Goal: Task Accomplishment & Management: Use online tool/utility

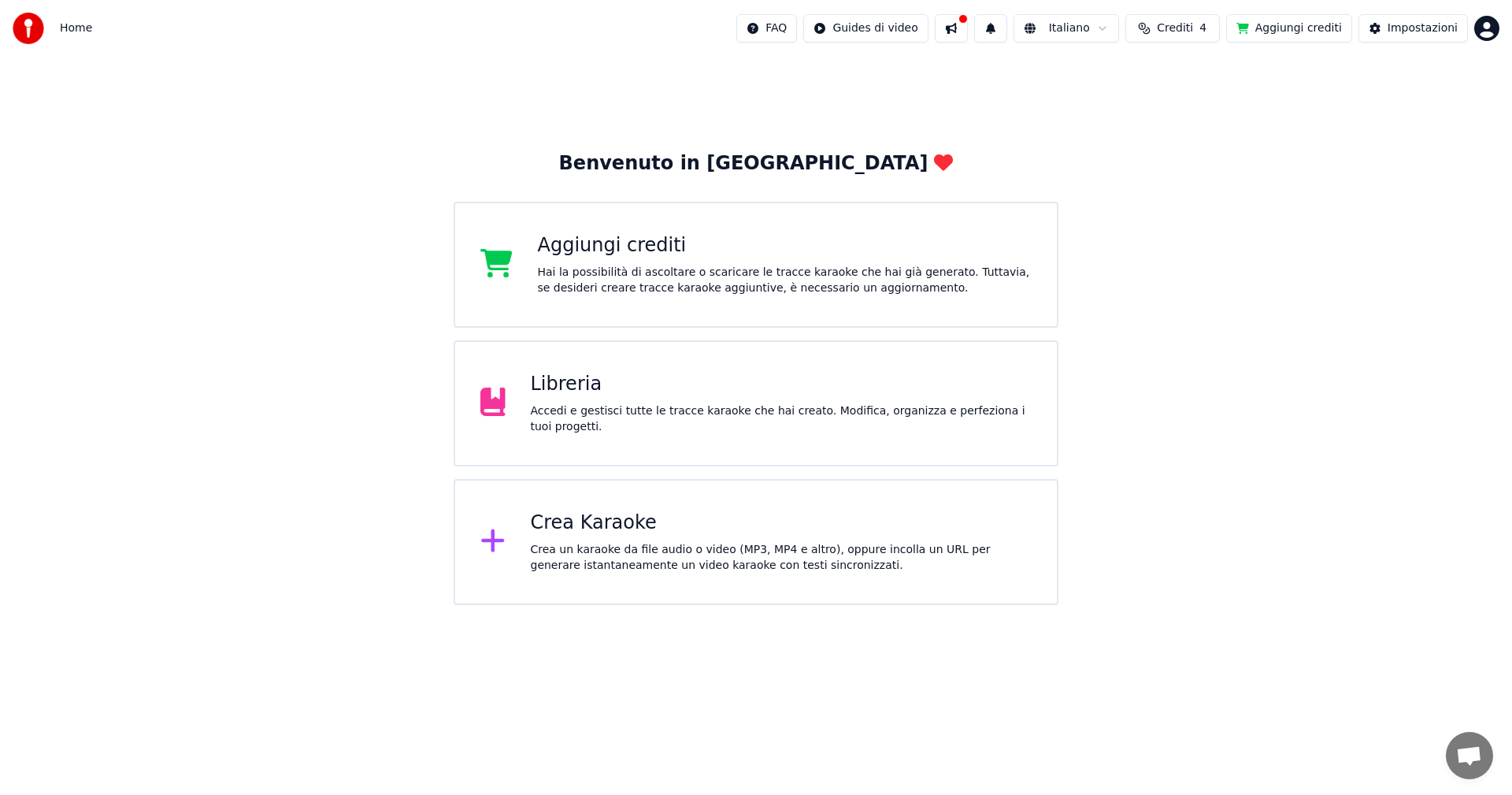
click at [560, 433] on div "Libreria Accedi e gestisci tutte le tracce karaoke che hai creato. Modifica, or…" at bounding box center [756, 403] width 605 height 127
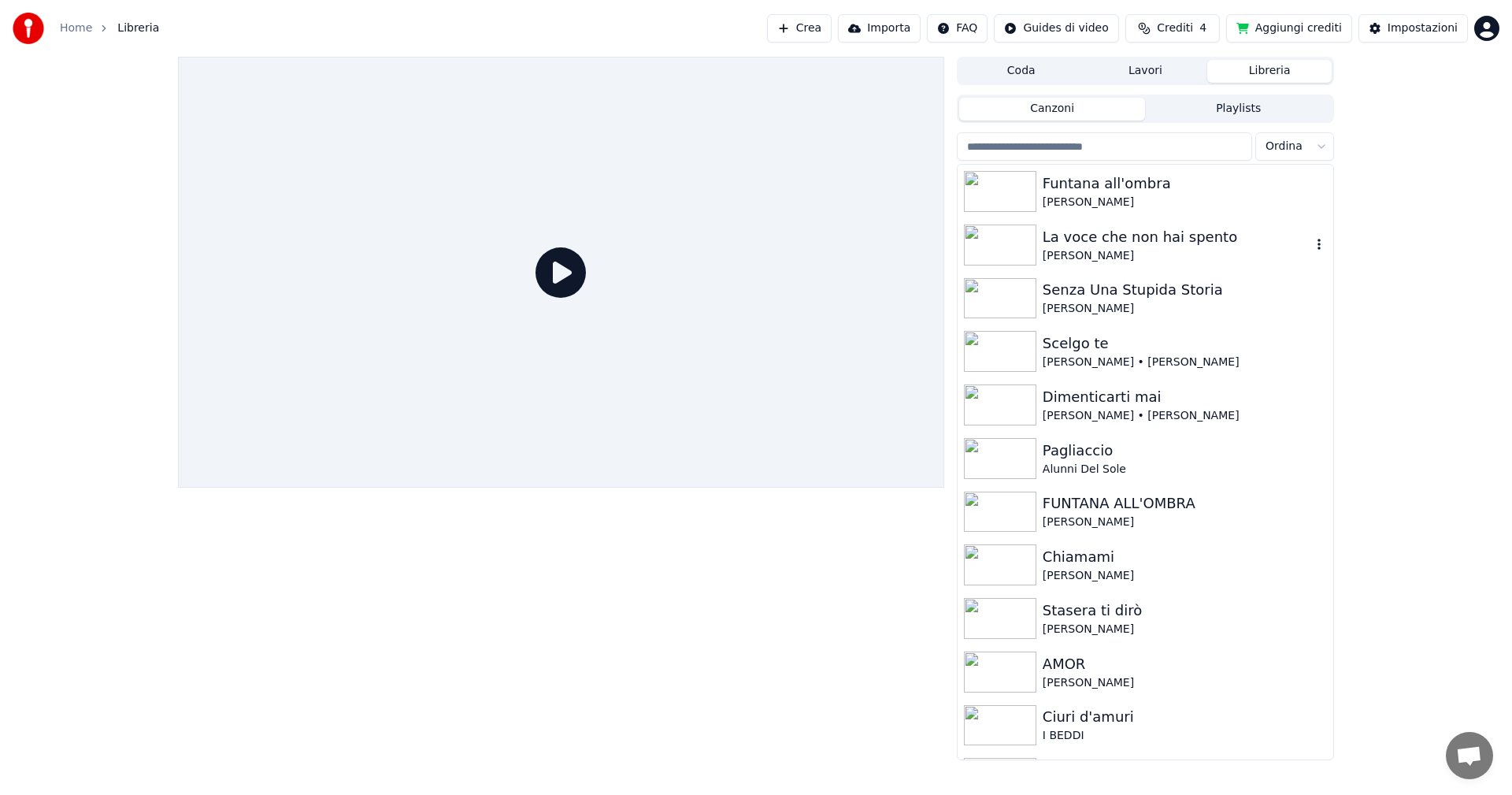
click at [1006, 247] on img at bounding box center [999, 244] width 72 height 41
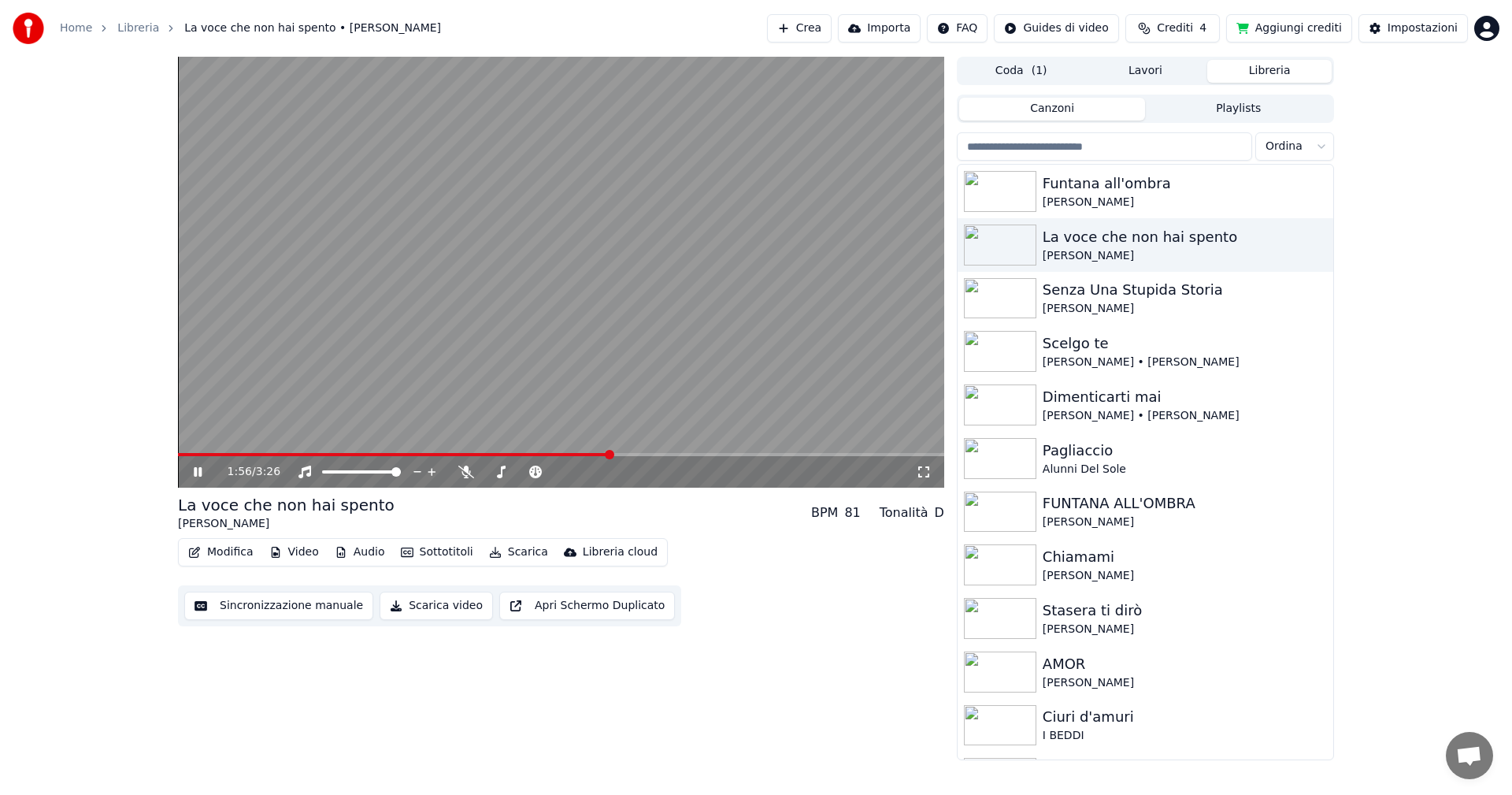
click at [199, 470] on icon at bounding box center [209, 472] width 37 height 13
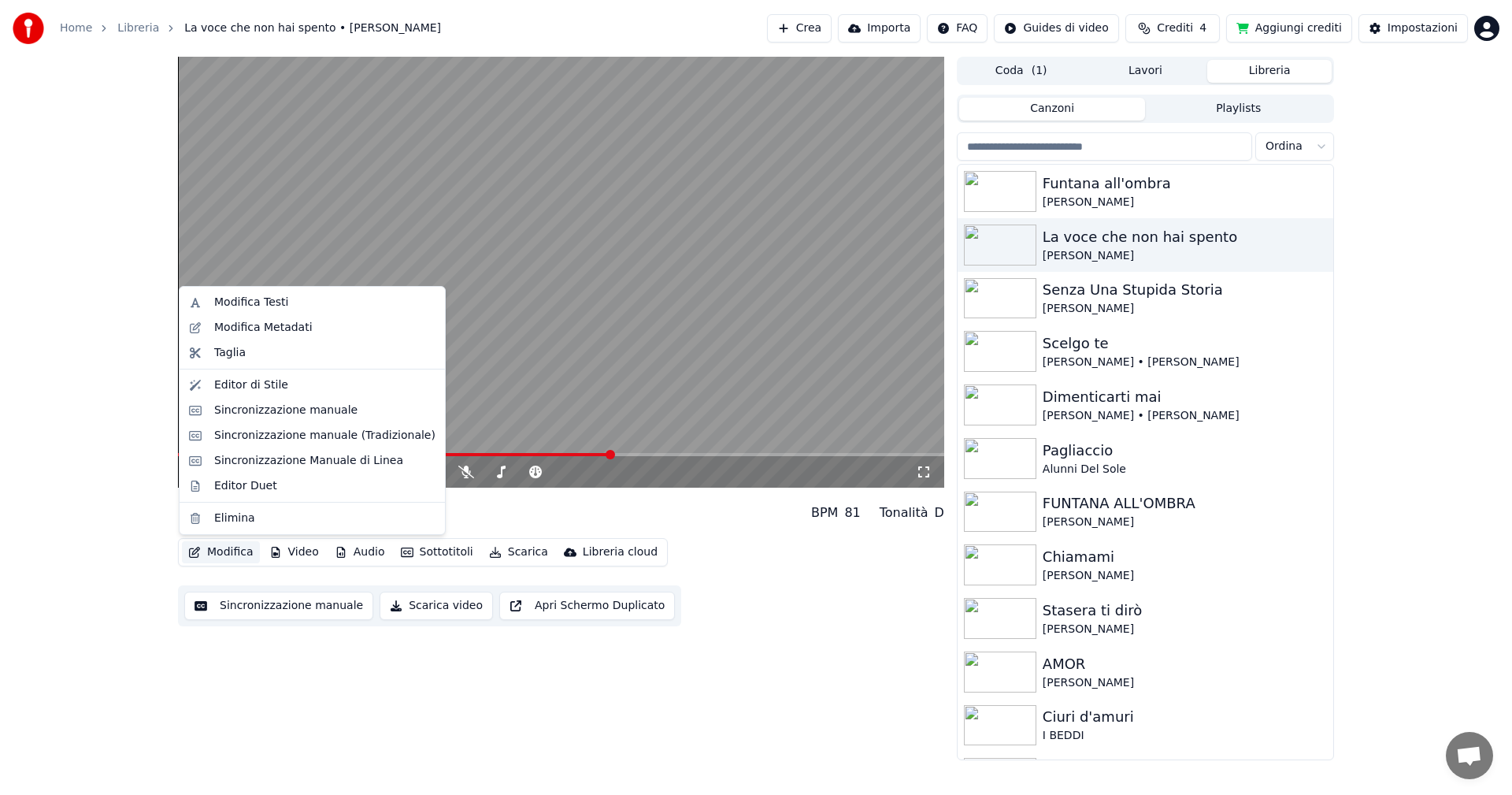
click at [231, 552] on button "Modifica" at bounding box center [220, 552] width 78 height 22
click at [278, 433] on div "Sincronizzazione manuale (Tradizionale)" at bounding box center [325, 436] width 221 height 16
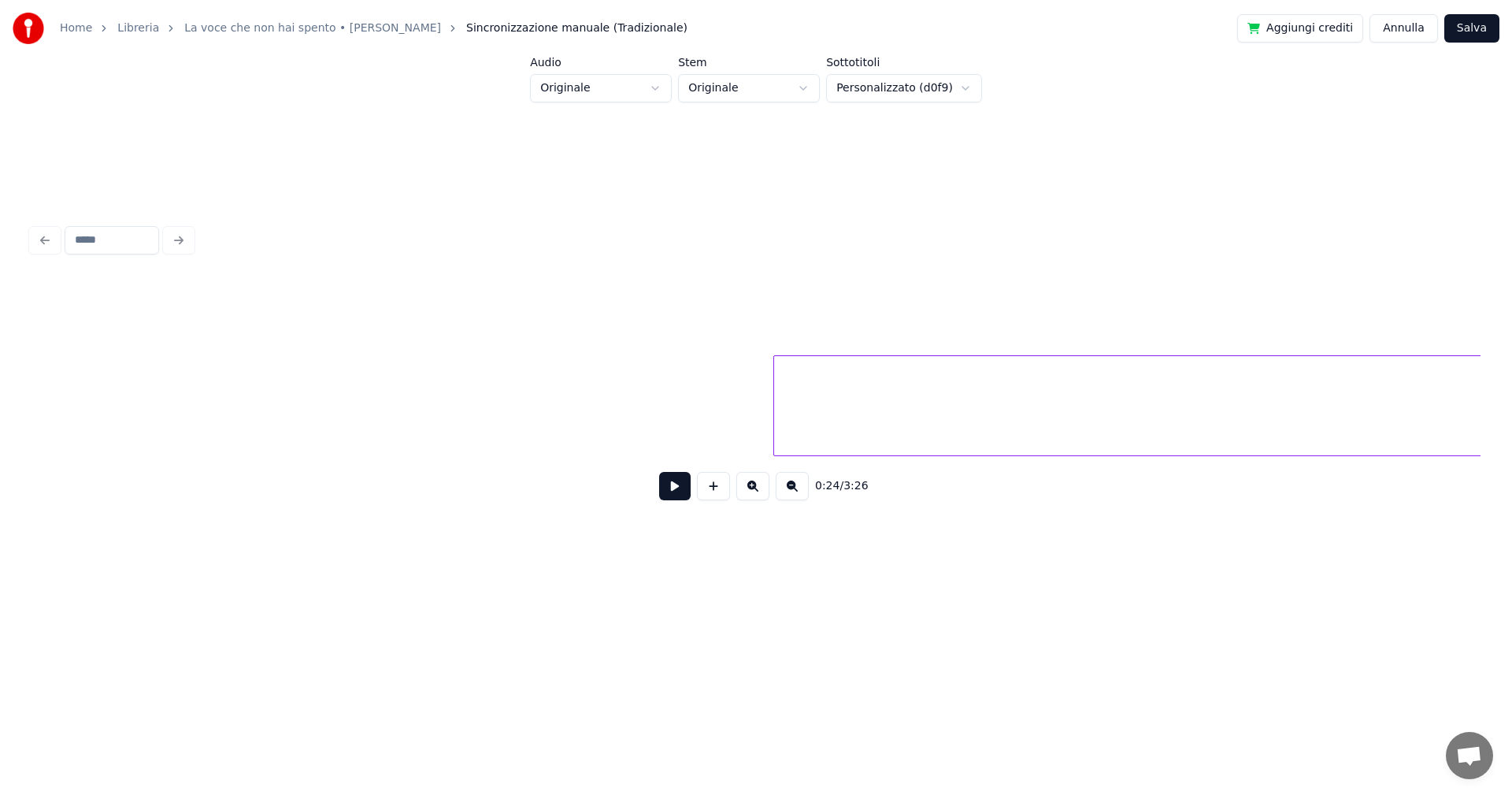
scroll to position [0, 18312]
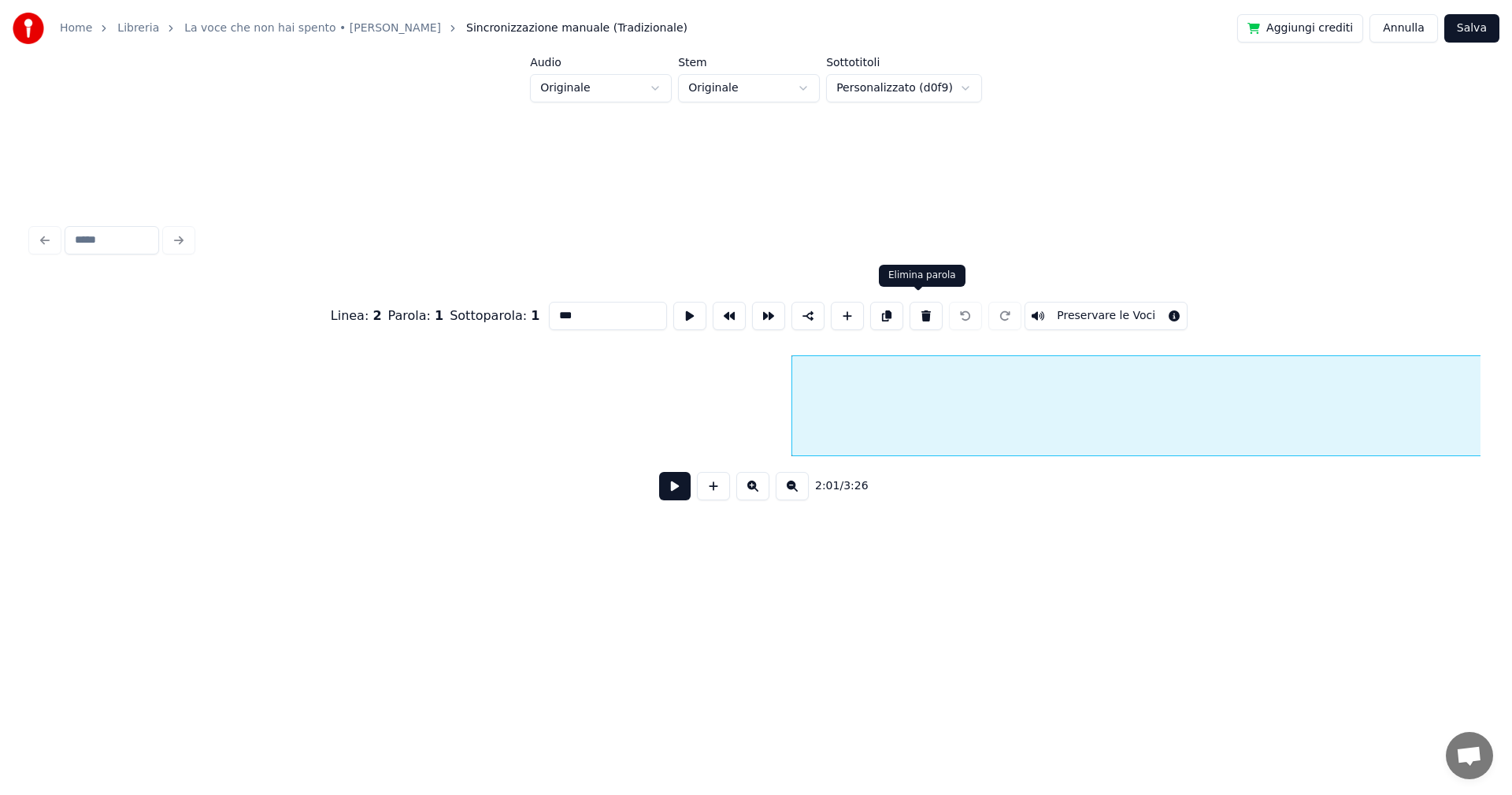
click at [919, 302] on button at bounding box center [925, 315] width 33 height 29
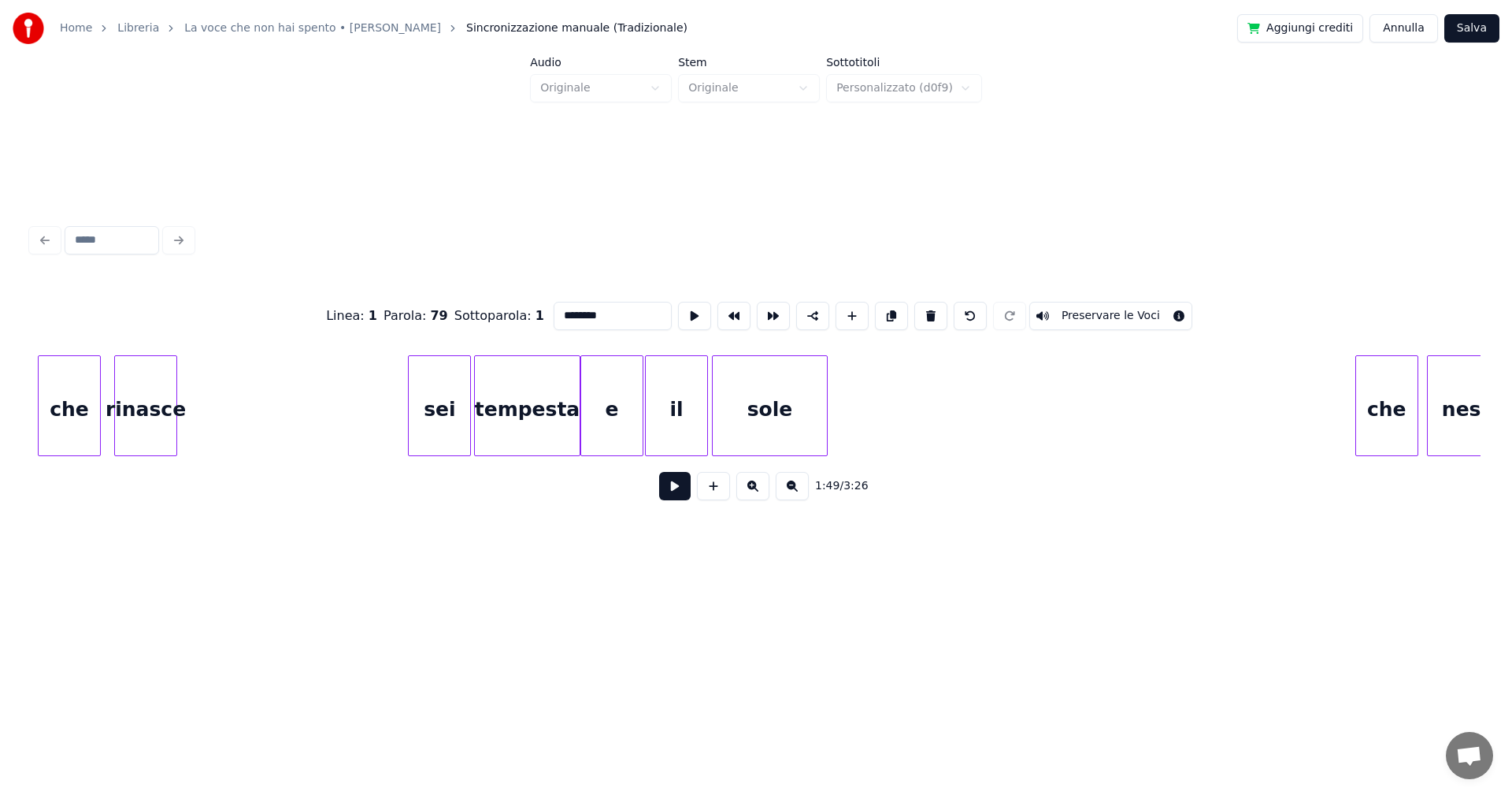
scroll to position [0, 15598]
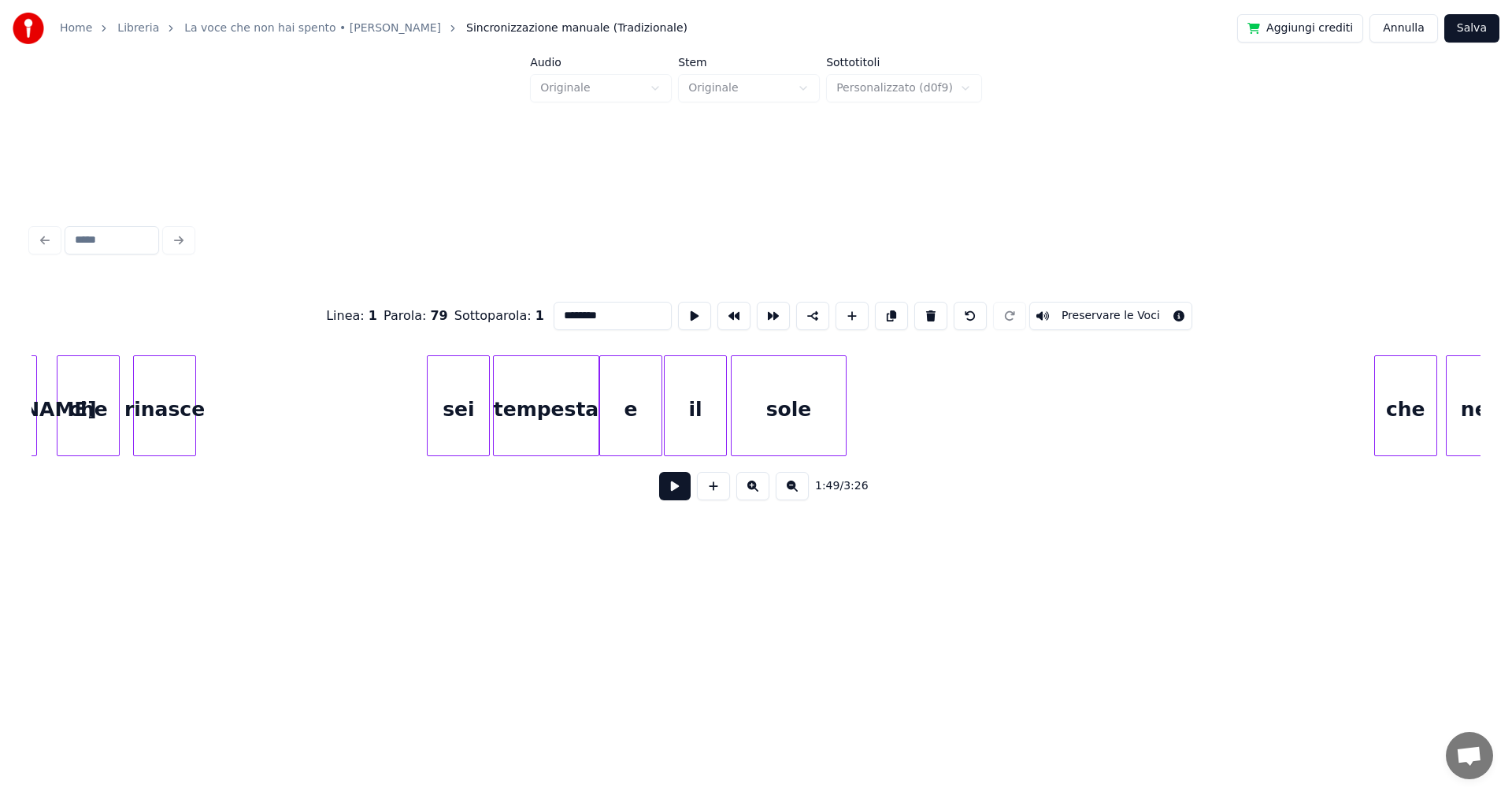
click at [475, 402] on div "sei" at bounding box center [459, 409] width 61 height 107
type input "***"
click at [676, 488] on button at bounding box center [675, 486] width 32 height 29
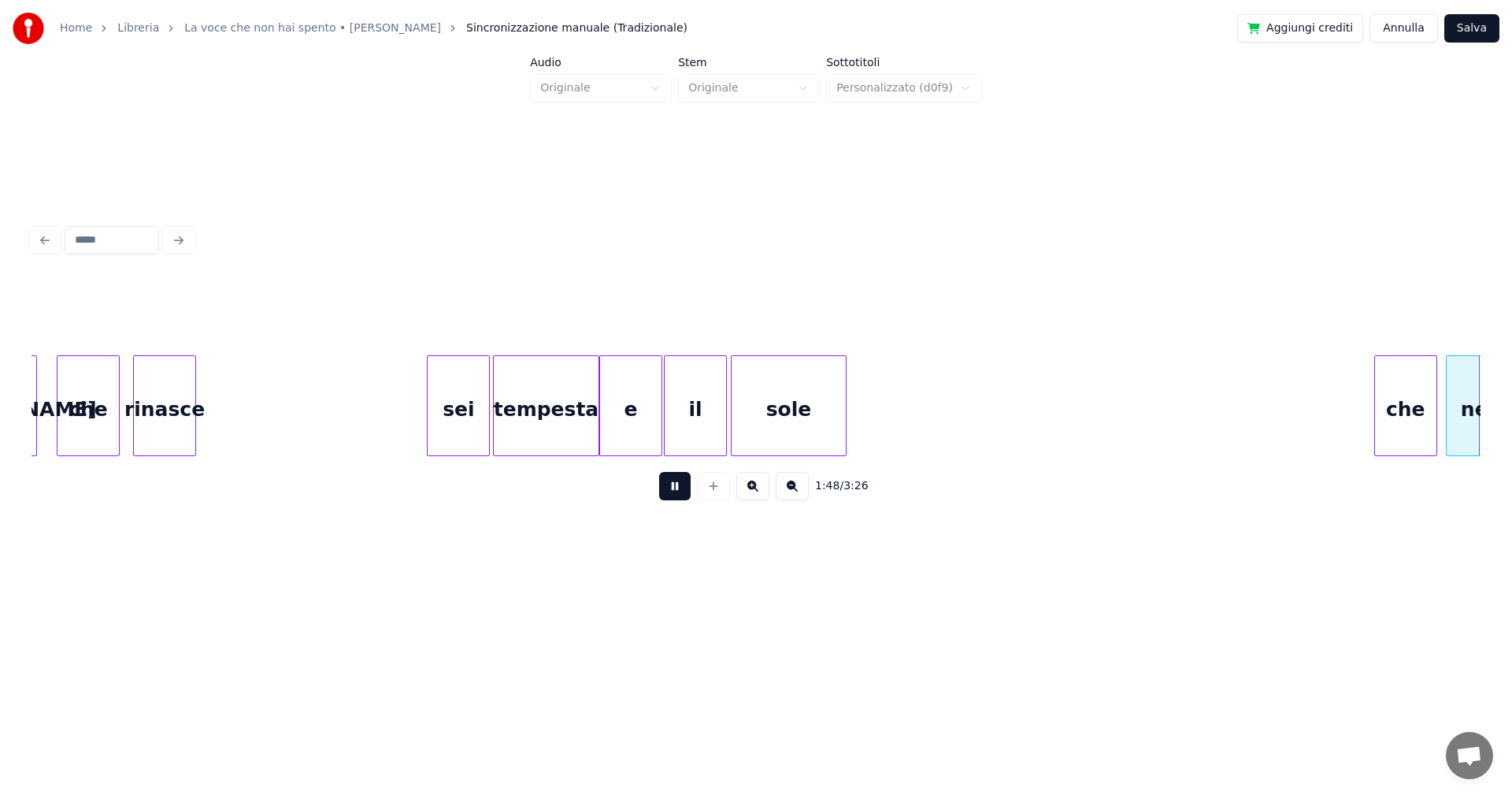
scroll to position [0, 17047]
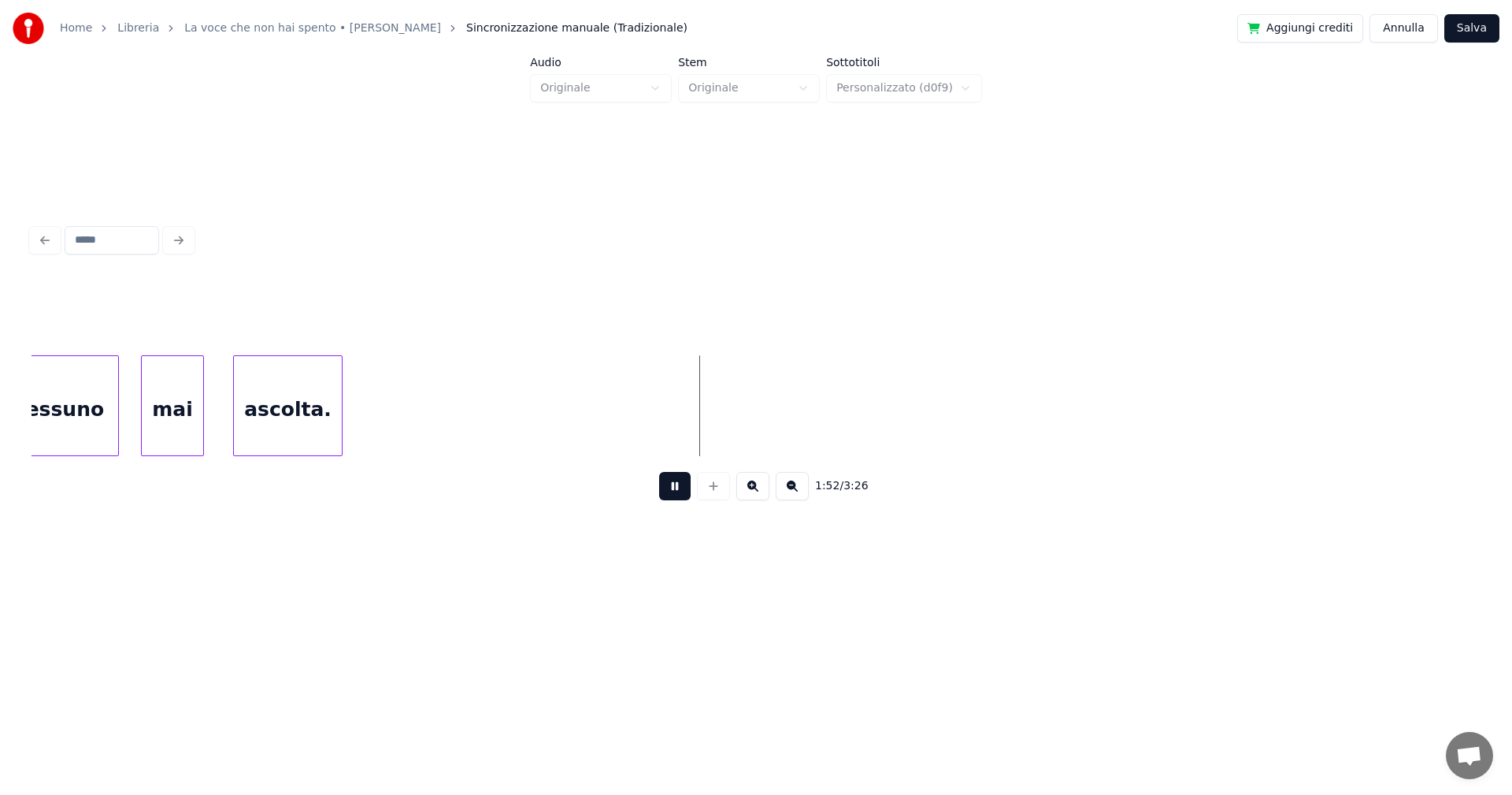
click at [671, 489] on button at bounding box center [675, 486] width 32 height 29
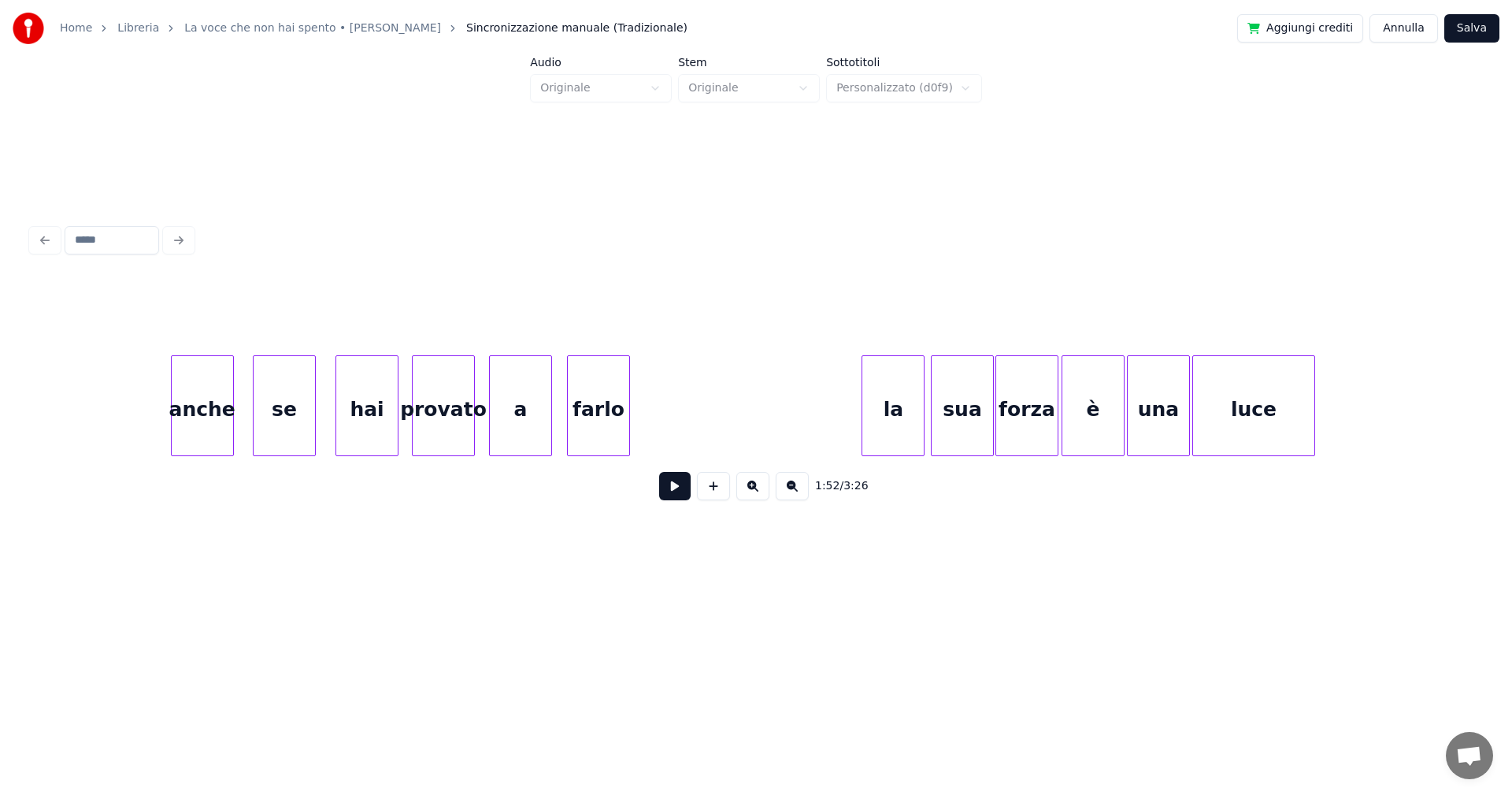
scroll to position [0, 12346]
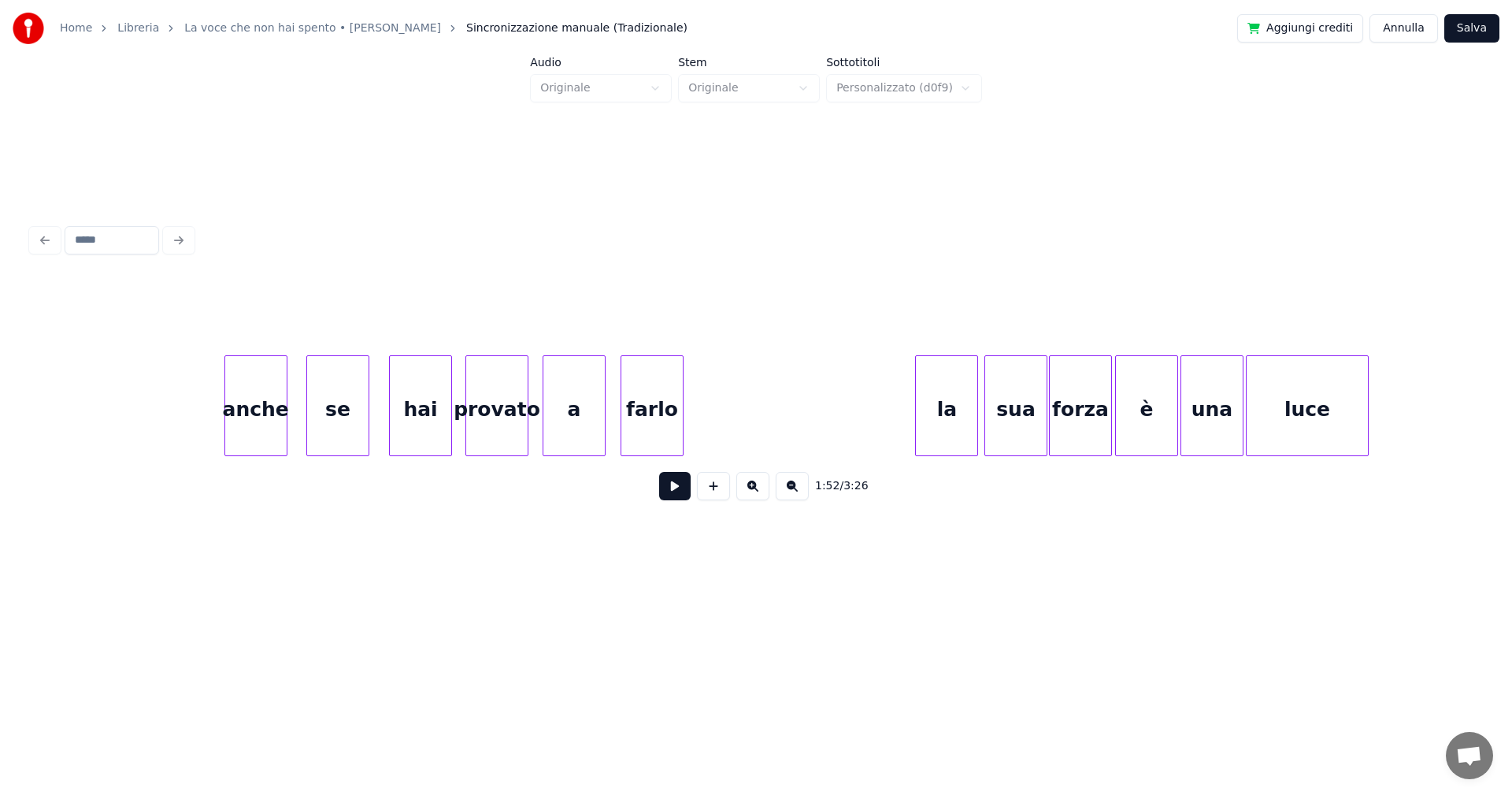
click at [270, 402] on div "anche" at bounding box center [256, 409] width 61 height 107
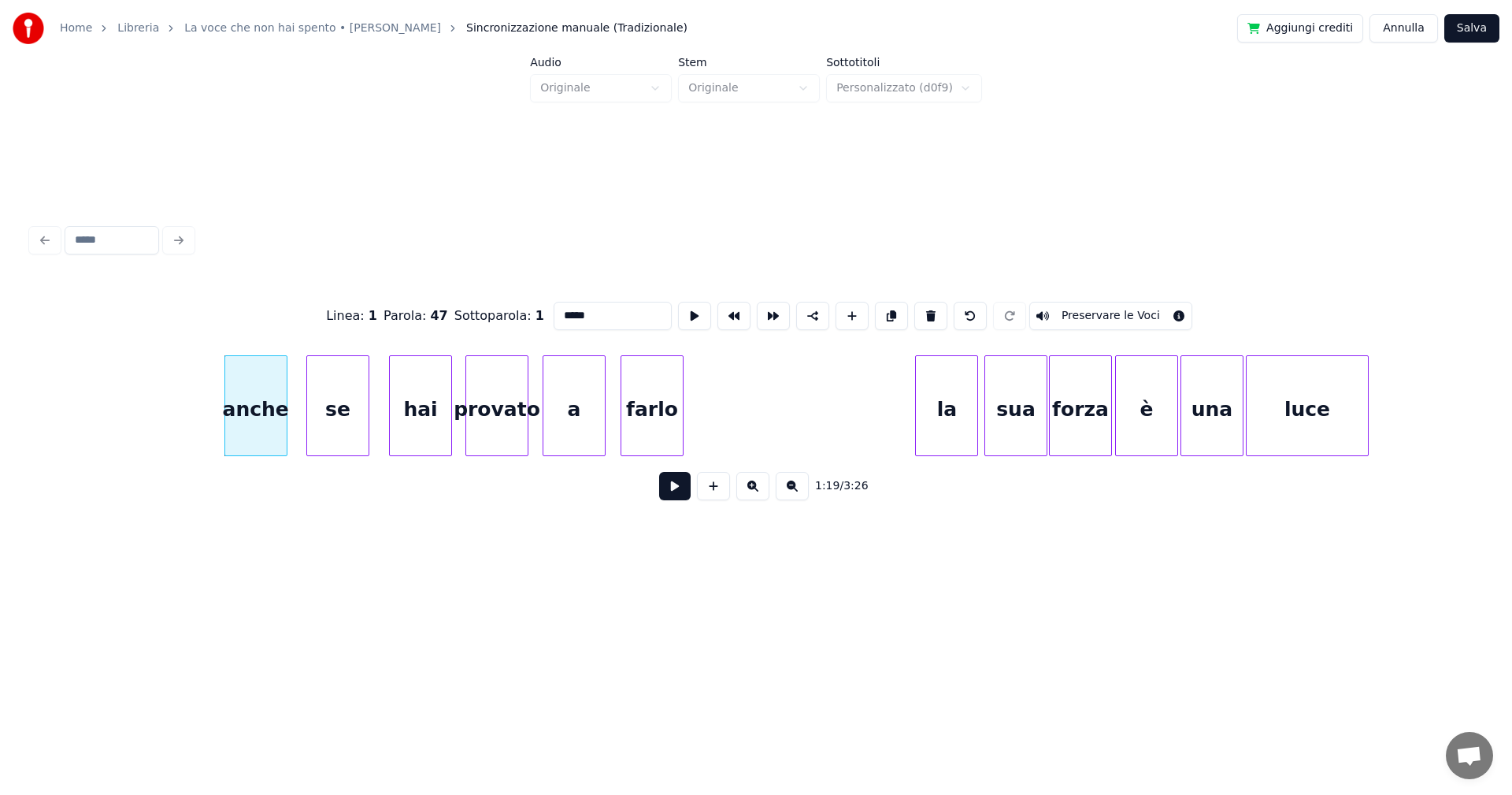
click at [678, 486] on button at bounding box center [675, 486] width 32 height 29
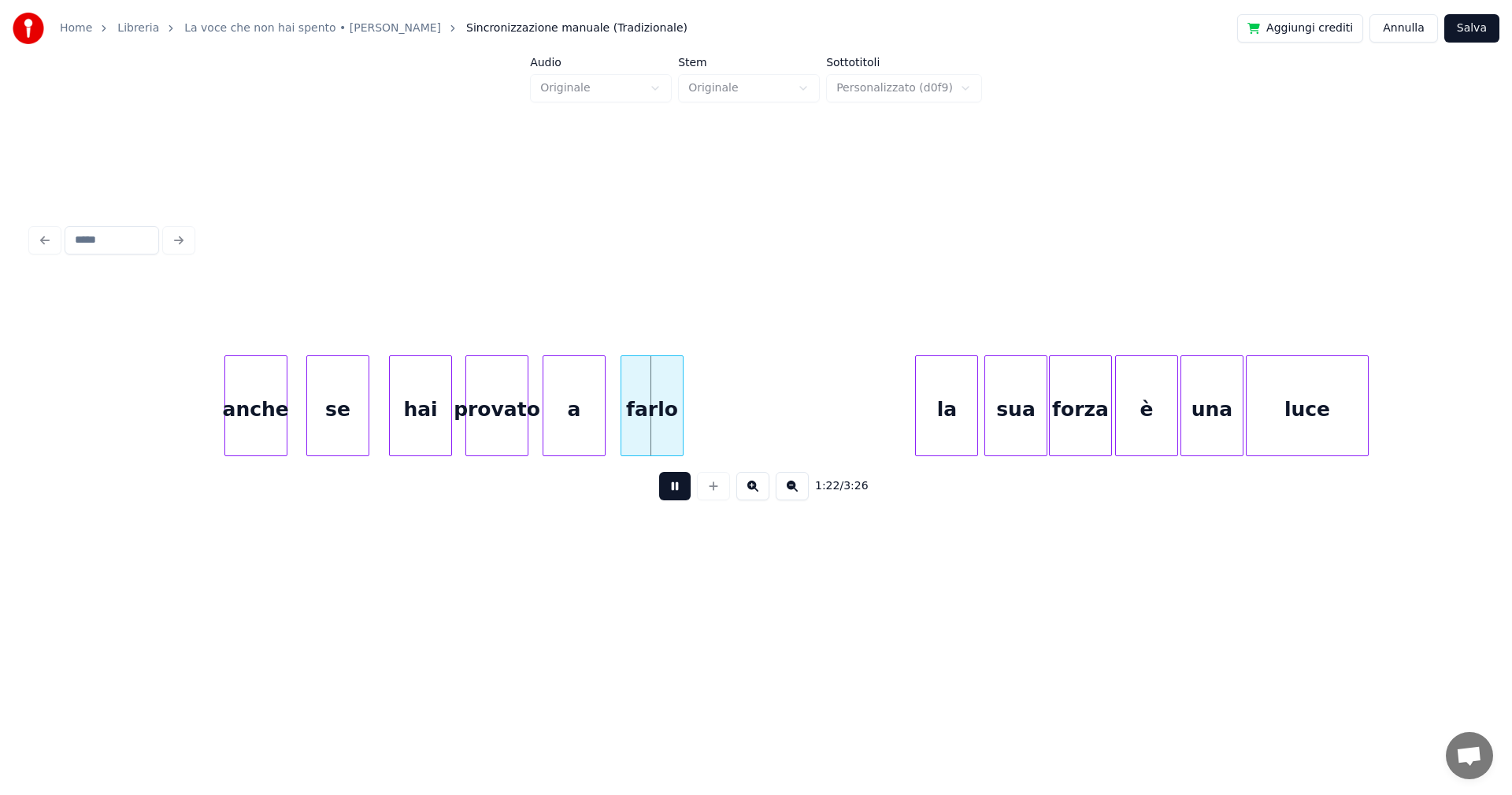
click at [675, 496] on button at bounding box center [675, 486] width 32 height 29
click at [457, 418] on div at bounding box center [459, 405] width 5 height 99
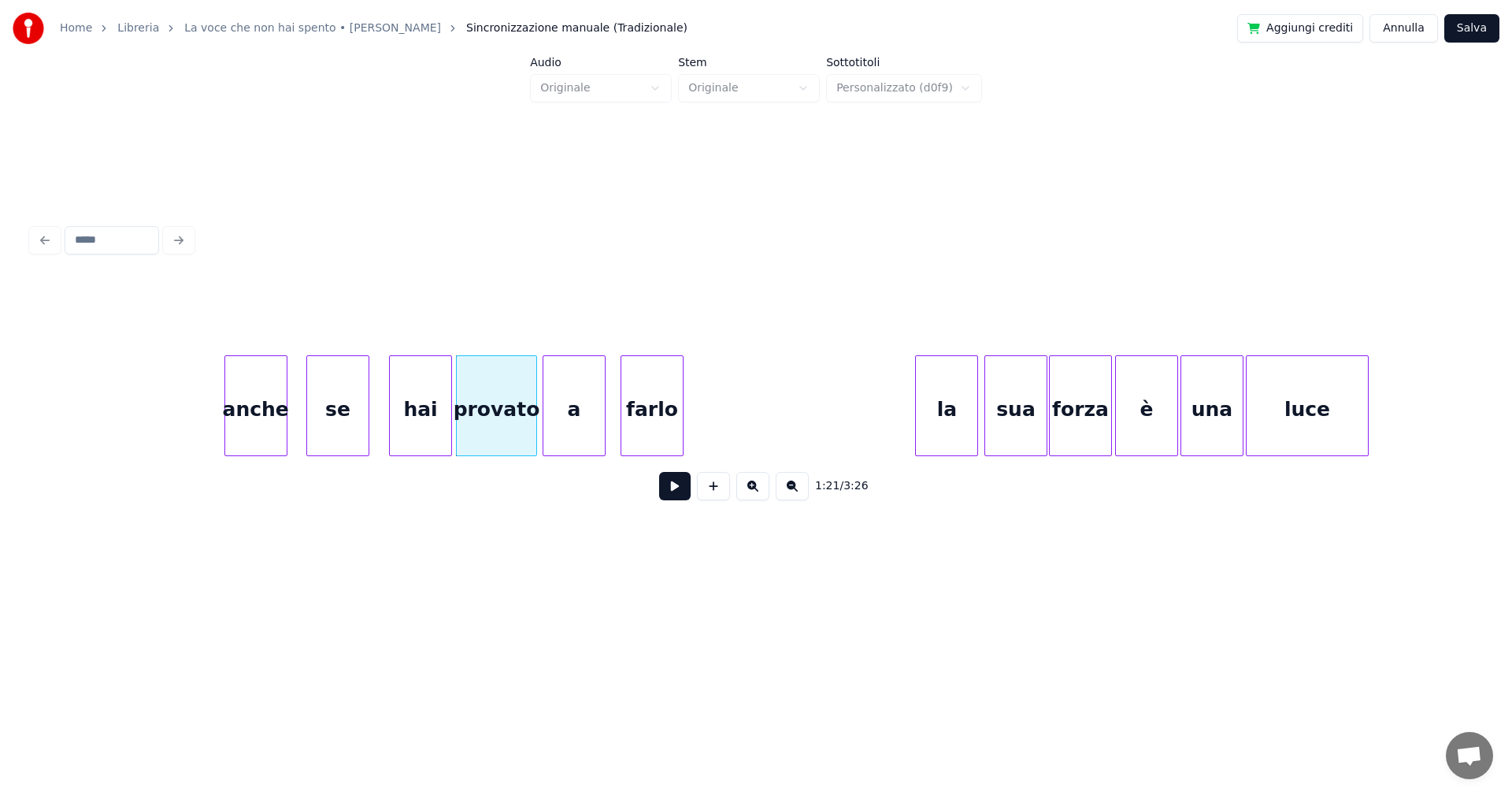
click at [536, 425] on div at bounding box center [534, 405] width 5 height 99
click at [271, 398] on div "anche" at bounding box center [256, 409] width 61 height 107
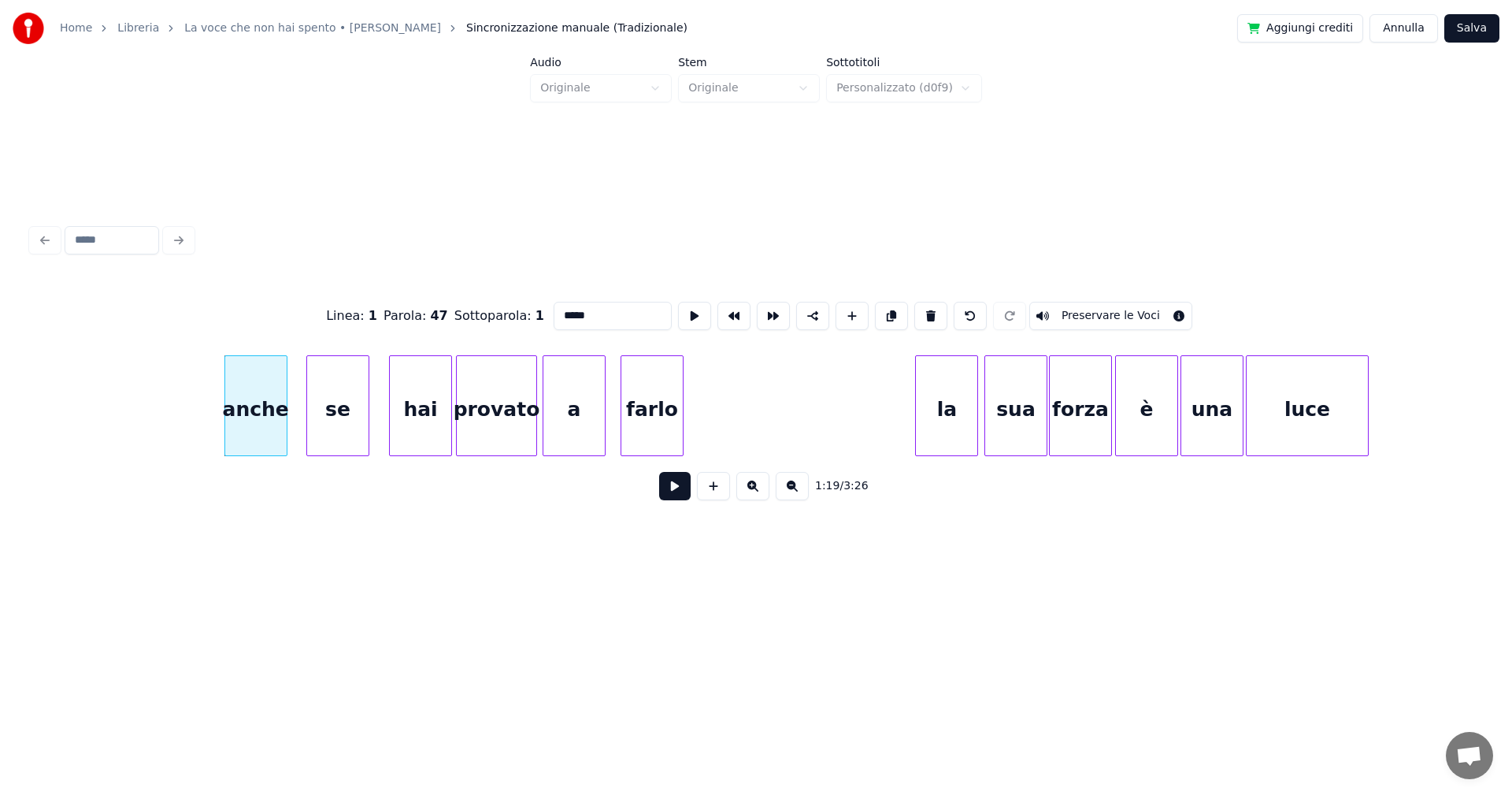
click at [666, 493] on button at bounding box center [675, 486] width 32 height 29
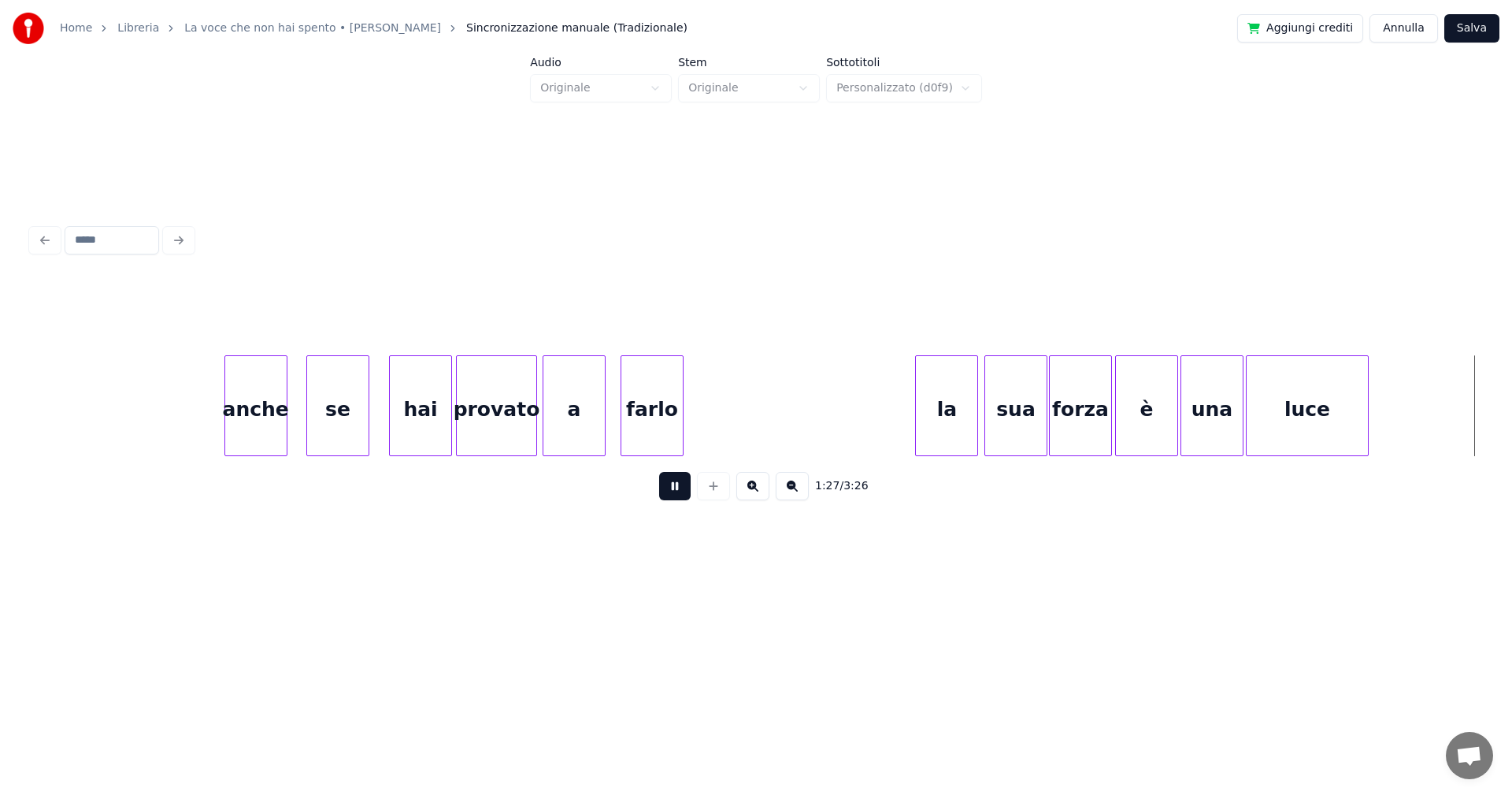
scroll to position [0, 13797]
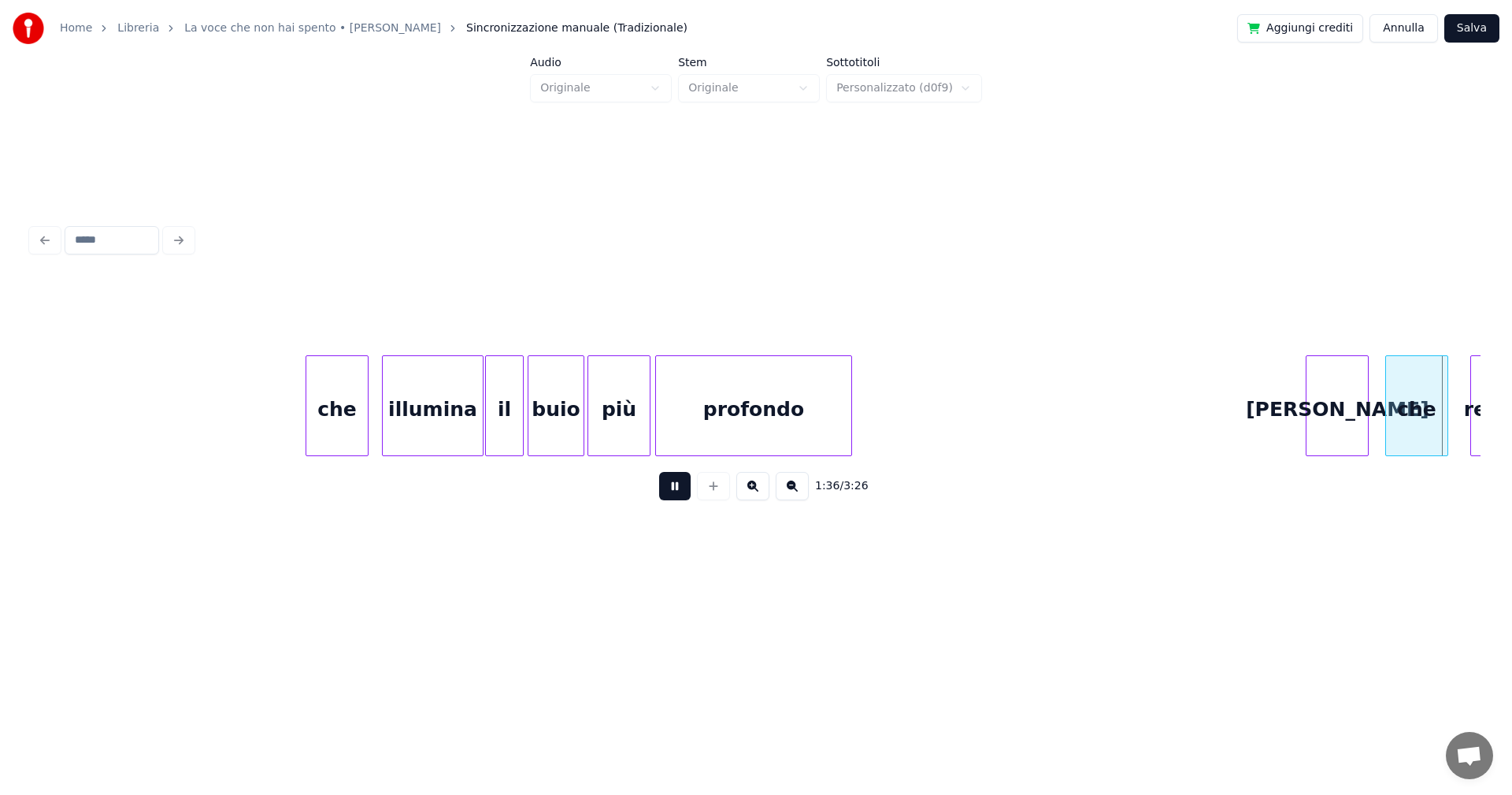
click at [677, 489] on button at bounding box center [675, 486] width 32 height 29
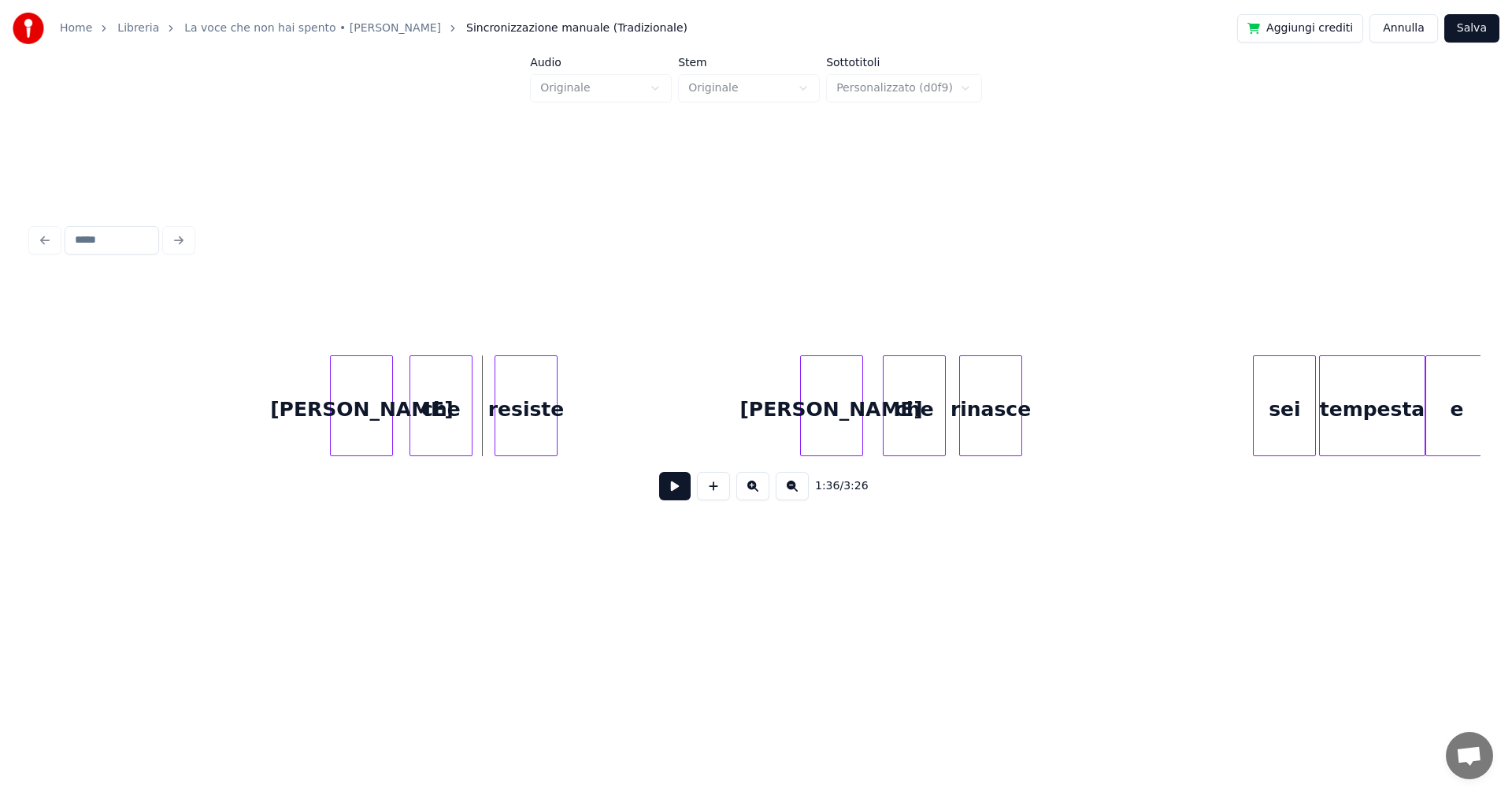
scroll to position [0, 14805]
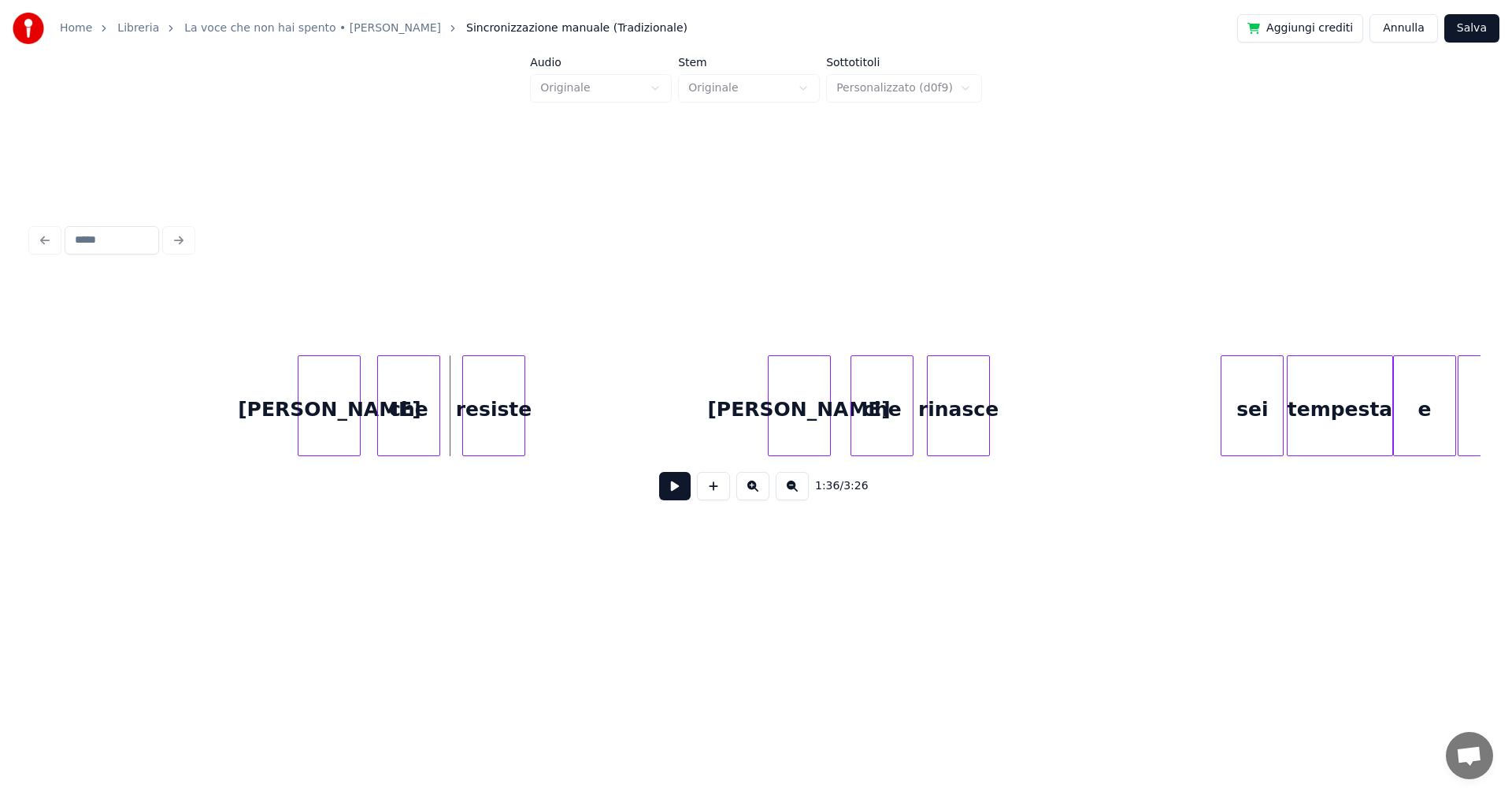
click at [315, 405] on div "[PERSON_NAME]" at bounding box center [329, 409] width 61 height 107
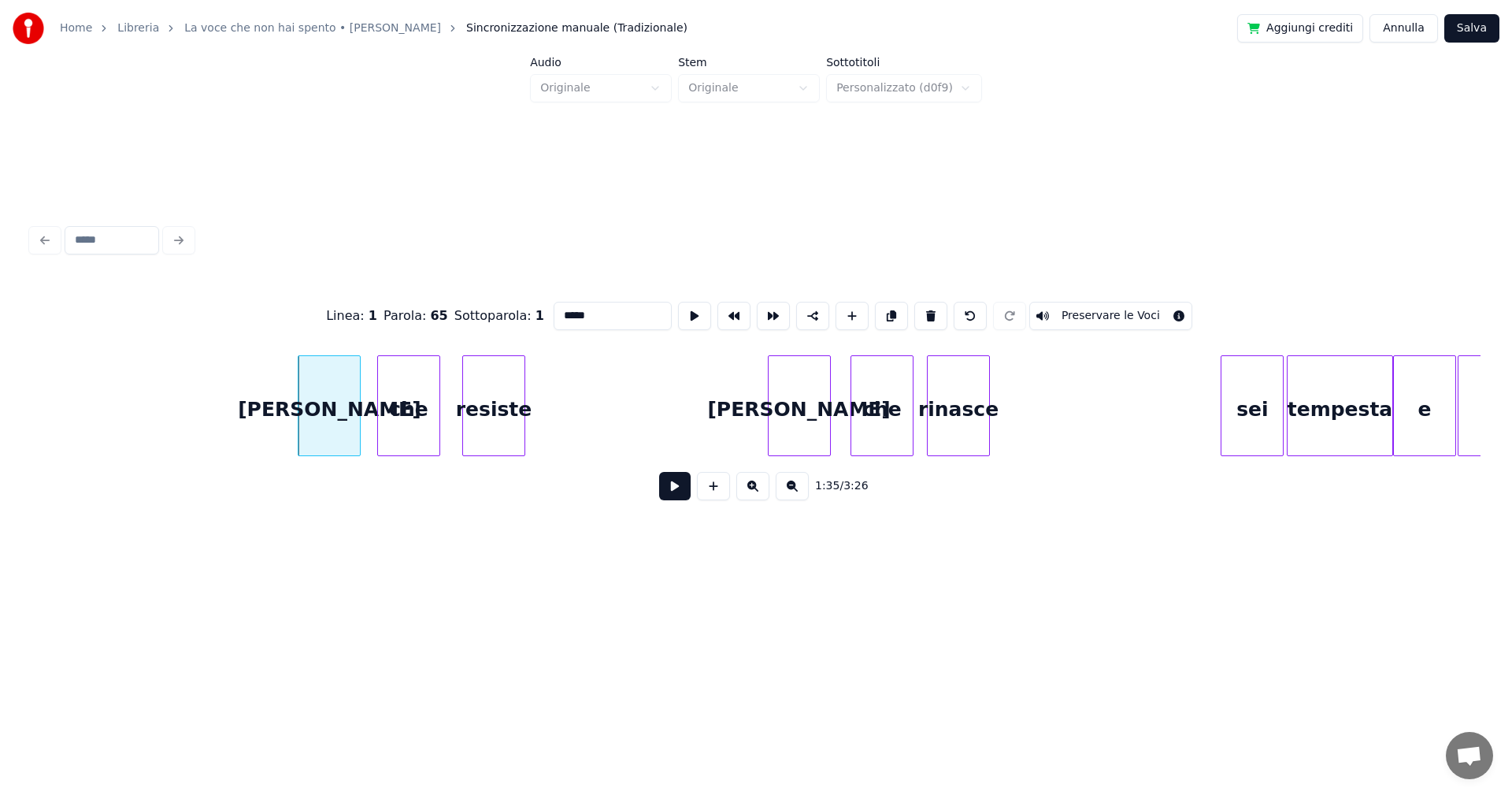
click at [672, 490] on button at bounding box center [675, 486] width 32 height 29
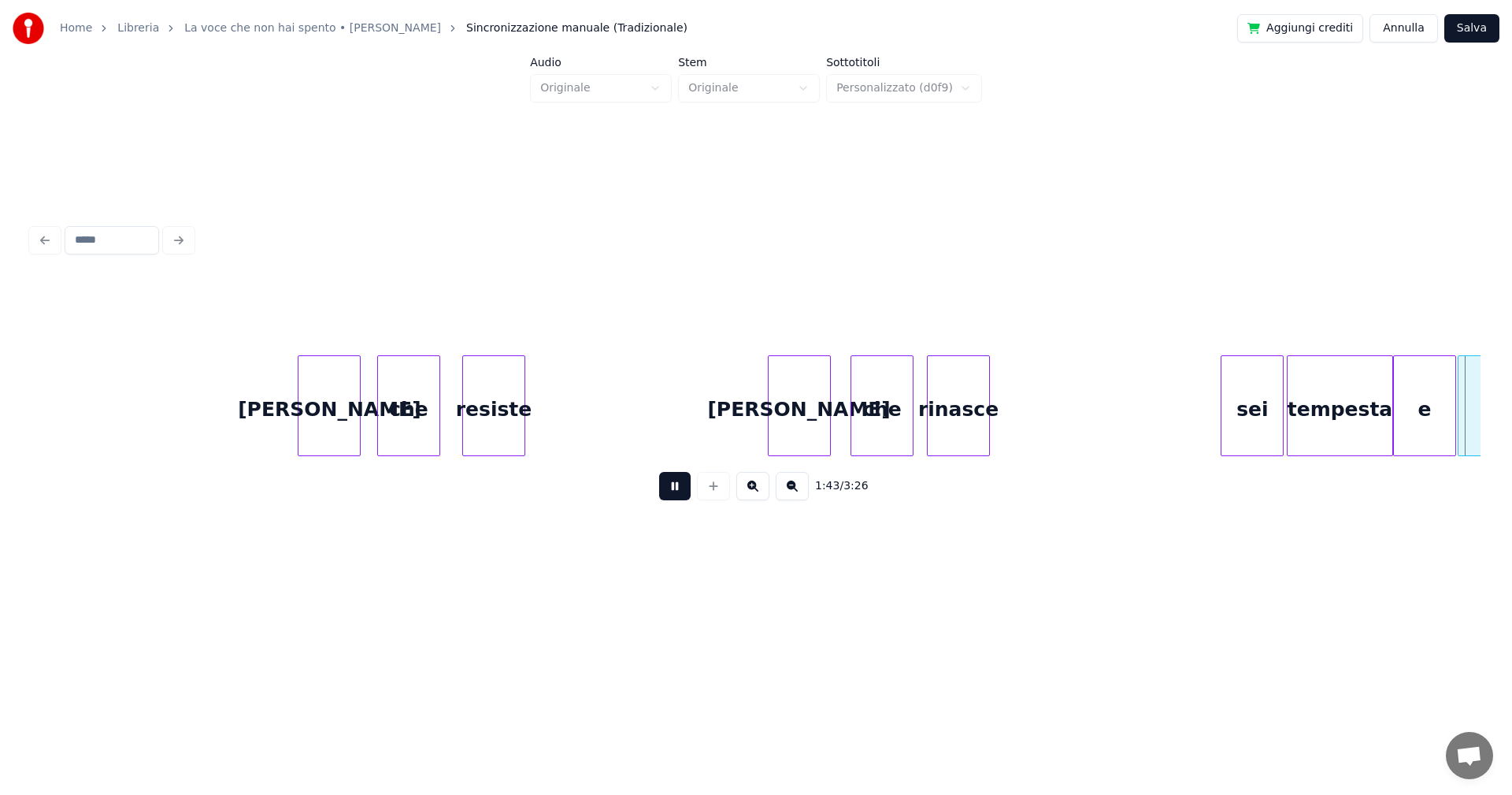
scroll to position [0, 16255]
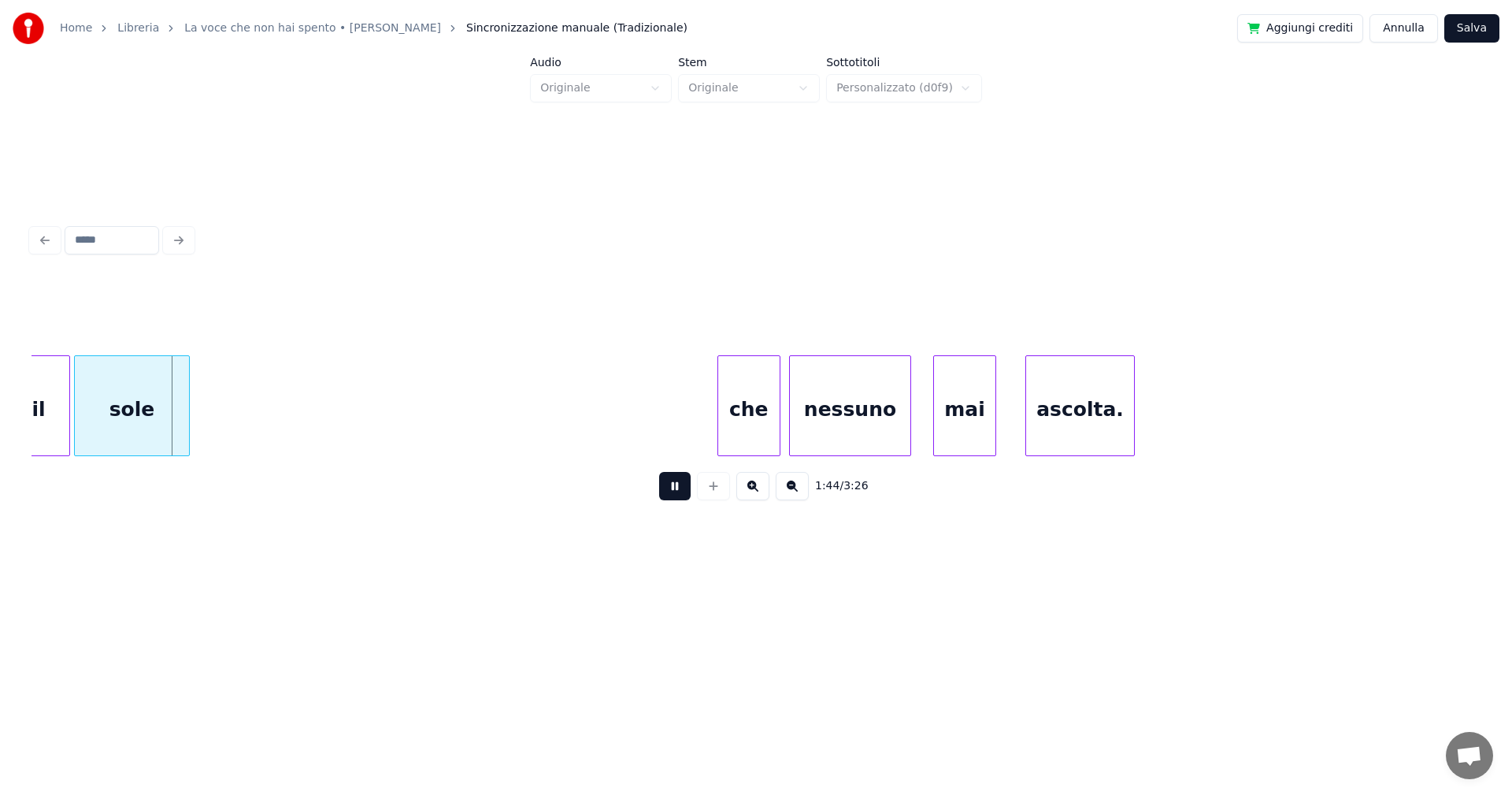
click at [670, 489] on button at bounding box center [675, 486] width 32 height 29
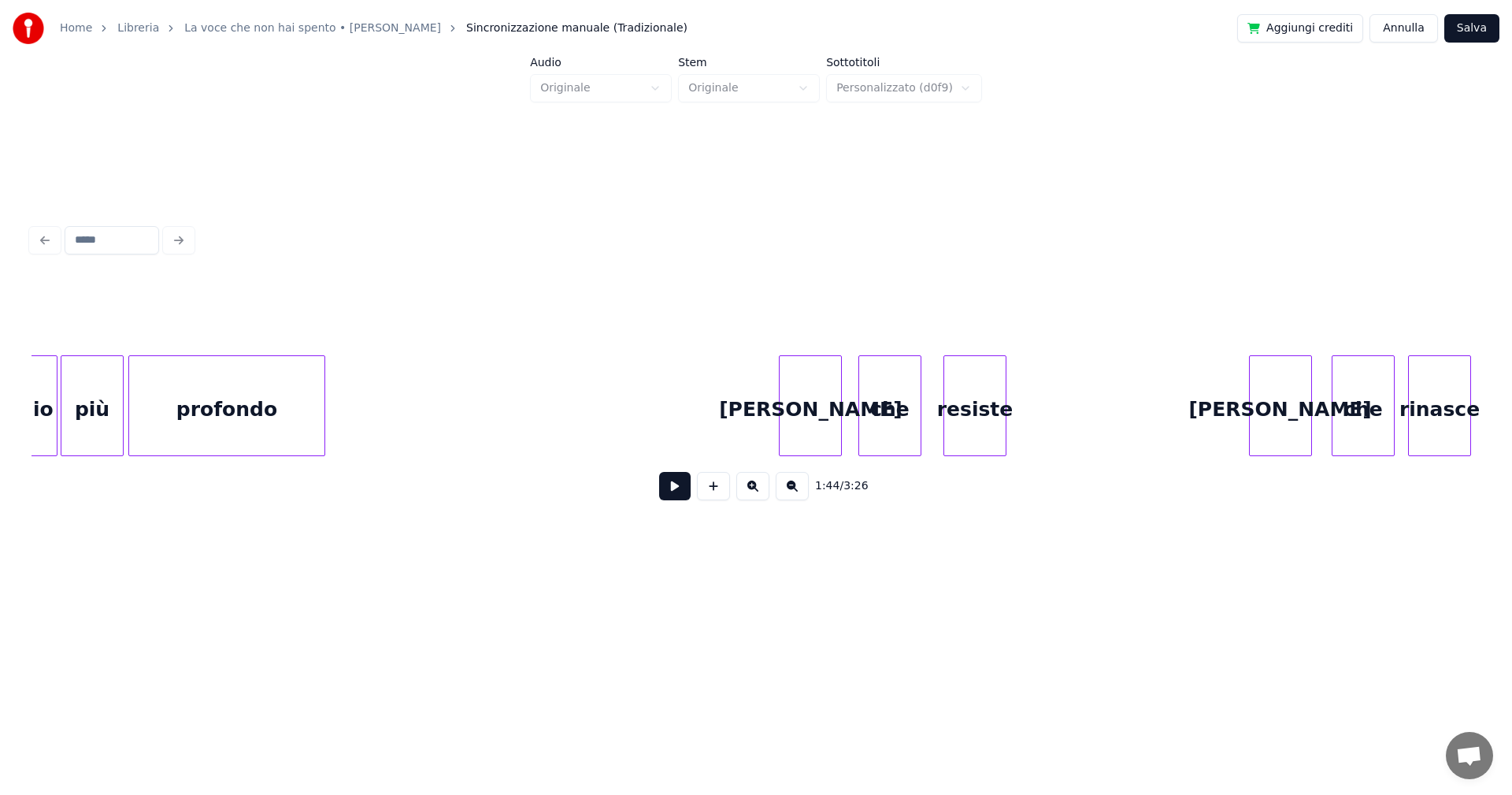
scroll to position [0, 14269]
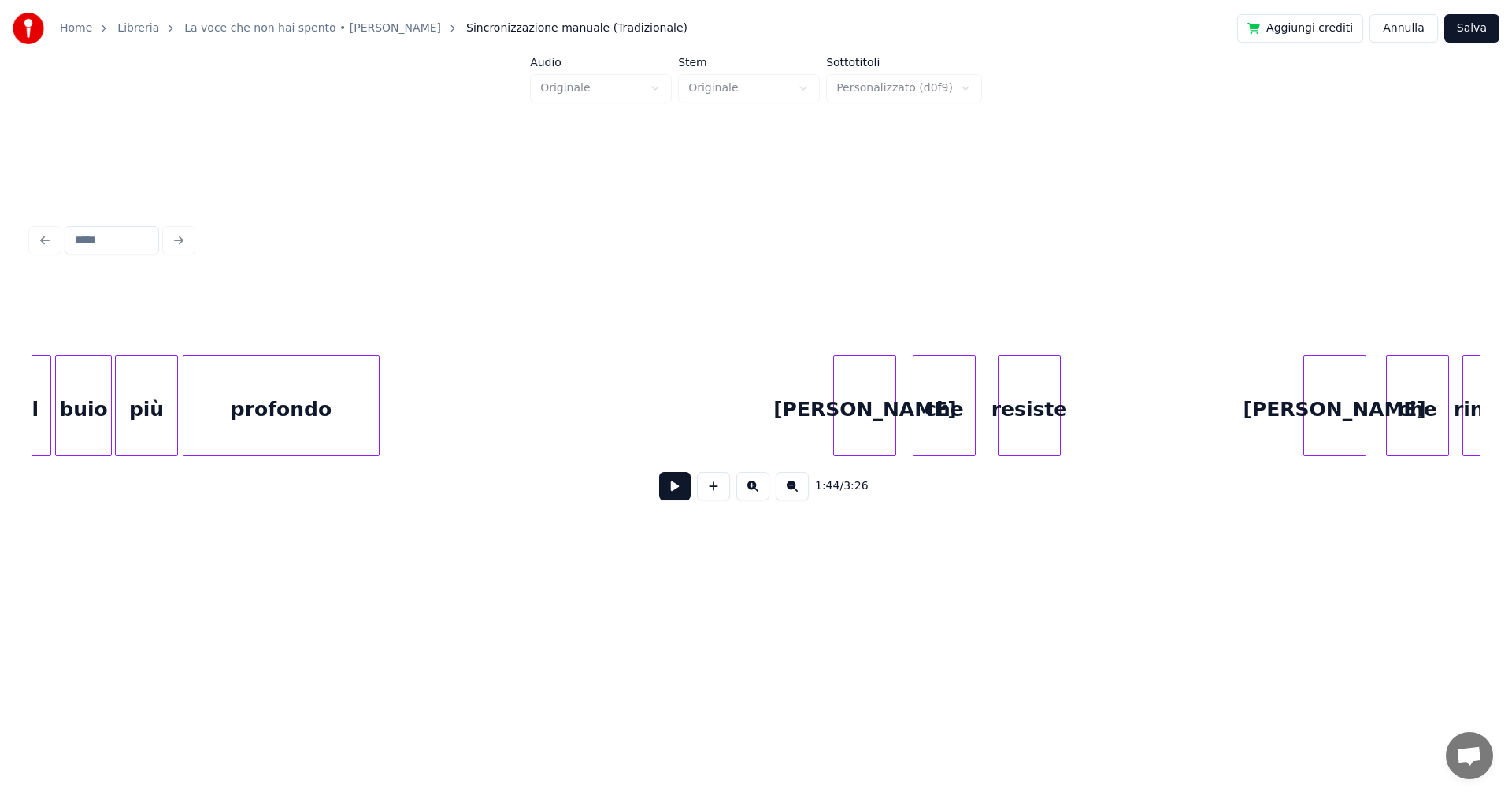
click at [335, 373] on div "profondo" at bounding box center [282, 409] width 196 height 107
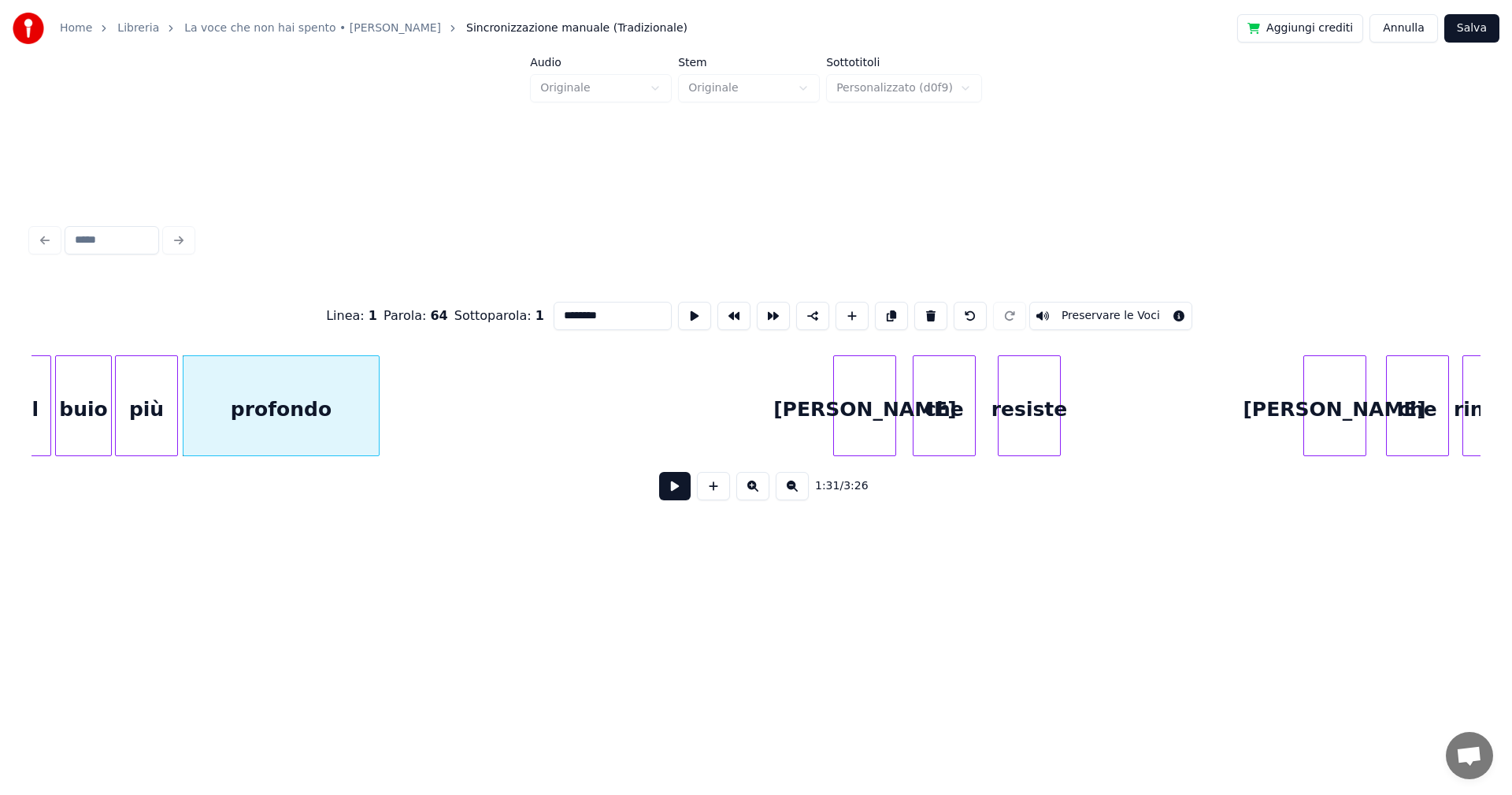
click at [621, 302] on input "********" at bounding box center [613, 315] width 119 height 29
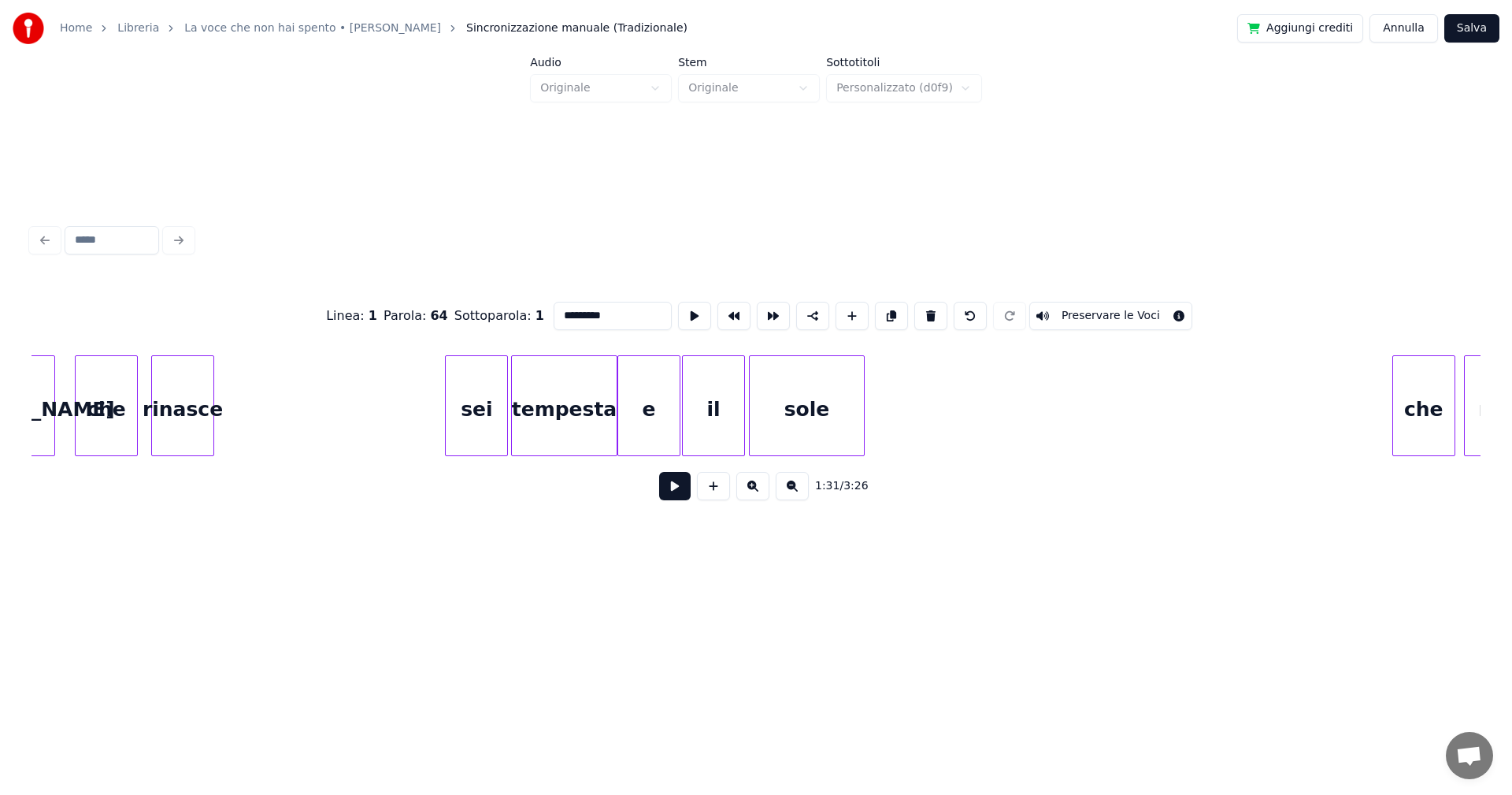
scroll to position [0, 15581]
click at [758, 449] on div "sole" at bounding box center [806, 409] width 115 height 107
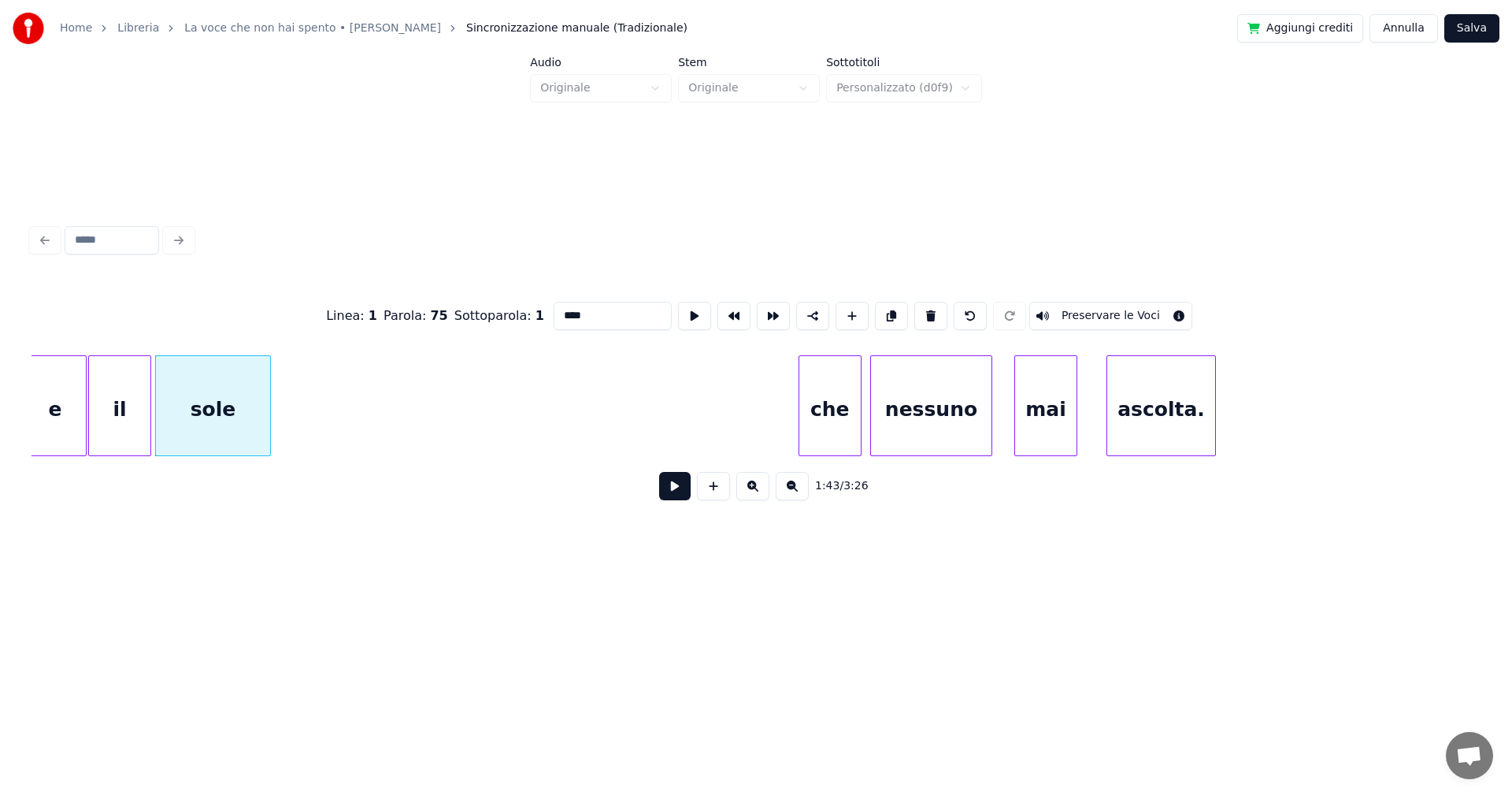
scroll to position [0, 15940]
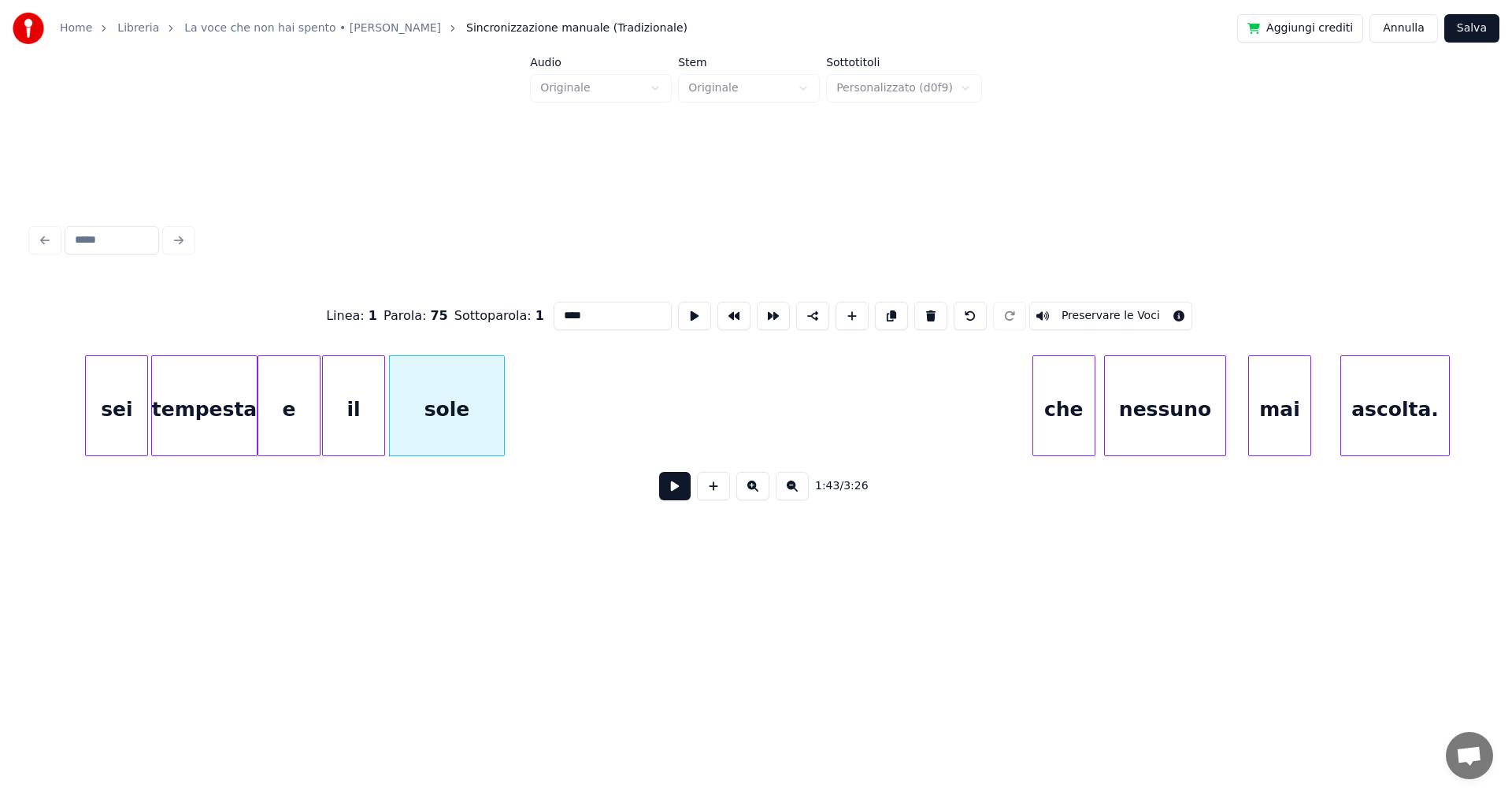
click at [124, 403] on div "sei" at bounding box center [117, 409] width 61 height 107
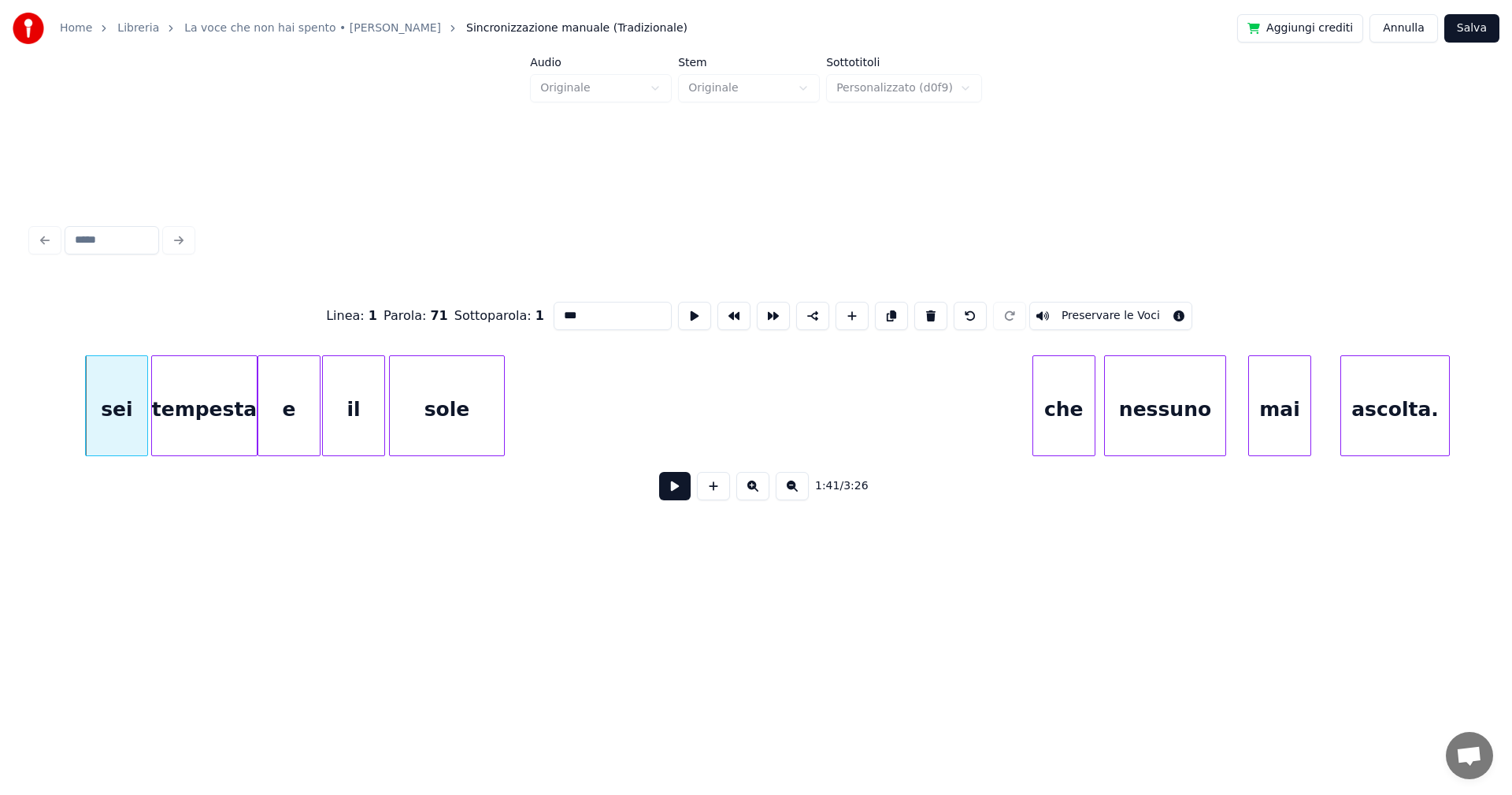
type input "***"
click at [674, 489] on button at bounding box center [675, 486] width 32 height 29
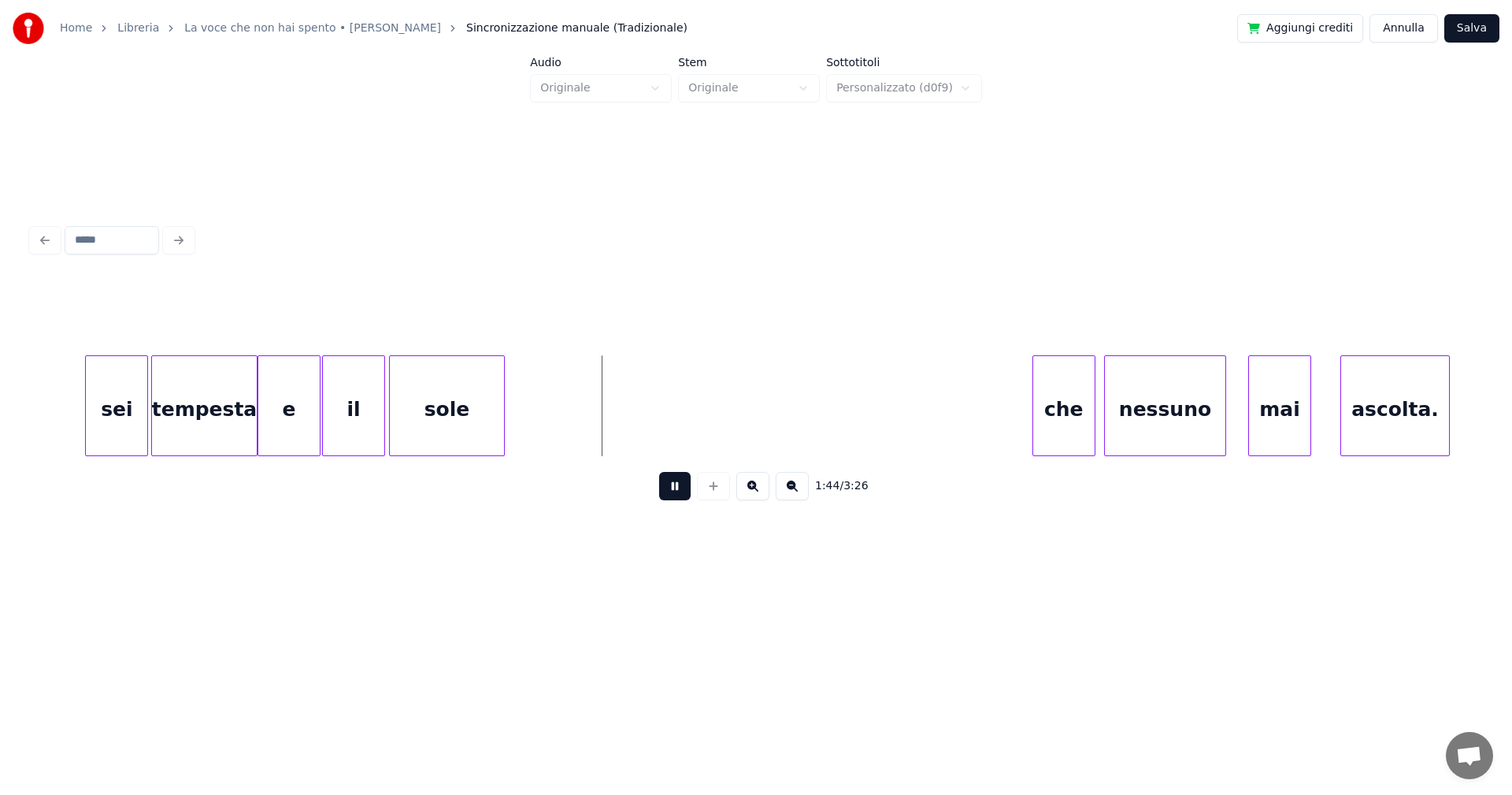
click at [674, 490] on button at bounding box center [675, 486] width 32 height 29
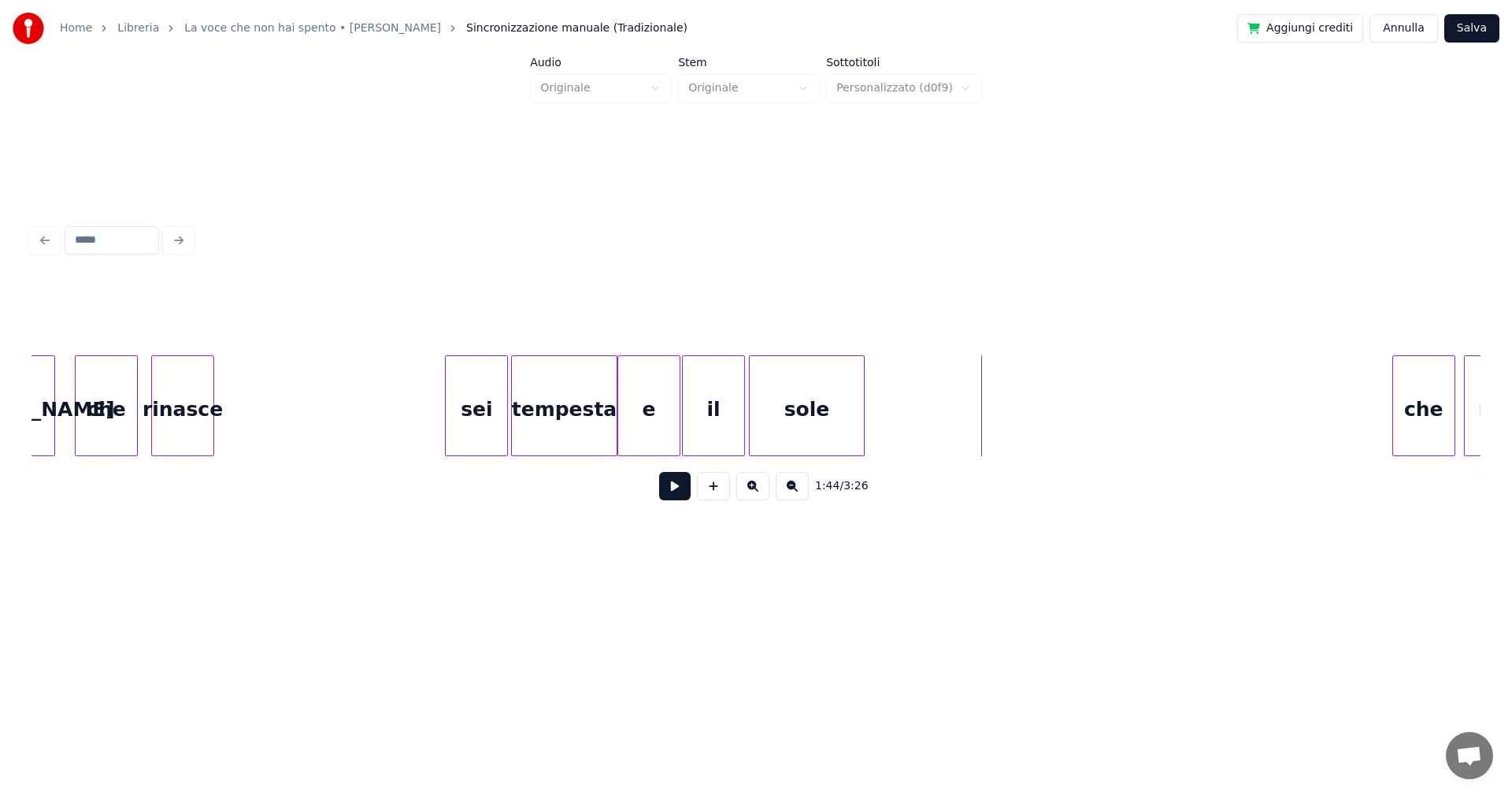
scroll to position [0, 15509]
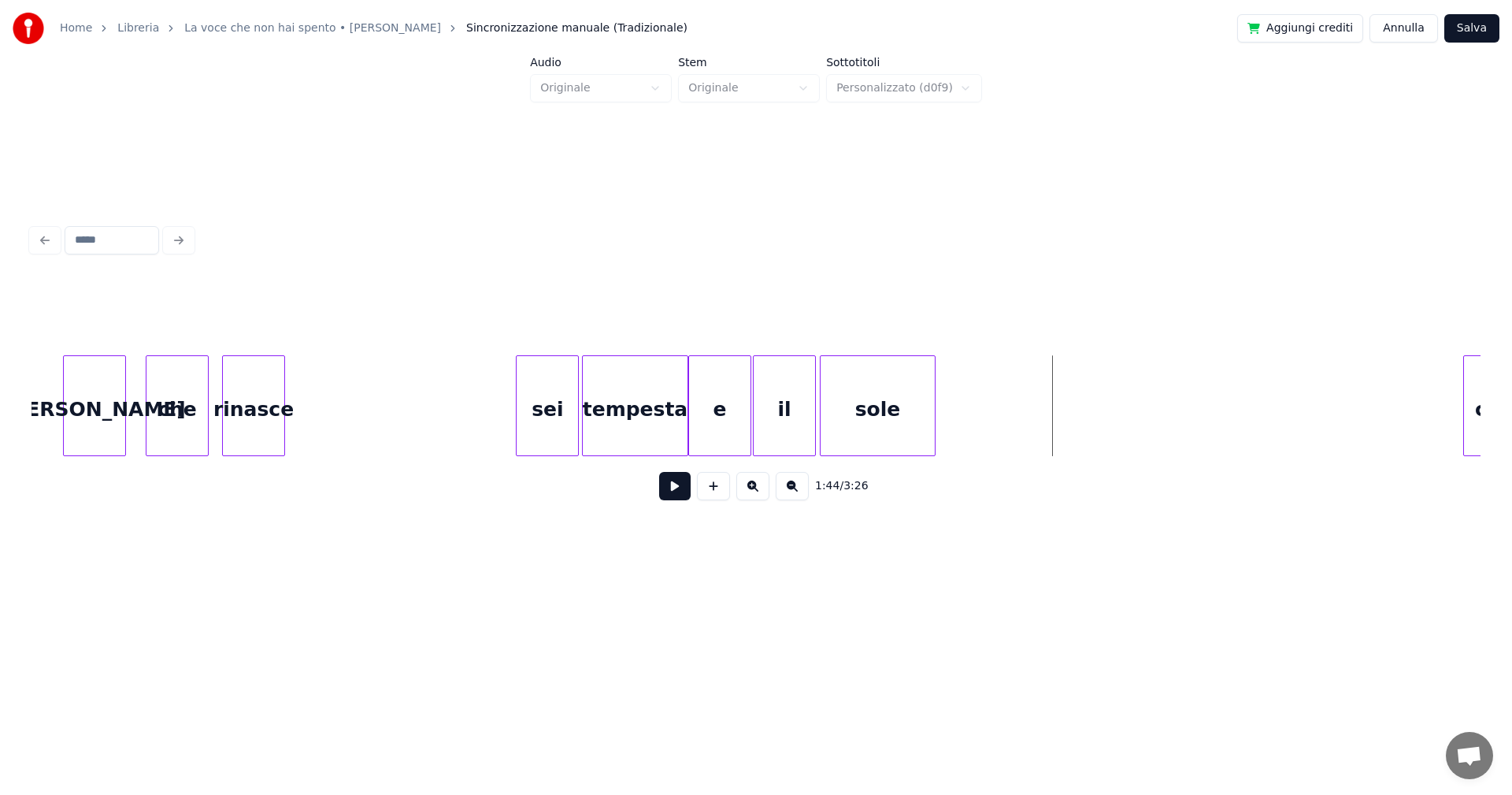
click at [729, 419] on div "e" at bounding box center [719, 409] width 61 height 107
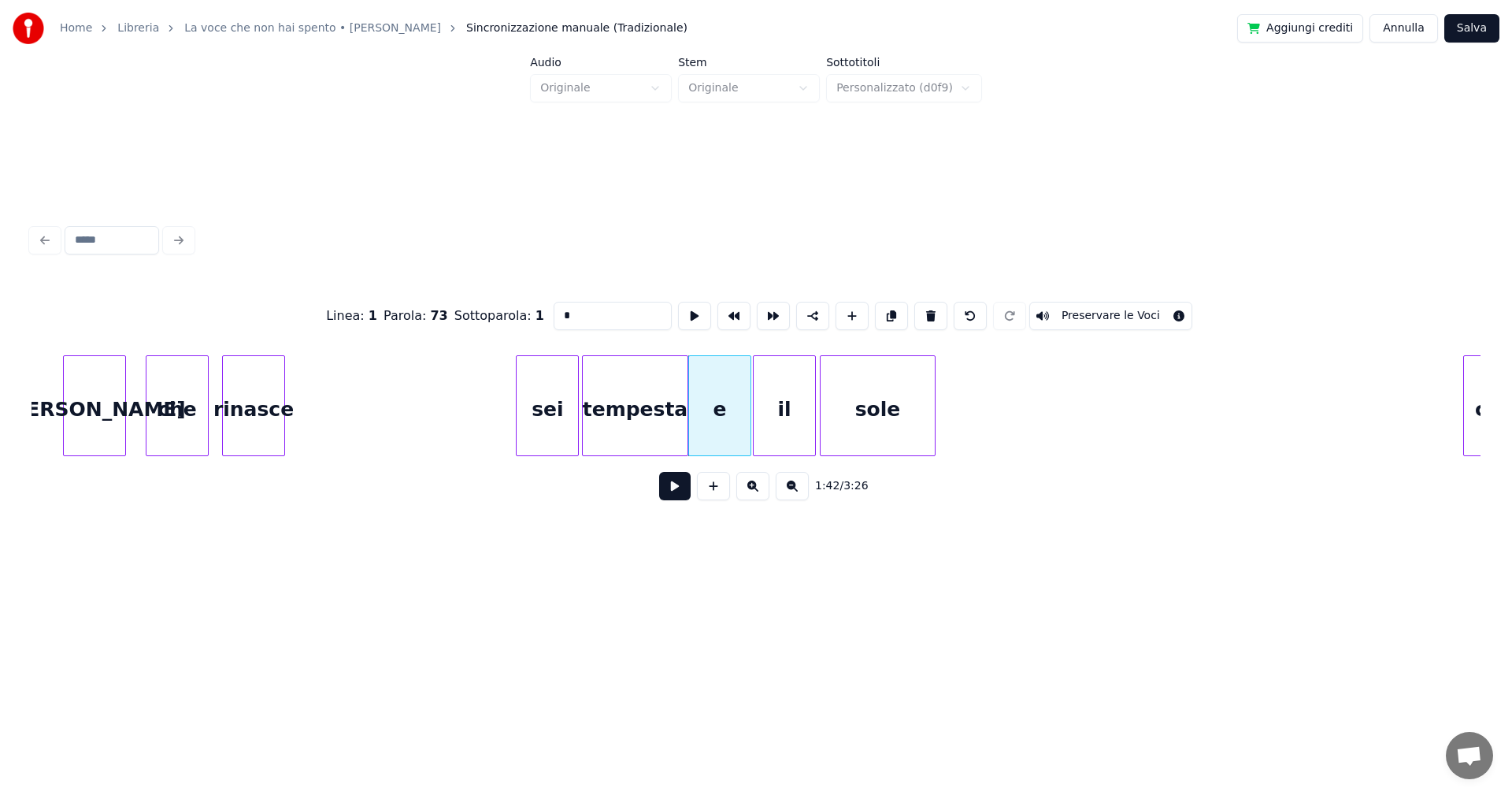
drag, startPoint x: 582, startPoint y: 312, endPoint x: 518, endPoint y: 312, distance: 64.0
click at [518, 312] on div "Linea : 1 Parola : 73 Sottoparola : 1 * Preservare le Voci" at bounding box center [756, 316] width 1449 height 79
click at [572, 420] on div "sei" at bounding box center [547, 409] width 61 height 107
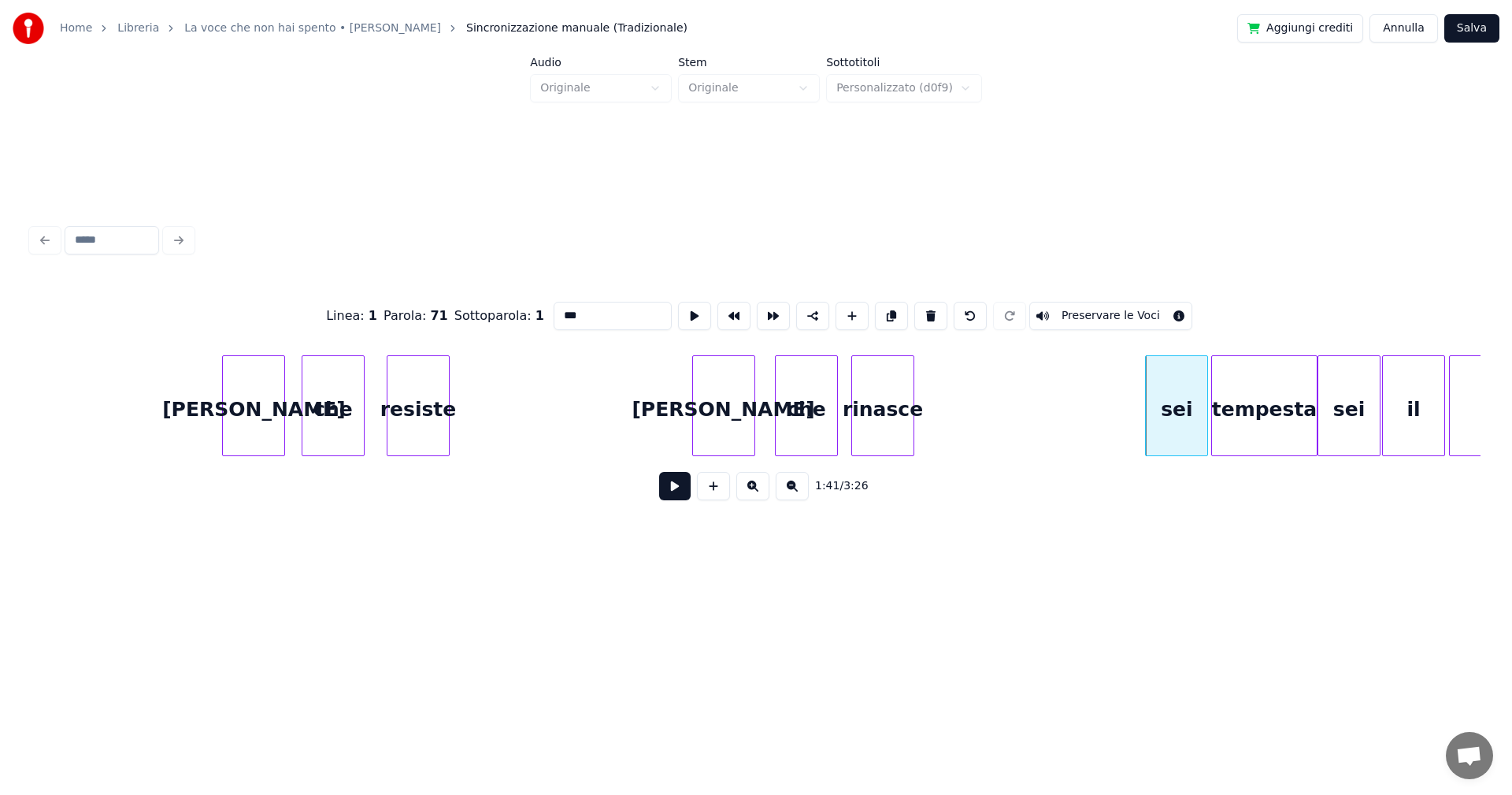
scroll to position [0, 14844]
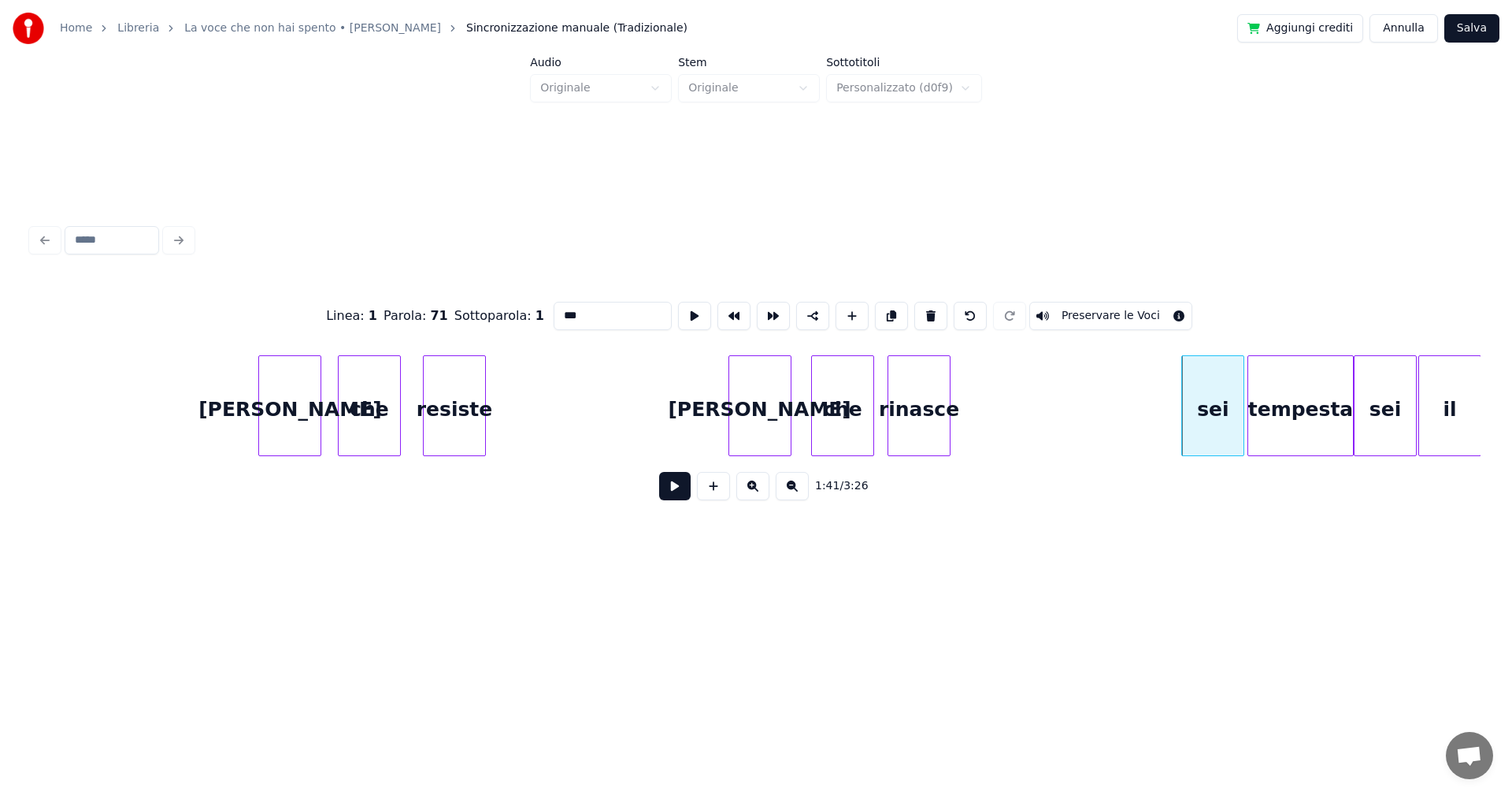
click at [308, 396] on div "[PERSON_NAME]" at bounding box center [290, 409] width 61 height 107
type input "*****"
click at [674, 491] on button at bounding box center [675, 486] width 32 height 29
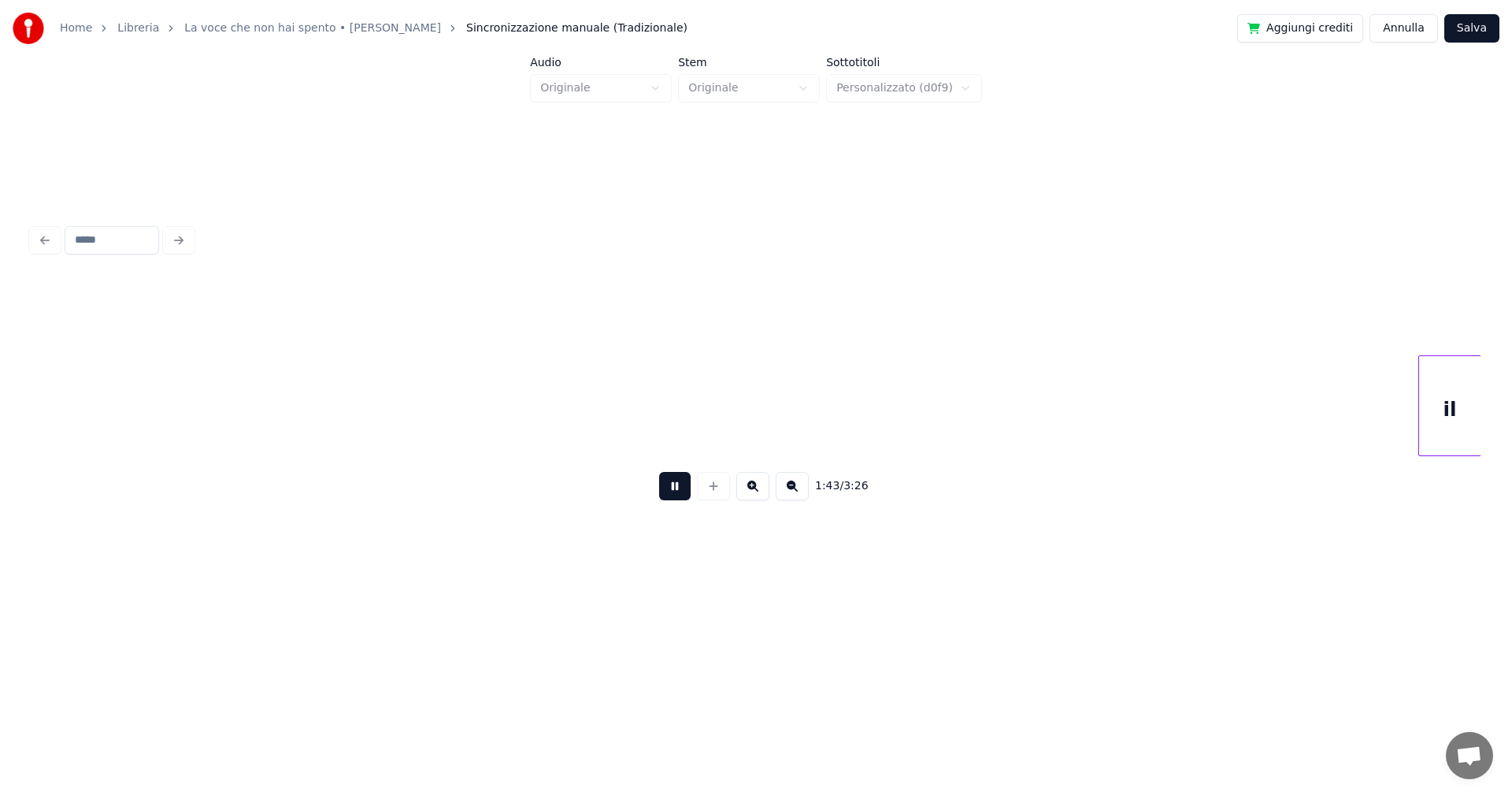
scroll to position [0, 16293]
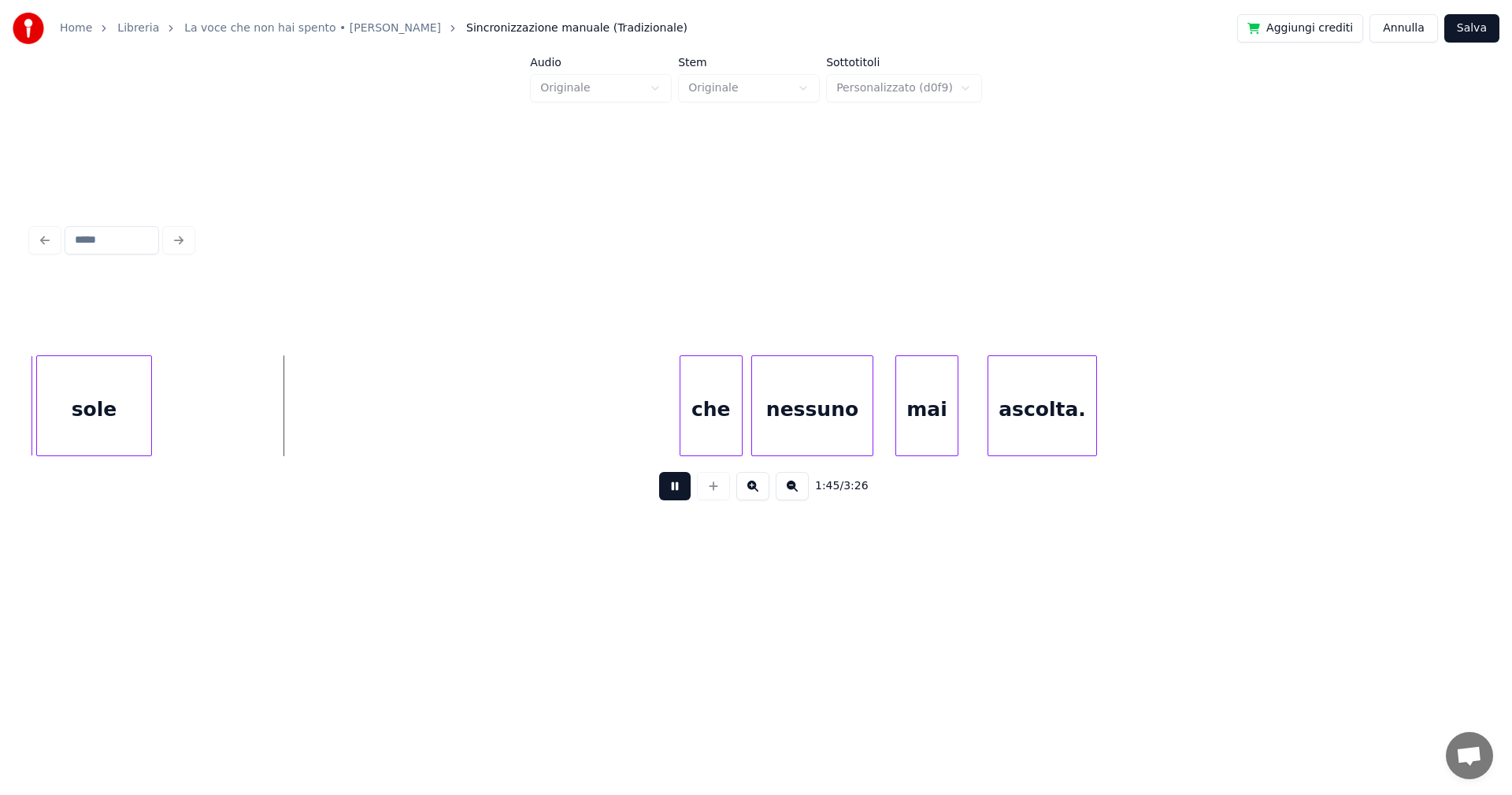
click at [679, 487] on button at bounding box center [675, 486] width 32 height 29
click at [368, 452] on div "il sole che nessuno mai ascolta." at bounding box center [756, 405] width 1449 height 101
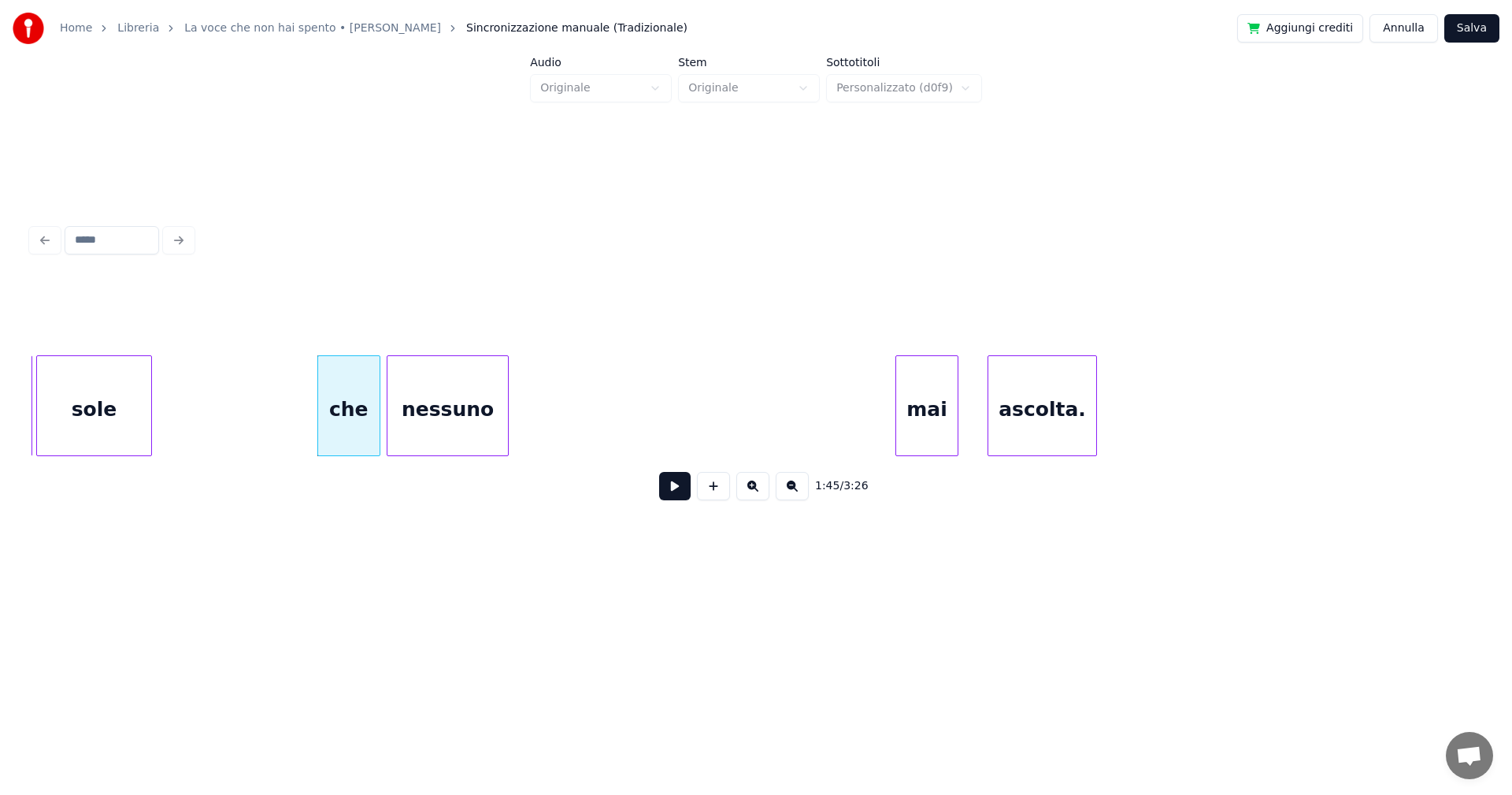
click at [463, 403] on div "nessuno" at bounding box center [448, 409] width 121 height 107
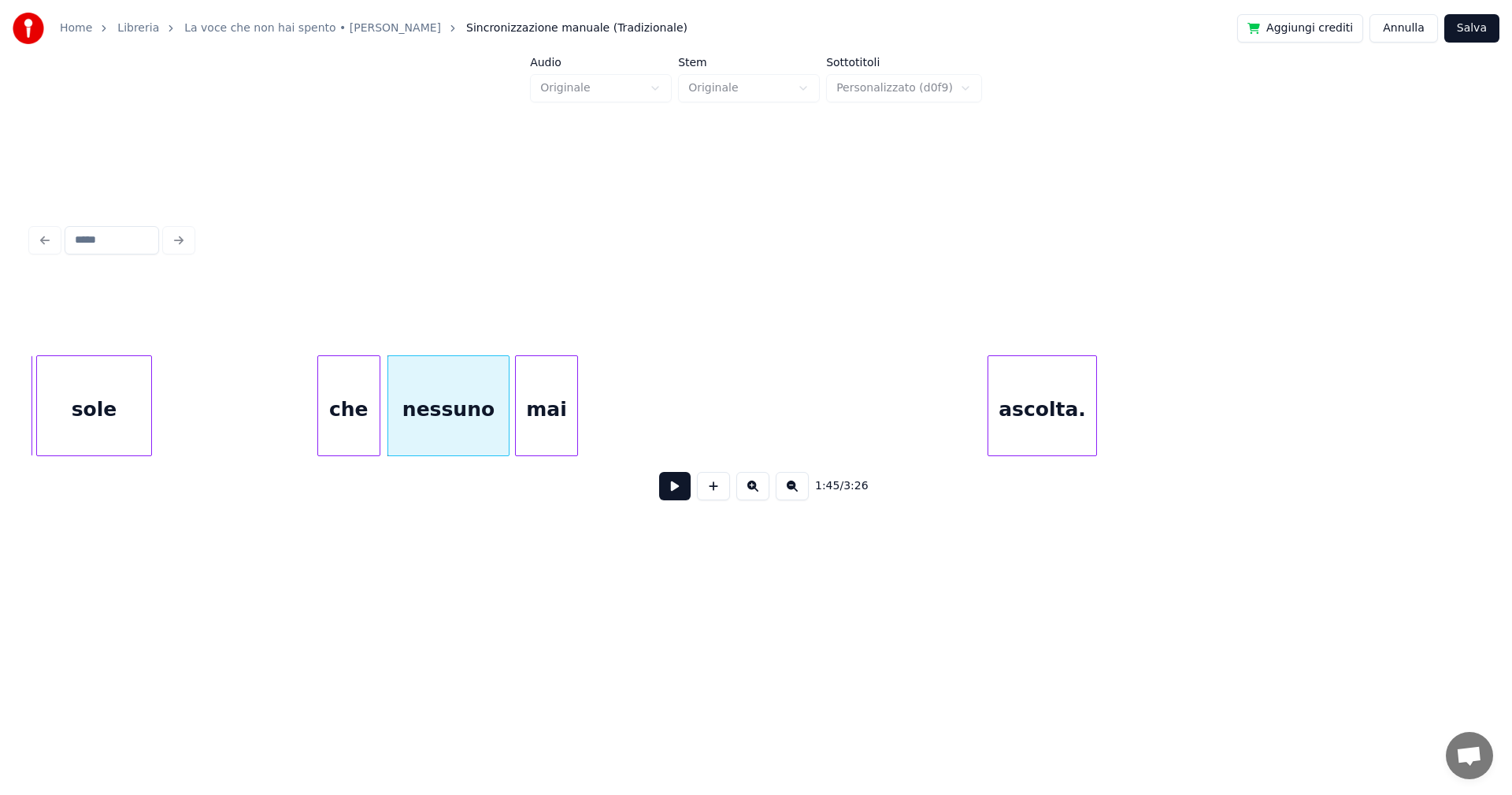
click at [555, 425] on div "mai" at bounding box center [546, 409] width 61 height 107
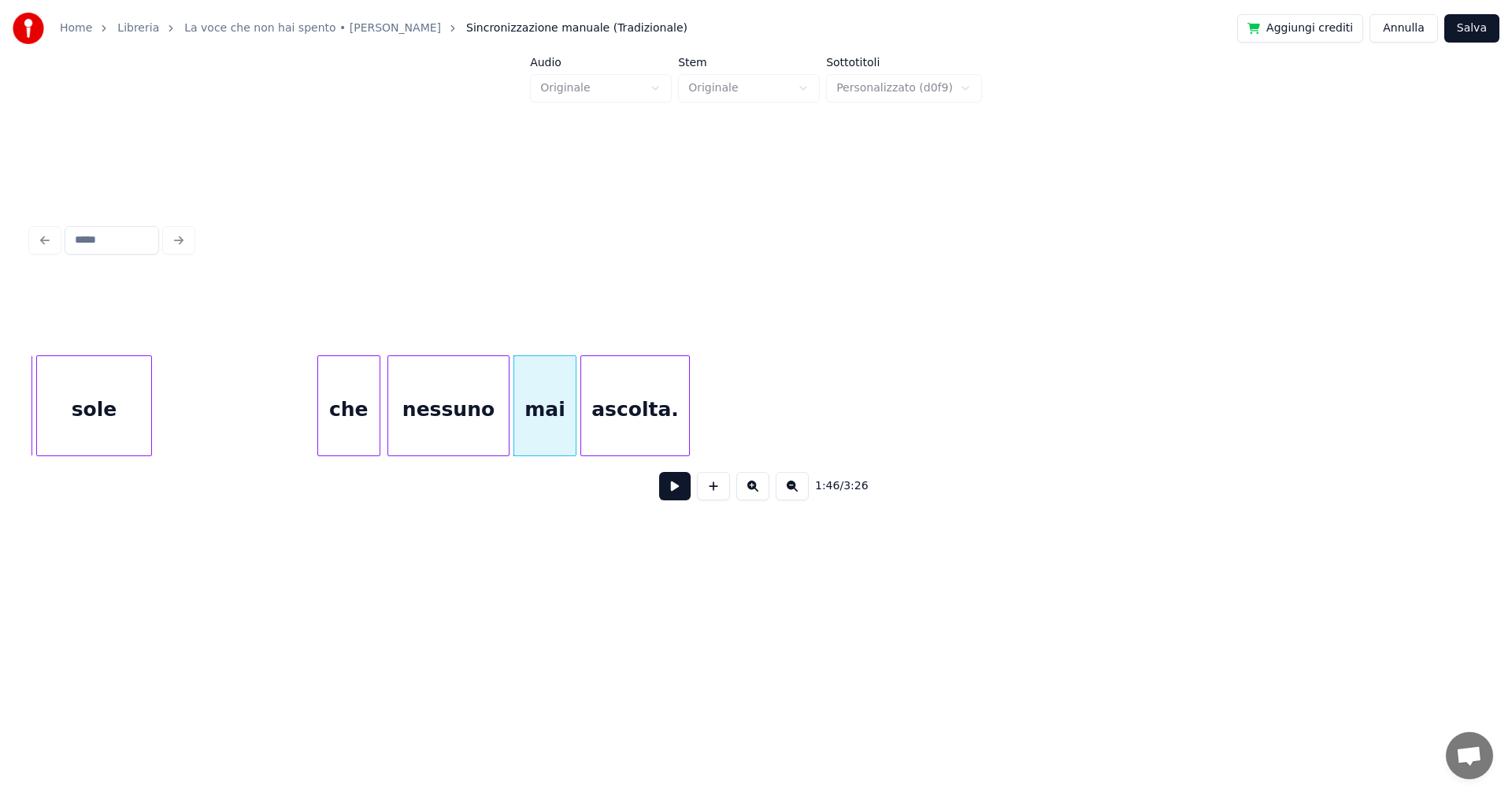
click at [630, 418] on div "ascolta." at bounding box center [634, 409] width 108 height 107
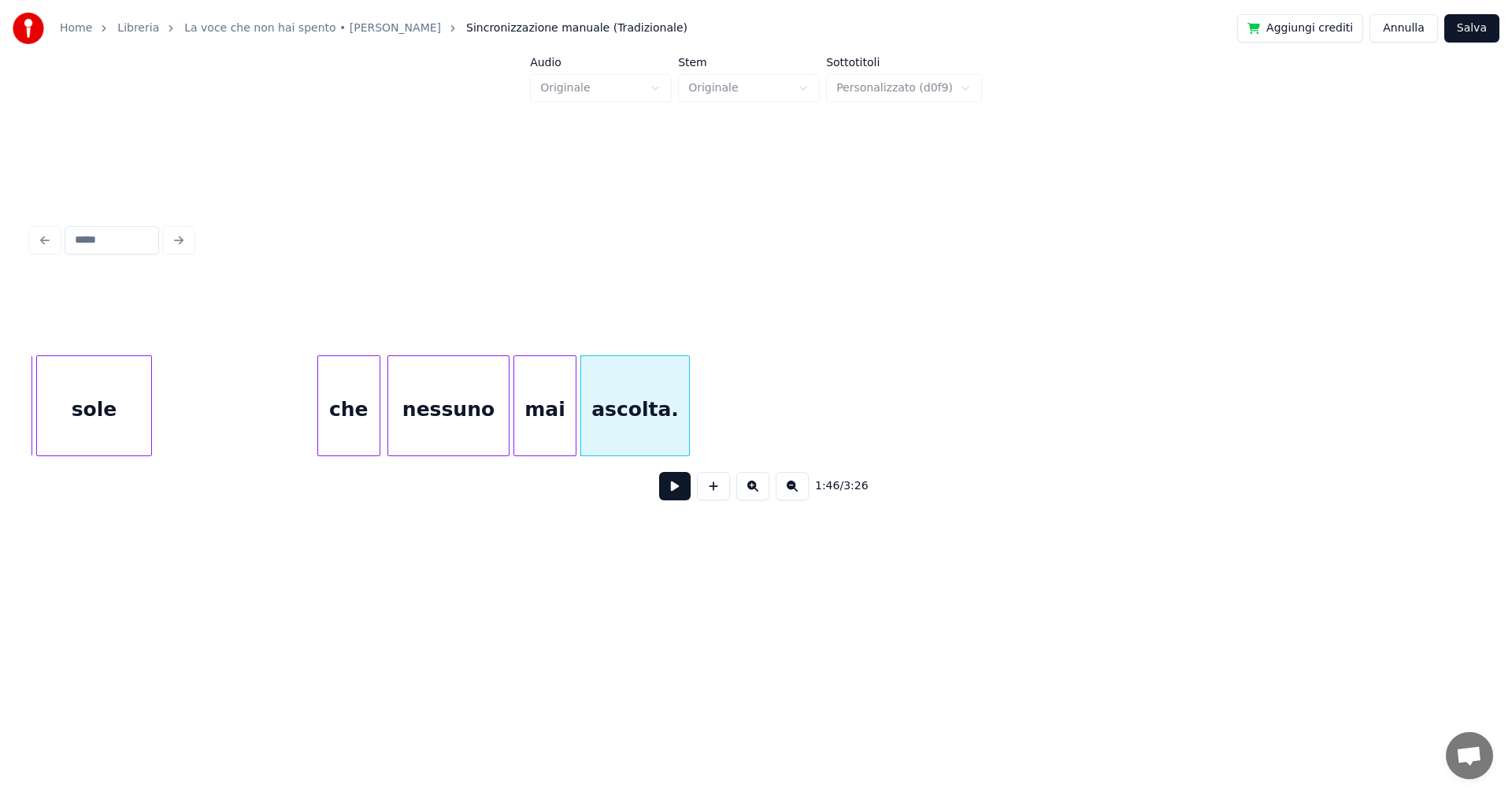
click at [84, 376] on div "sole" at bounding box center [94, 409] width 115 height 107
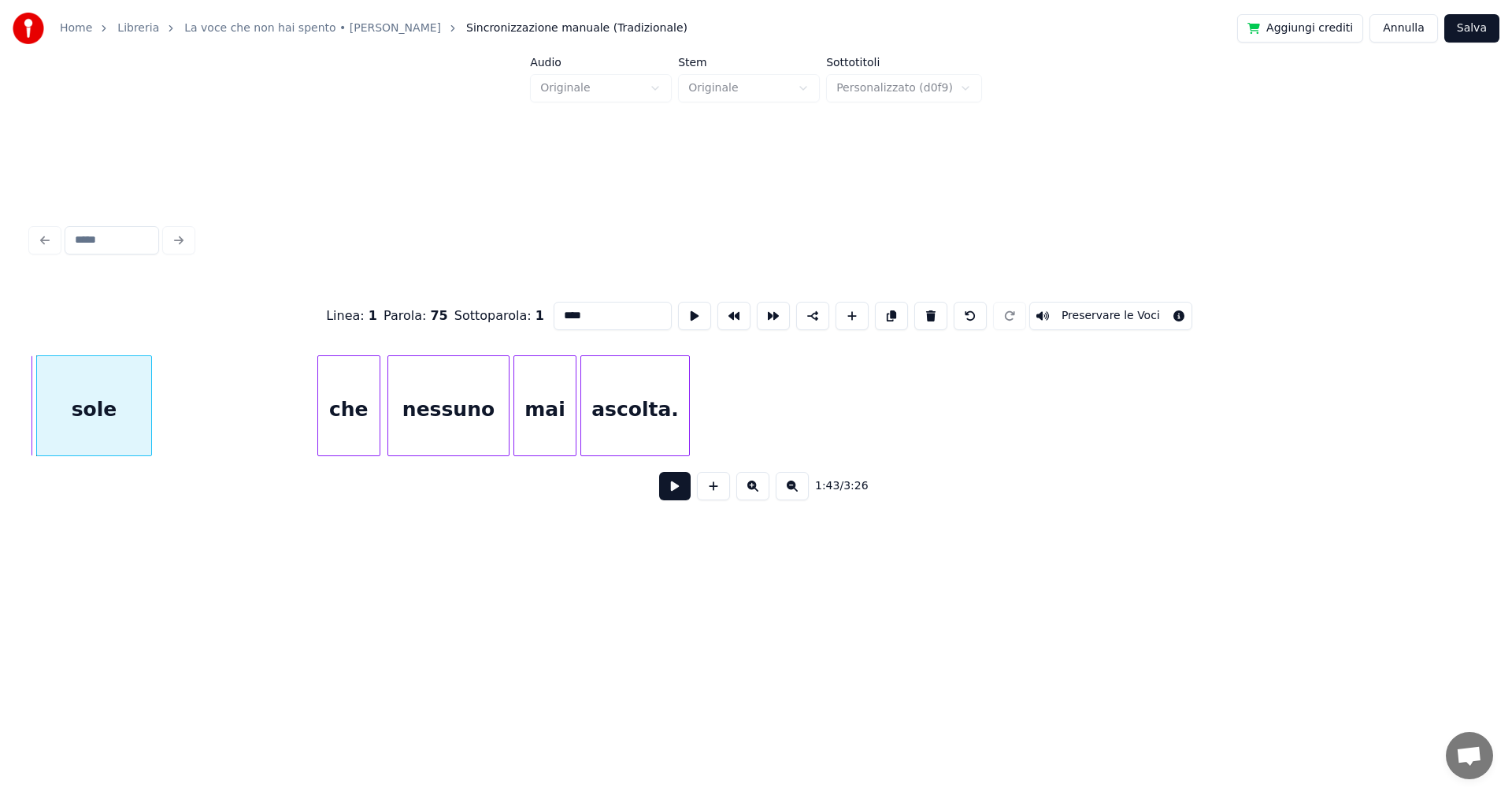
click at [673, 487] on button at bounding box center [675, 486] width 32 height 29
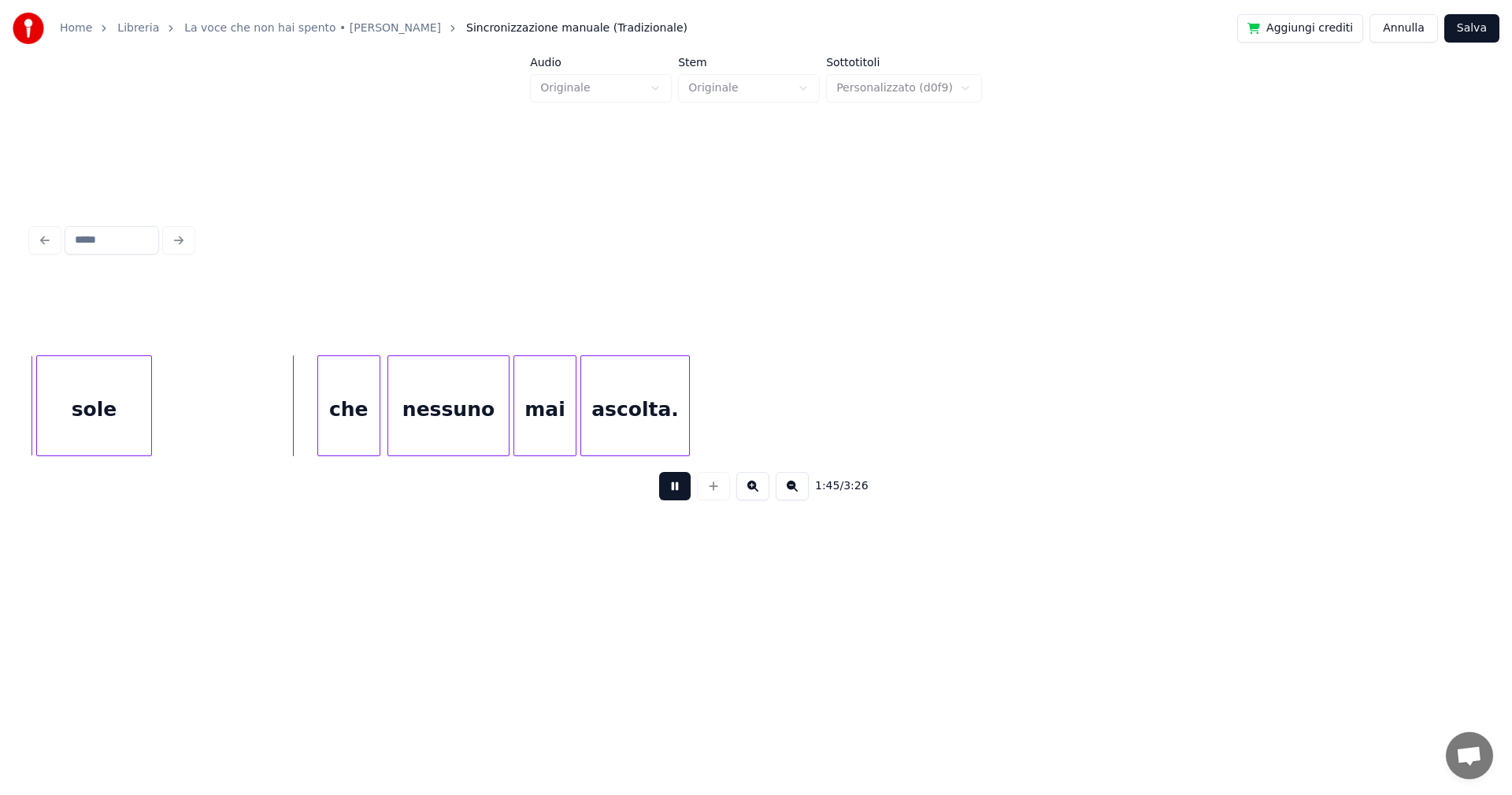
click at [669, 486] on button at bounding box center [675, 486] width 32 height 29
click at [265, 409] on div "che" at bounding box center [277, 409] width 61 height 107
click at [372, 425] on div "nessuno" at bounding box center [373, 409] width 121 height 107
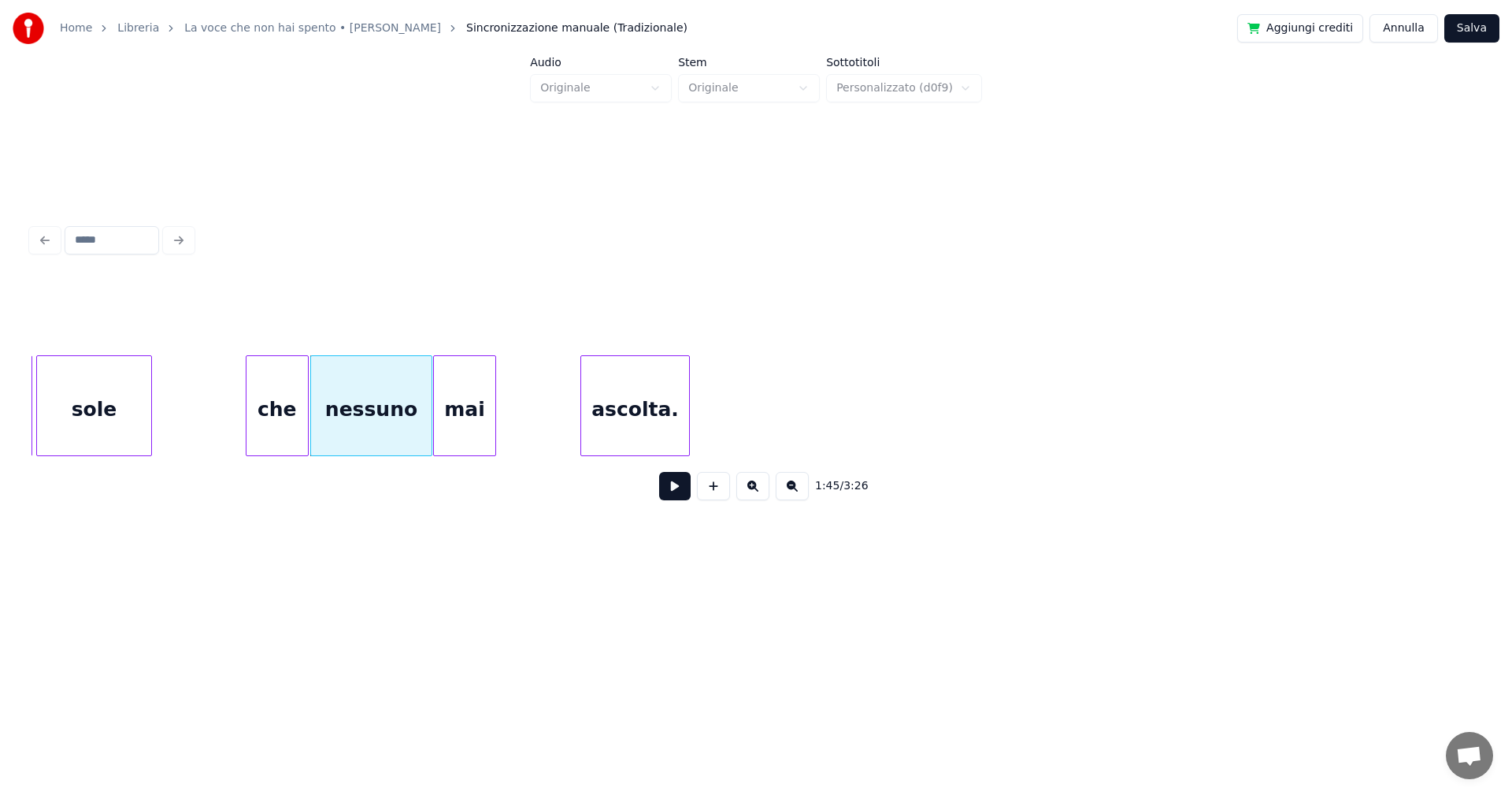
click at [463, 425] on div "mai" at bounding box center [464, 409] width 61 height 107
click at [480, 423] on div "mai" at bounding box center [469, 409] width 61 height 107
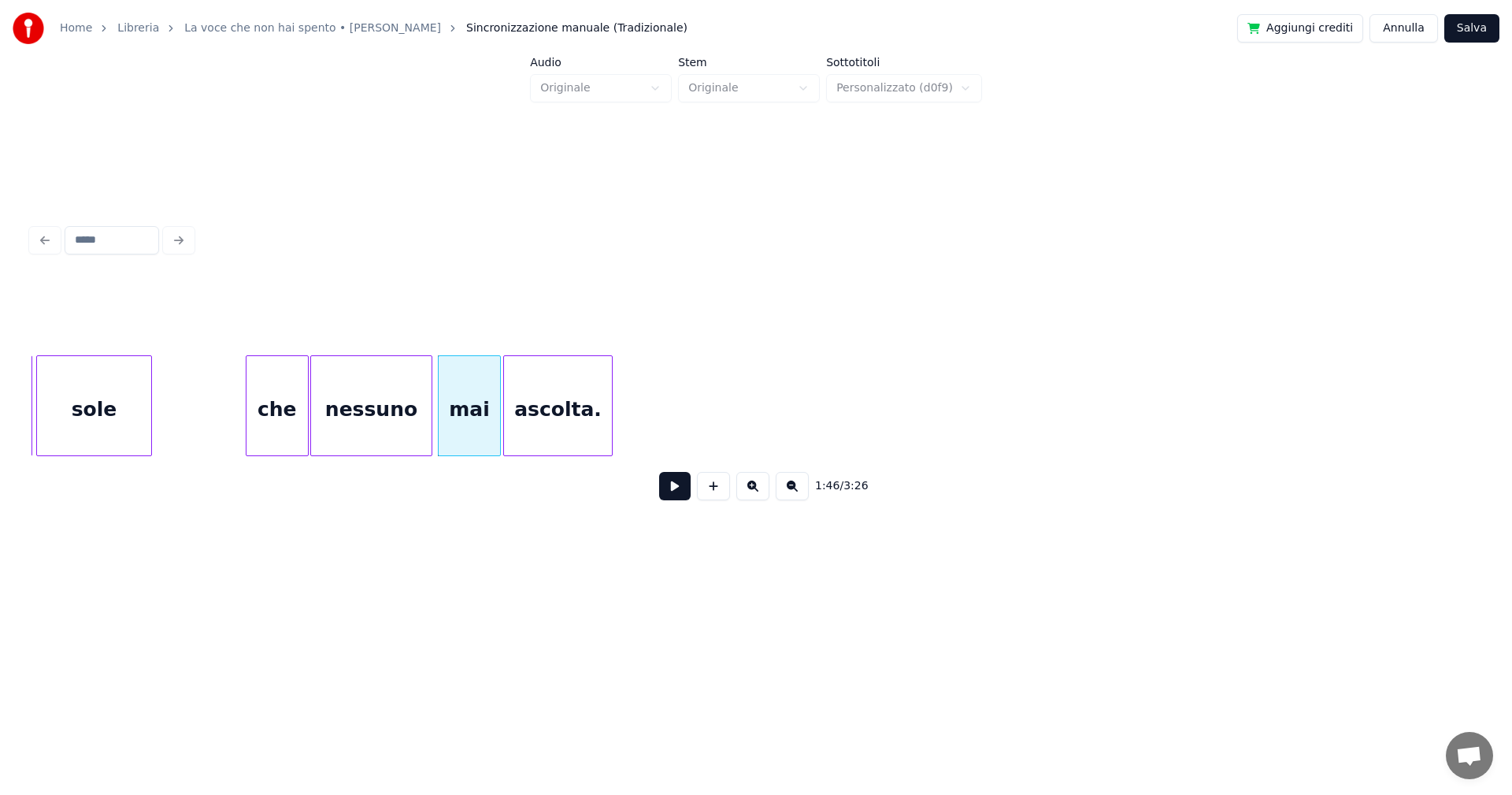
click at [529, 430] on div "ascolta." at bounding box center [557, 409] width 108 height 107
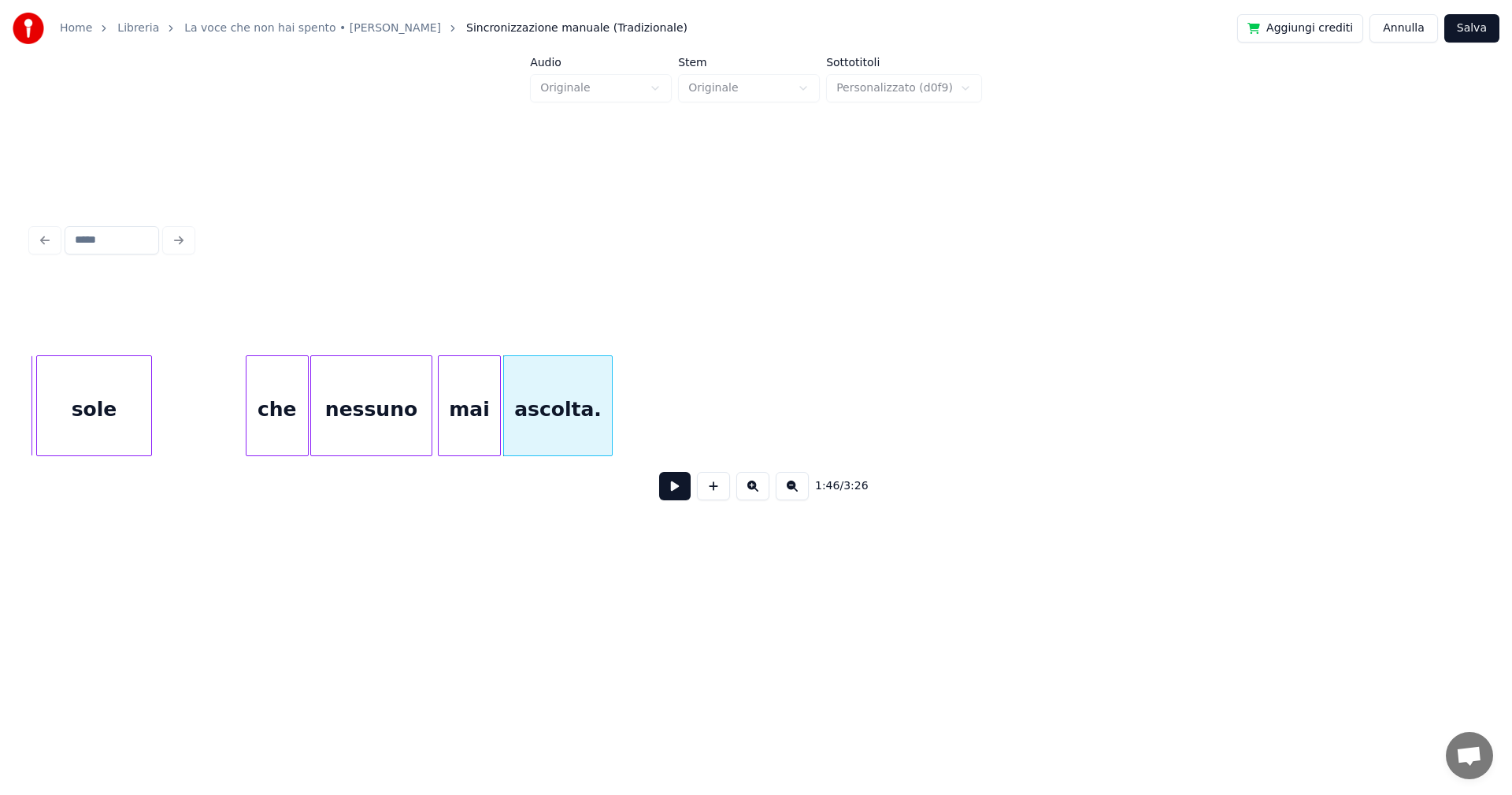
click at [127, 383] on div "sole" at bounding box center [94, 409] width 115 height 107
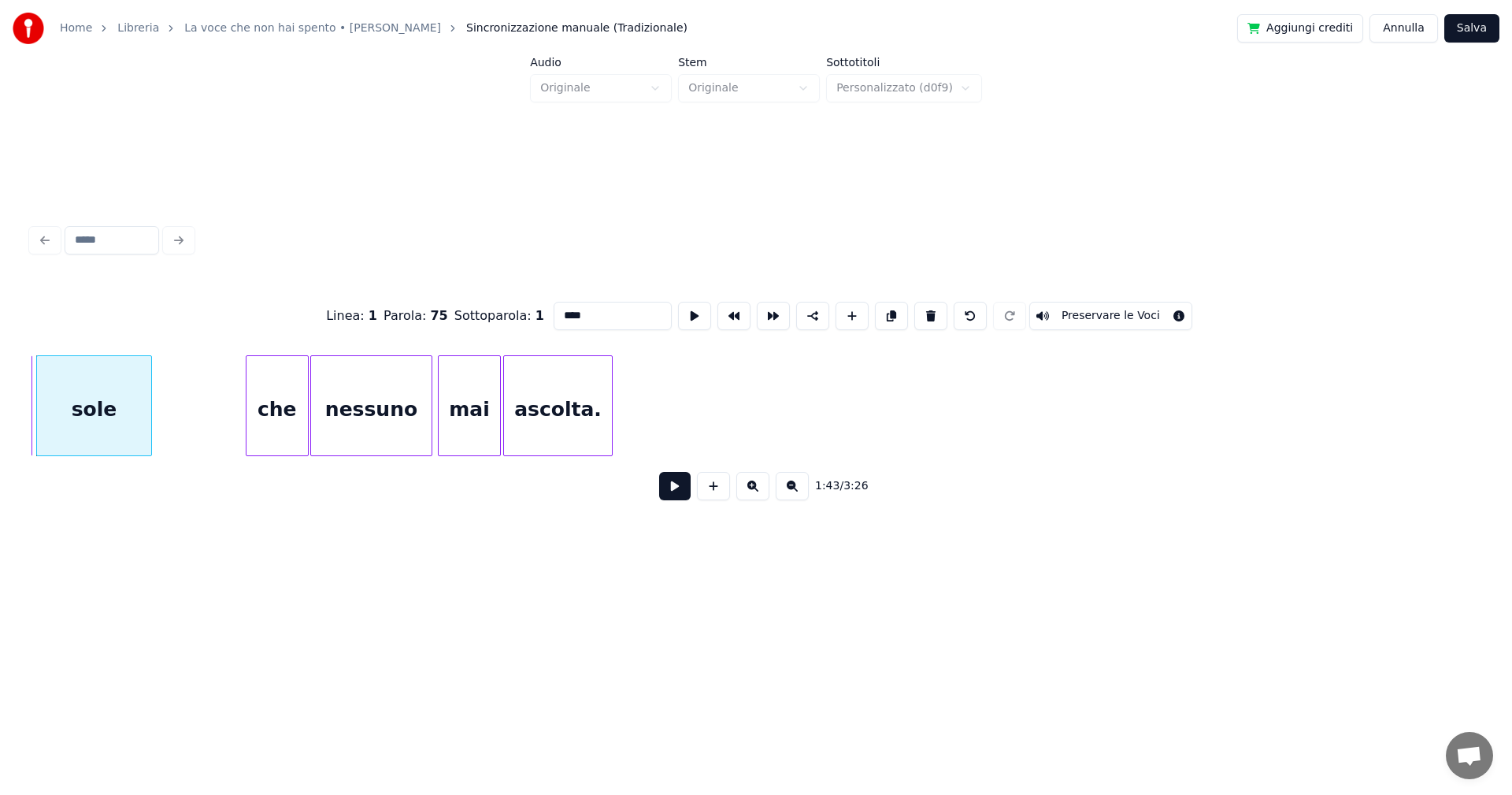
click at [672, 491] on button at bounding box center [675, 486] width 32 height 29
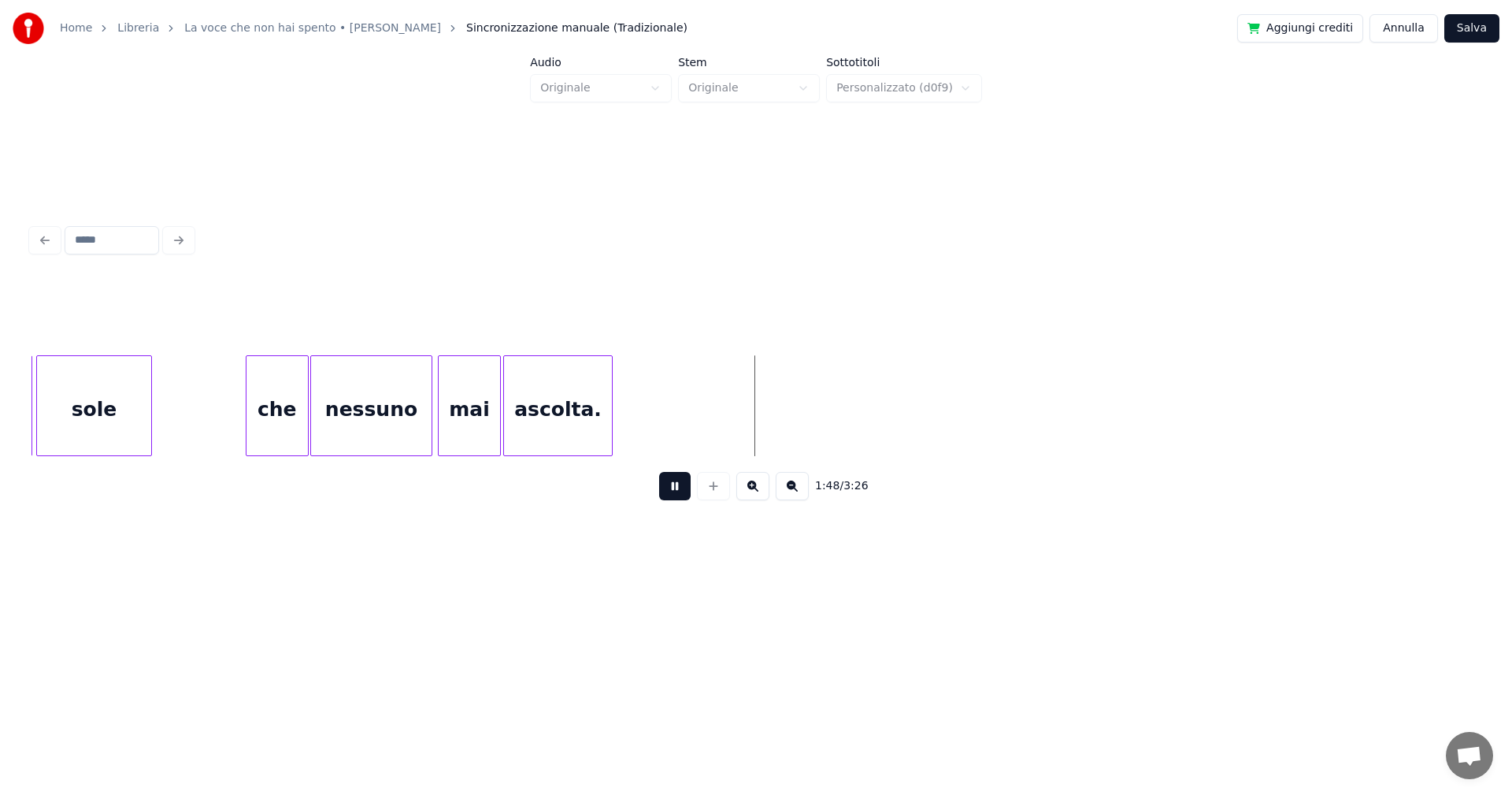
click at [674, 491] on button at bounding box center [675, 486] width 32 height 29
click at [655, 422] on div at bounding box center [653, 405] width 5 height 99
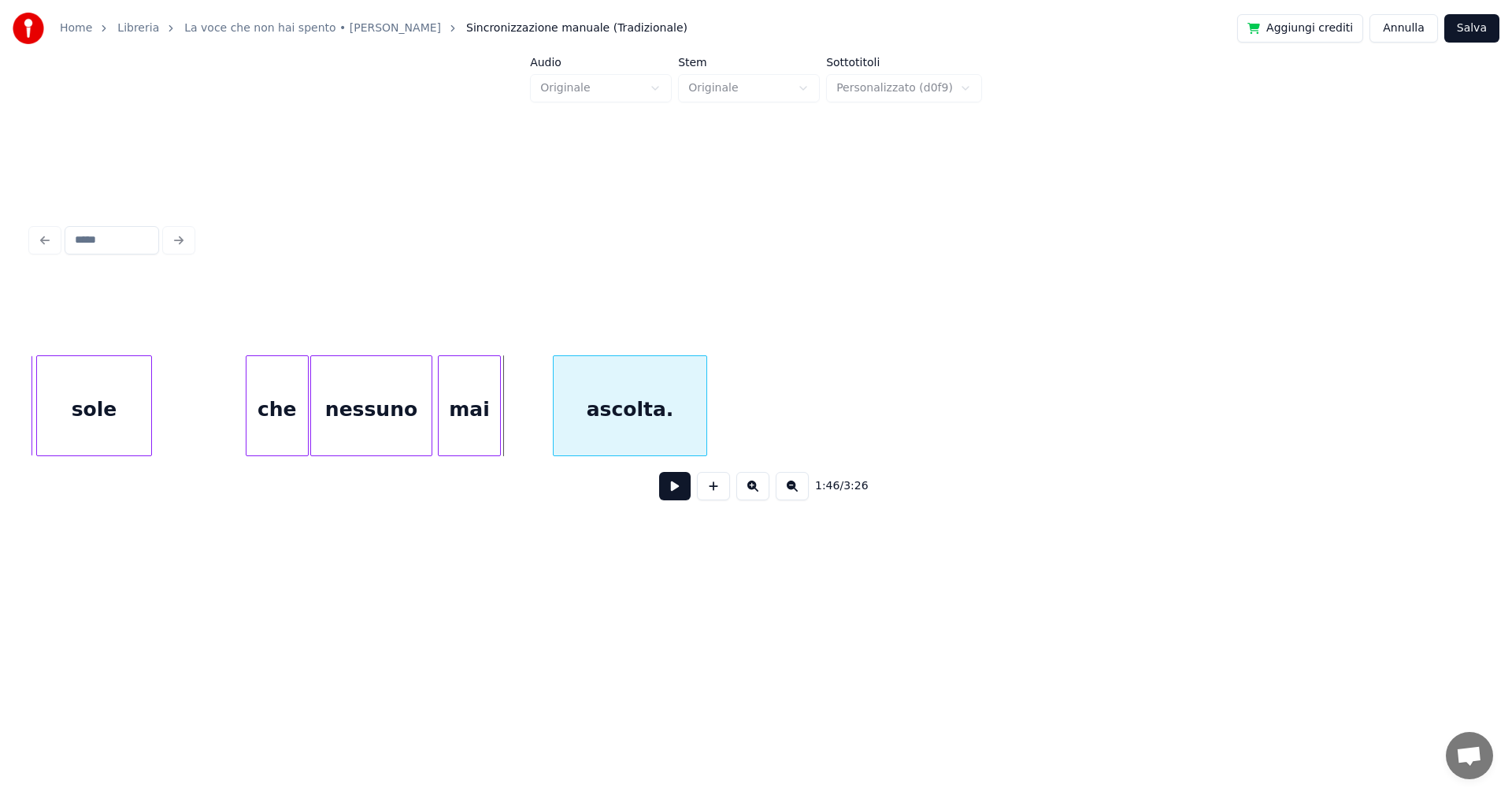
click at [640, 424] on div "ascolta." at bounding box center [630, 409] width 153 height 107
click at [514, 417] on div at bounding box center [513, 405] width 5 height 99
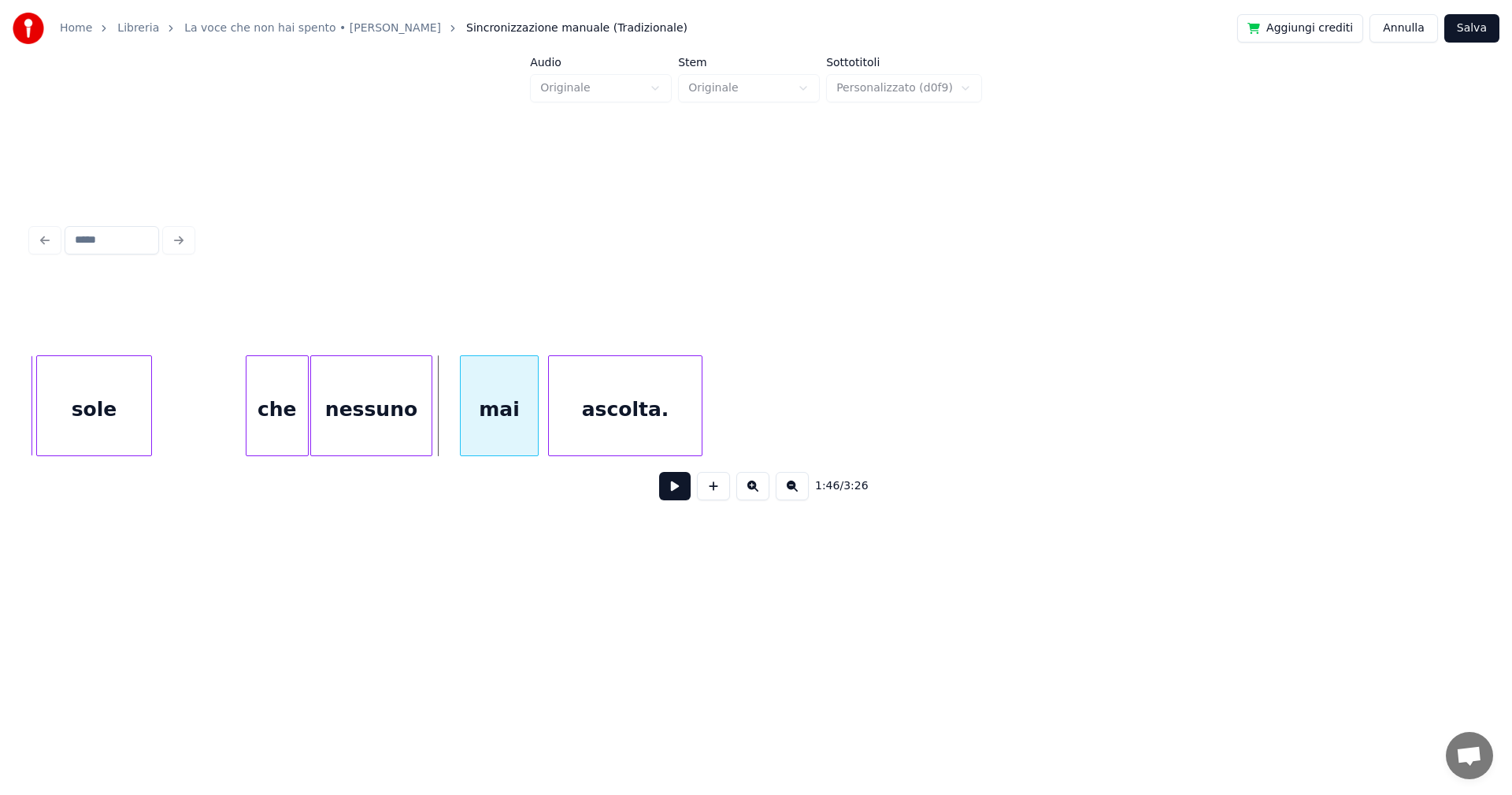
click at [506, 417] on div "mai" at bounding box center [499, 409] width 77 height 107
click at [452, 425] on div at bounding box center [450, 405] width 5 height 99
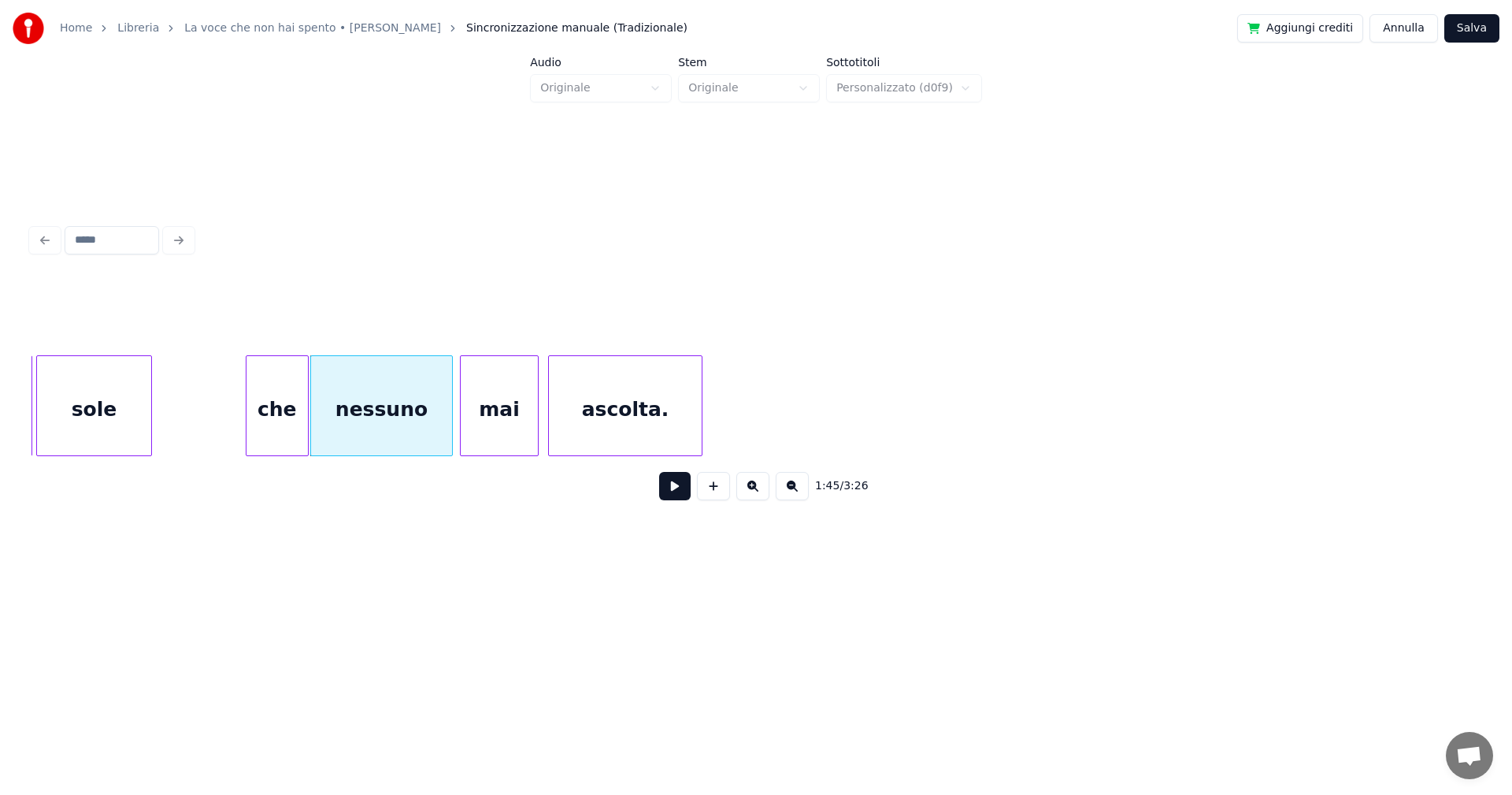
click at [290, 406] on div "che" at bounding box center [277, 409] width 61 height 107
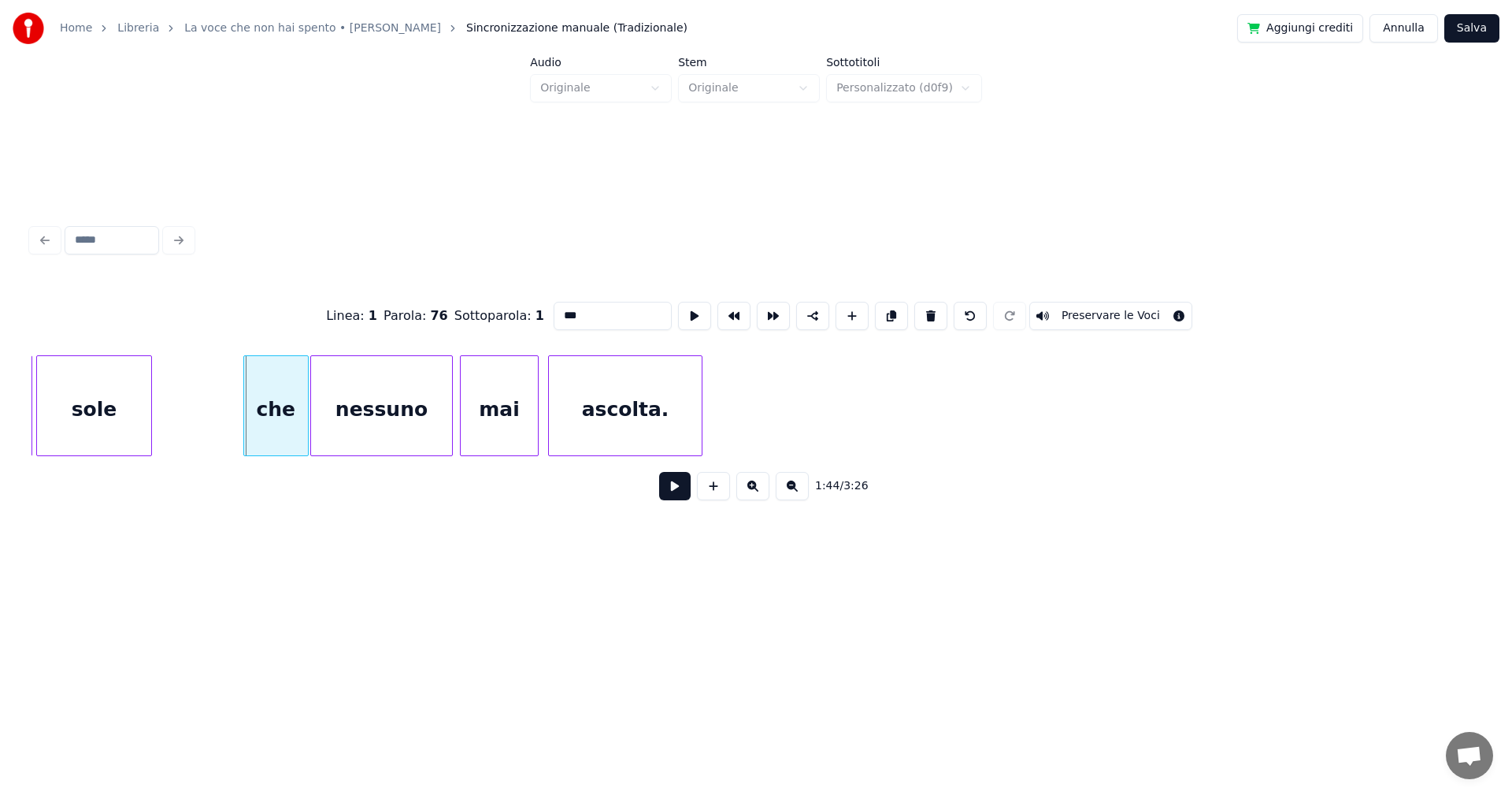
click at [244, 402] on div at bounding box center [246, 405] width 5 height 99
click at [115, 395] on div "sole" at bounding box center [94, 409] width 115 height 107
type input "****"
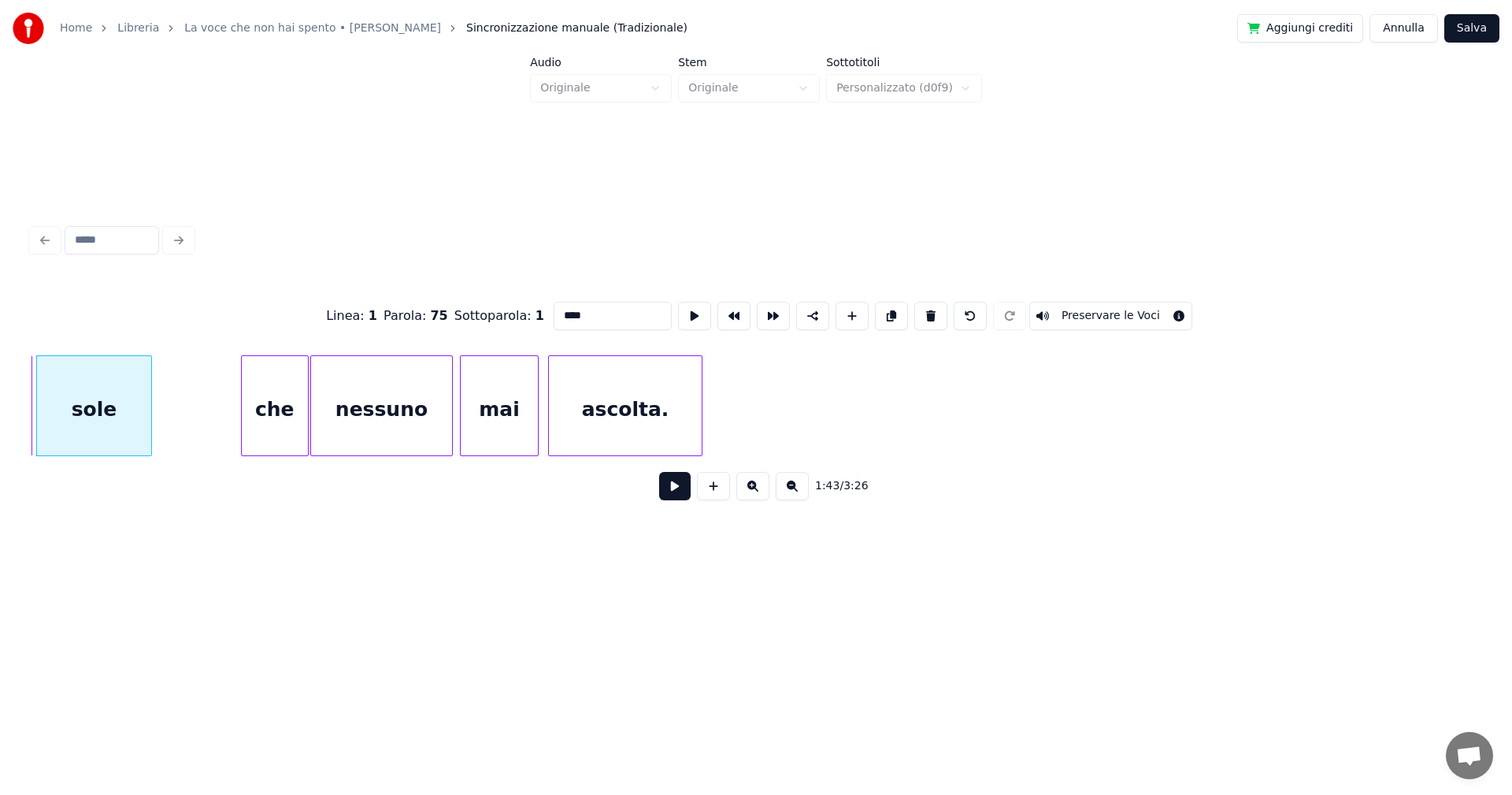
click at [674, 494] on button at bounding box center [675, 486] width 32 height 29
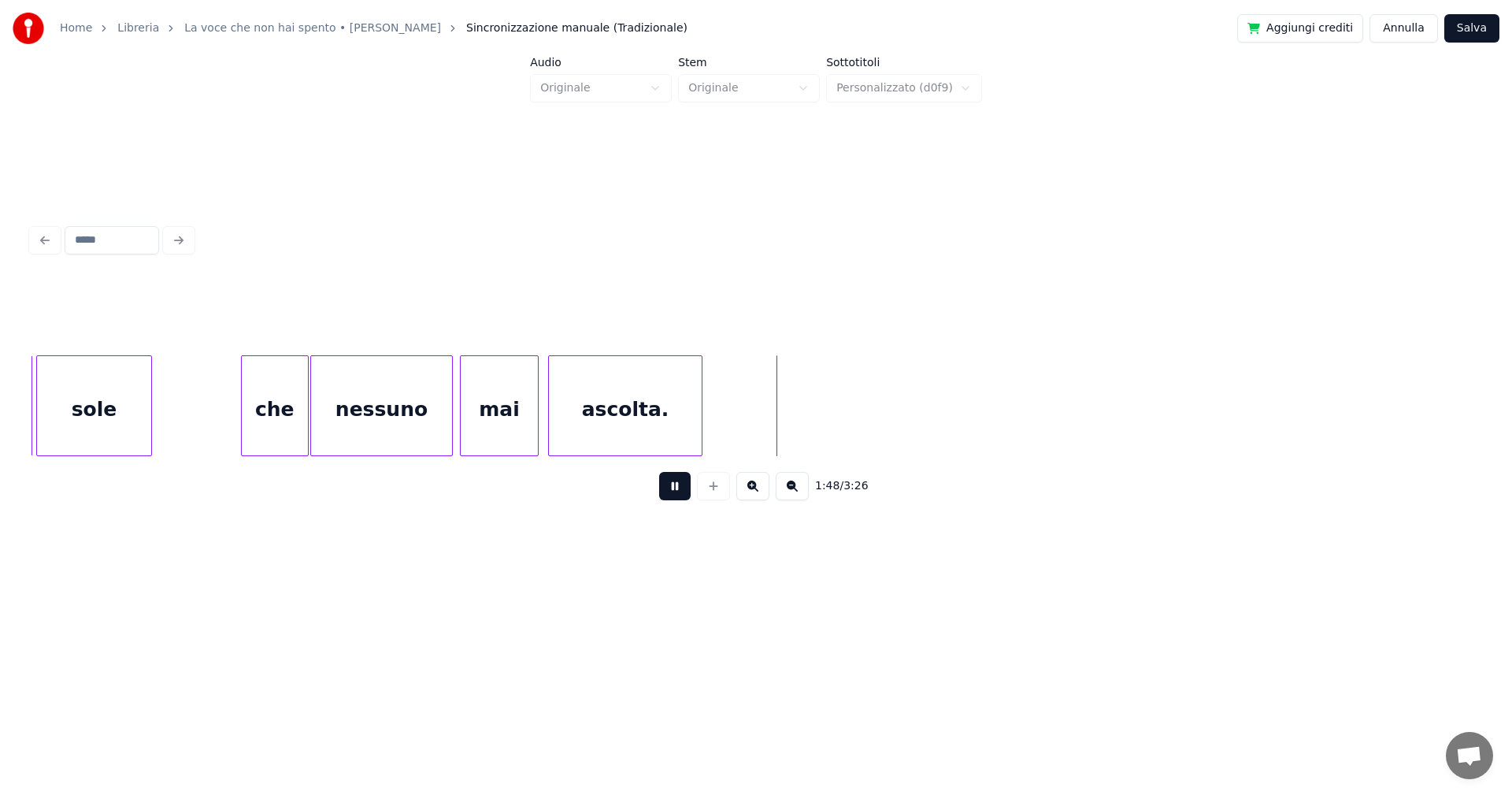
click at [676, 487] on button at bounding box center [675, 486] width 32 height 29
click at [126, 418] on div "sole" at bounding box center [94, 409] width 115 height 107
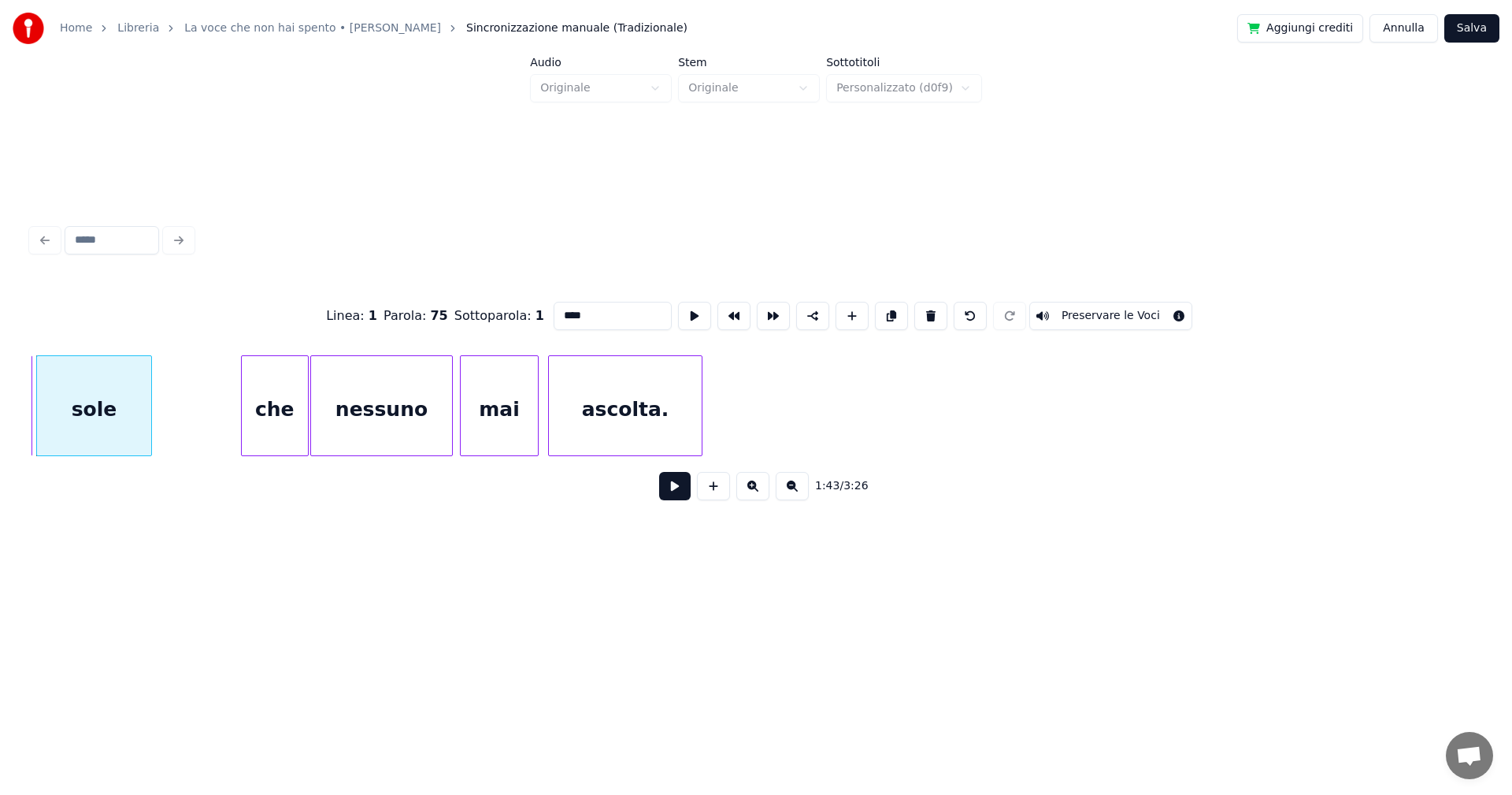
click at [680, 496] on button at bounding box center [675, 486] width 32 height 29
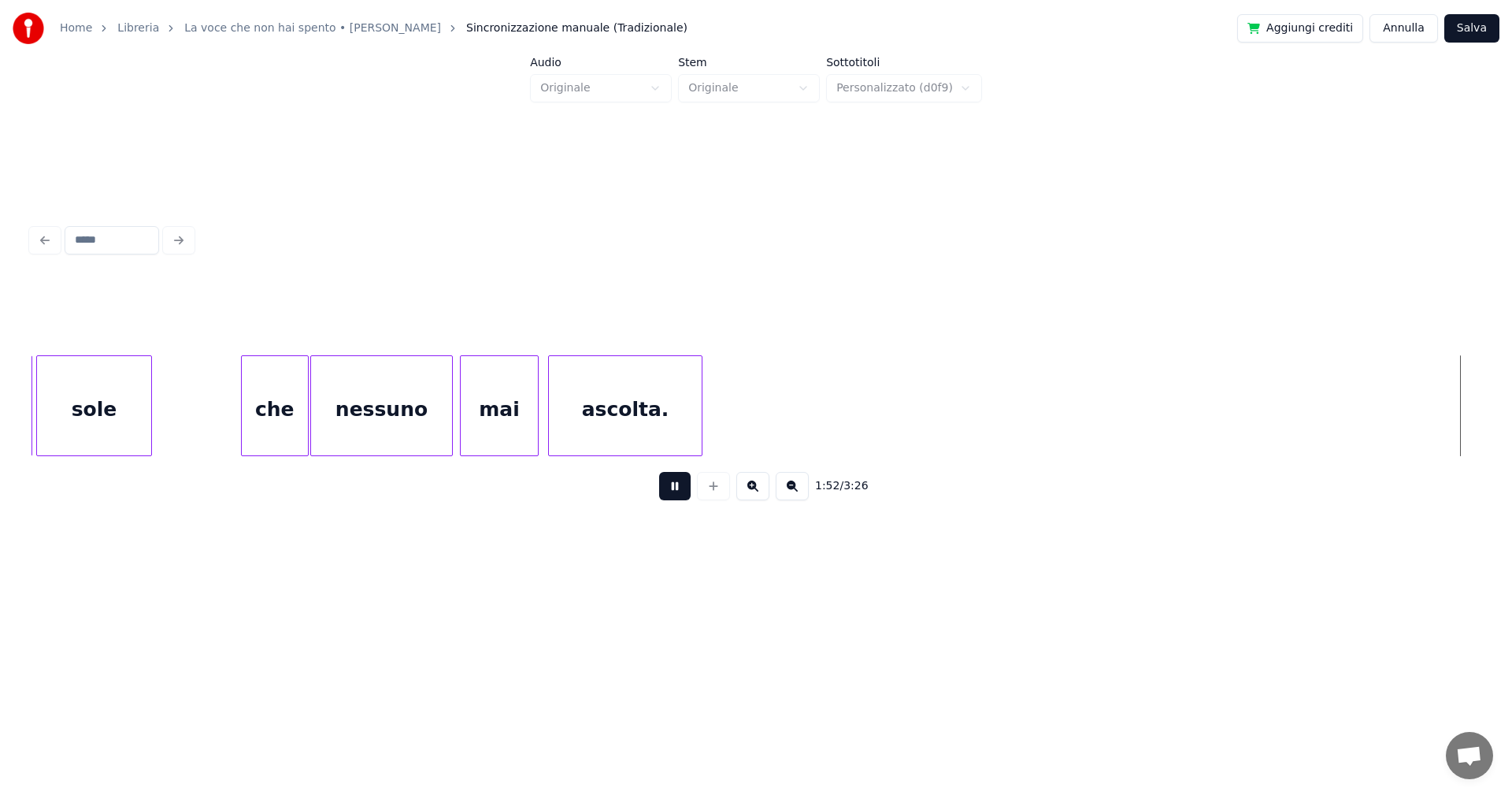
scroll to position [0, 17742]
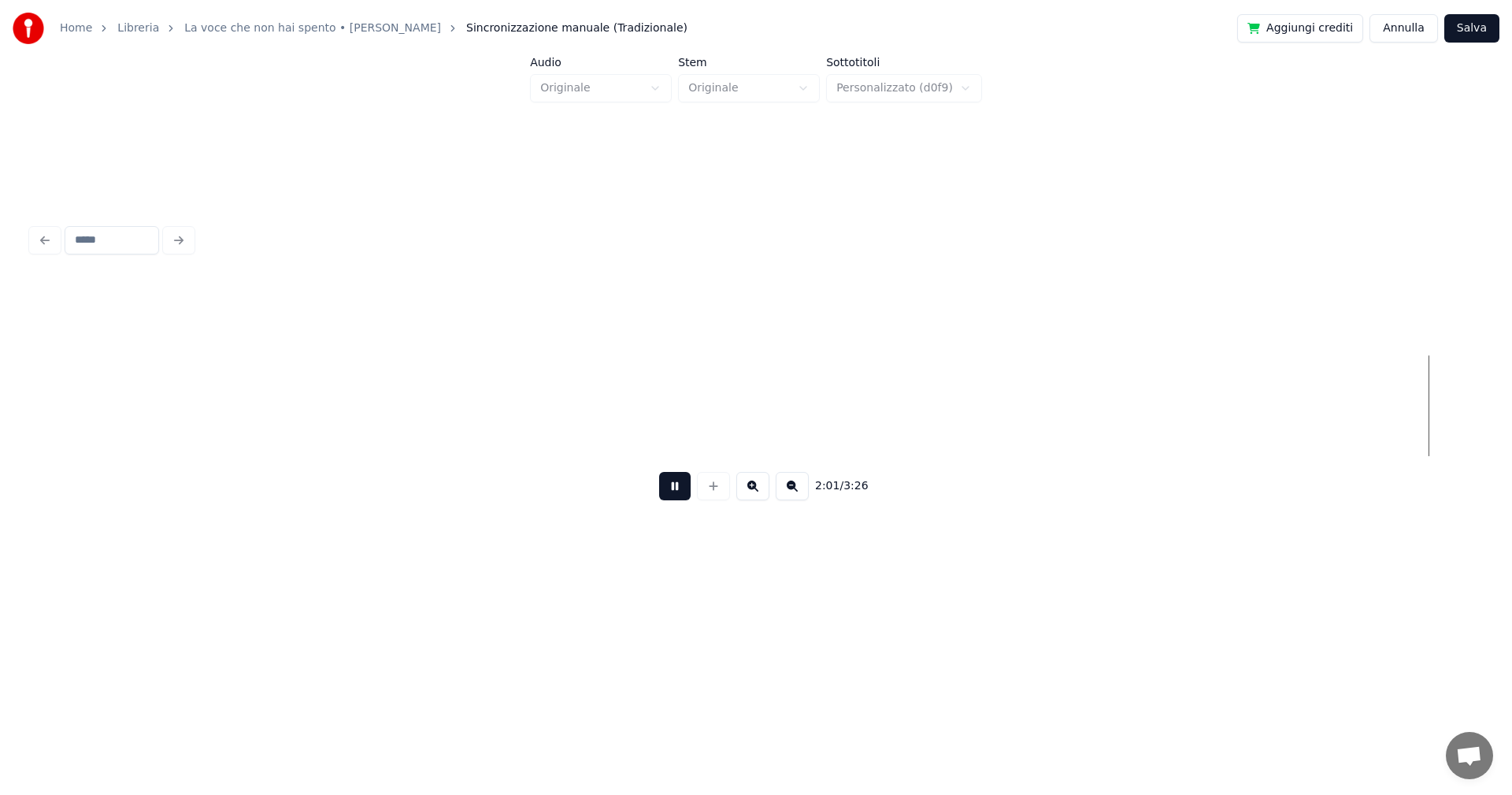
click at [675, 487] on button at bounding box center [675, 486] width 32 height 29
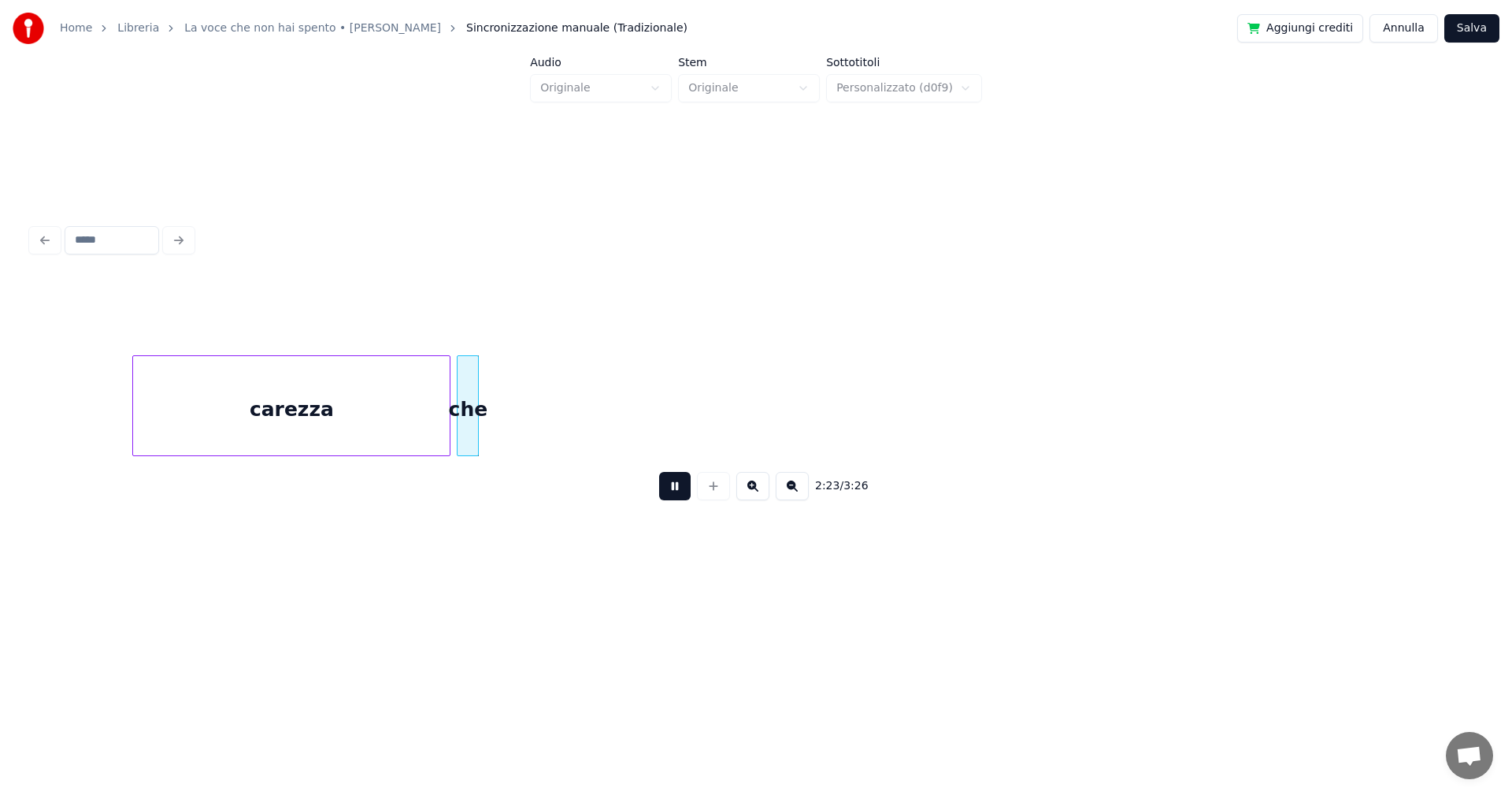
click at [681, 497] on button at bounding box center [675, 486] width 32 height 29
click at [306, 405] on div "carezza" at bounding box center [292, 409] width 316 height 107
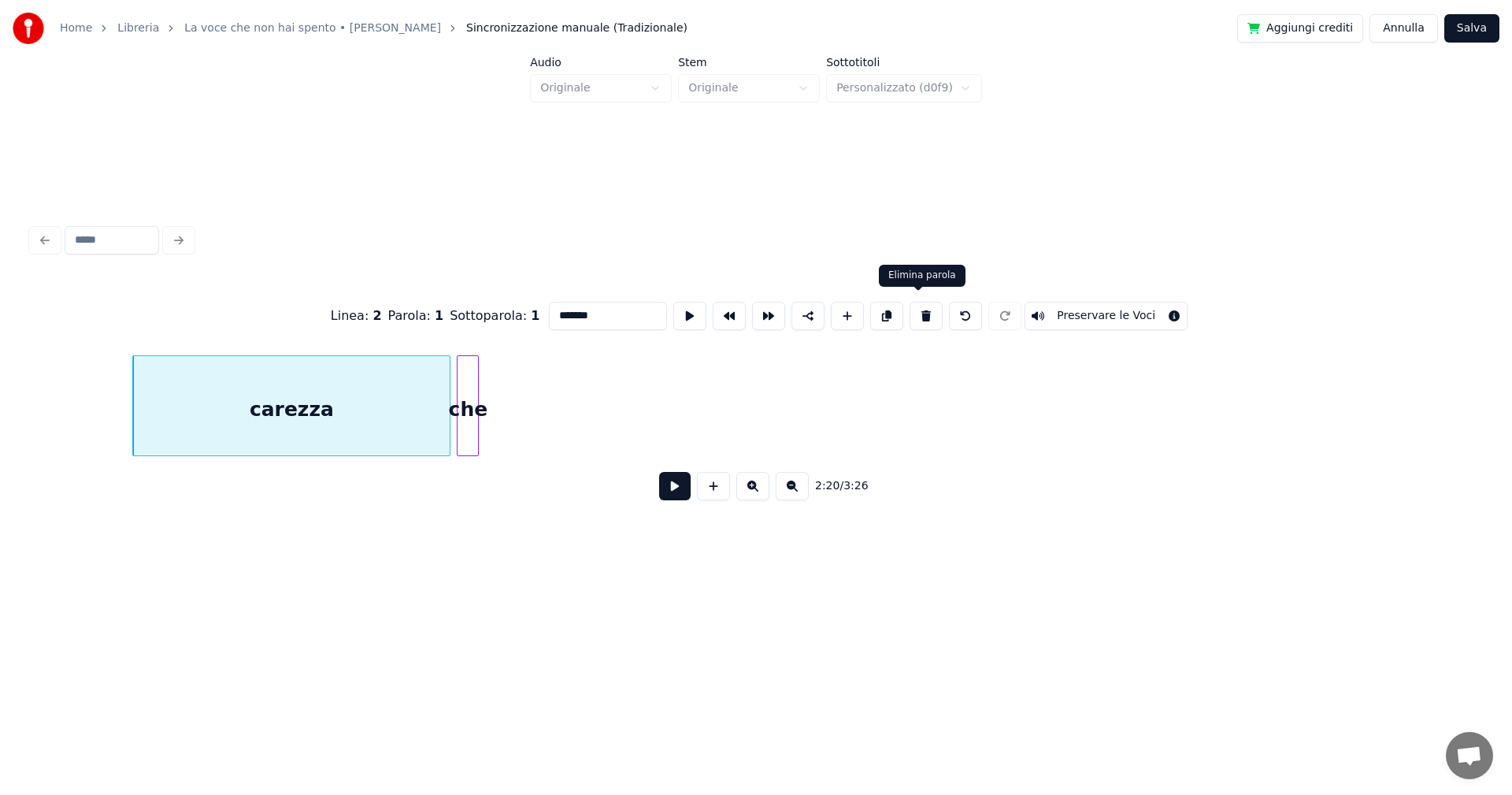
click at [917, 309] on button at bounding box center [925, 315] width 33 height 29
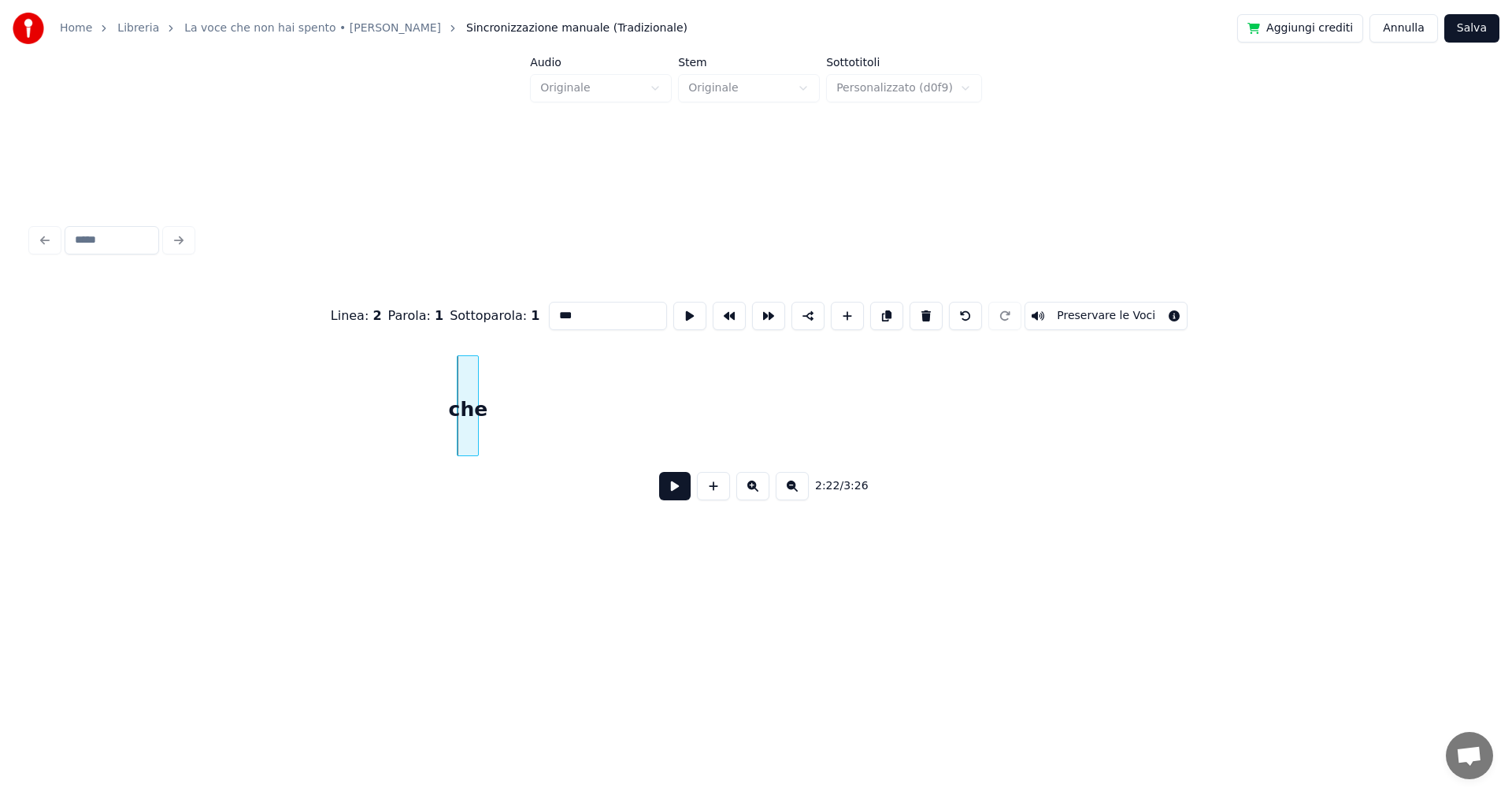
click at [466, 404] on div "che" at bounding box center [467, 409] width 21 height 107
click at [918, 302] on button at bounding box center [925, 315] width 33 height 29
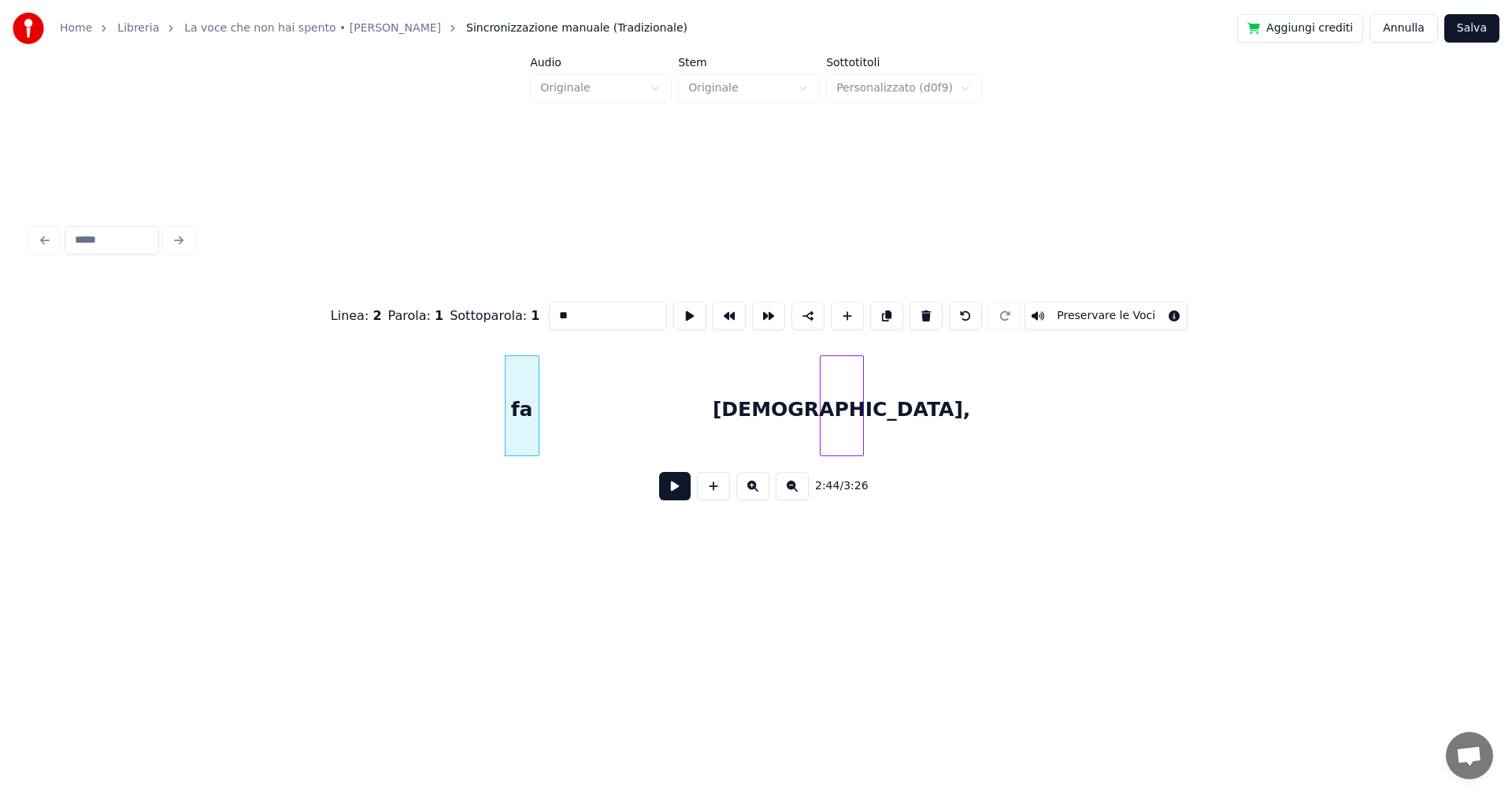
click at [530, 386] on div "fa" at bounding box center [522, 409] width 33 height 107
click at [917, 308] on button at bounding box center [925, 315] width 33 height 29
click at [851, 378] on div "[DEMOGRAPHIC_DATA]," at bounding box center [841, 409] width 42 height 107
click at [922, 312] on button at bounding box center [925, 315] width 33 height 29
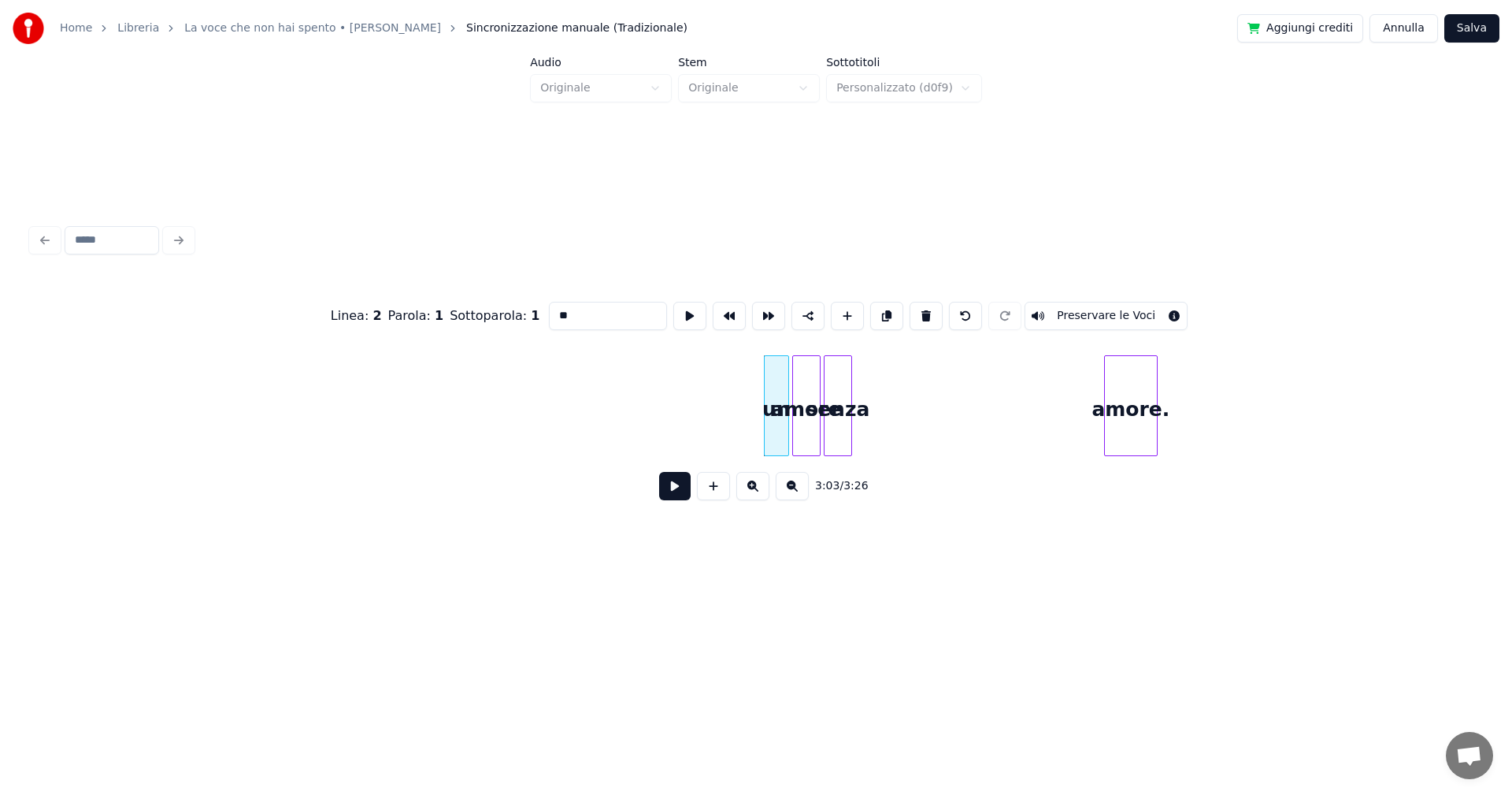
click at [794, 393] on div "amore" at bounding box center [806, 409] width 27 height 107
click at [918, 305] on button at bounding box center [925, 315] width 33 height 29
click at [778, 379] on div "un" at bounding box center [777, 409] width 24 height 107
click at [915, 307] on button at bounding box center [925, 315] width 33 height 29
click at [847, 366] on div at bounding box center [849, 405] width 5 height 99
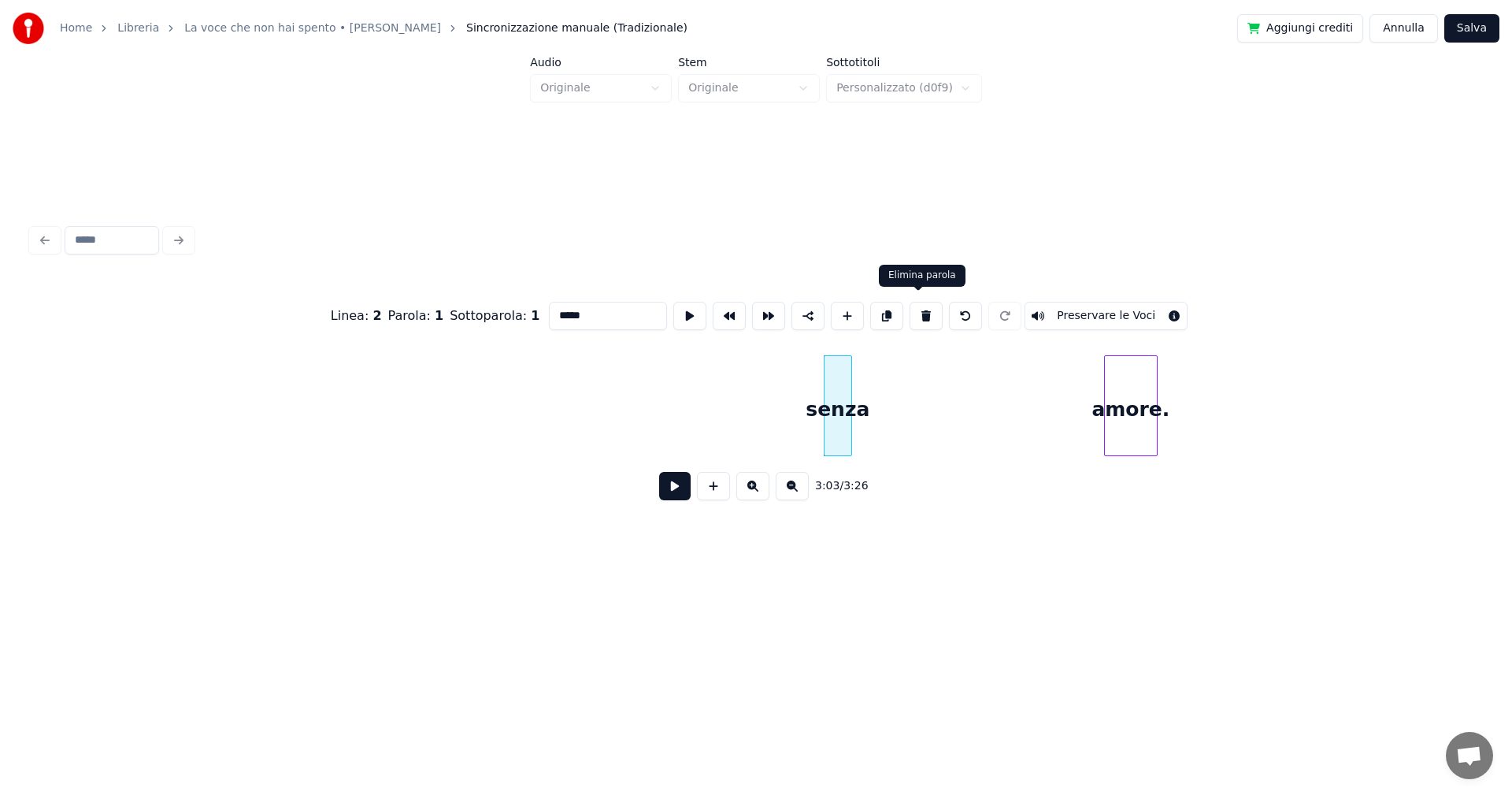
click at [916, 309] on button at bounding box center [925, 315] width 33 height 29
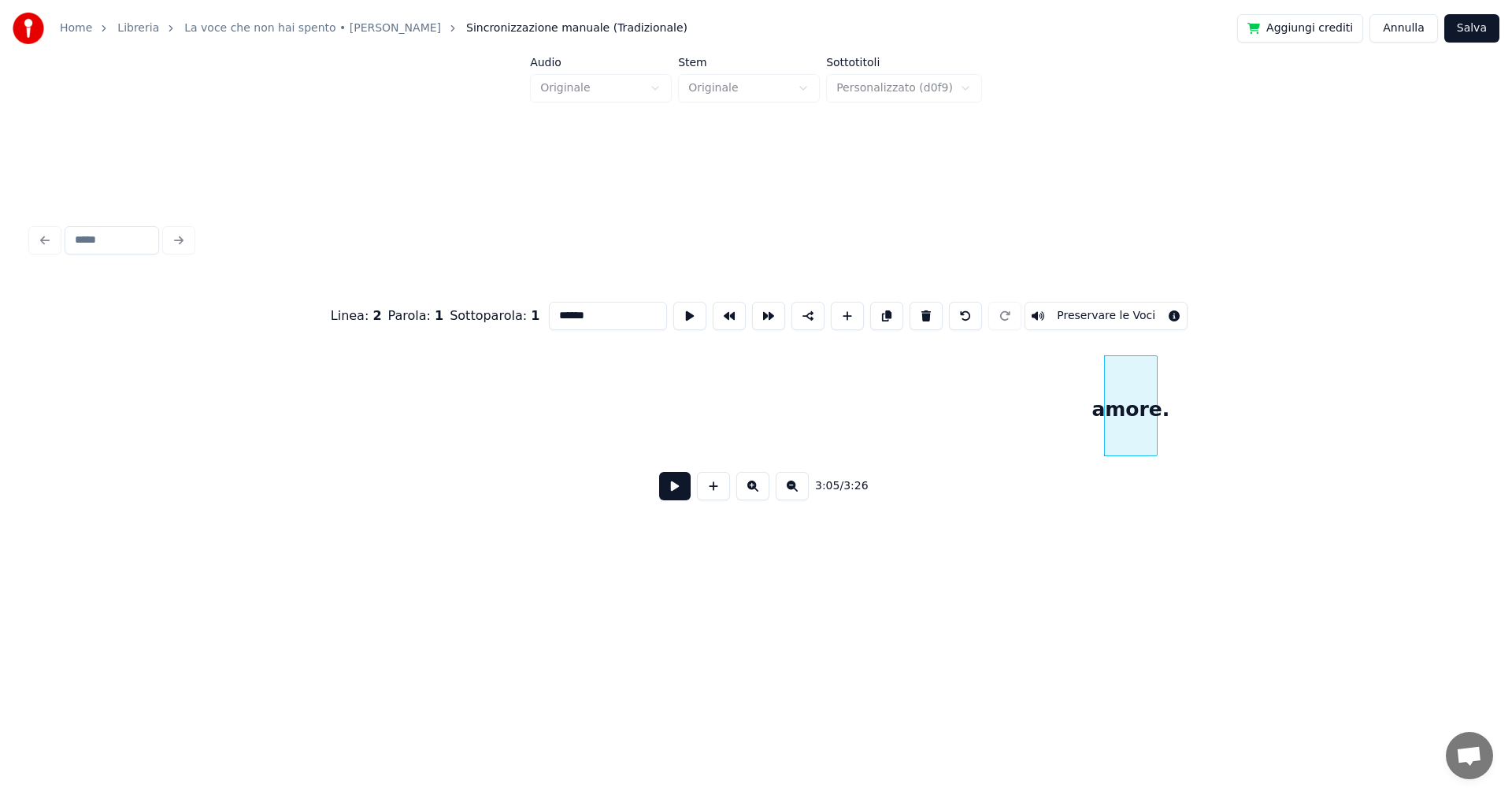
click at [1123, 372] on div "amore." at bounding box center [1131, 409] width 52 height 107
click at [921, 308] on button at bounding box center [925, 315] width 33 height 29
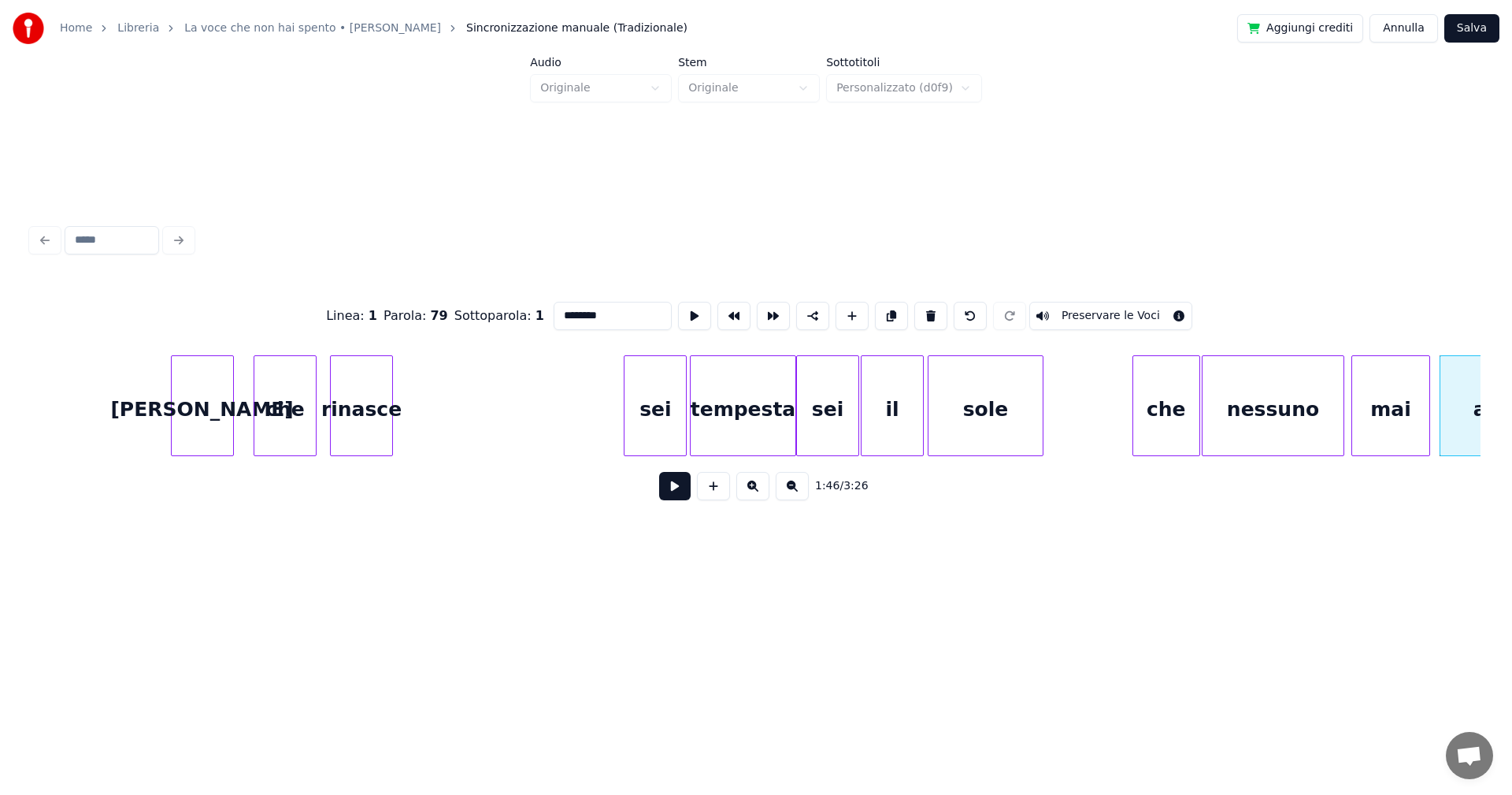
scroll to position [0, 15418]
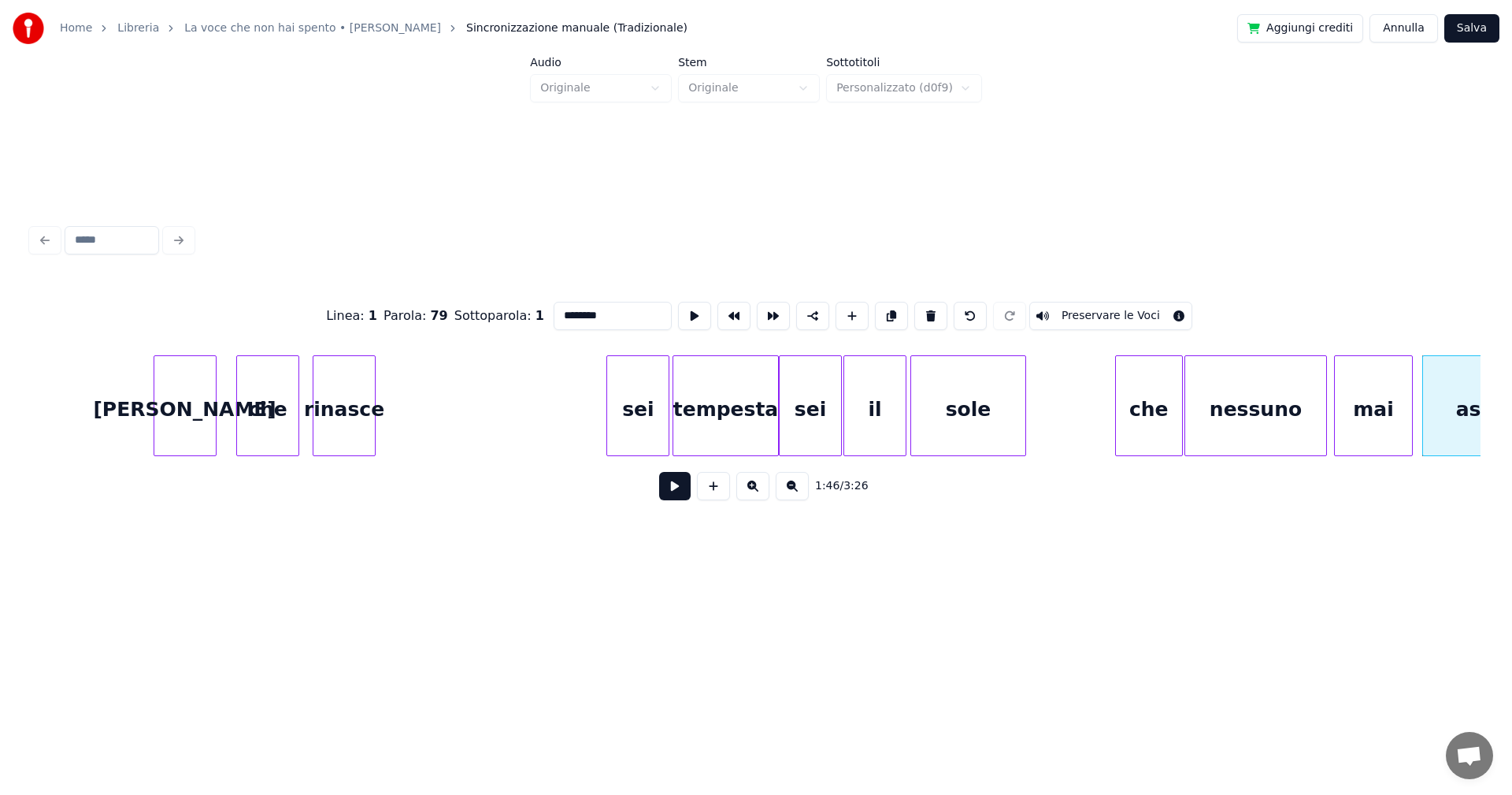
click at [177, 383] on div "[PERSON_NAME]" at bounding box center [185, 409] width 61 height 107
type input "*****"
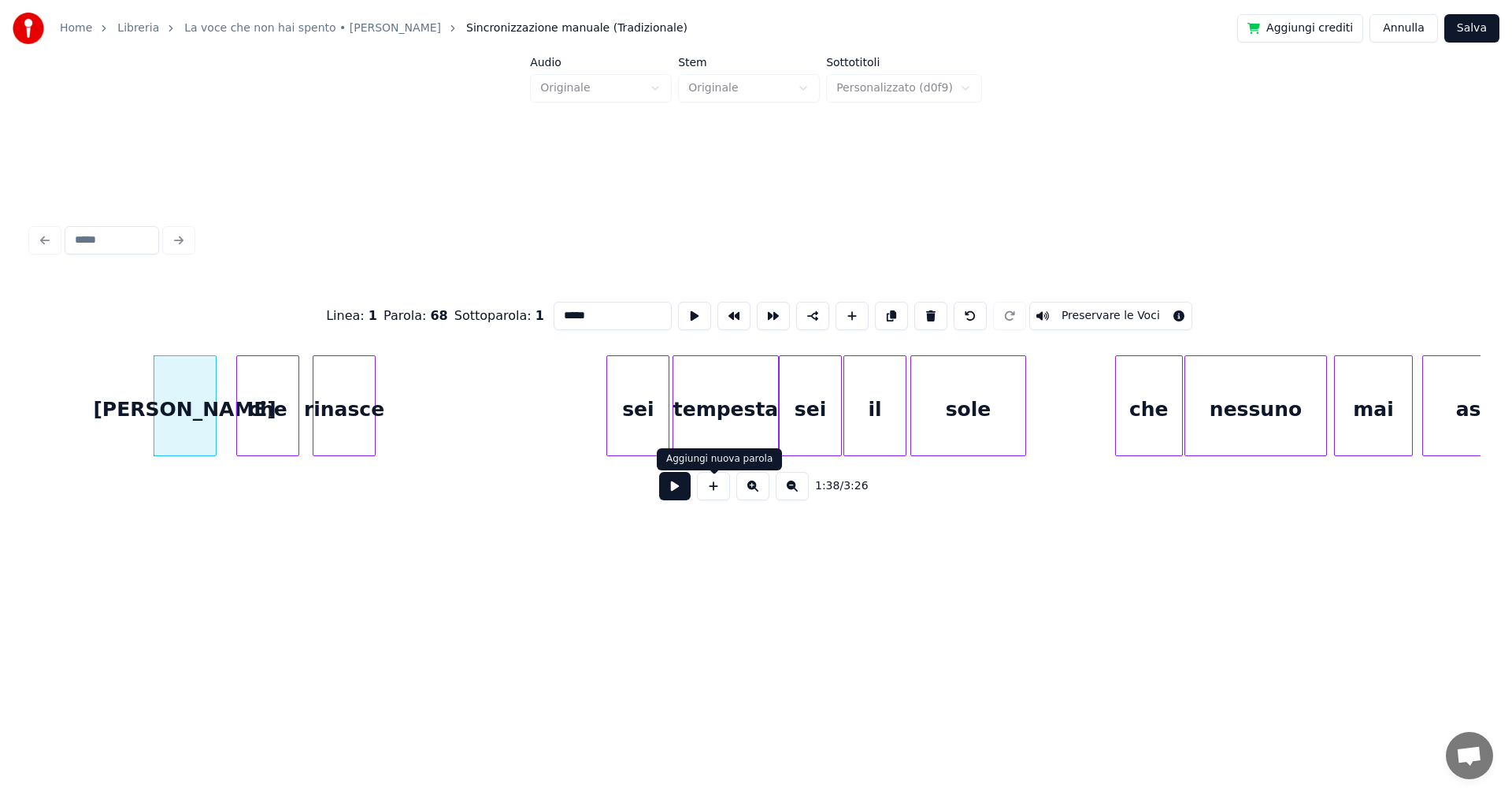
click at [665, 493] on button at bounding box center [675, 486] width 32 height 29
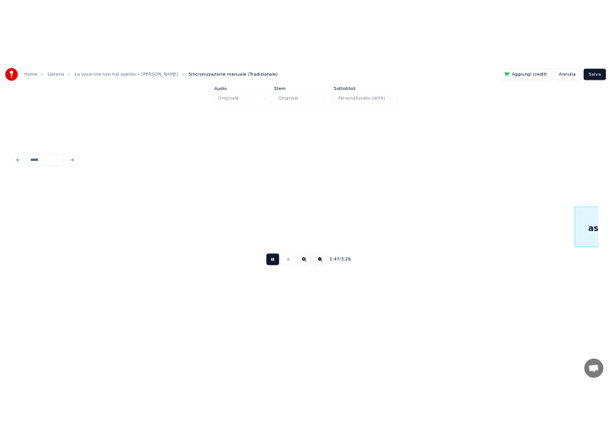
scroll to position [0, 17071]
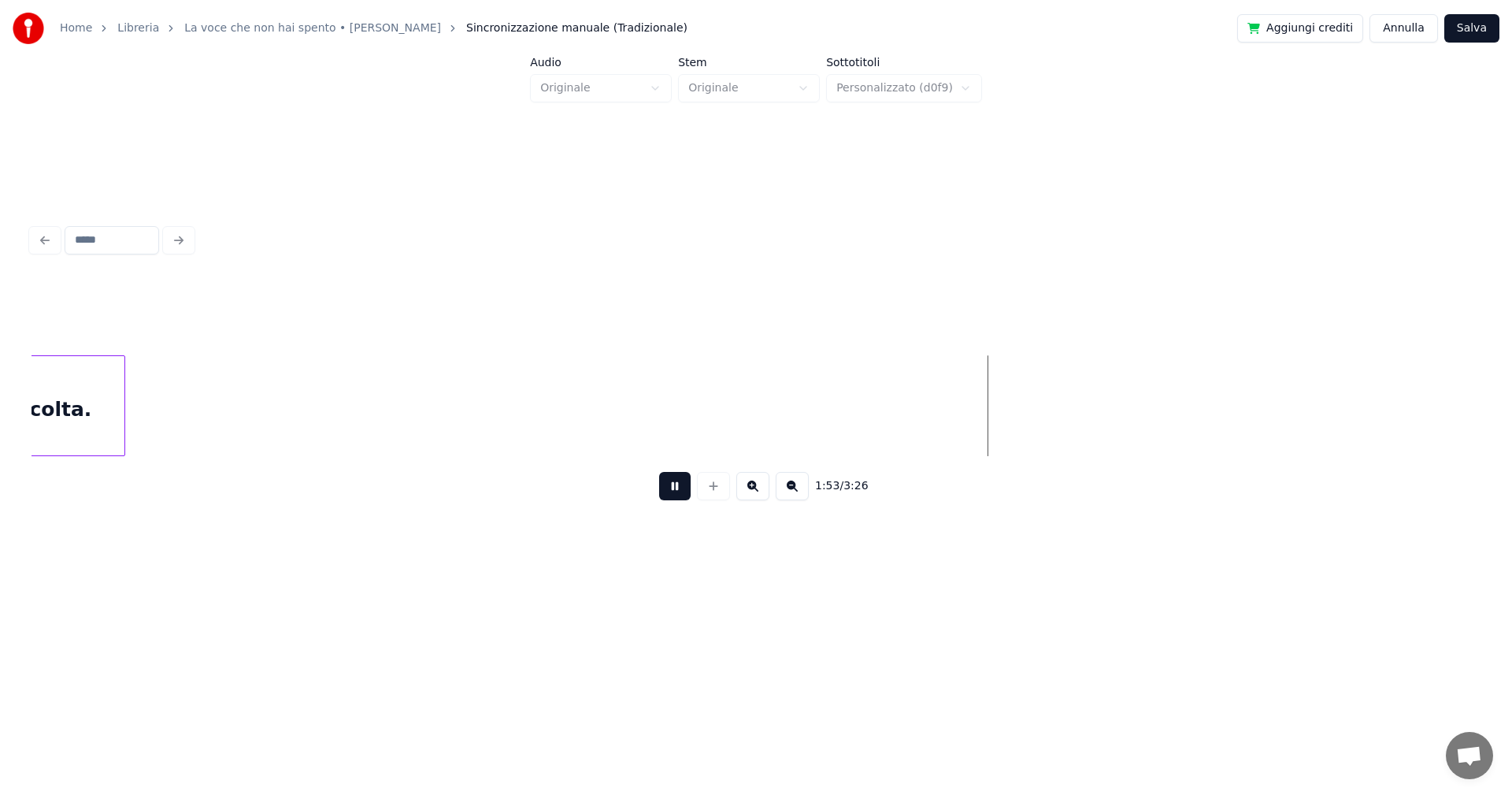
click at [679, 486] on button at bounding box center [675, 486] width 32 height 29
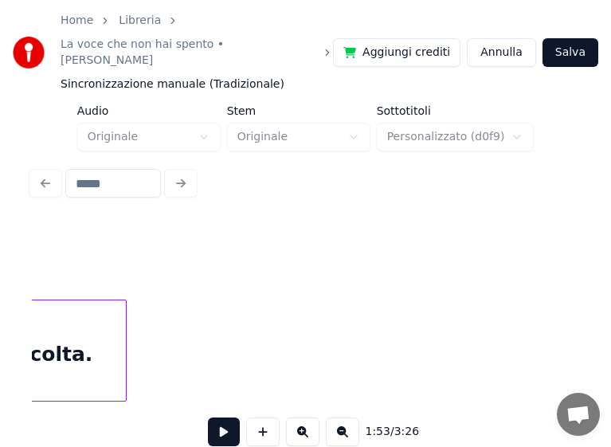
drag, startPoint x: 385, startPoint y: -6, endPoint x: 38, endPoint y: -126, distance: 367.0
click at [38, 0] on html "Home Libreria La voce che non hai spento • [PERSON_NAME] manuale (Tradizionale)…" at bounding box center [305, 235] width 611 height 471
drag, startPoint x: 232, startPoint y: 8, endPoint x: 49, endPoint y: -38, distance: 189.0
click at [49, 0] on html "Home Libreria La voce che non hai spento • [PERSON_NAME] manuale (Tradizionale)…" at bounding box center [305, 235] width 611 height 471
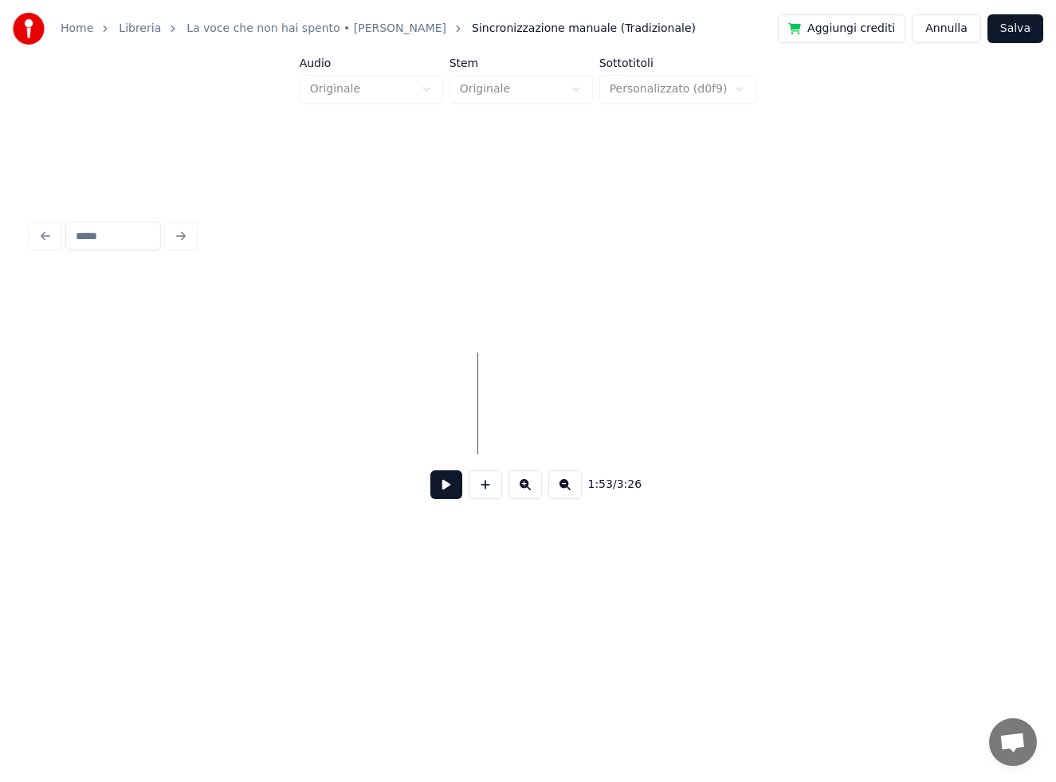
scroll to position [0, 17739]
click at [489, 496] on button at bounding box center [485, 484] width 33 height 29
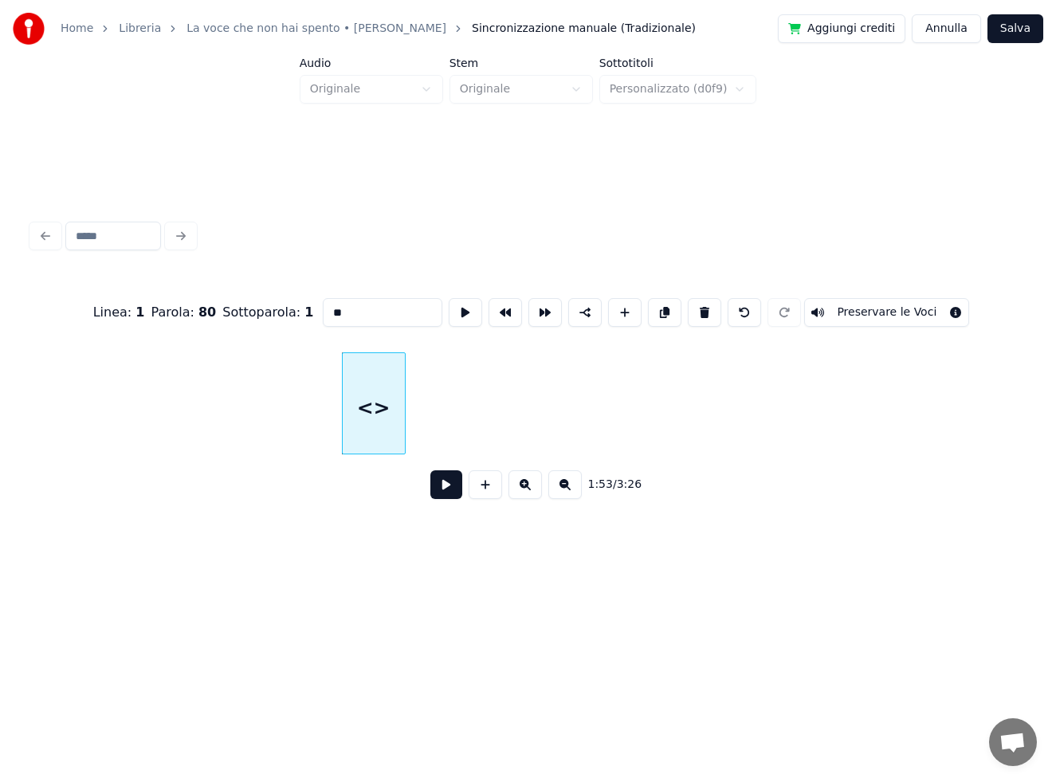
drag, startPoint x: 343, startPoint y: 299, endPoint x: 304, endPoint y: 297, distance: 38.3
click at [304, 297] on div "Linea : 1 Parola : 80 Sottoparola : 1 ** Preservare le Voci" at bounding box center [528, 313] width 992 height 80
type input "****"
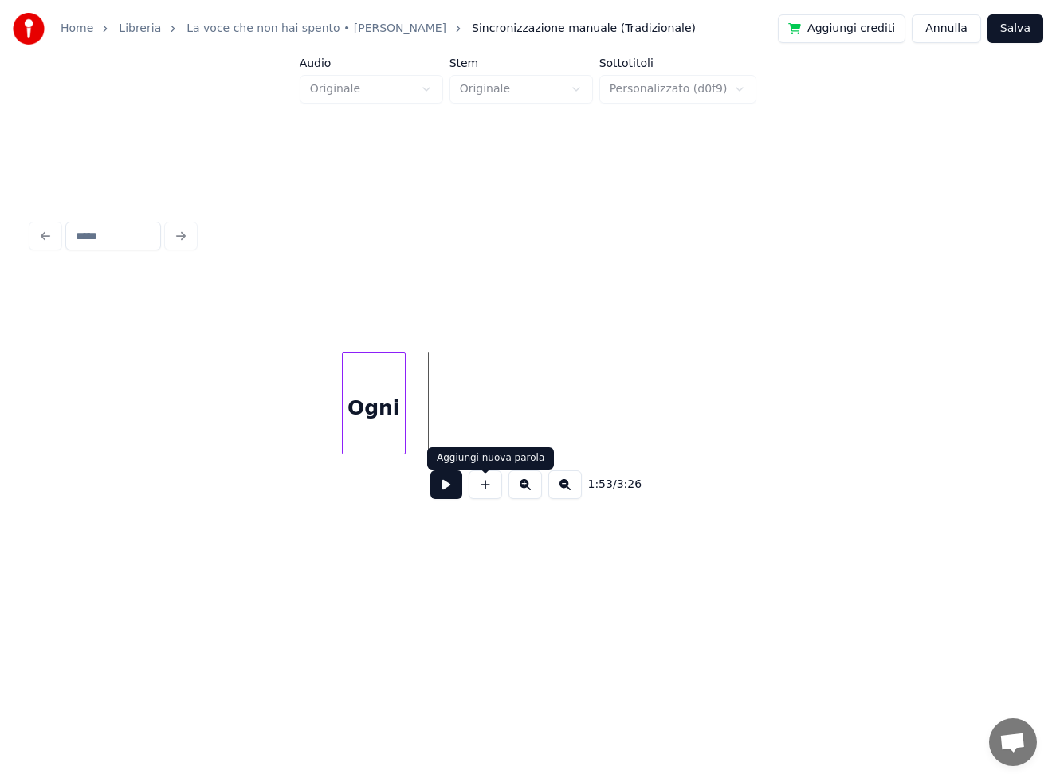
click at [486, 485] on button at bounding box center [485, 484] width 33 height 29
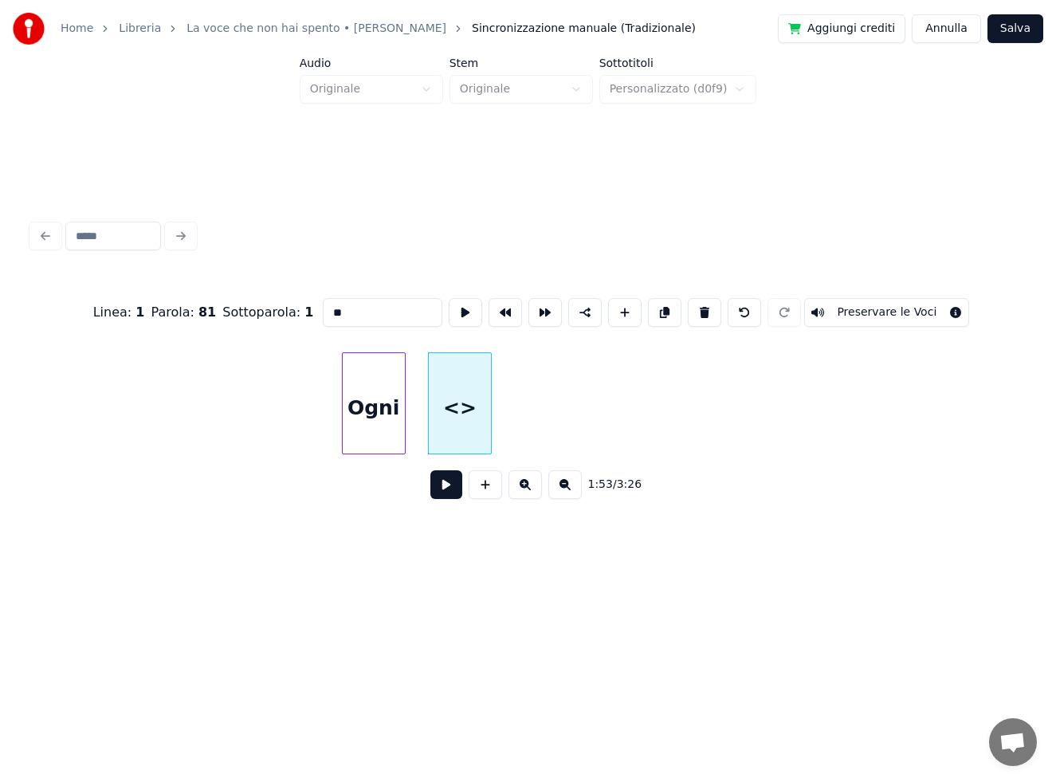
drag, startPoint x: 383, startPoint y: 302, endPoint x: 258, endPoint y: 285, distance: 125.6
click at [258, 285] on div "Linea : 1 Parola : 81 Sottoparola : 1 ** Preservare le Voci" at bounding box center [528, 313] width 992 height 80
type input "******"
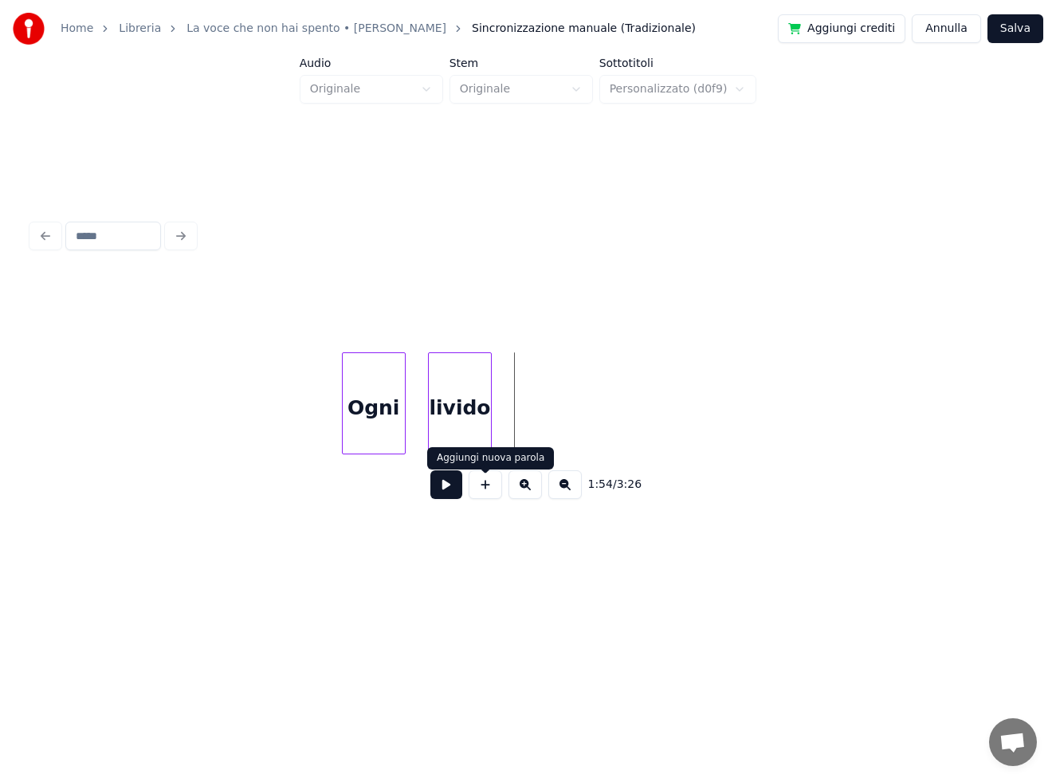
click at [485, 489] on button at bounding box center [485, 484] width 33 height 29
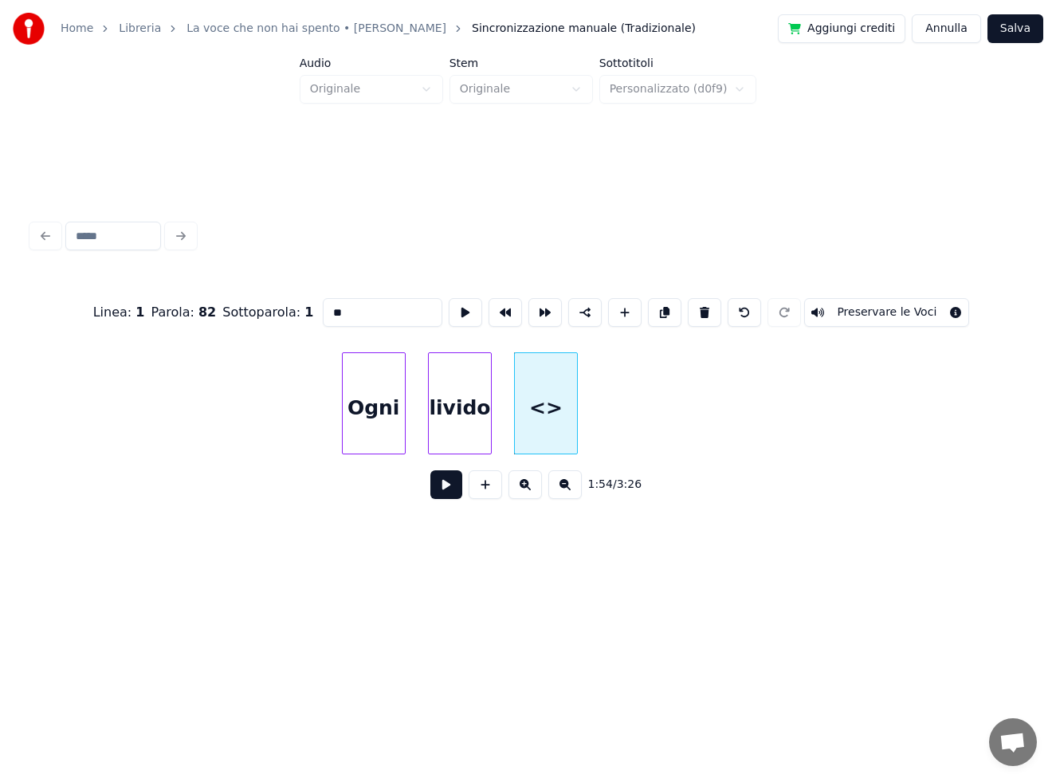
drag, startPoint x: 378, startPoint y: 309, endPoint x: 263, endPoint y: 294, distance: 115.8
click at [266, 295] on div "Linea : 1 Parola : 82 Sottoparola : 1 ** Preservare le Voci" at bounding box center [528, 313] width 992 height 80
type input "*"
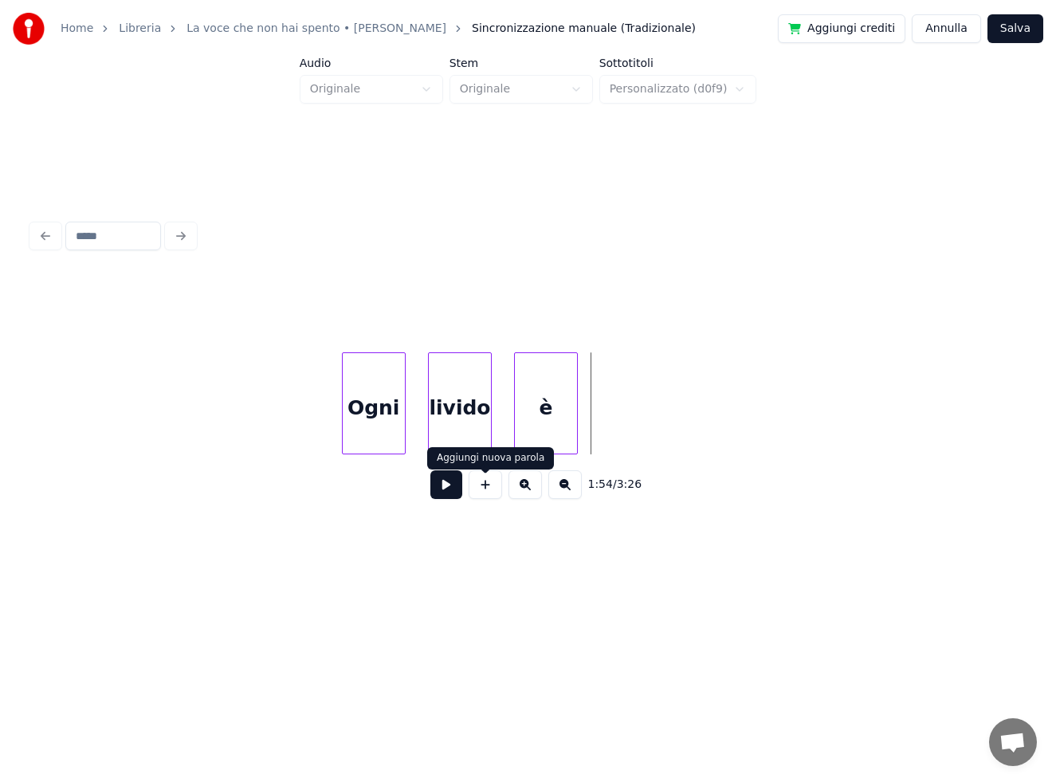
click at [482, 493] on button at bounding box center [485, 484] width 33 height 29
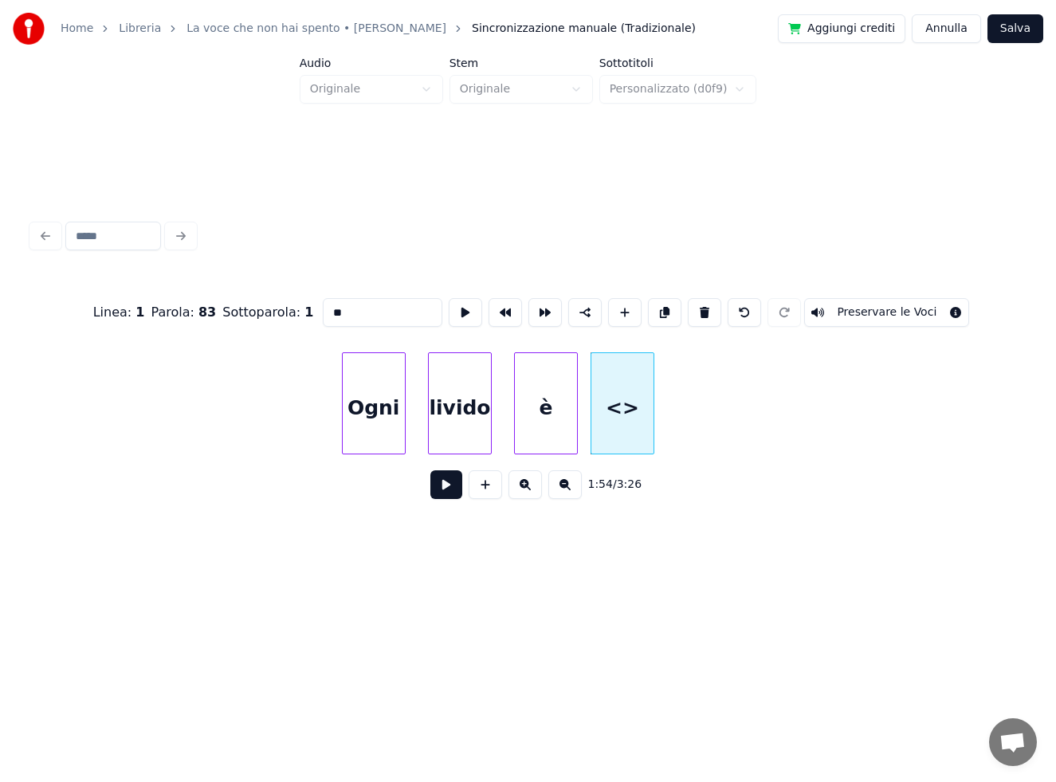
drag, startPoint x: 357, startPoint y: 304, endPoint x: 257, endPoint y: 285, distance: 101.3
click at [272, 296] on div "Linea : 1 Parola : 83 Sottoparola : 1 ** Preservare le Voci" at bounding box center [528, 313] width 992 height 80
click at [692, 387] on div at bounding box center [693, 403] width 5 height 100
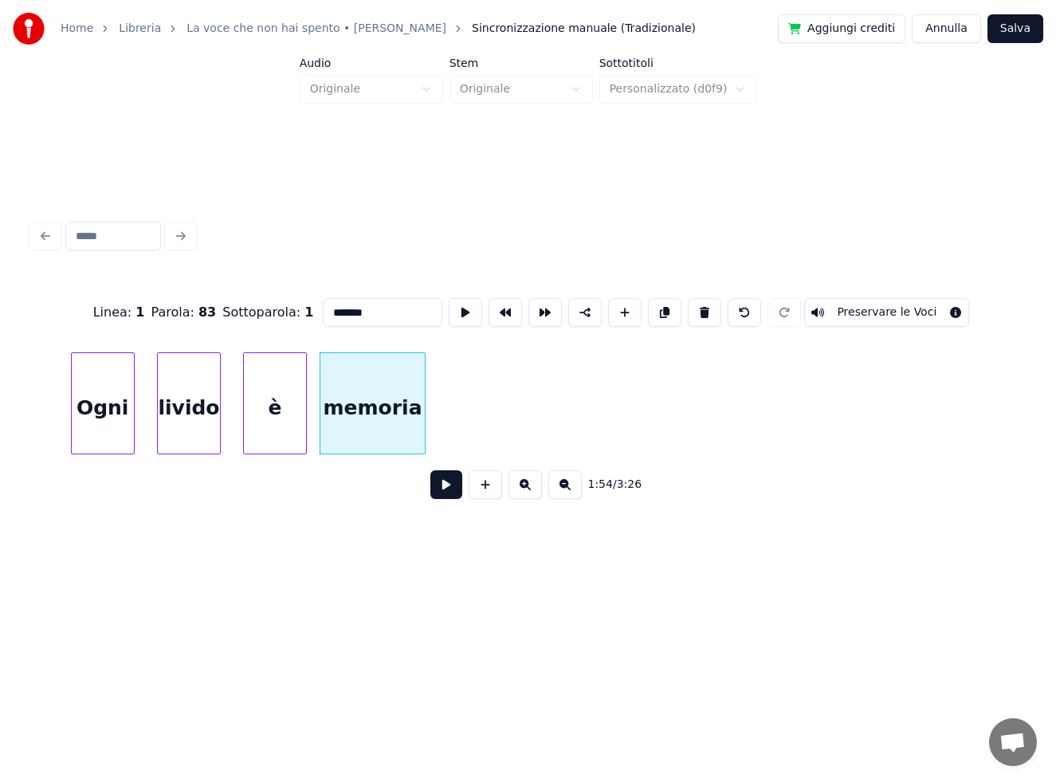
scroll to position [0, 17956]
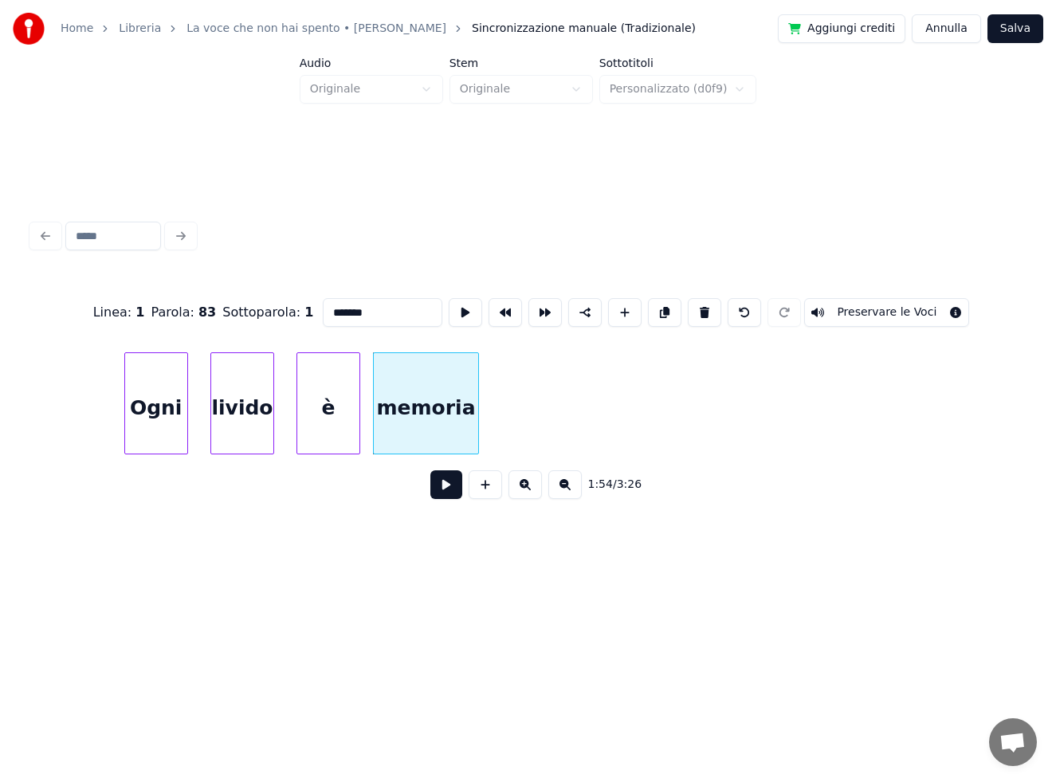
click at [156, 401] on div "Ogni" at bounding box center [156, 407] width 62 height 108
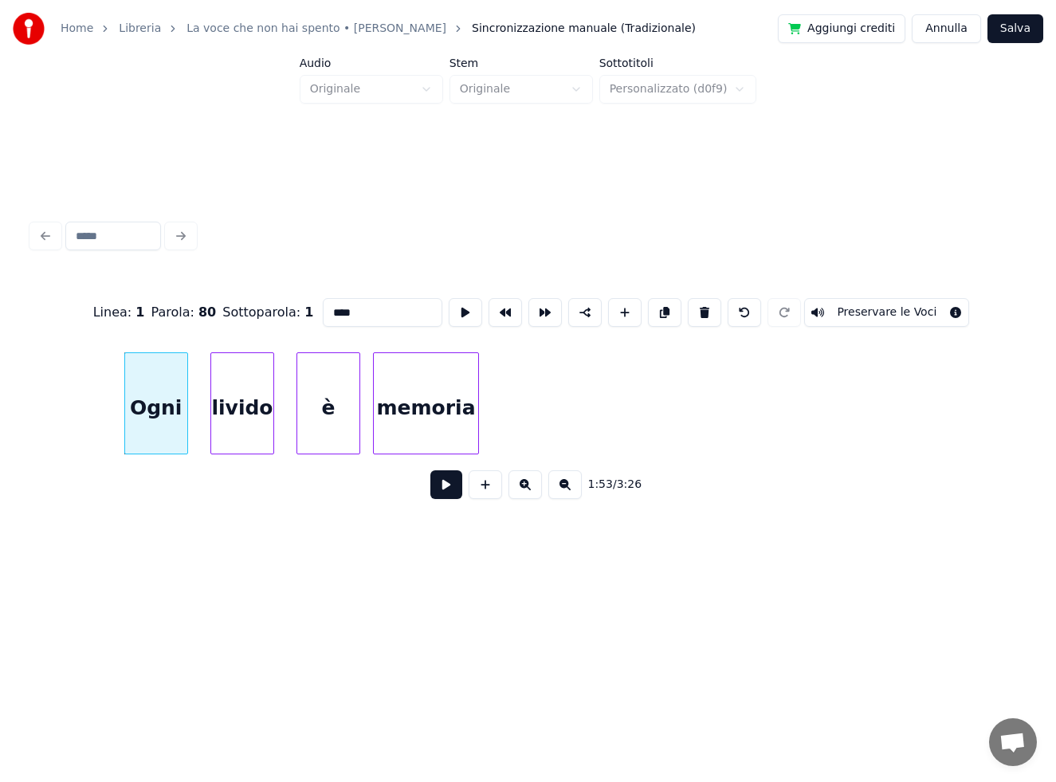
type input "****"
click at [445, 487] on button at bounding box center [446, 484] width 32 height 29
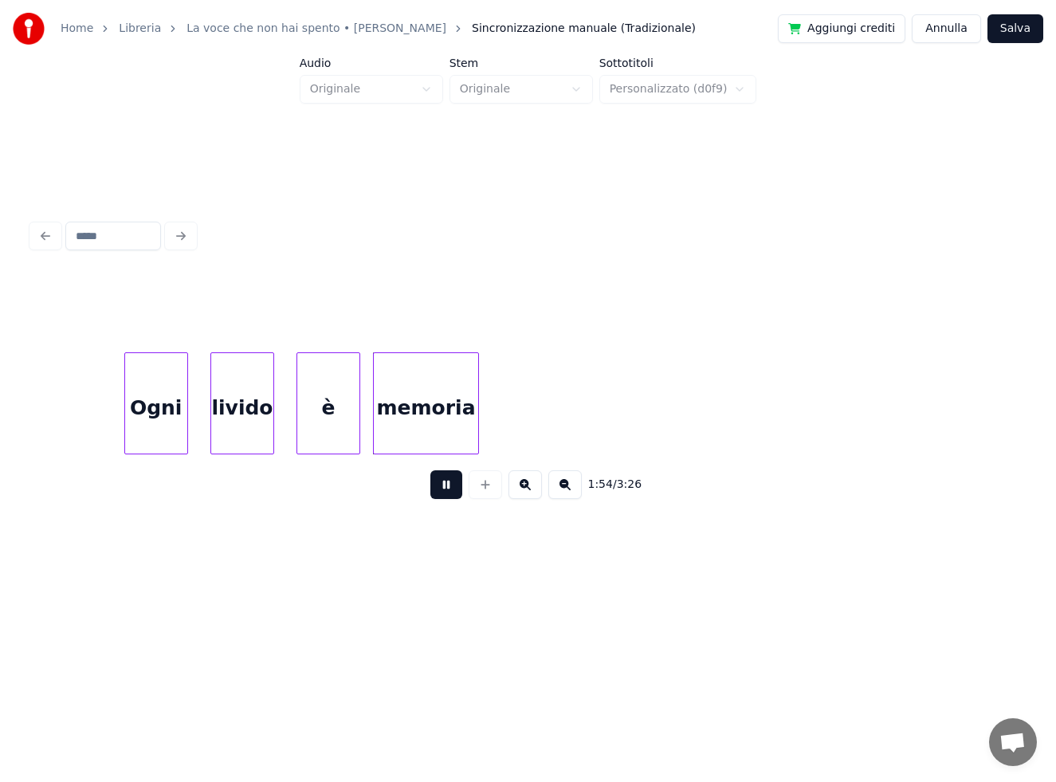
click at [446, 487] on button at bounding box center [446, 484] width 32 height 29
click at [439, 491] on button at bounding box center [446, 484] width 32 height 29
click at [441, 491] on button at bounding box center [446, 484] width 32 height 29
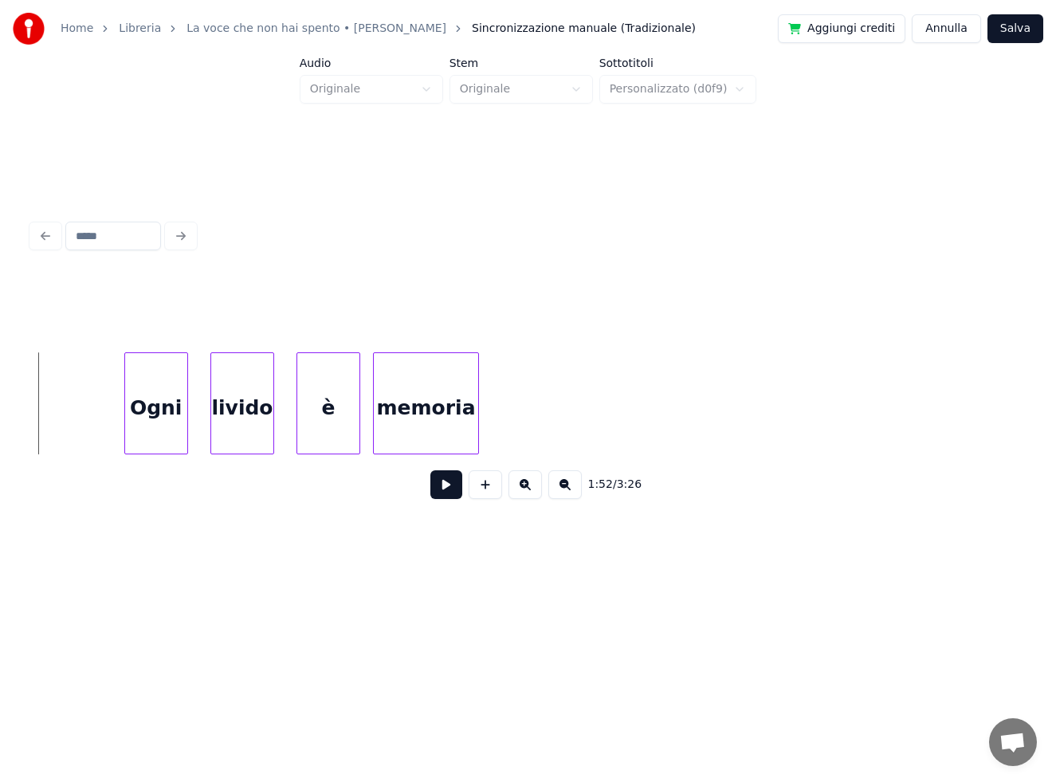
click at [440, 489] on button at bounding box center [446, 484] width 32 height 29
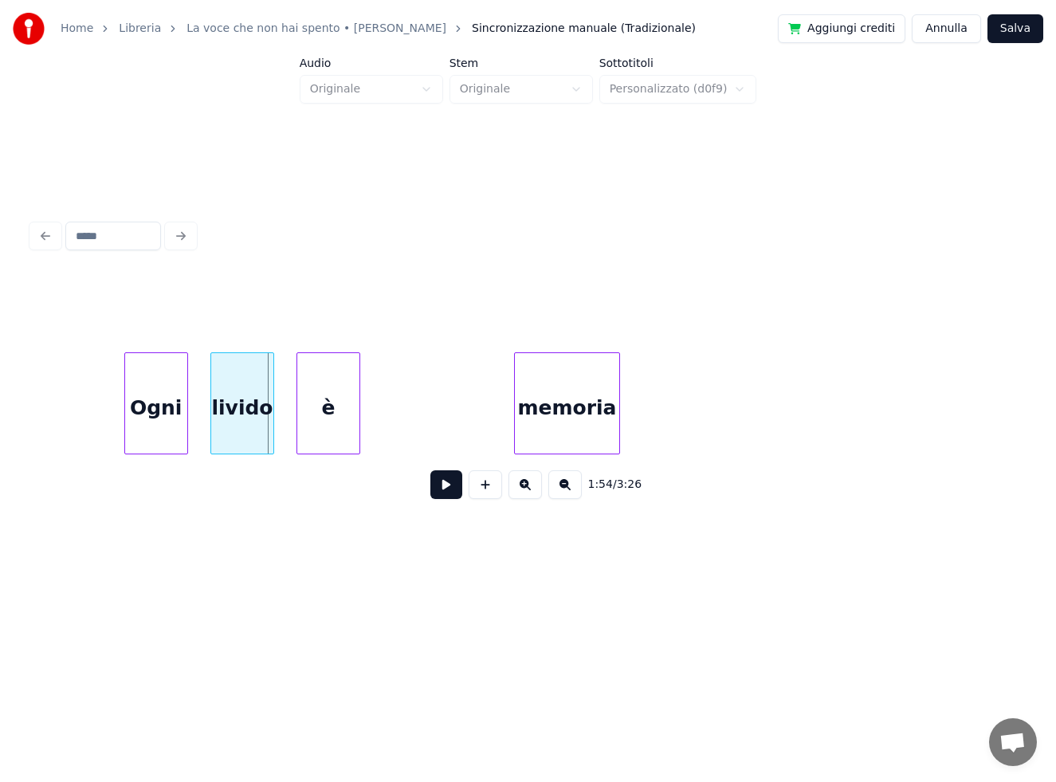
click at [555, 421] on div "memoria" at bounding box center [567, 407] width 104 height 108
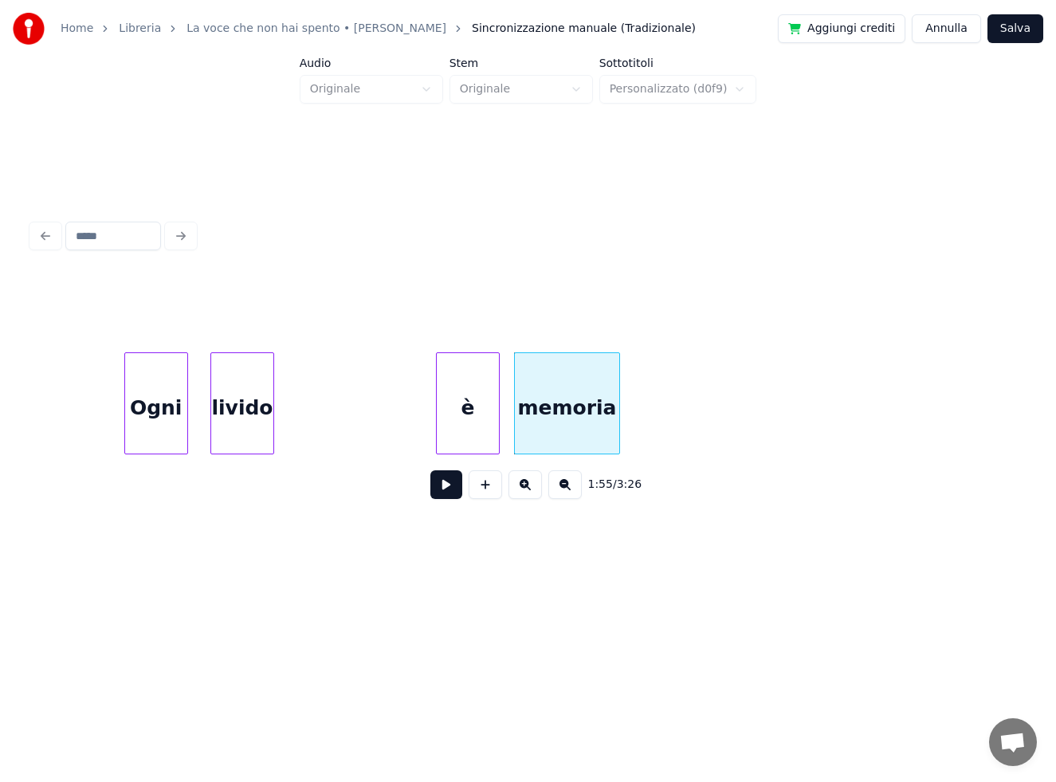
click at [452, 414] on div "è" at bounding box center [468, 407] width 62 height 108
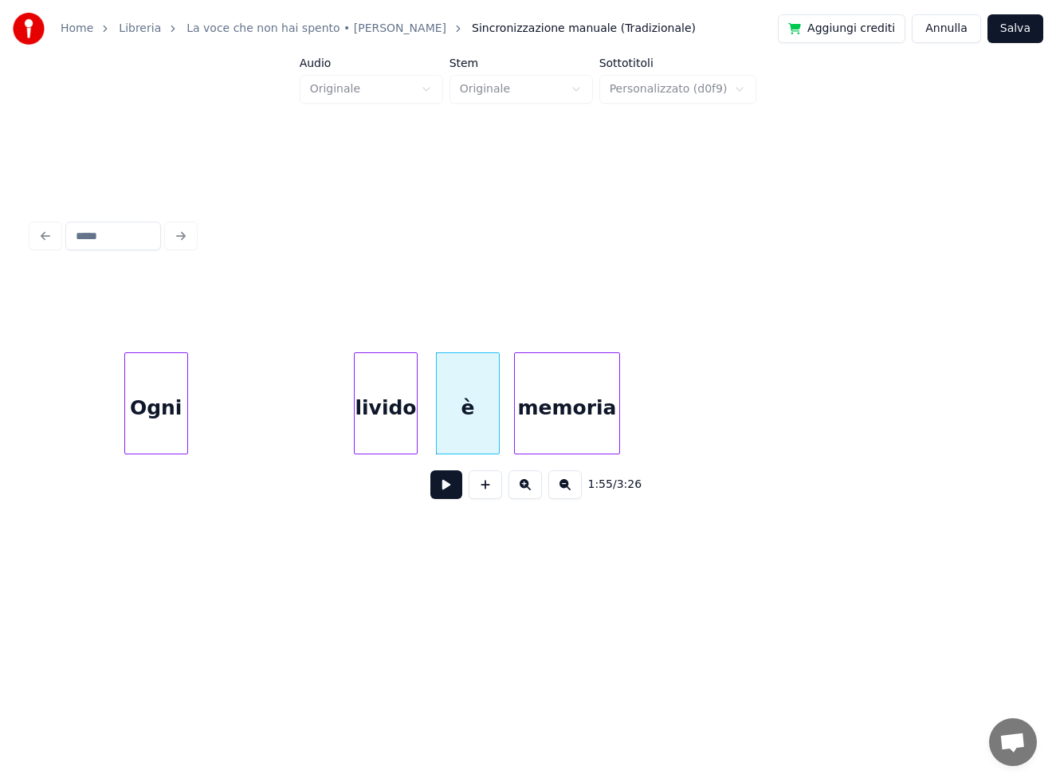
click at [388, 415] on div "livido" at bounding box center [386, 407] width 62 height 108
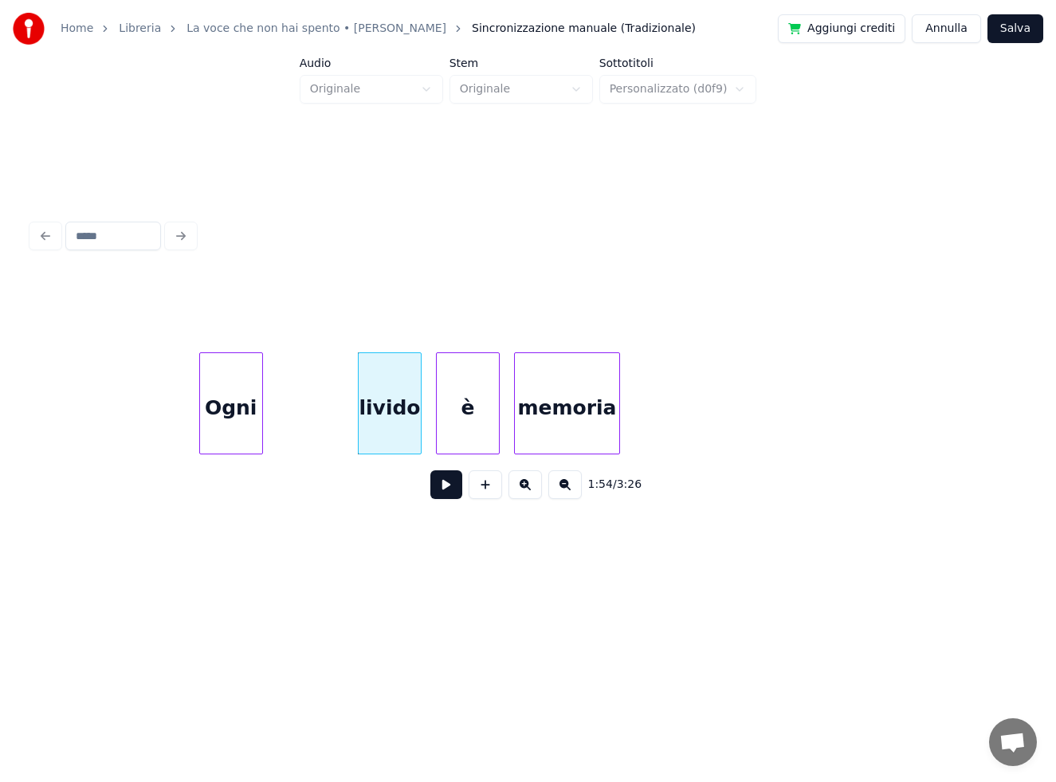
click at [231, 421] on div "Ogni" at bounding box center [231, 407] width 62 height 108
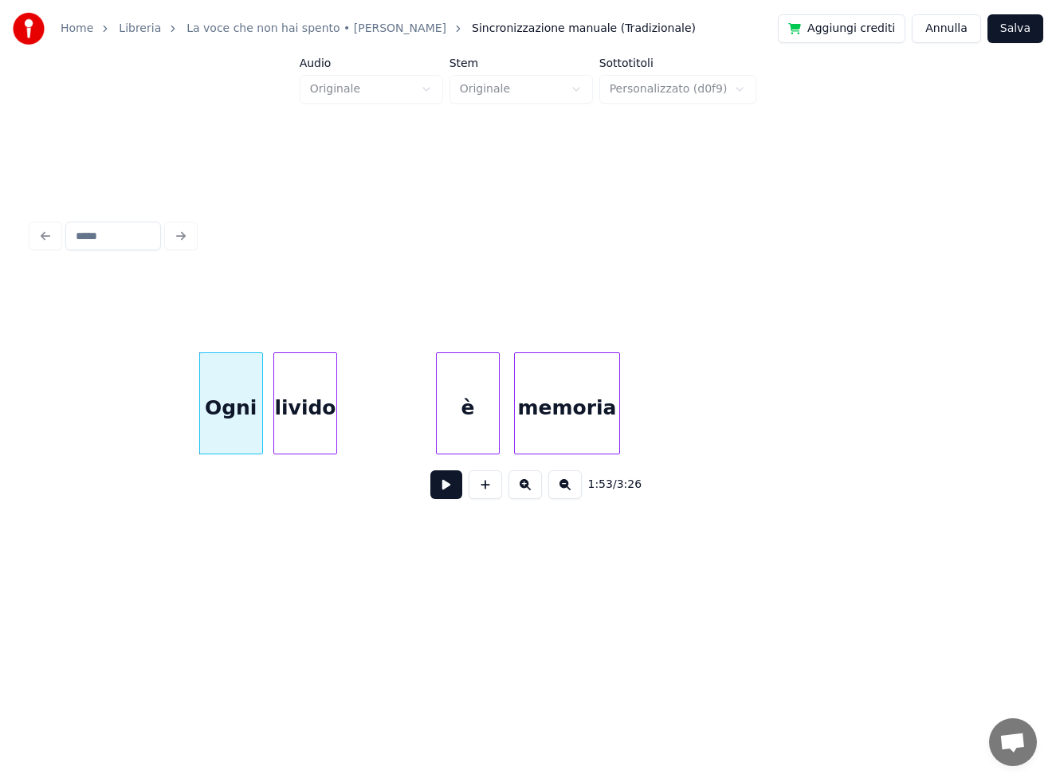
click at [288, 425] on div "livido" at bounding box center [305, 407] width 62 height 108
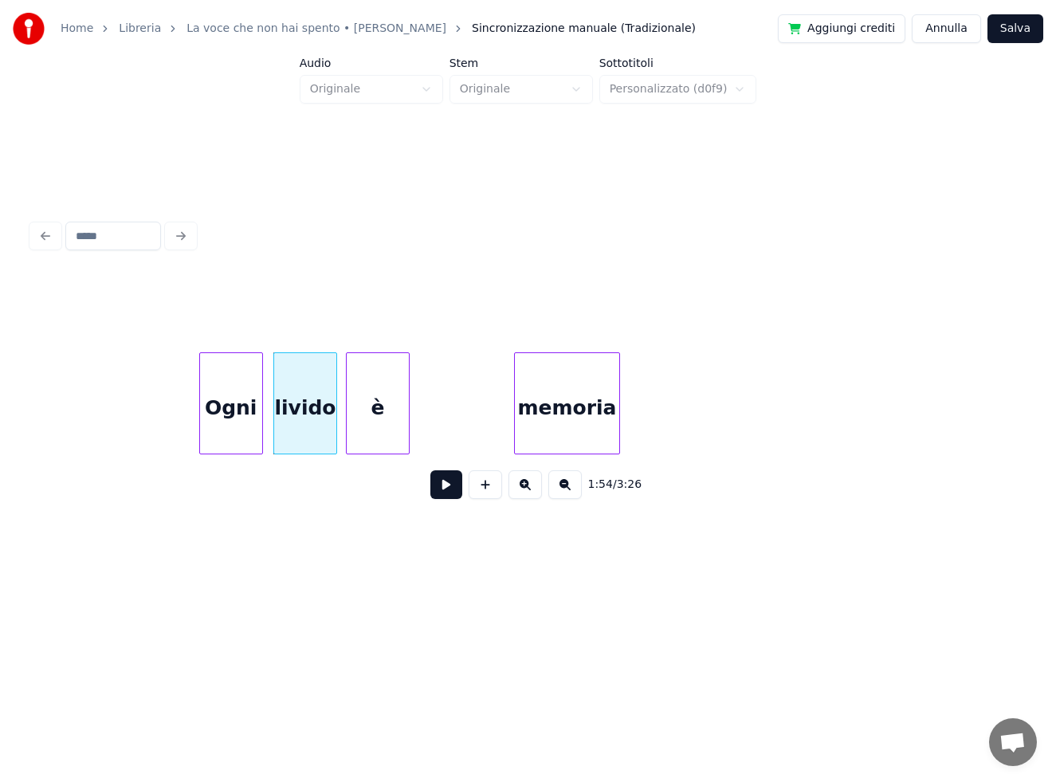
click at [368, 431] on div "è" at bounding box center [378, 407] width 62 height 108
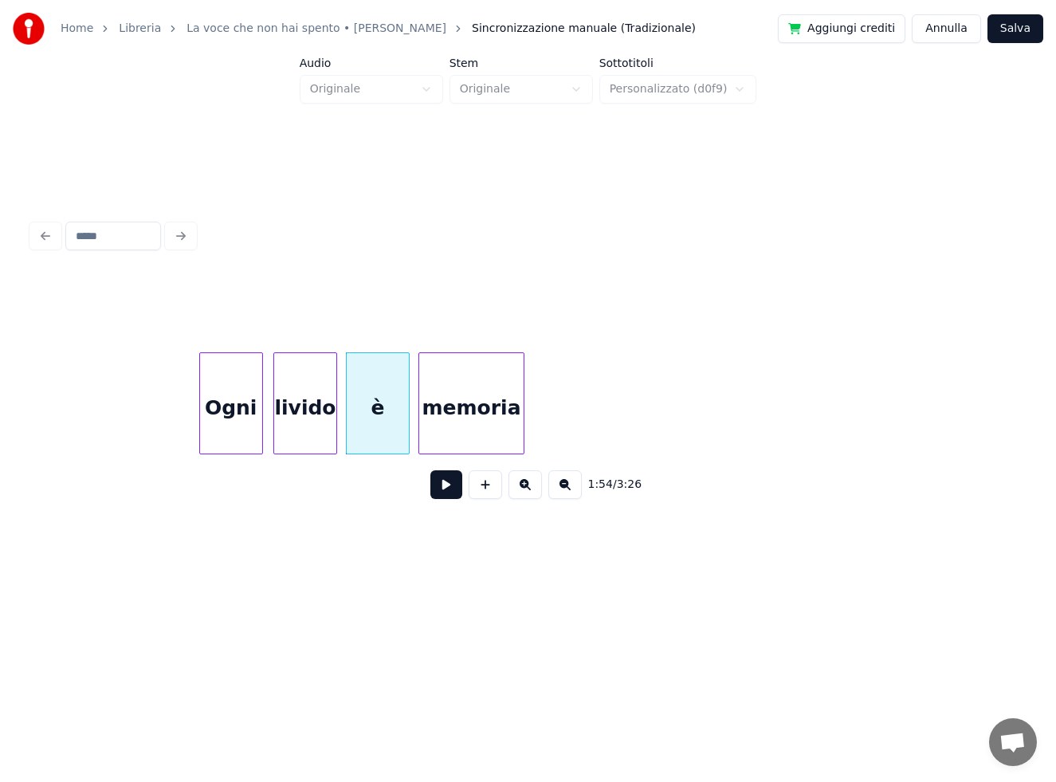
click at [452, 427] on div "memoria" at bounding box center [471, 407] width 104 height 108
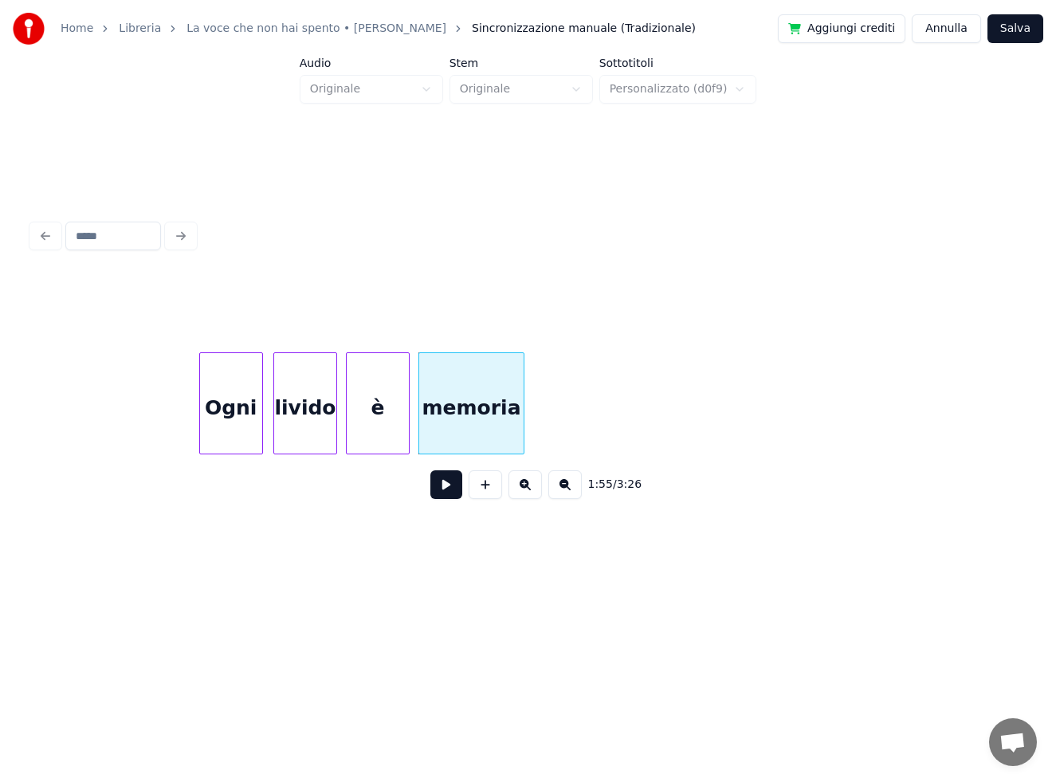
click at [226, 396] on div "Ogni" at bounding box center [231, 407] width 62 height 108
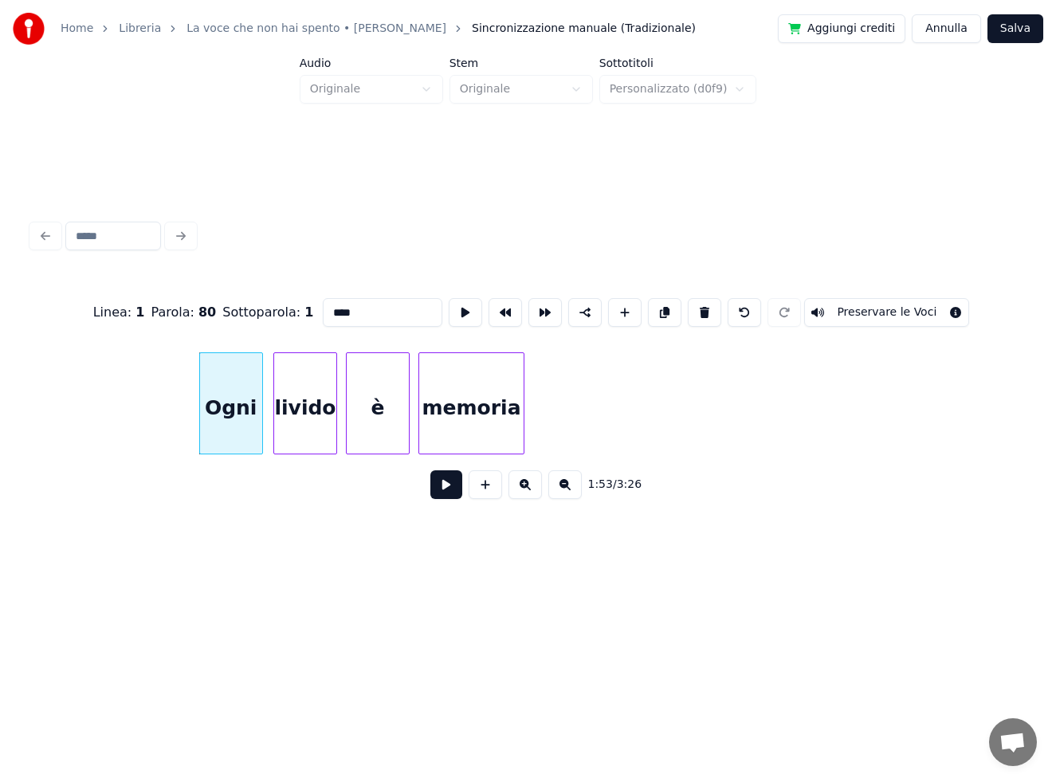
click at [449, 490] on button at bounding box center [446, 484] width 32 height 29
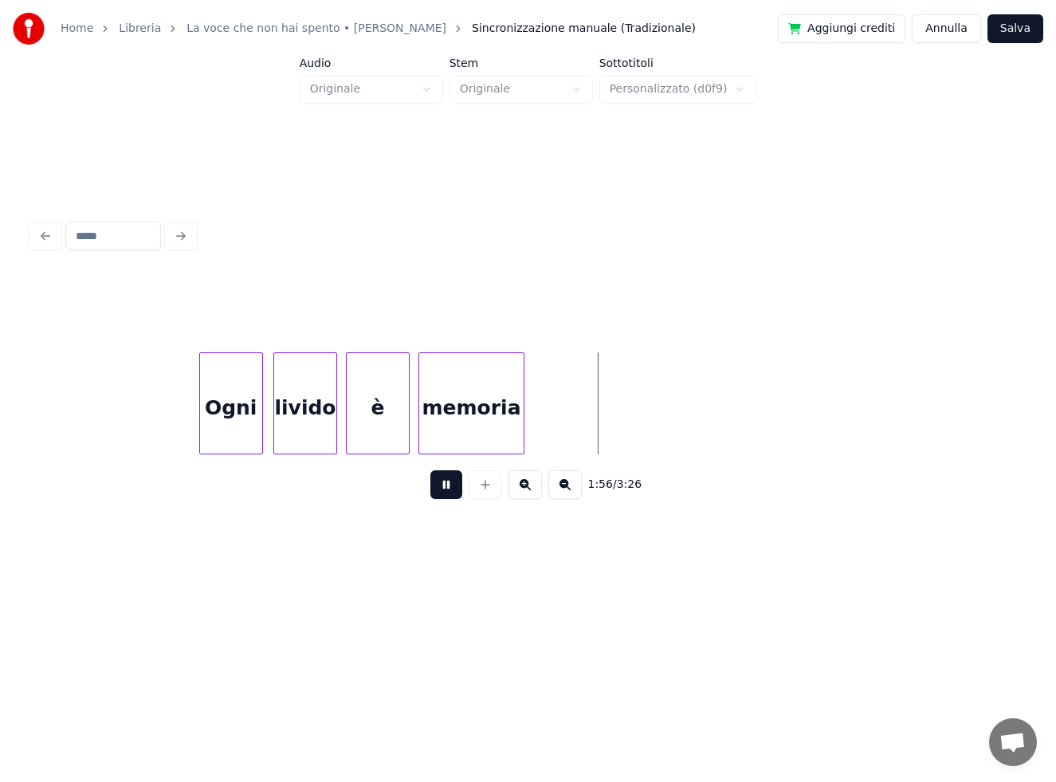
click at [443, 481] on button at bounding box center [446, 484] width 32 height 29
click at [540, 413] on div at bounding box center [541, 403] width 5 height 100
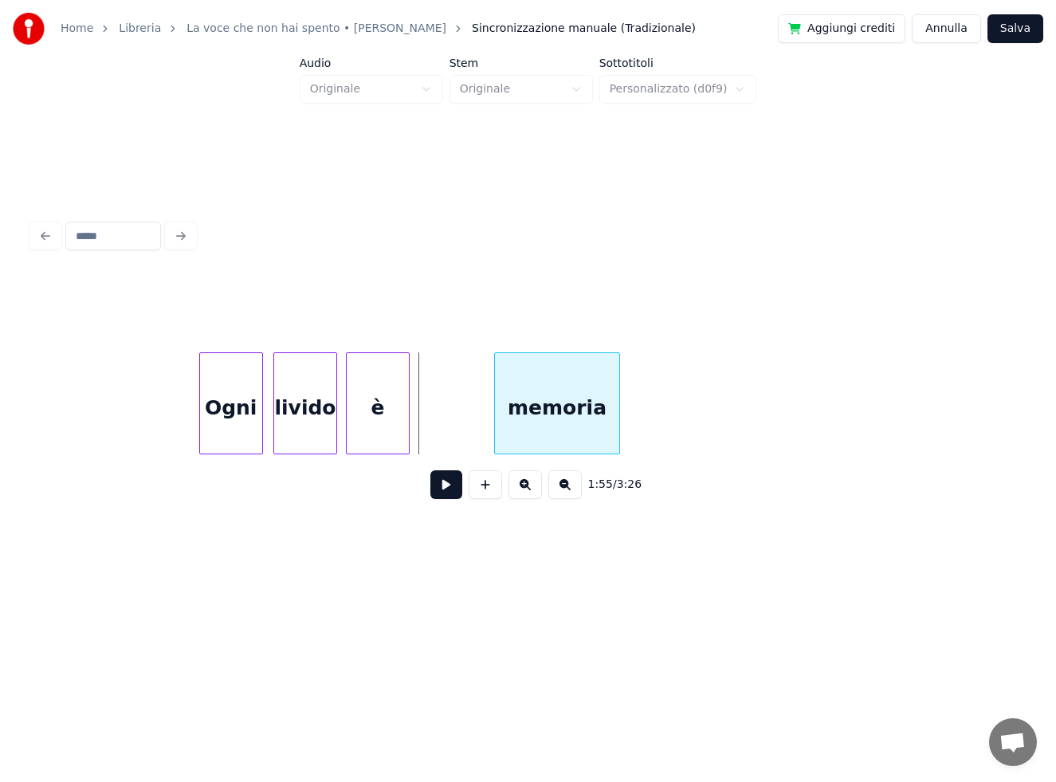
click at [541, 431] on div "memoria" at bounding box center [557, 407] width 124 height 108
click at [463, 422] on div at bounding box center [465, 403] width 5 height 100
click at [433, 416] on div "è" at bounding box center [425, 407] width 62 height 108
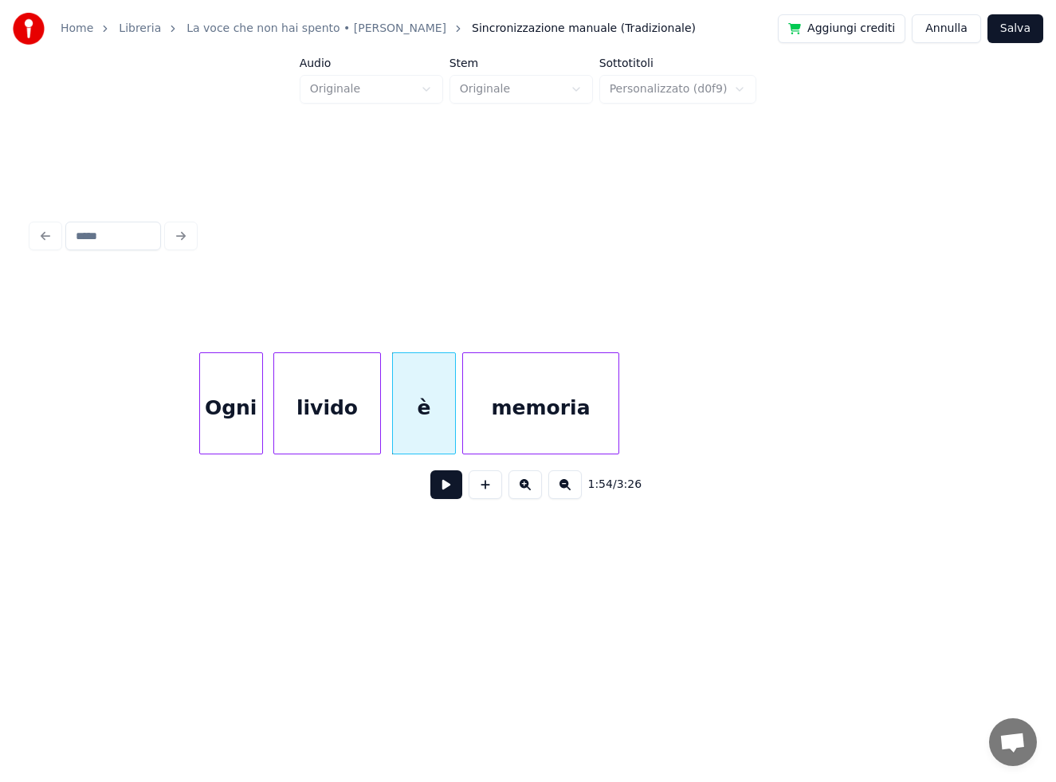
click at [380, 426] on div at bounding box center [377, 403] width 5 height 100
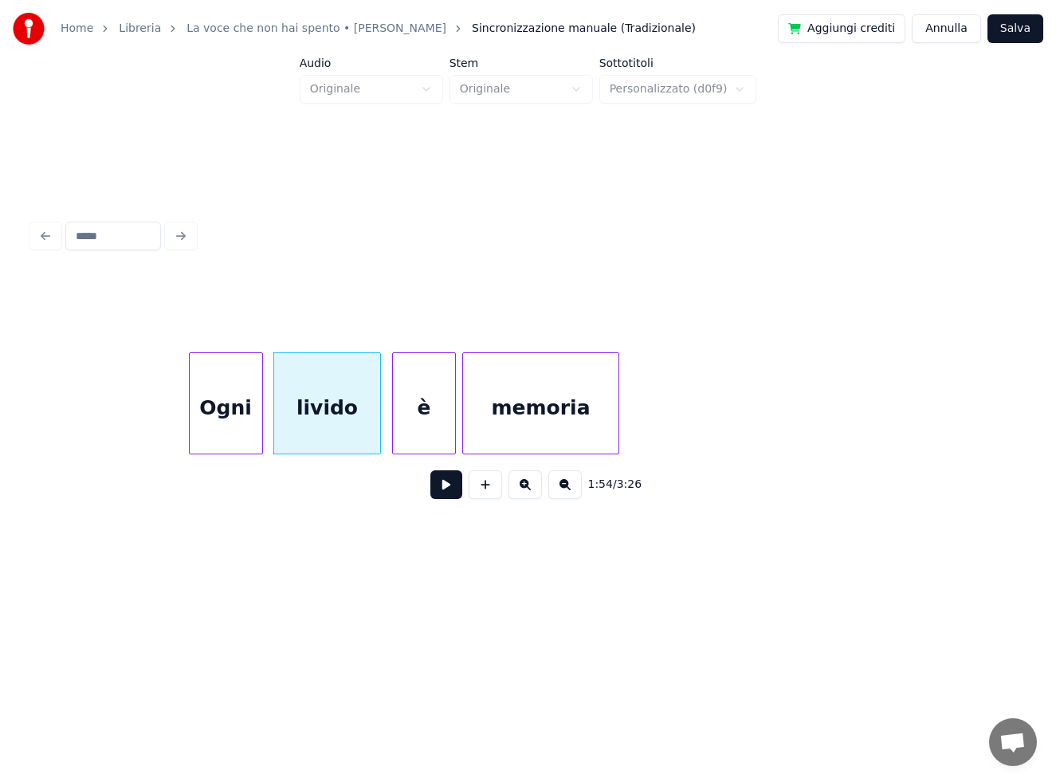
click at [192, 419] on div at bounding box center [192, 403] width 5 height 100
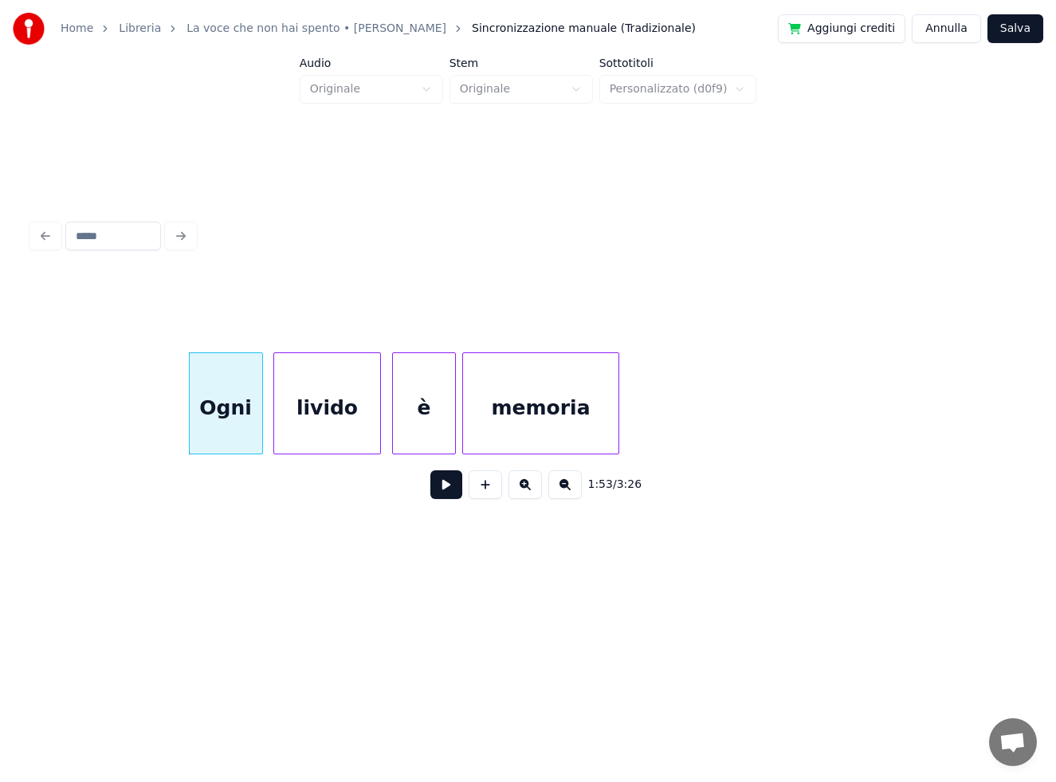
click at [438, 489] on button at bounding box center [446, 484] width 32 height 29
click at [447, 491] on button at bounding box center [446, 484] width 32 height 29
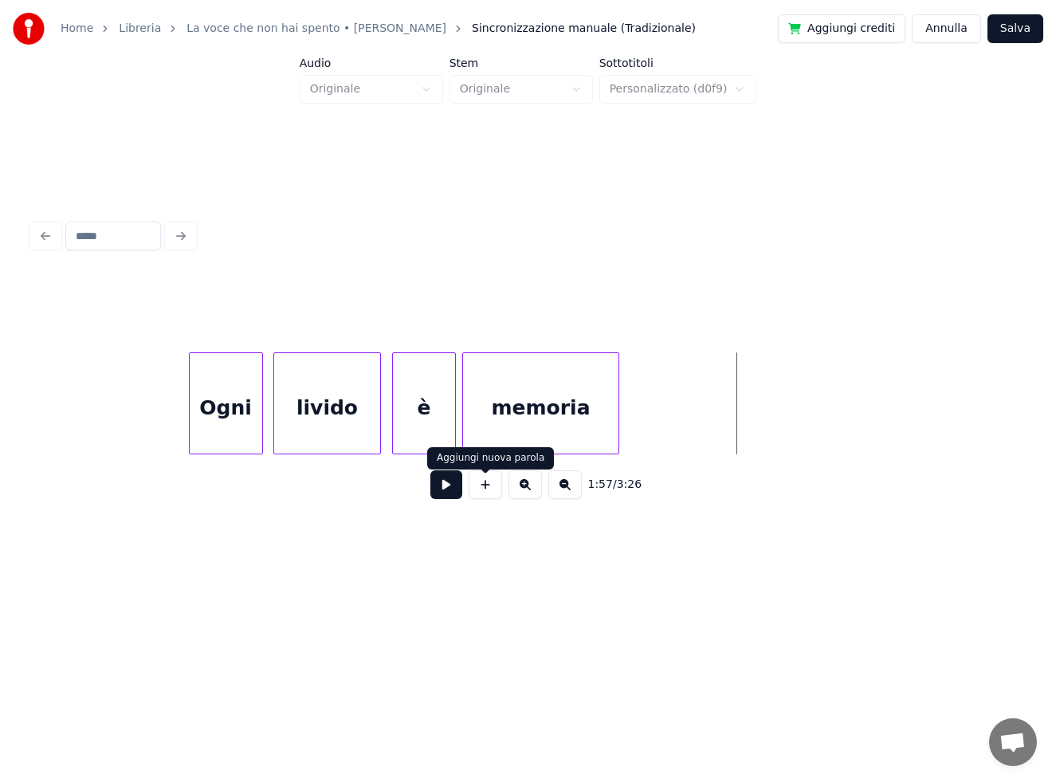
click at [482, 489] on button at bounding box center [485, 484] width 33 height 29
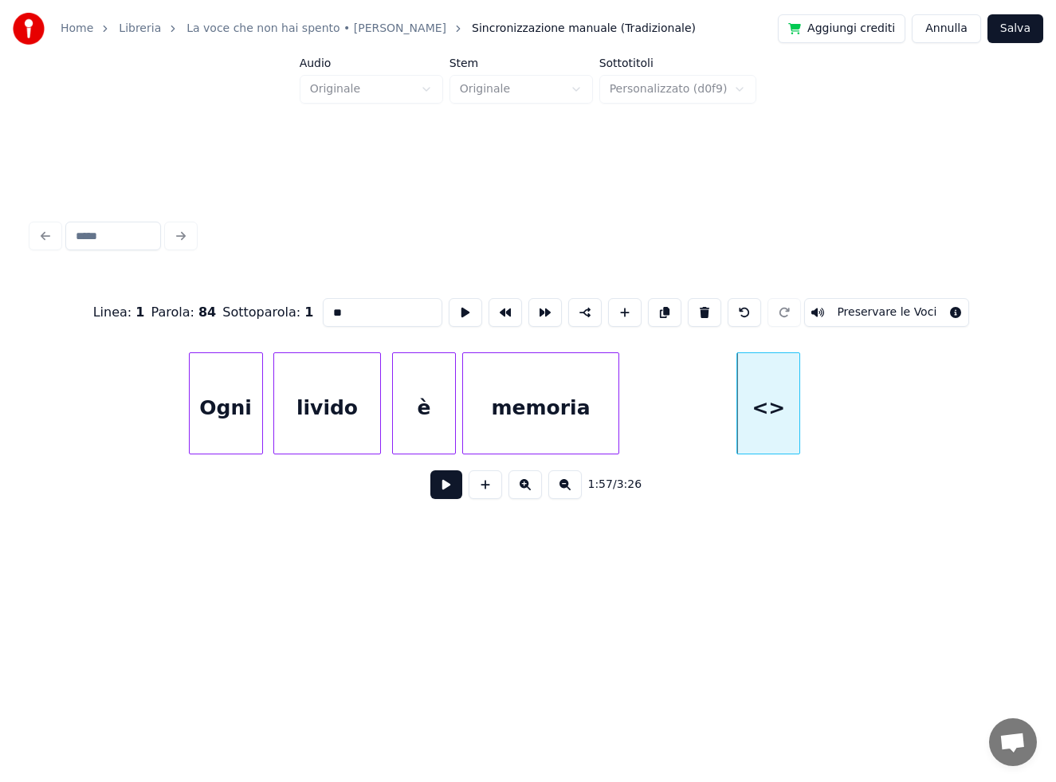
click at [281, 302] on div "Linea : 1 Parola : 84 Sottoparola : 1 ** Preservare le Voci" at bounding box center [528, 313] width 992 height 80
type input "**"
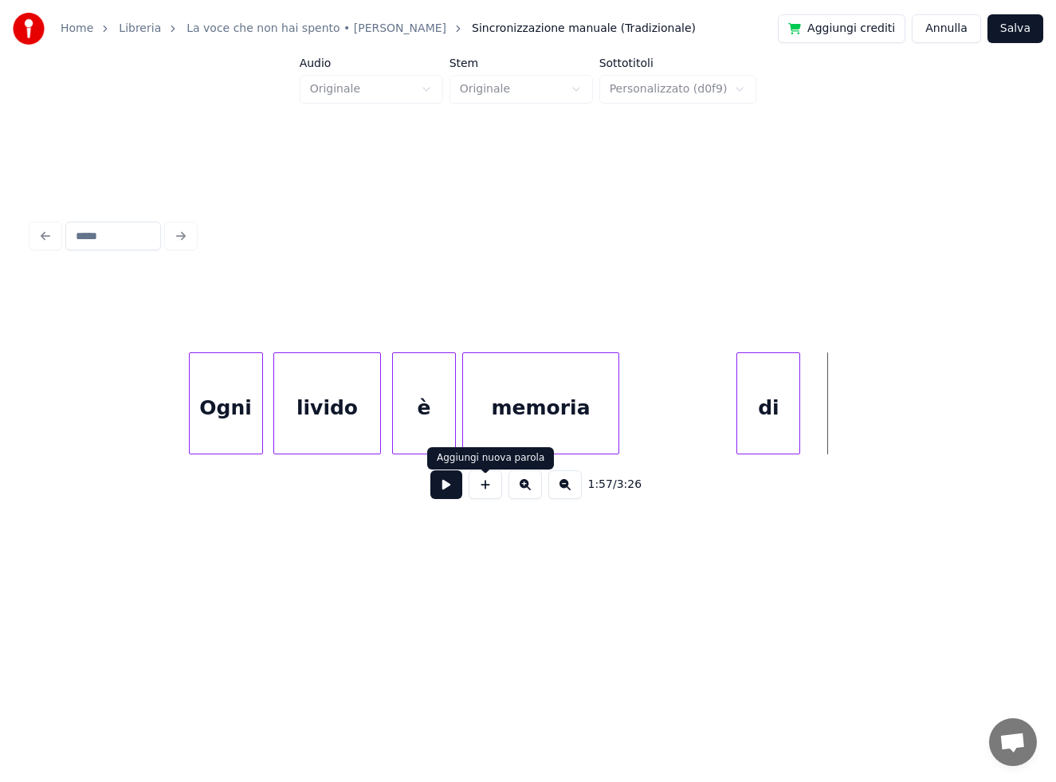
click at [491, 490] on button at bounding box center [485, 484] width 33 height 29
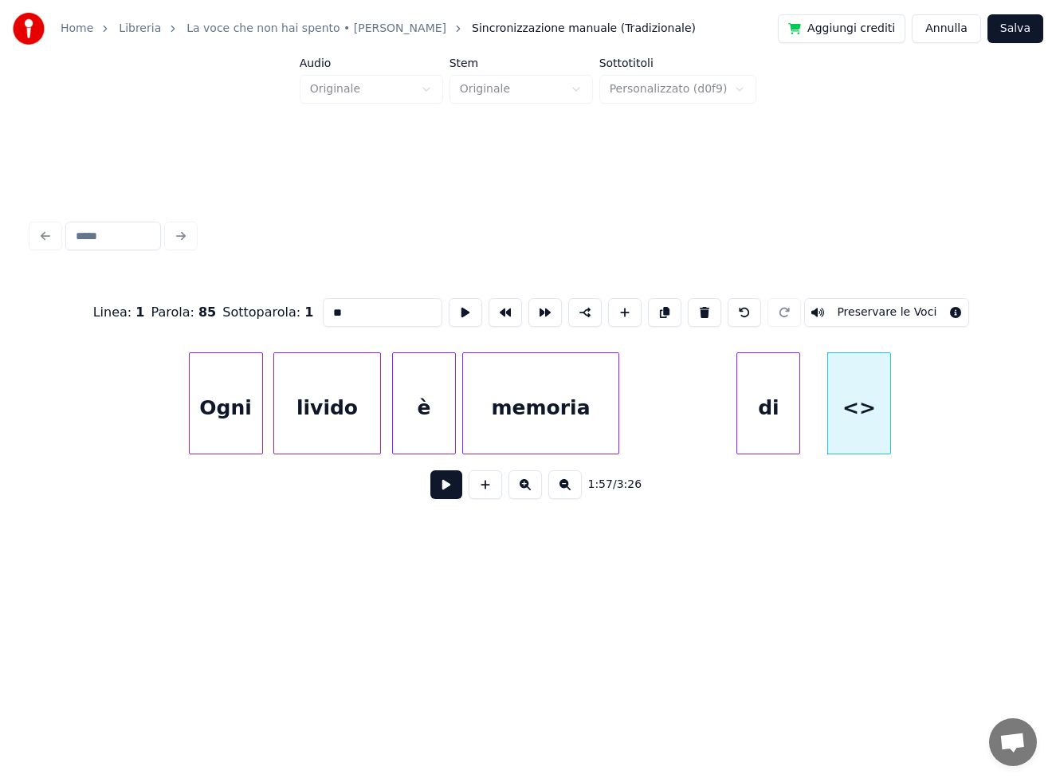
drag, startPoint x: 383, startPoint y: 300, endPoint x: 197, endPoint y: 285, distance: 187.0
click at [225, 299] on div "Linea : 1 Parola : 85 Sottoparola : 1 ** Preservare le Voci" at bounding box center [528, 313] width 992 height 80
type input "***"
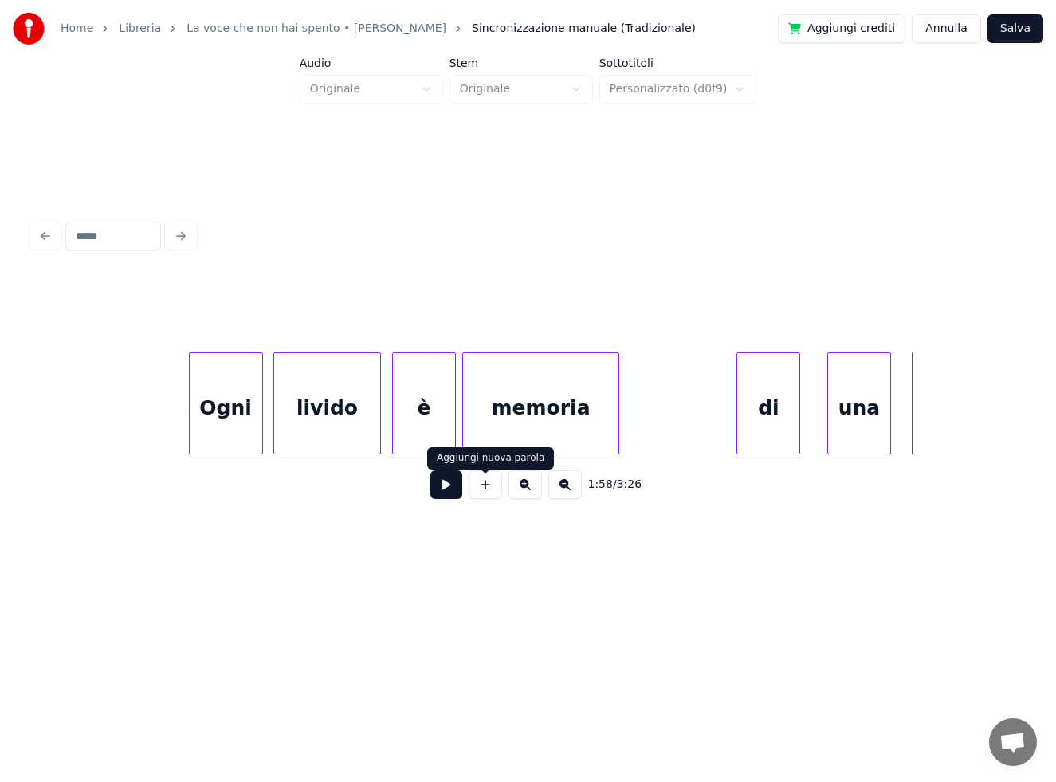
click at [492, 485] on button at bounding box center [485, 484] width 33 height 29
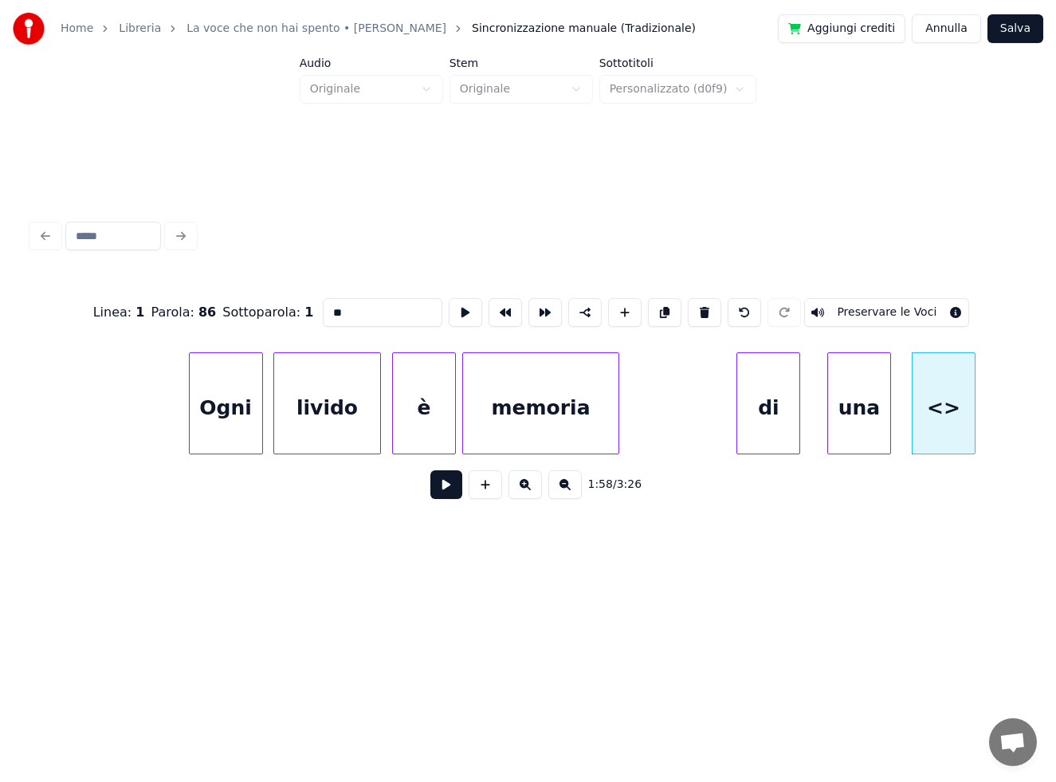
drag, startPoint x: 353, startPoint y: 301, endPoint x: 226, endPoint y: 288, distance: 128.2
click at [231, 292] on div "Linea : 1 Parola : 86 Sottoparola : 1 ** Preservare le Voci" at bounding box center [528, 313] width 992 height 80
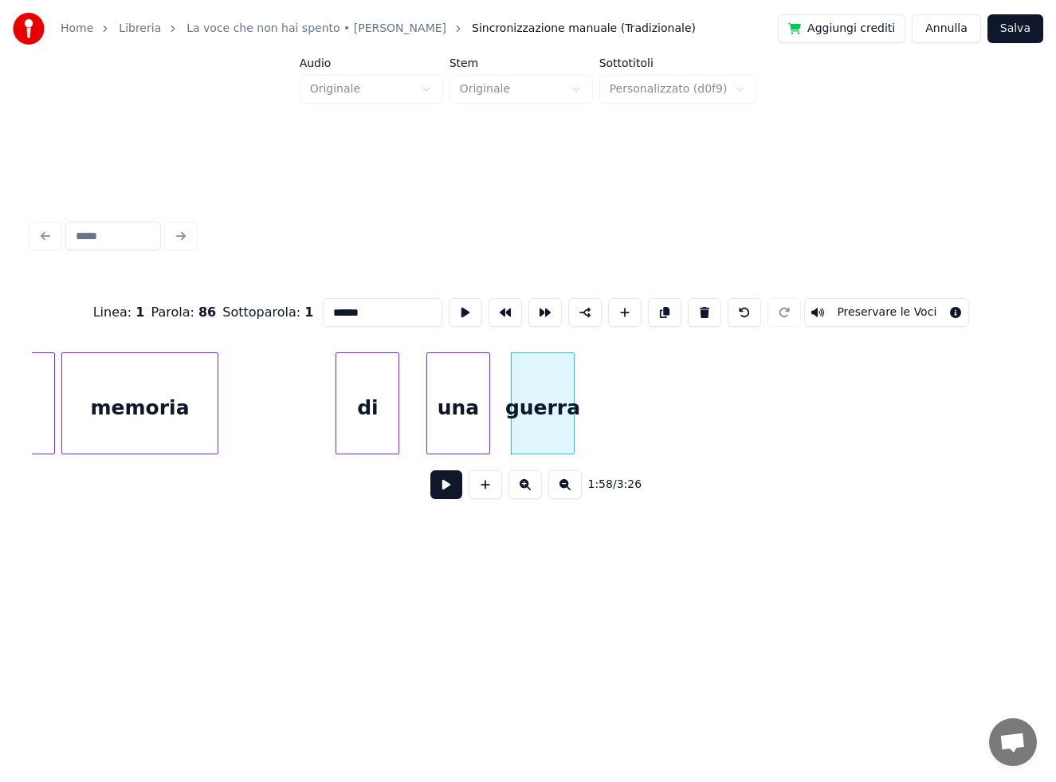
scroll to position [0, 18371]
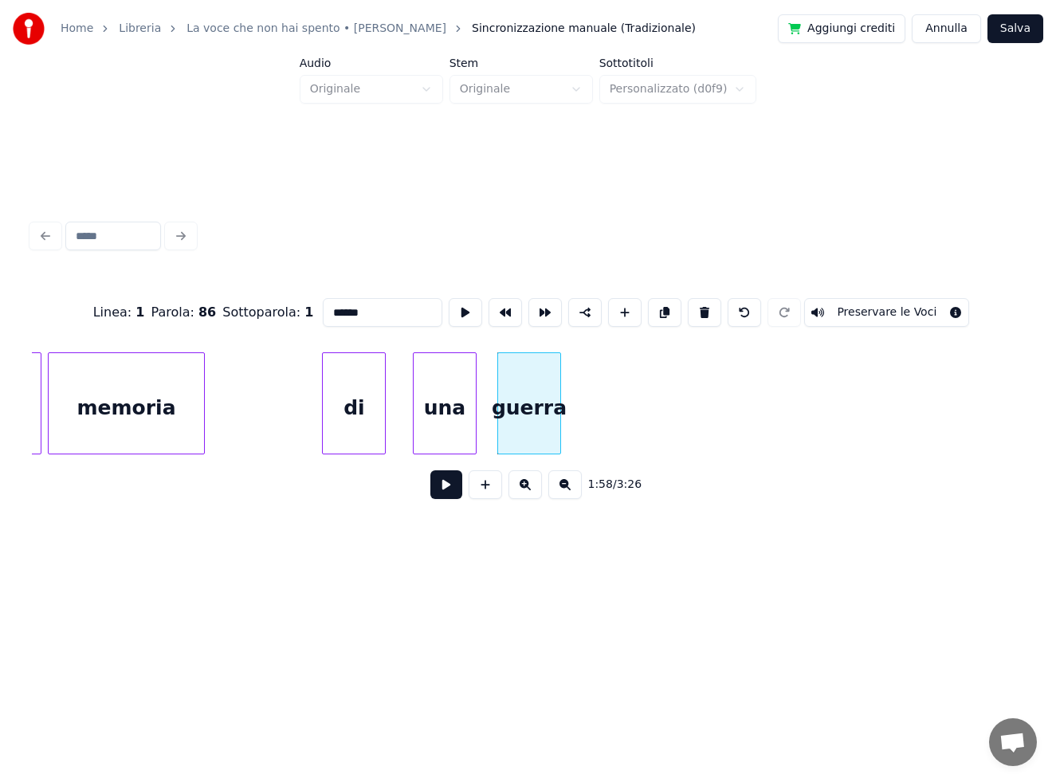
type input "******"
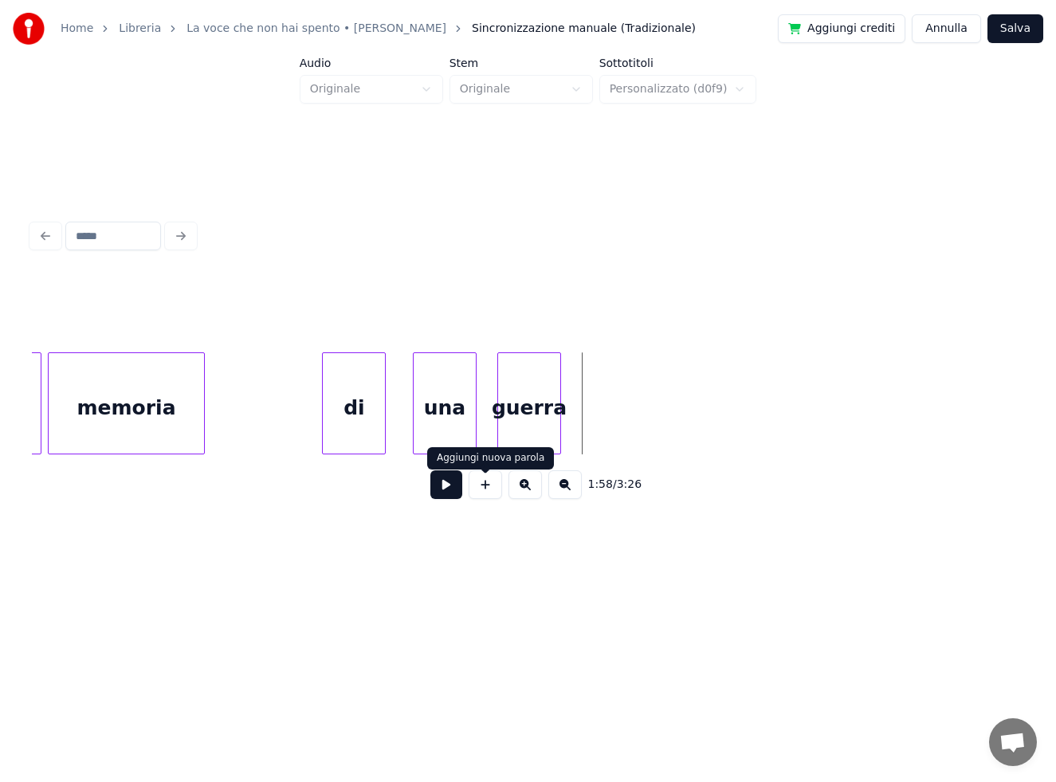
click at [485, 495] on button at bounding box center [485, 484] width 33 height 29
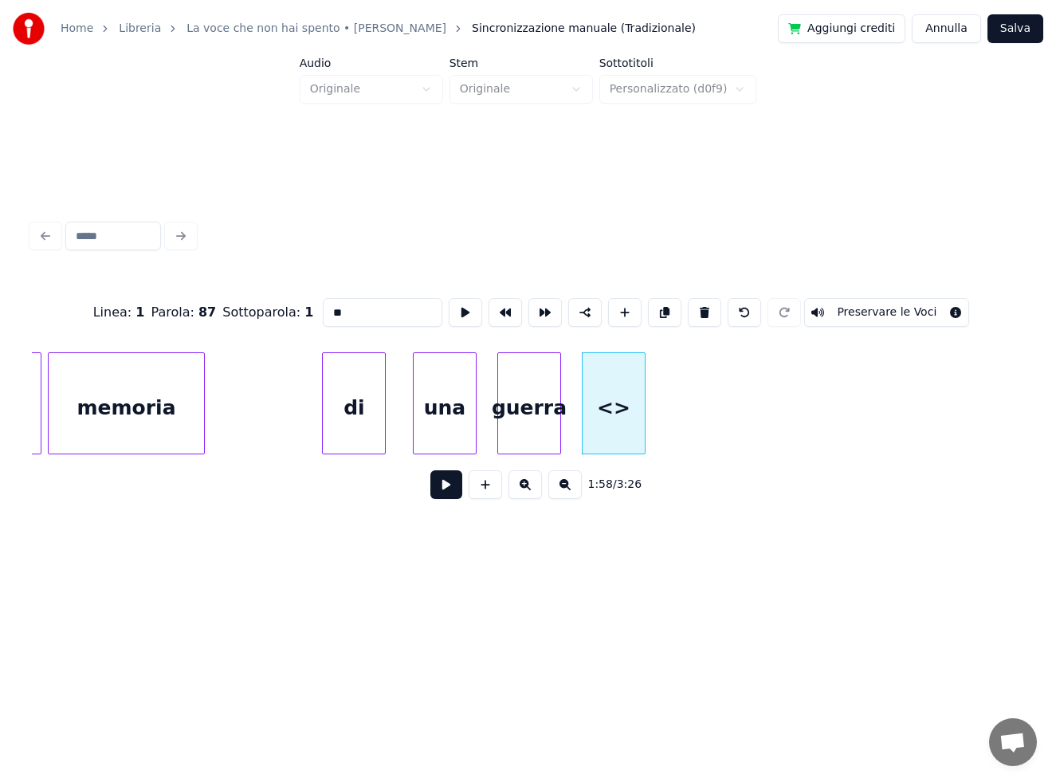
drag, startPoint x: 336, startPoint y: 308, endPoint x: 296, endPoint y: 301, distance: 40.5
click at [304, 308] on div "Linea : 1 Parola : 87 Sottoparola : 1 ** Preservare le Voci" at bounding box center [528, 313] width 992 height 80
type input "*****"
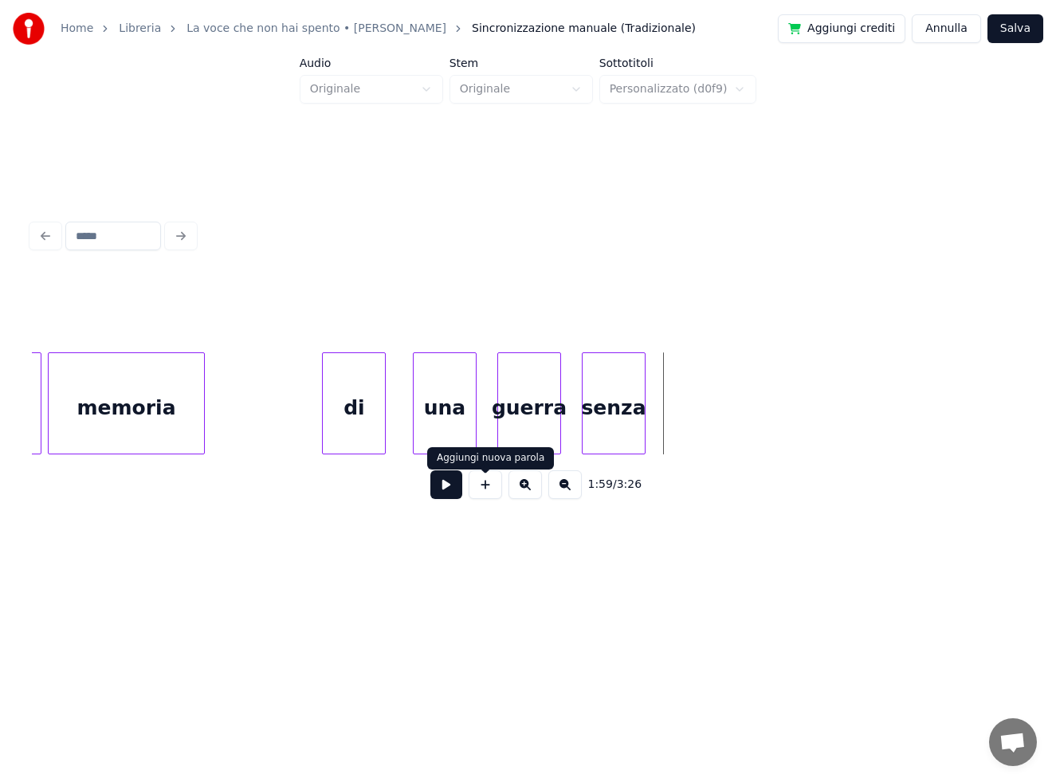
click at [480, 487] on button at bounding box center [485, 484] width 33 height 29
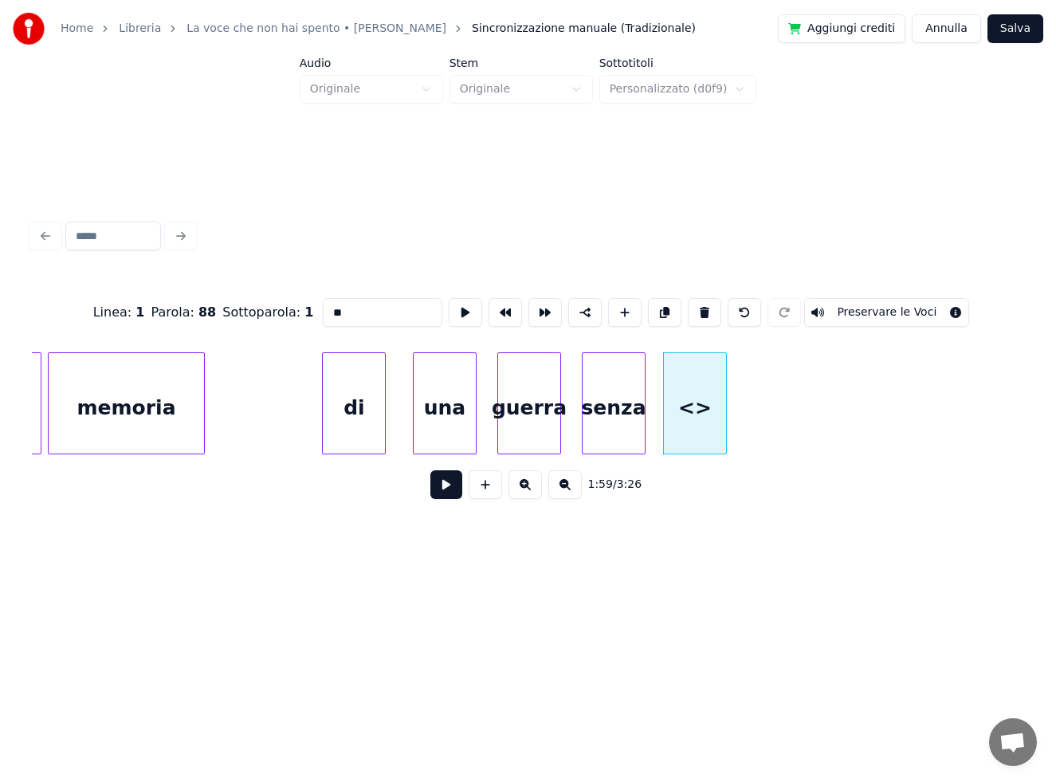
drag, startPoint x: 339, startPoint y: 303, endPoint x: 296, endPoint y: 303, distance: 43.8
click at [296, 303] on div "Linea : 1 Parola : 88 Sottoparola : 1 ** Preservare le Voci" at bounding box center [528, 313] width 992 height 80
click at [163, 391] on div "memoria" at bounding box center [126, 407] width 155 height 108
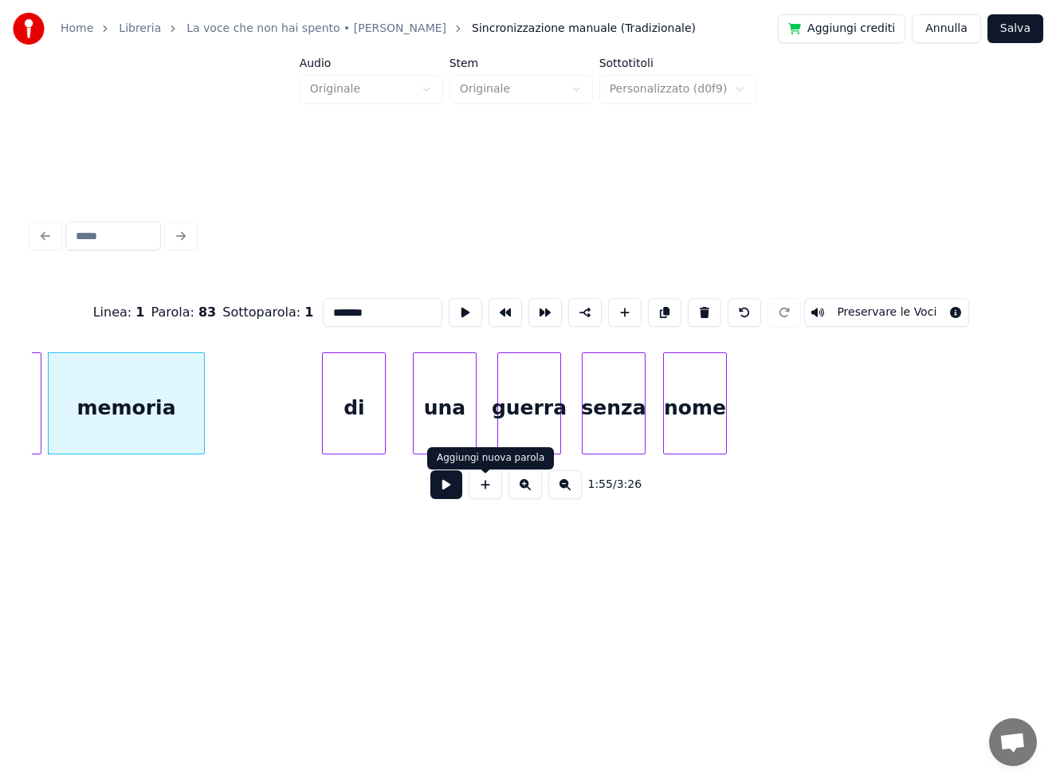
type input "*******"
click at [452, 491] on button at bounding box center [446, 484] width 32 height 29
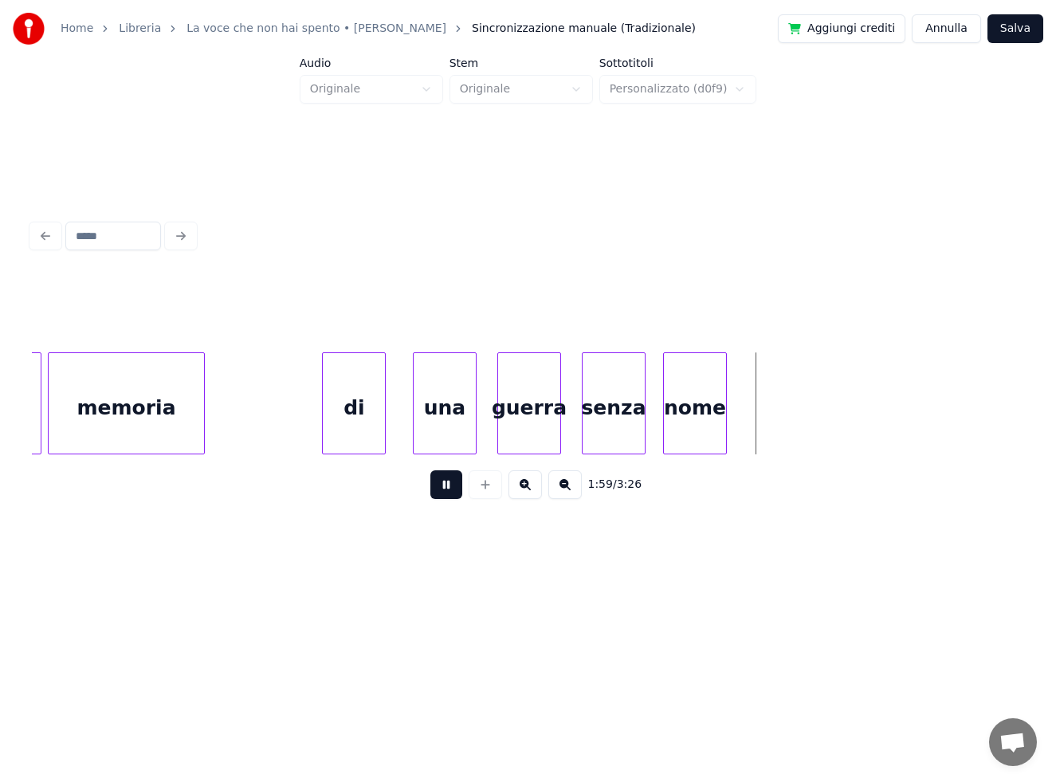
click at [442, 492] on button at bounding box center [446, 484] width 32 height 29
click at [171, 405] on div "memoria" at bounding box center [126, 407] width 155 height 108
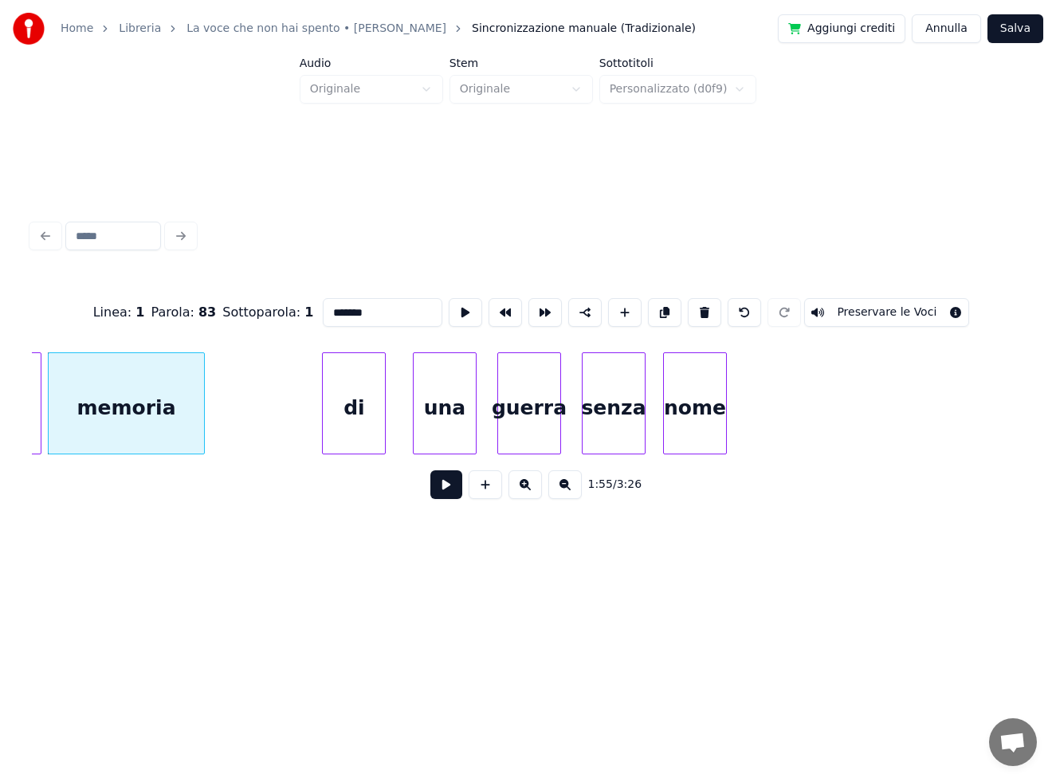
click at [447, 487] on button at bounding box center [446, 484] width 32 height 29
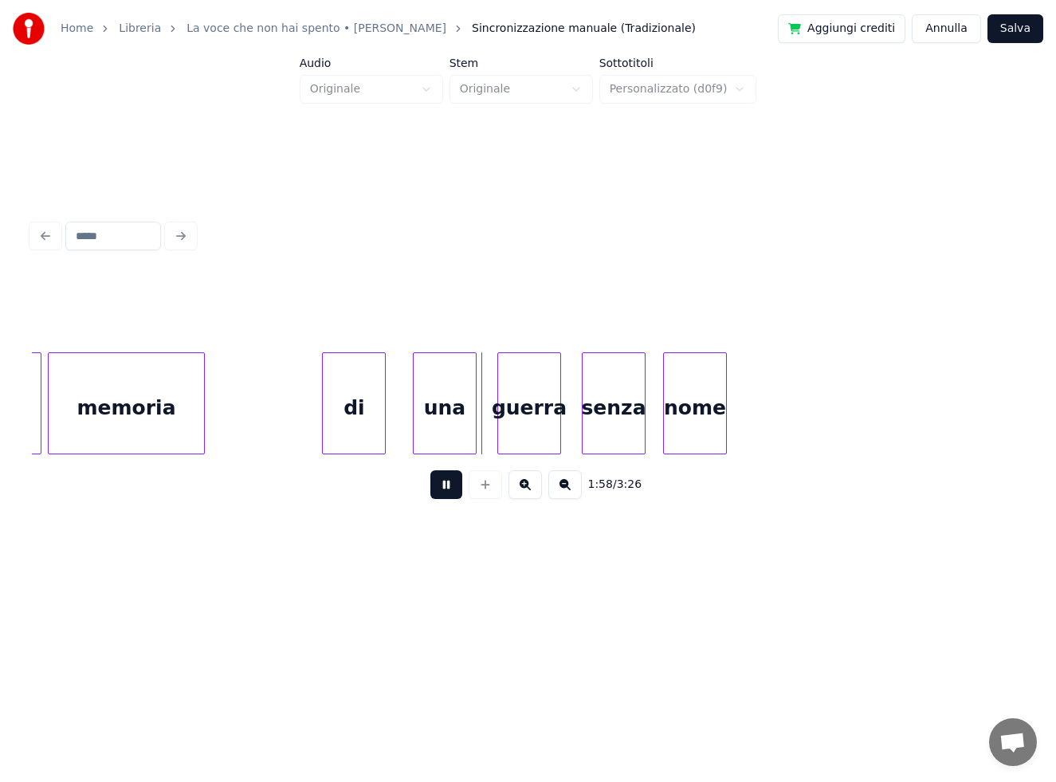
click at [447, 485] on button at bounding box center [446, 484] width 32 height 29
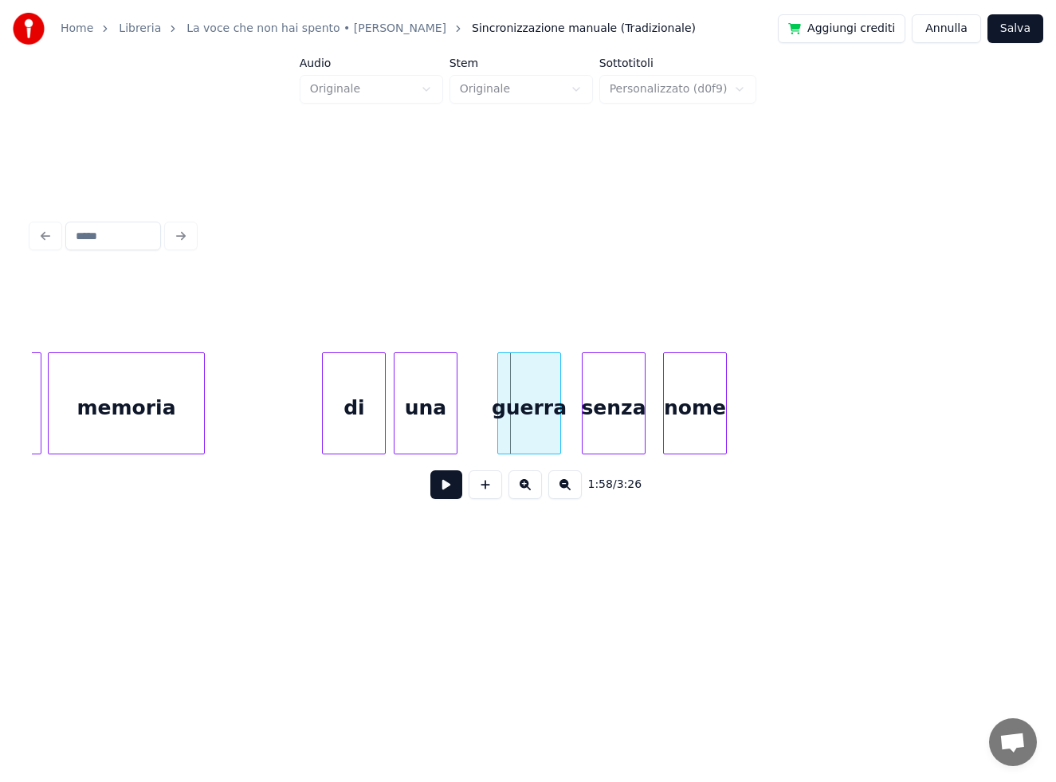
click at [410, 421] on div "una" at bounding box center [425, 407] width 62 height 108
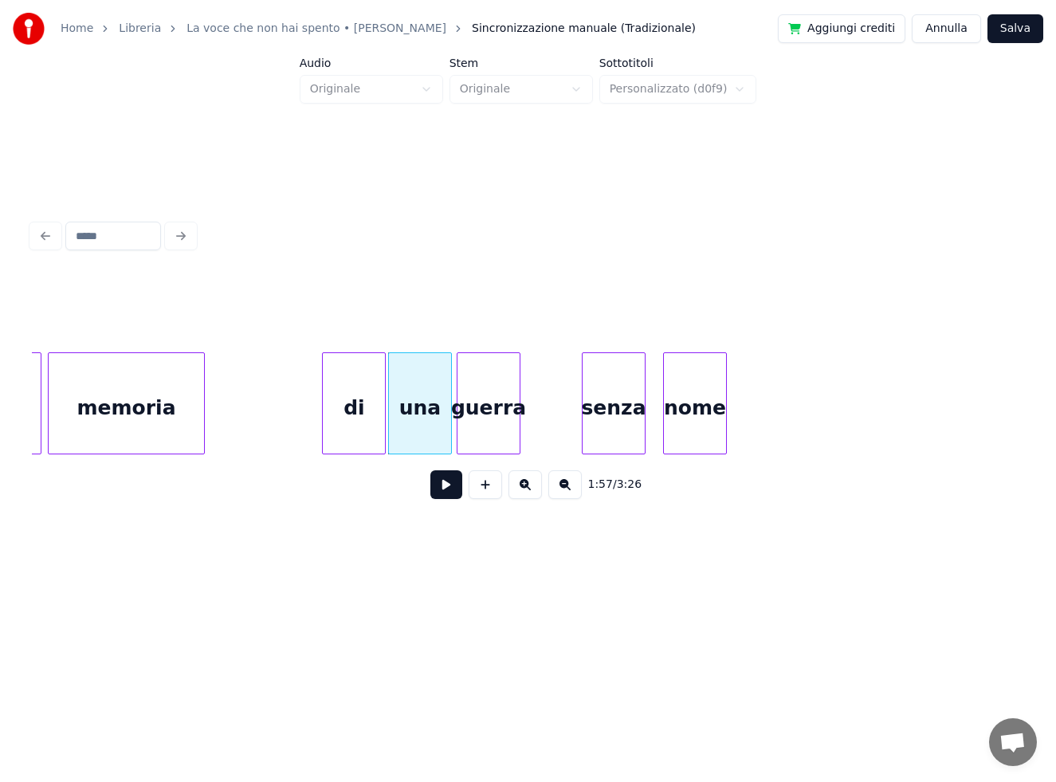
click at [481, 430] on div "guerra" at bounding box center [488, 407] width 62 height 108
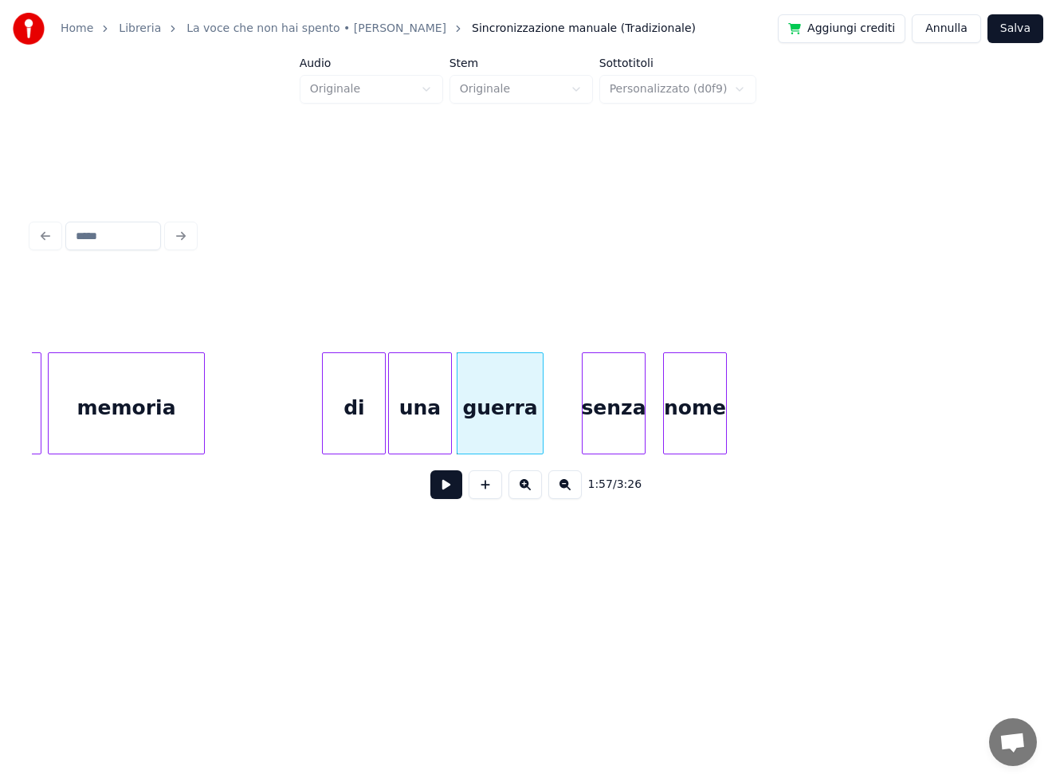
click at [543, 421] on div at bounding box center [540, 403] width 5 height 100
click at [558, 428] on div at bounding box center [560, 403] width 5 height 100
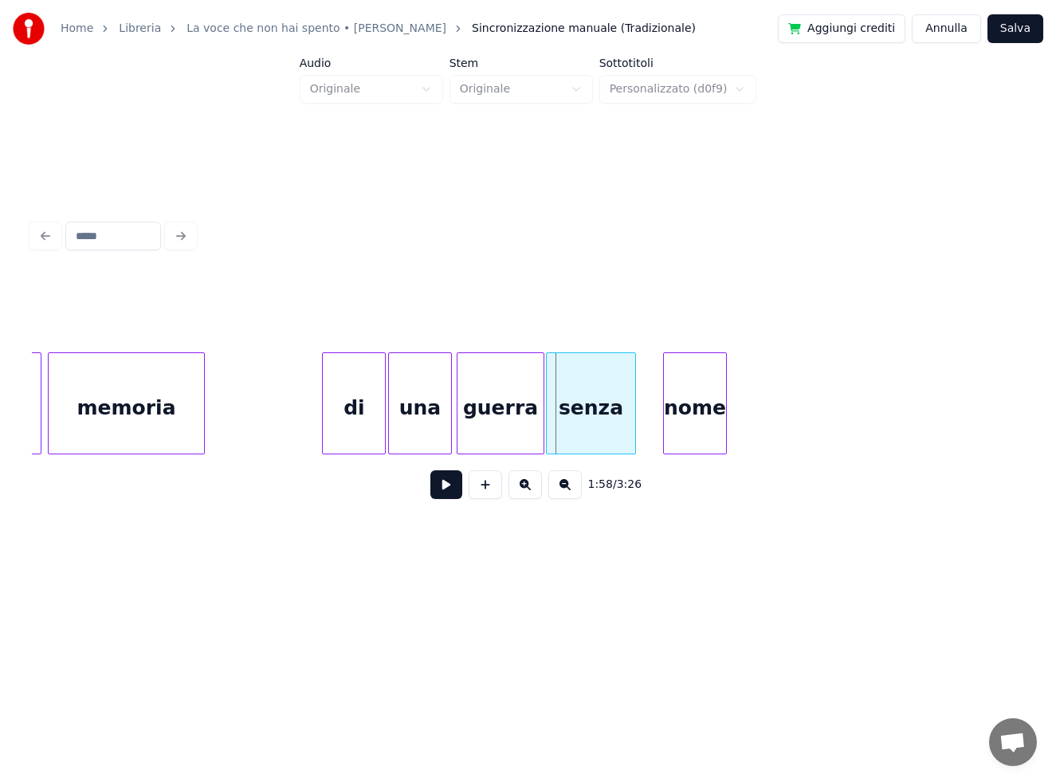
click at [585, 428] on div "senza" at bounding box center [591, 407] width 88 height 108
click at [689, 424] on div "nome" at bounding box center [695, 407] width 62 height 108
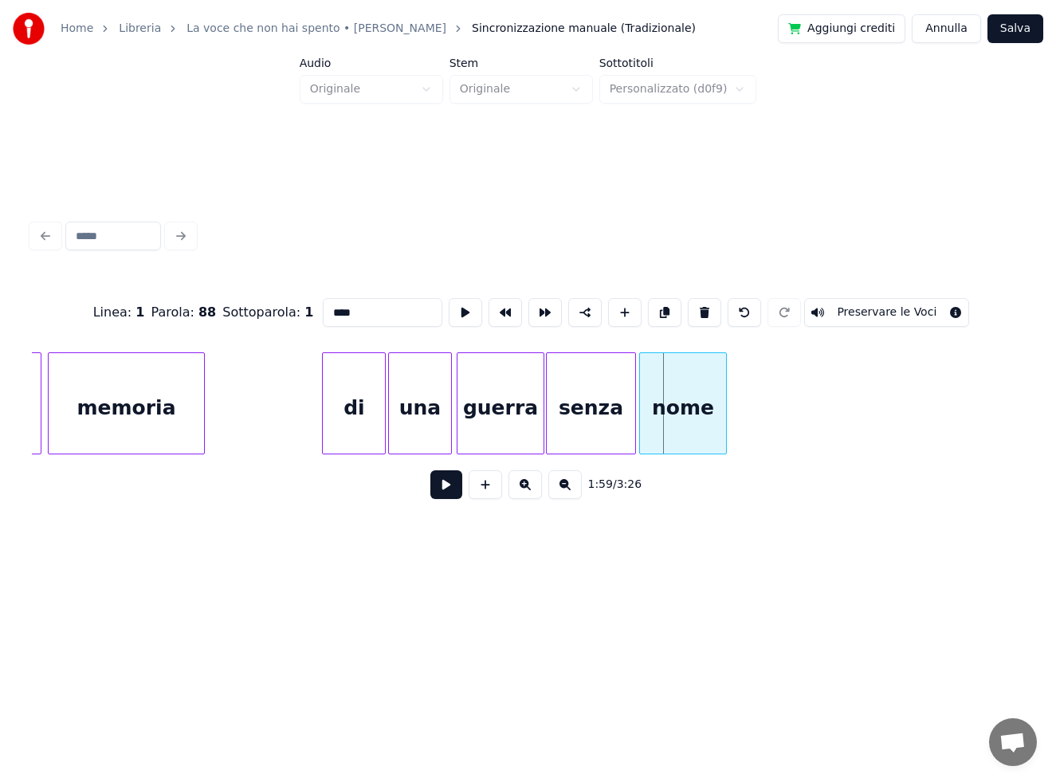
click at [640, 424] on div at bounding box center [642, 403] width 5 height 100
click at [755, 422] on div at bounding box center [754, 403] width 5 height 100
click at [159, 401] on div "memoria" at bounding box center [126, 407] width 155 height 108
type input "*******"
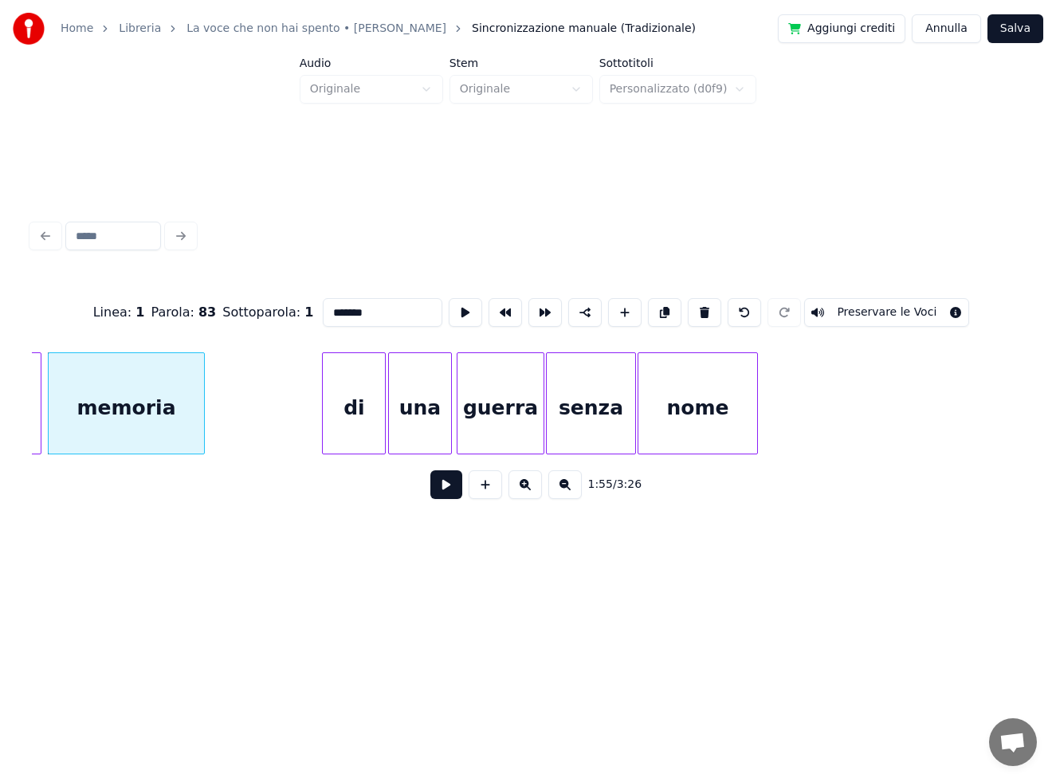
click at [445, 486] on button at bounding box center [446, 484] width 32 height 29
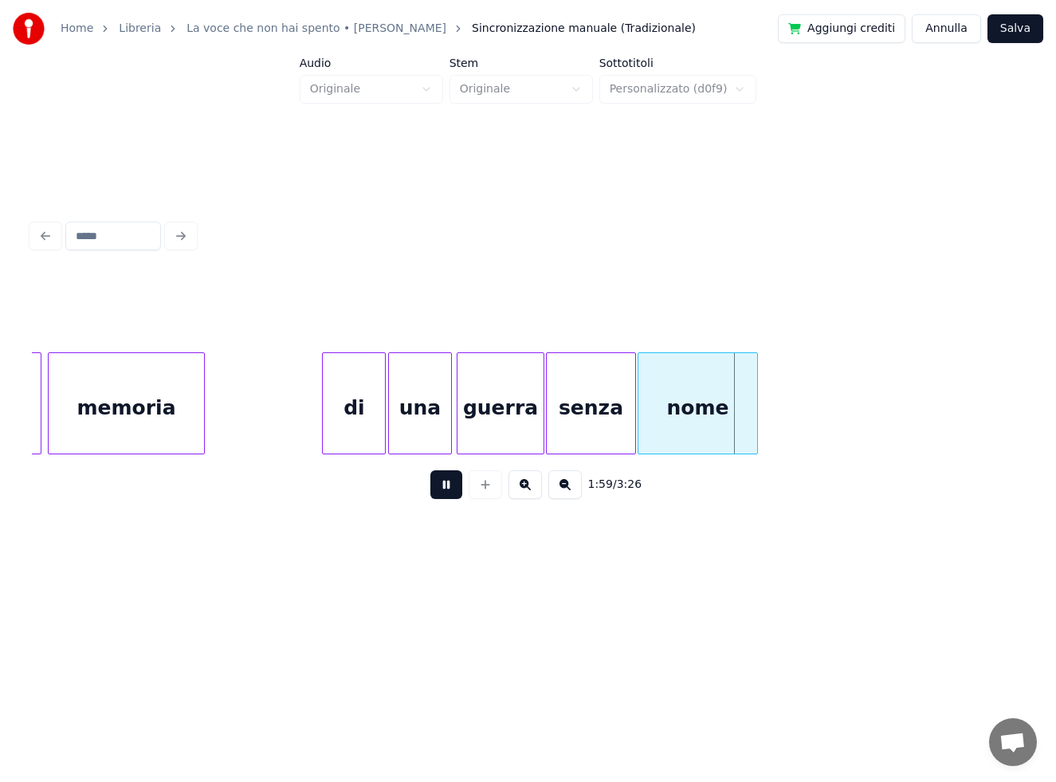
click at [443, 484] on button at bounding box center [446, 484] width 32 height 29
click at [312, 427] on div "di" at bounding box center [313, 407] width 62 height 108
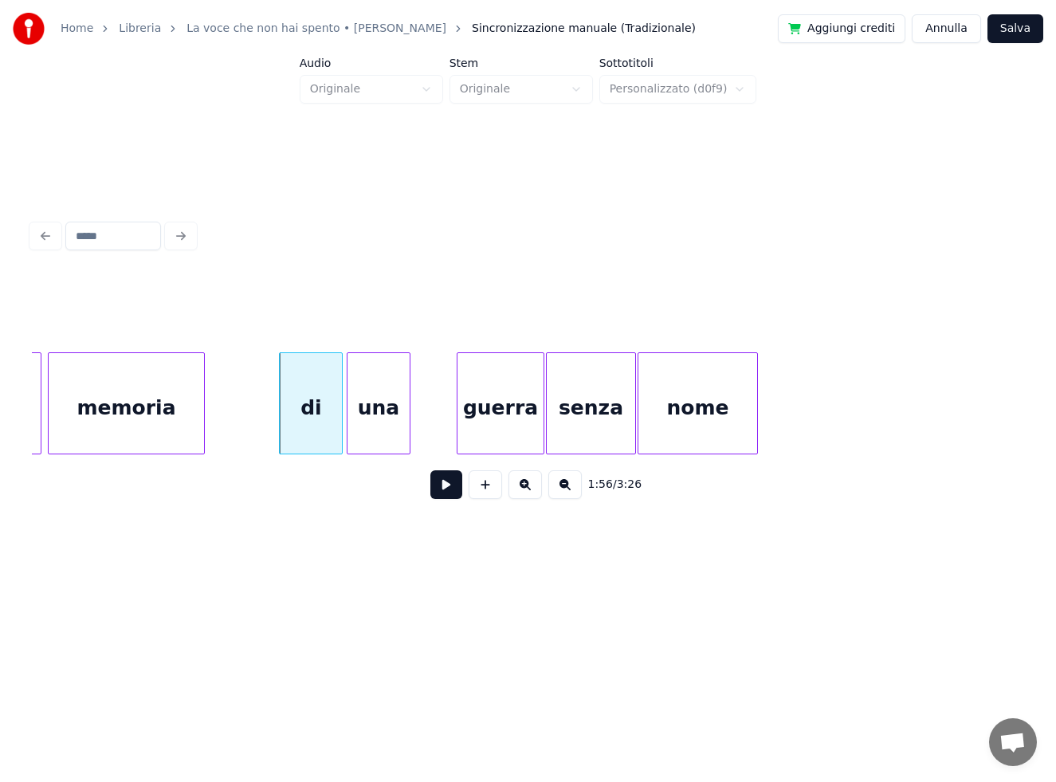
click at [382, 427] on div "una" at bounding box center [378, 407] width 62 height 108
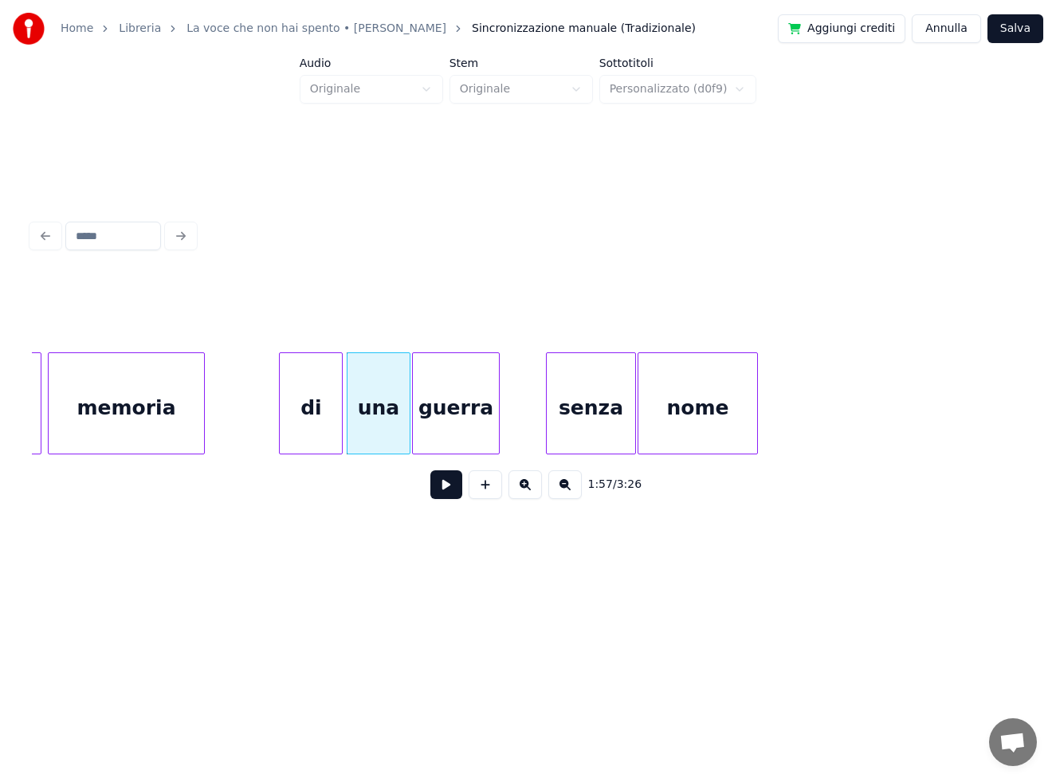
click at [443, 426] on div "guerra" at bounding box center [456, 407] width 86 height 108
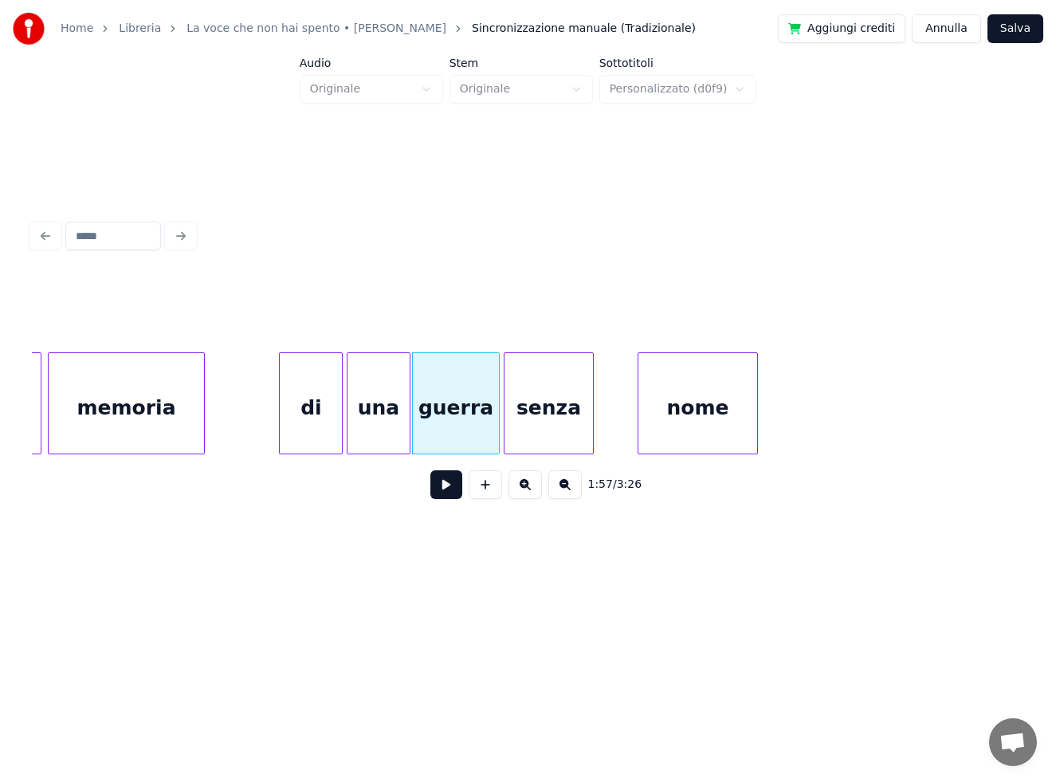
click at [527, 424] on div "senza" at bounding box center [548, 407] width 88 height 108
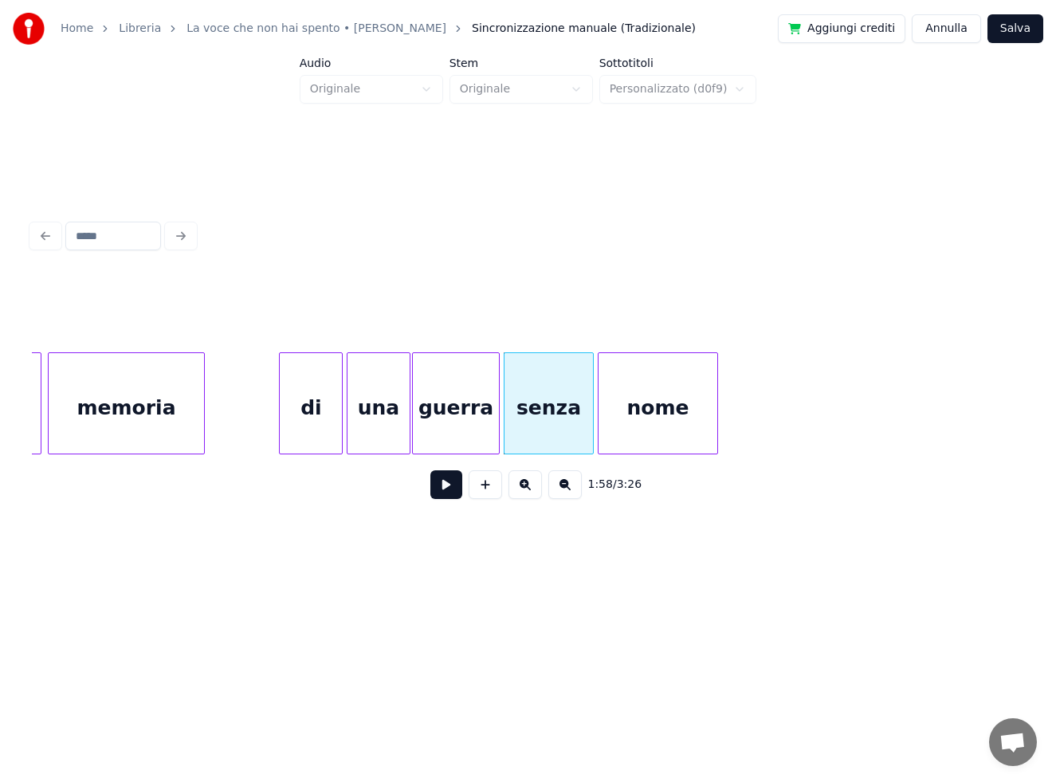
click at [655, 432] on div "nome" at bounding box center [657, 407] width 119 height 108
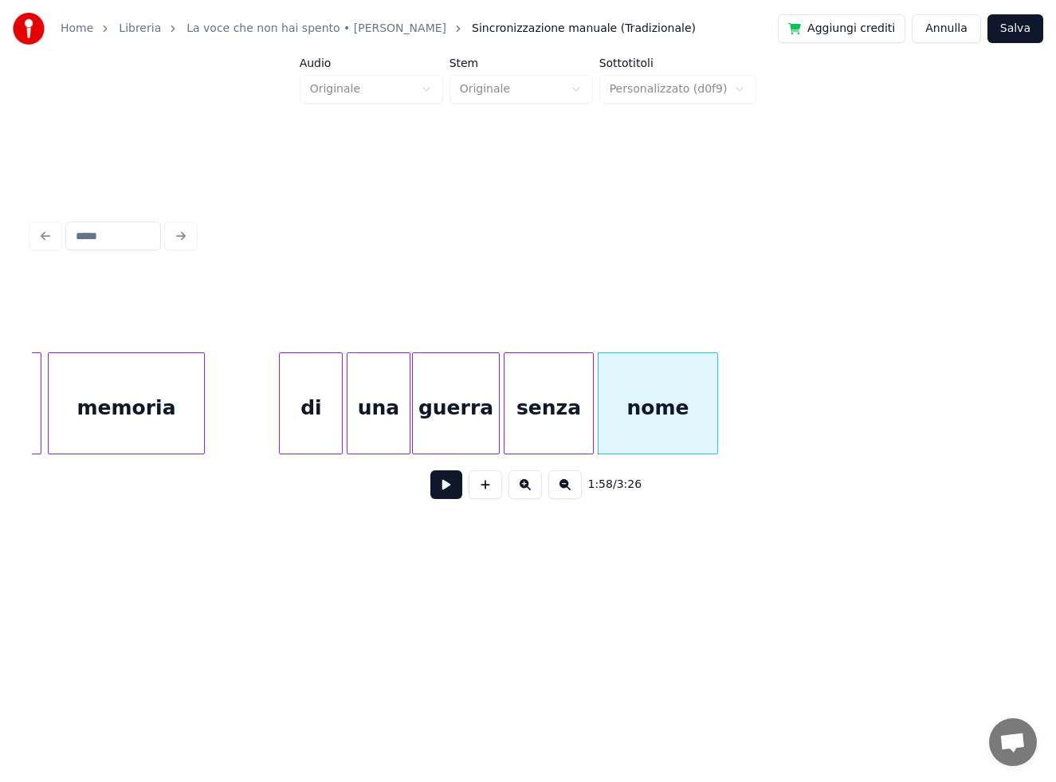
click at [124, 402] on div "memoria" at bounding box center [126, 407] width 155 height 108
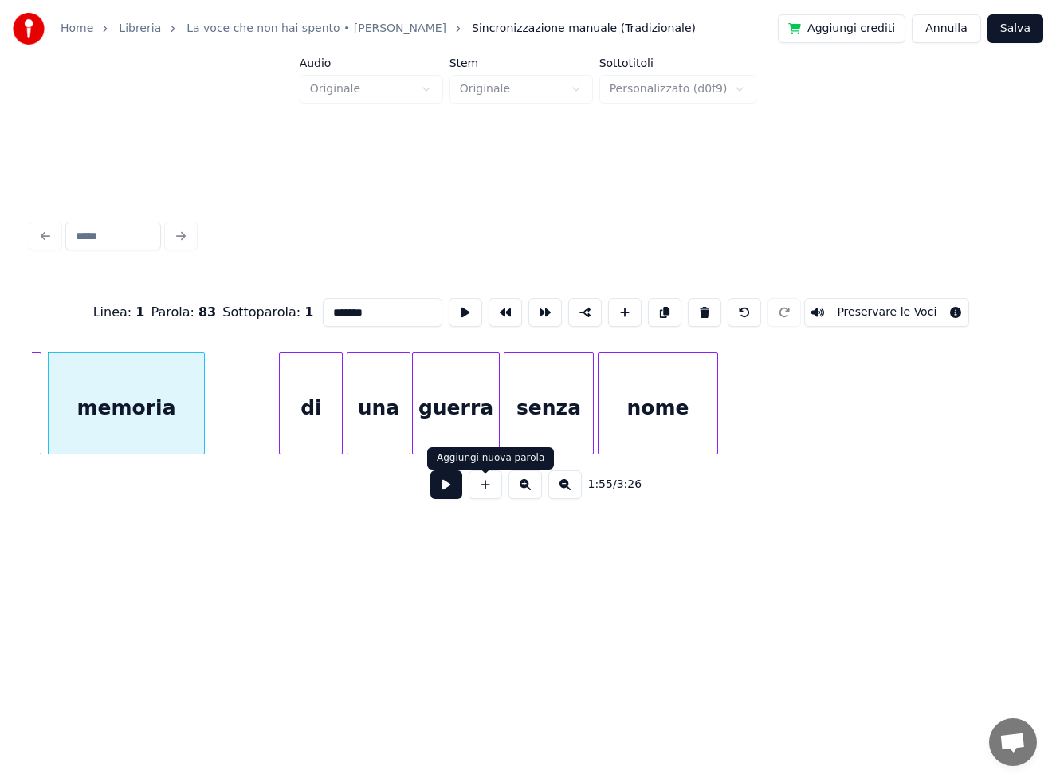
click at [446, 489] on button at bounding box center [446, 484] width 32 height 29
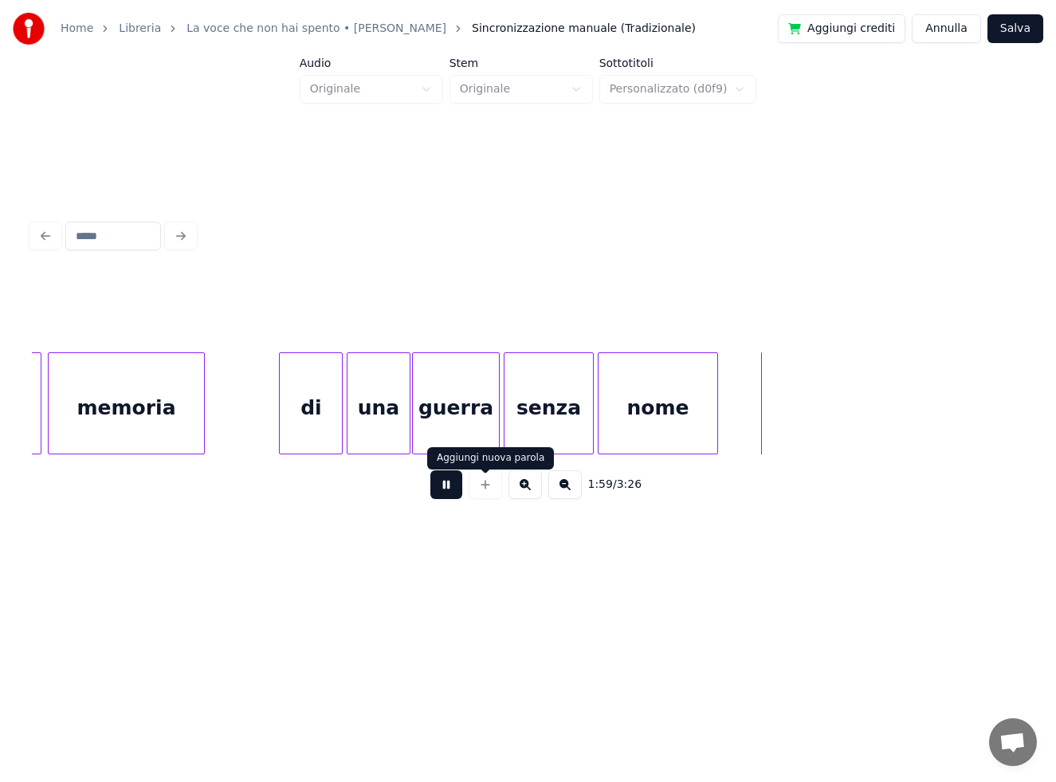
click at [450, 494] on button at bounding box center [446, 484] width 32 height 29
click at [390, 421] on div at bounding box center [392, 403] width 5 height 100
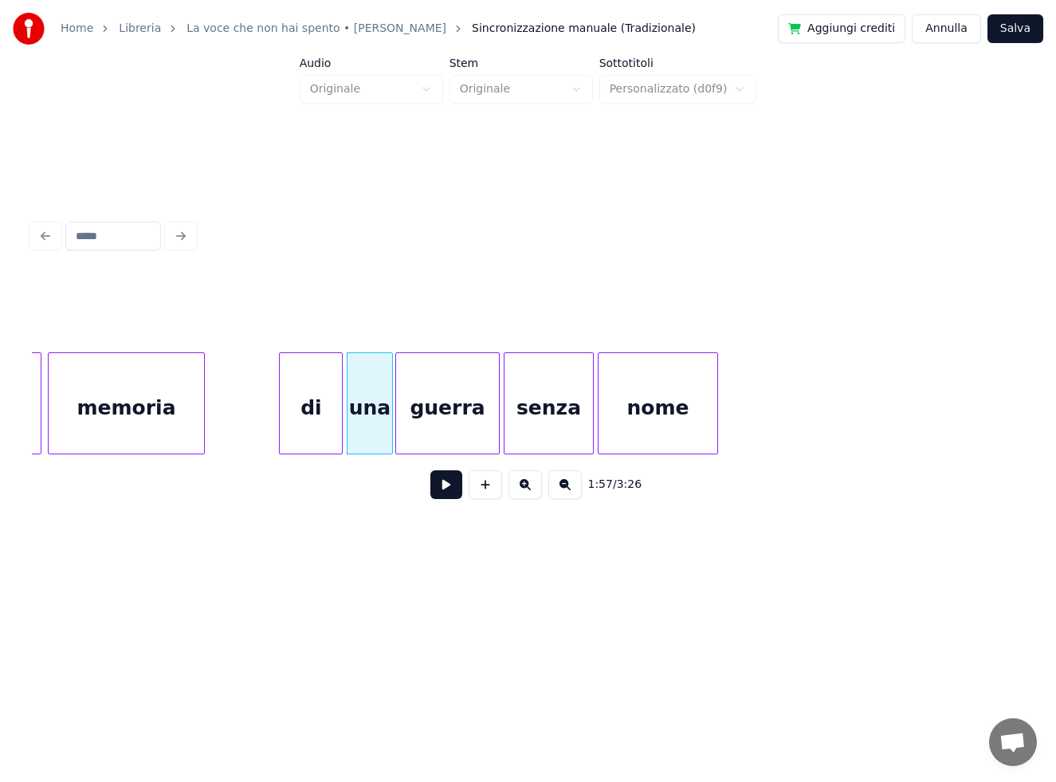
click at [397, 419] on div at bounding box center [398, 403] width 5 height 100
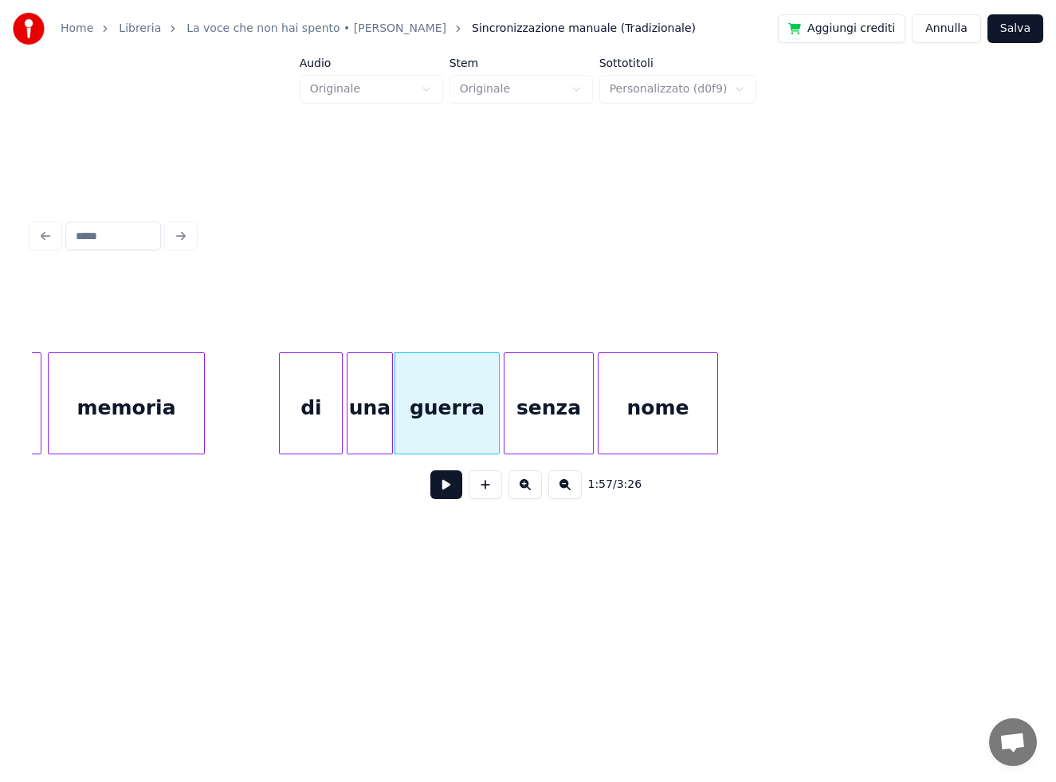
click at [321, 422] on div "di" at bounding box center [311, 407] width 62 height 108
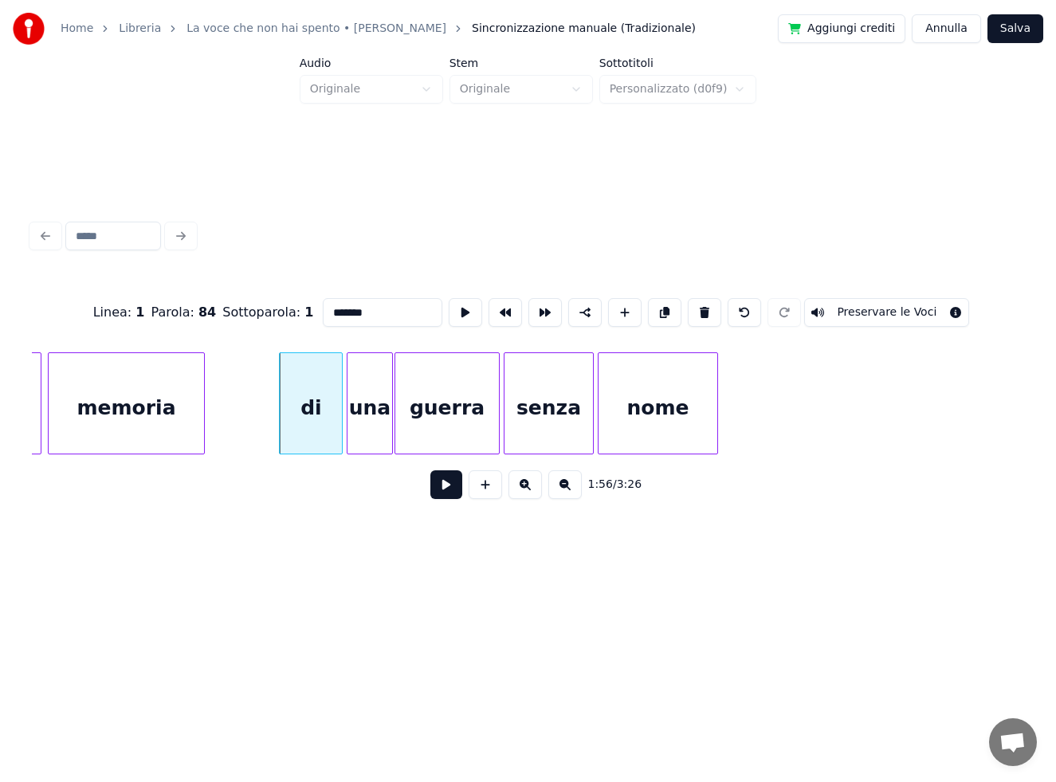
type input "**"
click at [443, 489] on button at bounding box center [446, 484] width 32 height 29
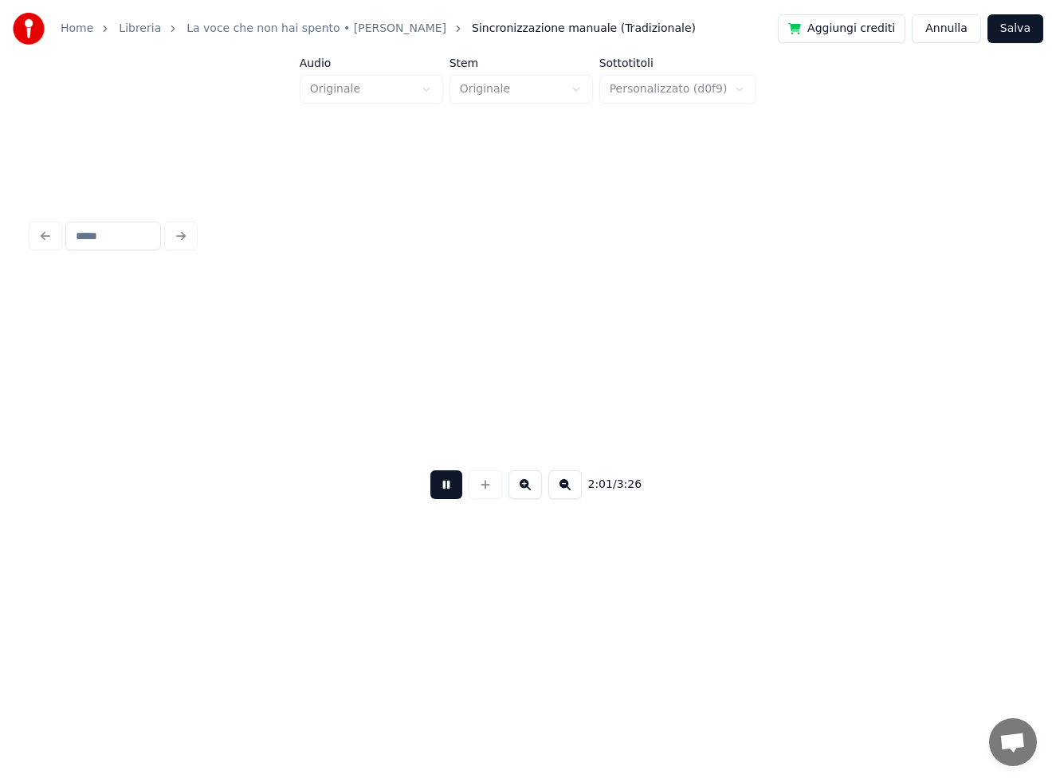
scroll to position [0, 19365]
click at [454, 487] on button at bounding box center [446, 484] width 32 height 29
click at [481, 489] on button at bounding box center [485, 484] width 33 height 29
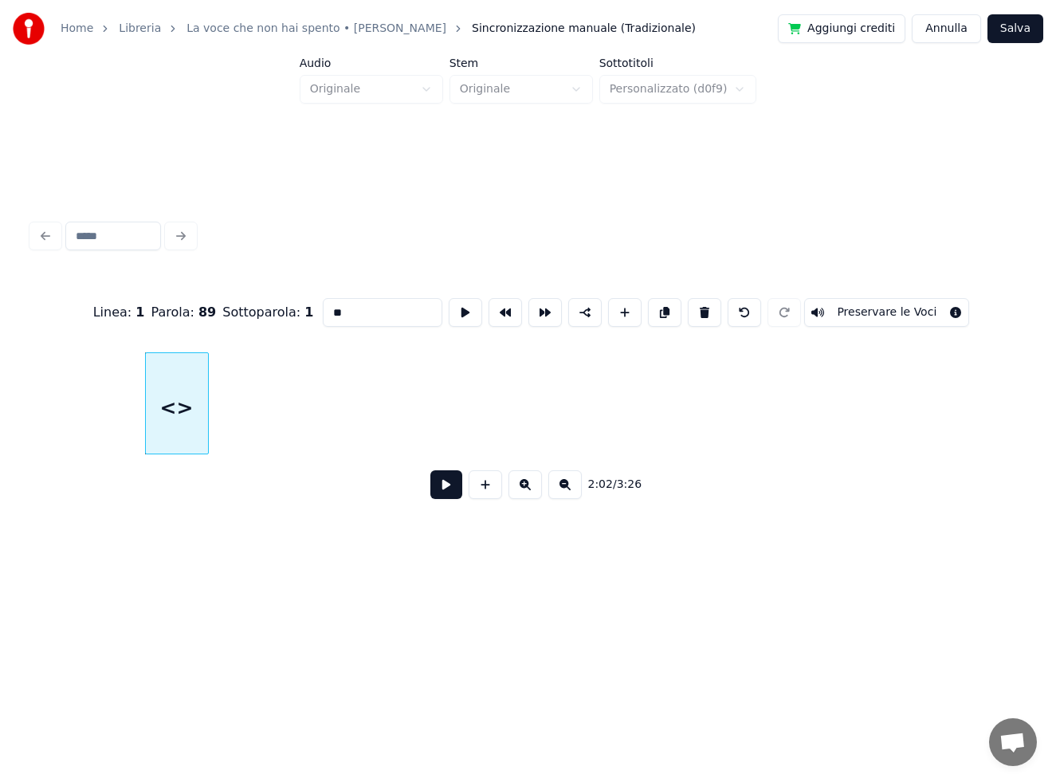
drag, startPoint x: 353, startPoint y: 302, endPoint x: 266, endPoint y: 306, distance: 87.0
click at [271, 310] on div "Linea : 1 Parola : 89 Sottoparola : 1 ** Preservare le Voci" at bounding box center [528, 313] width 992 height 80
type input "**"
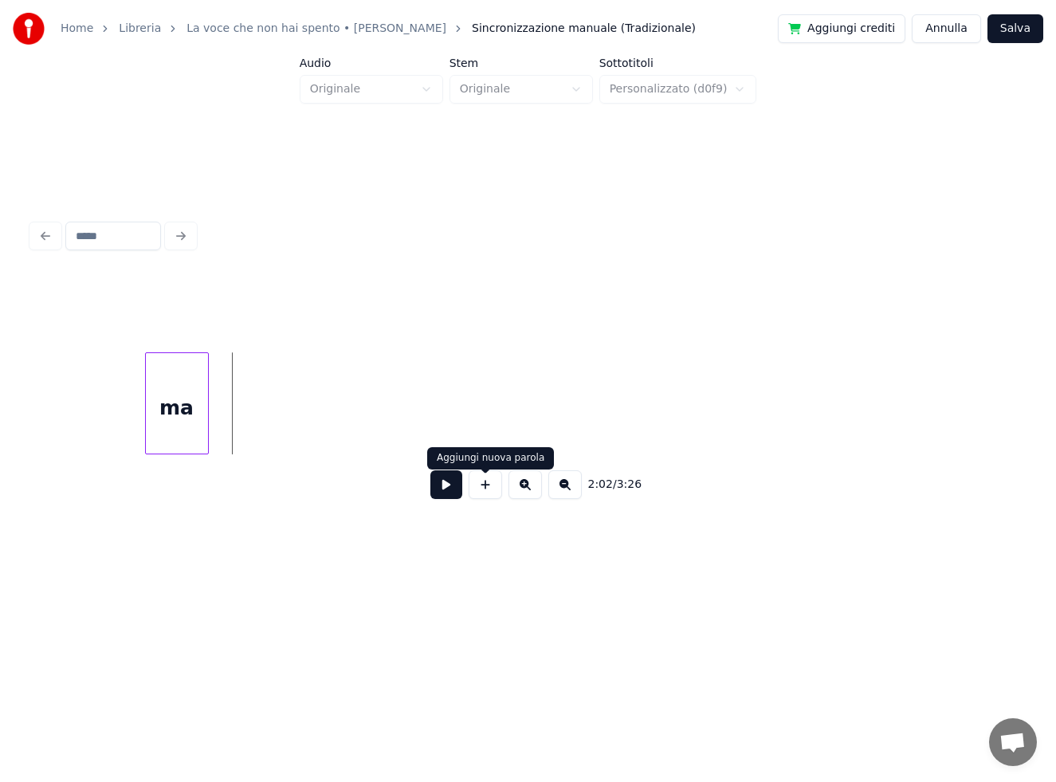
click at [489, 490] on button at bounding box center [485, 484] width 33 height 29
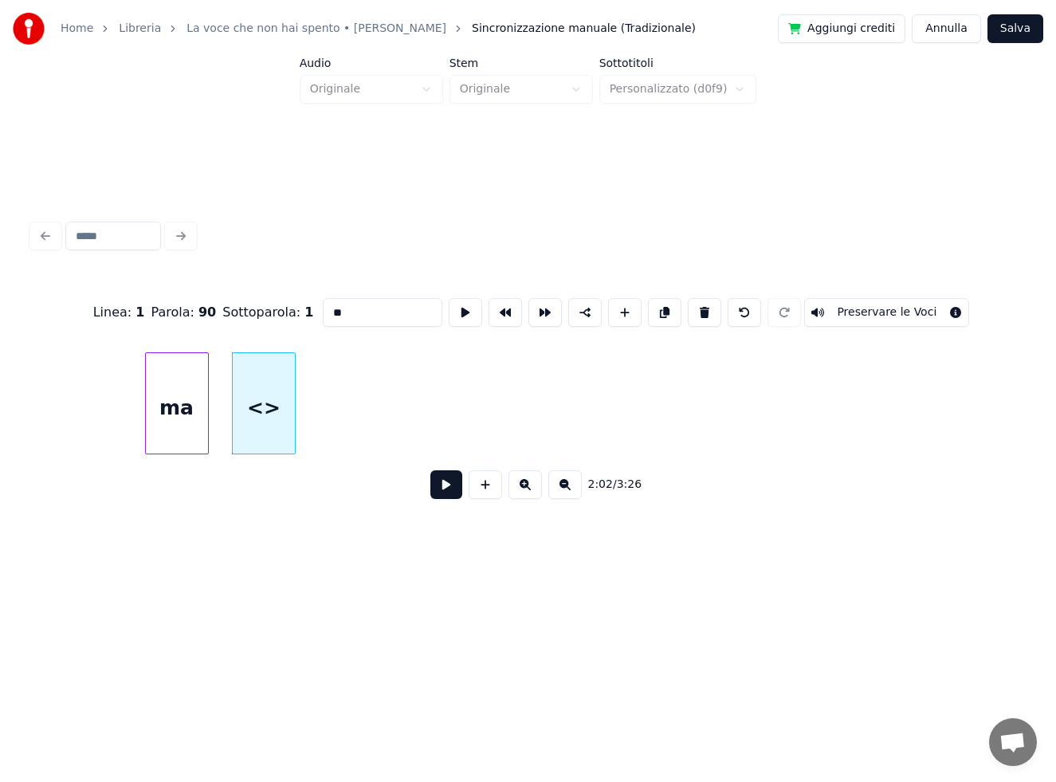
drag, startPoint x: 332, startPoint y: 306, endPoint x: 273, endPoint y: 307, distance: 59.8
click at [273, 307] on div "Linea : 1 Parola : 90 Sottoparola : 1 ** Preservare le Voci" at bounding box center [528, 313] width 992 height 80
type input "****"
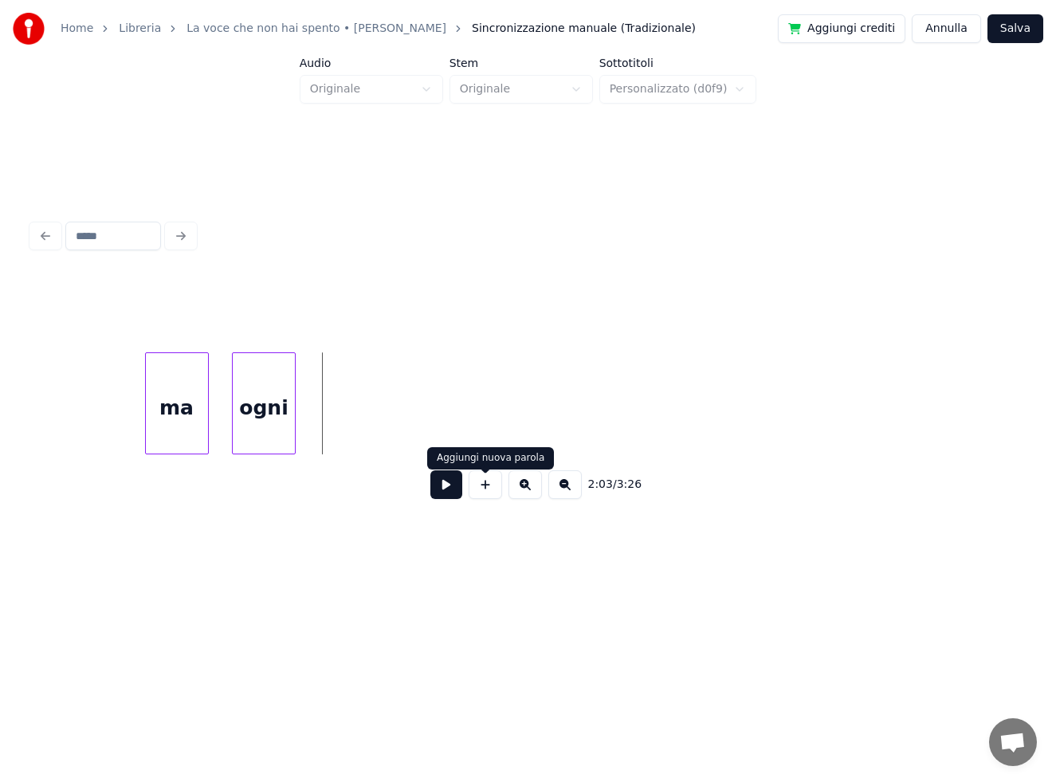
drag, startPoint x: 485, startPoint y: 497, endPoint x: 459, endPoint y: 454, distance: 50.4
click at [485, 497] on button at bounding box center [485, 484] width 33 height 29
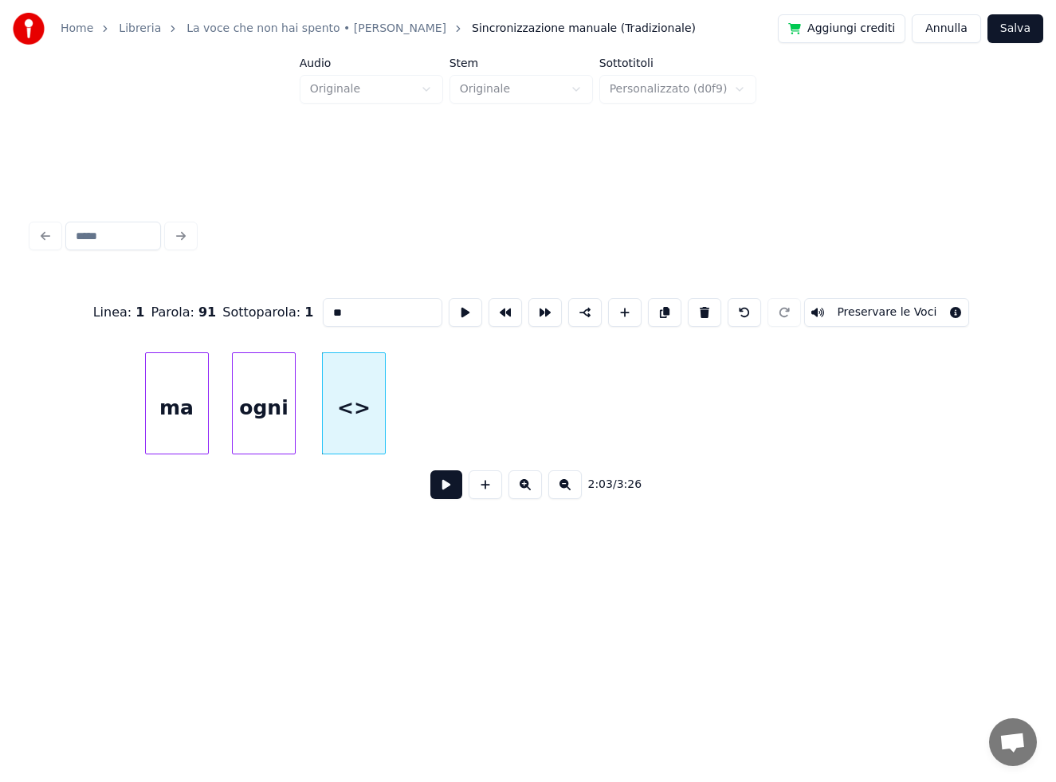
drag, startPoint x: 382, startPoint y: 308, endPoint x: 221, endPoint y: 316, distance: 161.1
click at [225, 316] on div "Linea : 1 Parola : 91 Sottoparola : 1 ** Preservare le Voci" at bounding box center [528, 313] width 992 height 80
type input "*****"
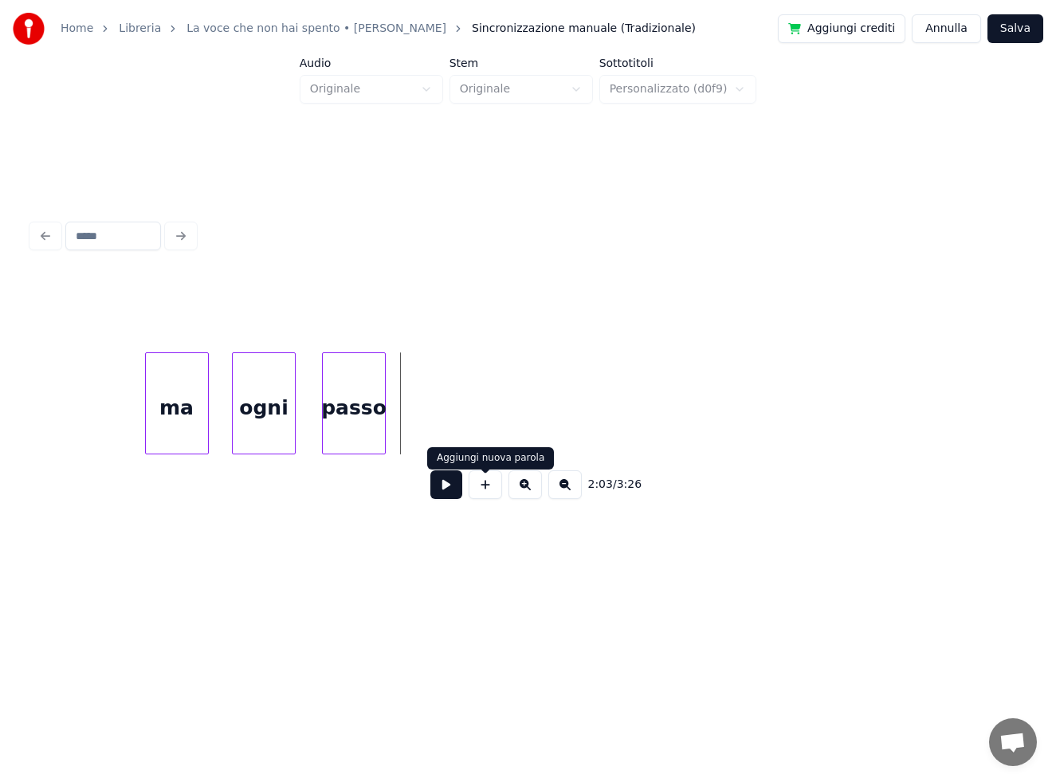
click at [477, 493] on button at bounding box center [485, 484] width 33 height 29
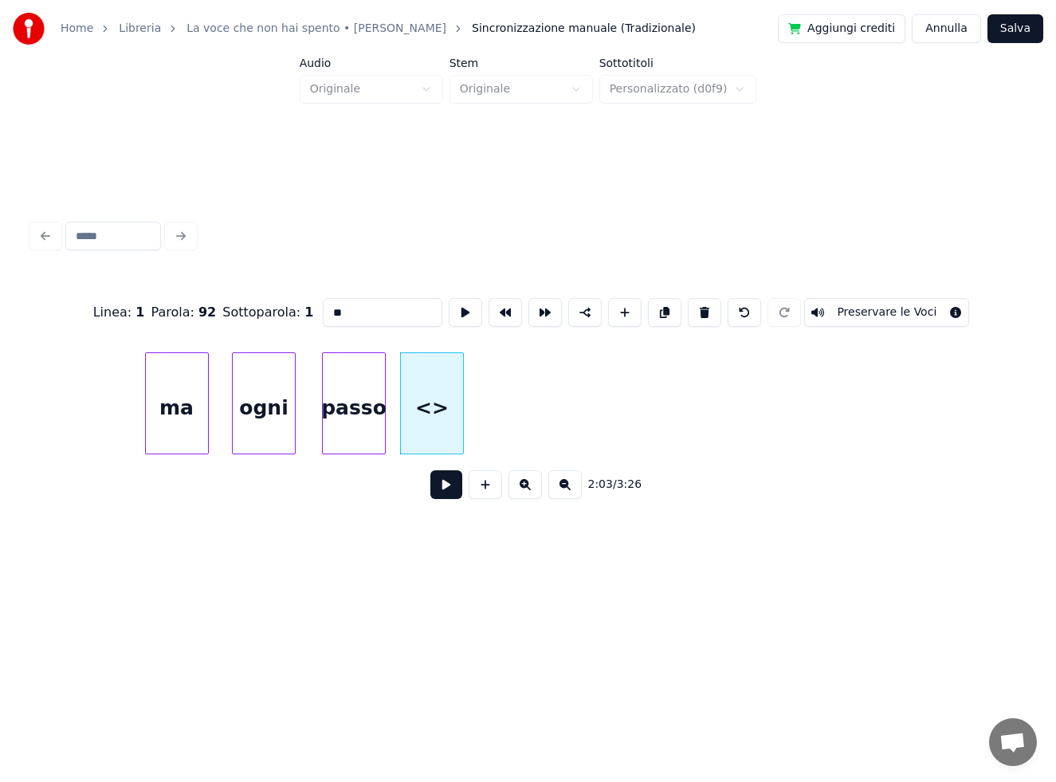
drag, startPoint x: 377, startPoint y: 304, endPoint x: 210, endPoint y: 310, distance: 167.5
click at [210, 310] on div "Linea : 1 Parola : 92 Sottoparola : 1 ** Preservare le Voci" at bounding box center [528, 313] width 992 height 80
type input "**"
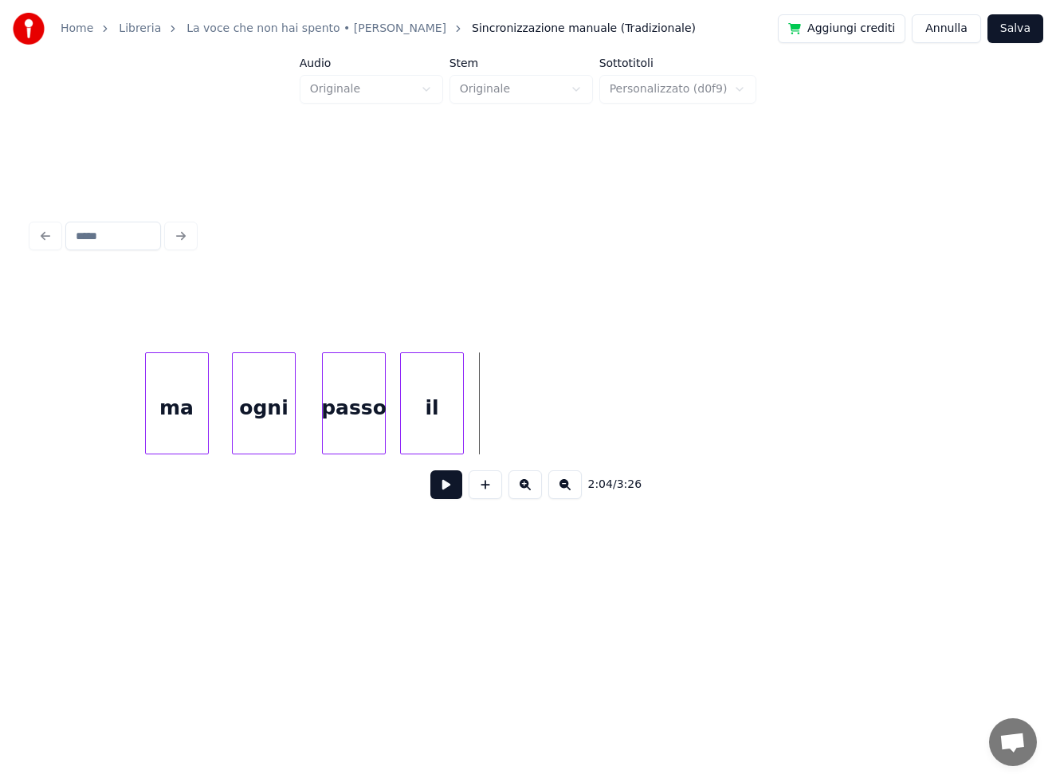
click at [475, 496] on button at bounding box center [485, 484] width 33 height 29
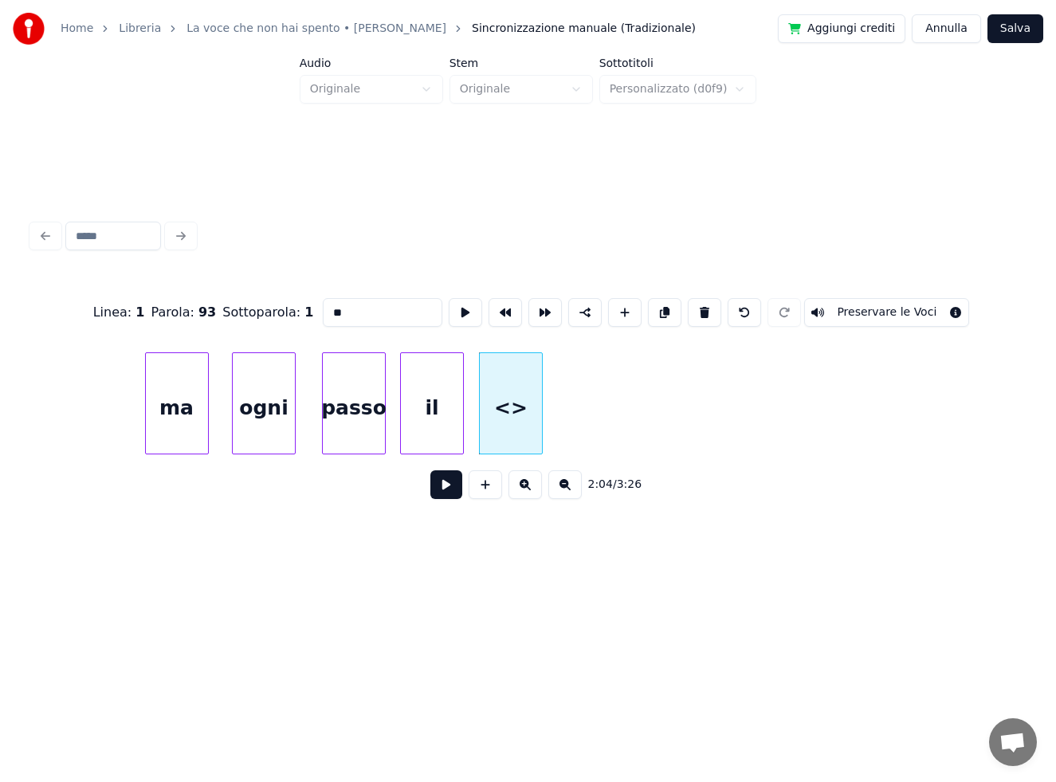
drag, startPoint x: 254, startPoint y: 318, endPoint x: 172, endPoint y: 326, distance: 82.5
click at [172, 326] on div "Linea : 1 Parola : 93 Sottoparola : 1 ** Preservare le Voci" at bounding box center [528, 313] width 992 height 80
type input "******"
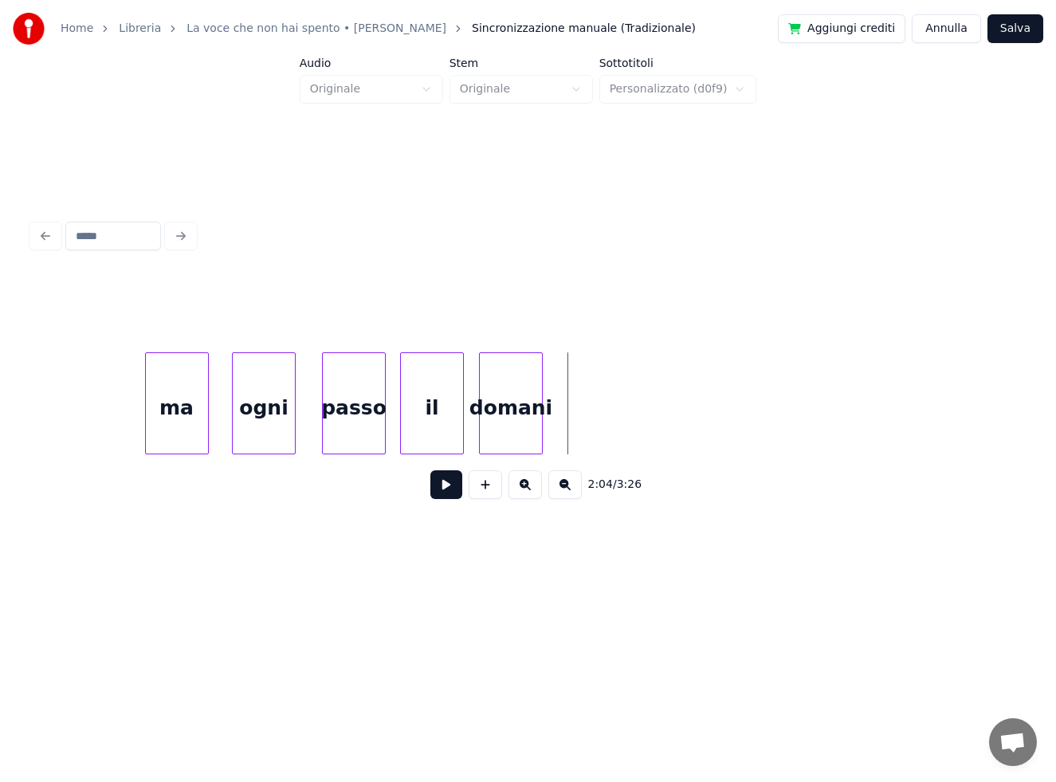
drag, startPoint x: 477, startPoint y: 491, endPoint x: 454, endPoint y: 403, distance: 90.5
click at [477, 489] on button at bounding box center [485, 484] width 33 height 29
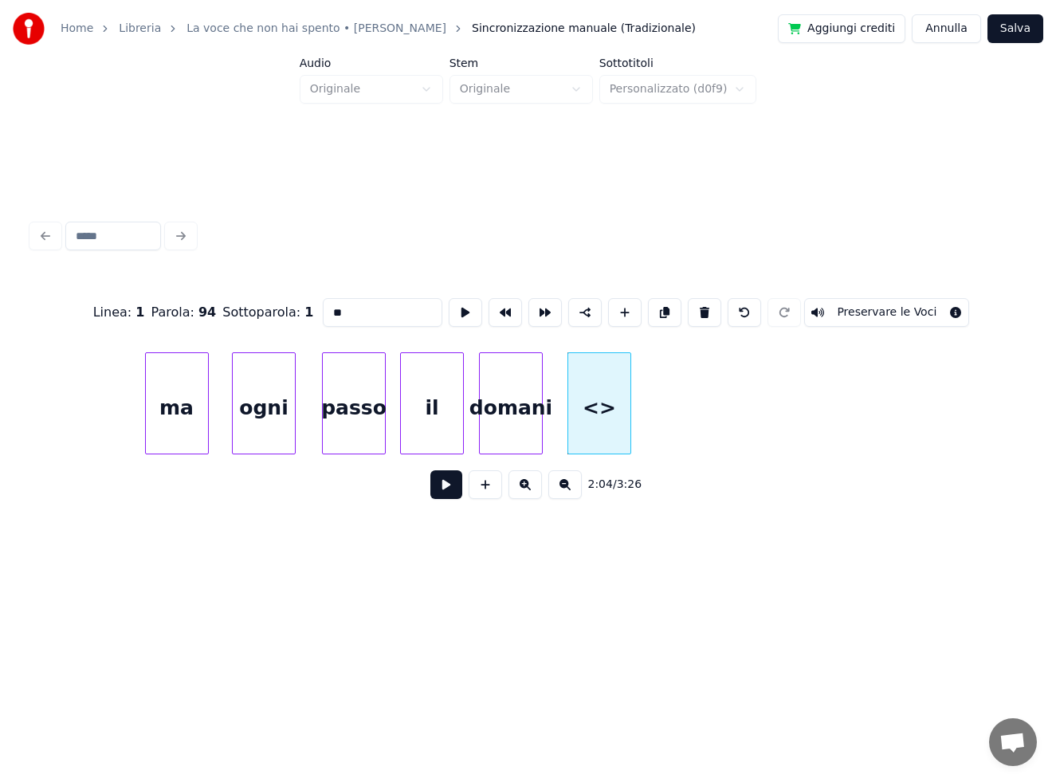
drag, startPoint x: 301, startPoint y: 316, endPoint x: 234, endPoint y: 304, distance: 68.9
click at [243, 316] on div "Linea : 1 Parola : 94 Sottoparola : 1 ** Preservare le Voci" at bounding box center [528, 313] width 992 height 80
type input "*"
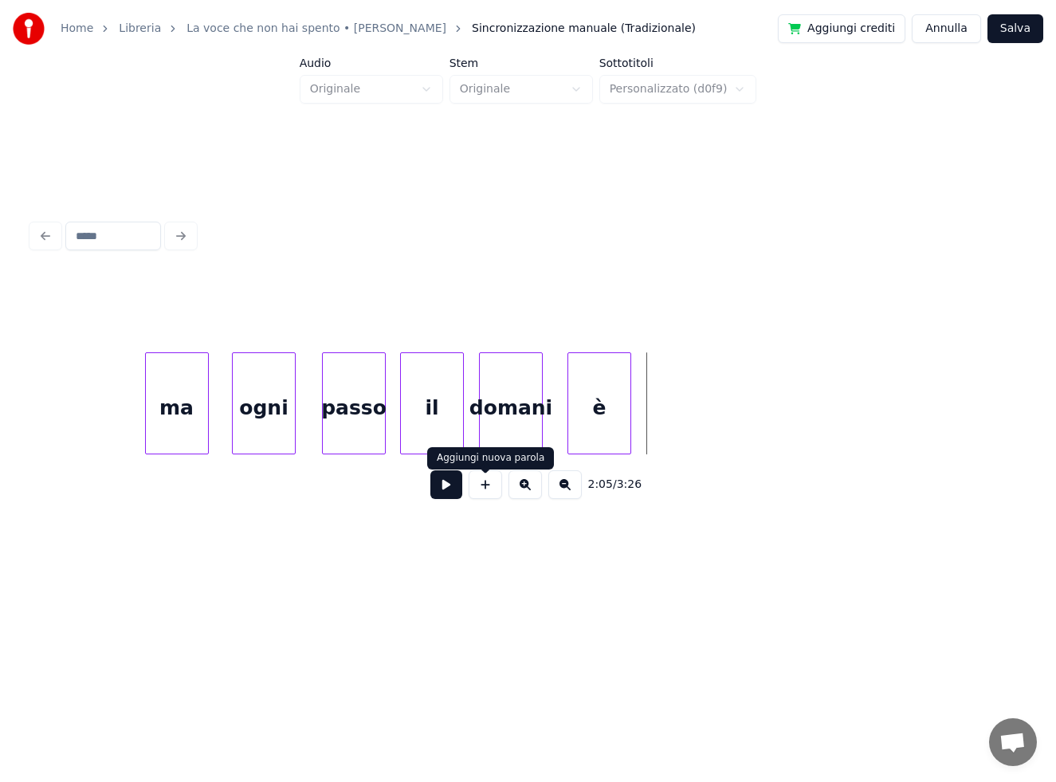
click at [477, 486] on button at bounding box center [485, 484] width 33 height 29
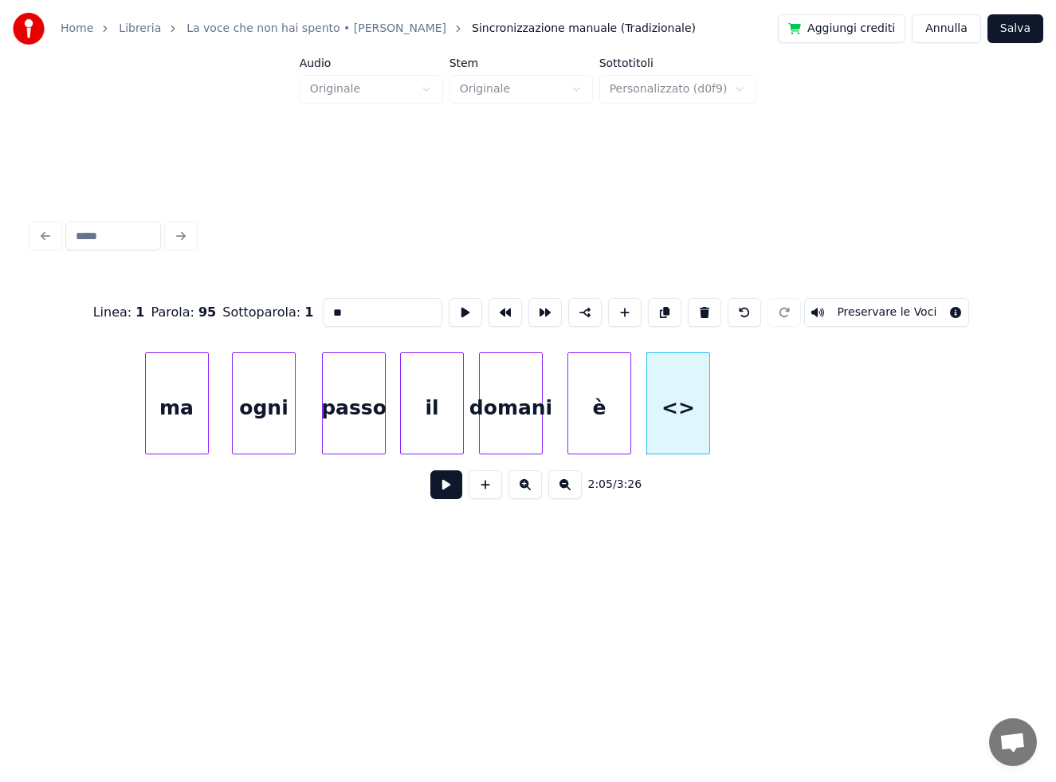
drag, startPoint x: 352, startPoint y: 304, endPoint x: 228, endPoint y: 310, distance: 124.5
click at [228, 310] on div "Linea : 1 Parola : 95 Sottoparola : 1 ** Preservare le Voci" at bounding box center [528, 313] width 992 height 80
type input "**"
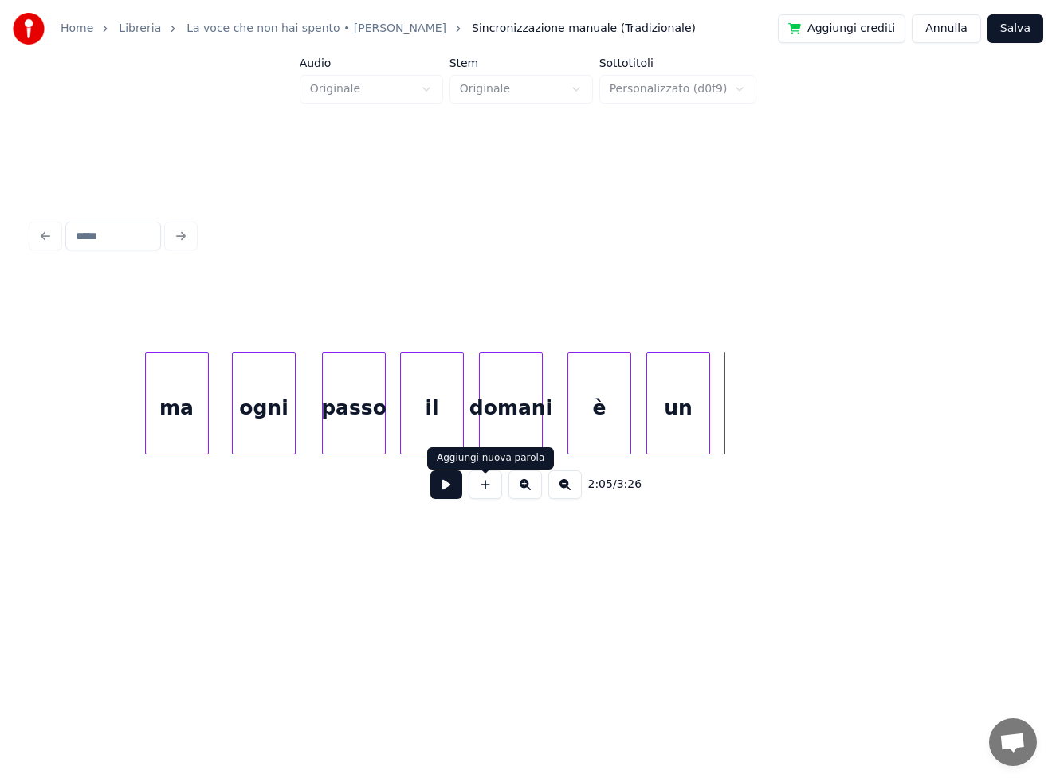
click at [488, 489] on button at bounding box center [485, 484] width 33 height 29
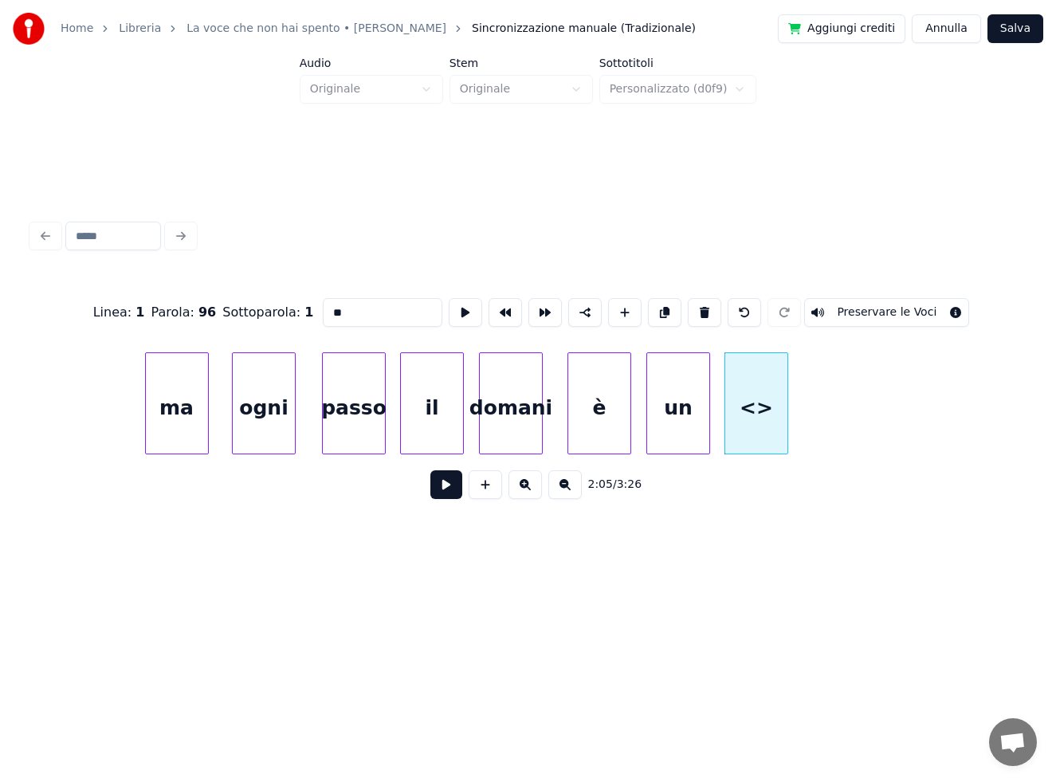
drag, startPoint x: 355, startPoint y: 305, endPoint x: 273, endPoint y: 295, distance: 83.5
click at [278, 300] on div "Linea : 1 Parola : 96 Sottoparola : 1 ** Preservare le Voci" at bounding box center [528, 313] width 992 height 80
type input "********"
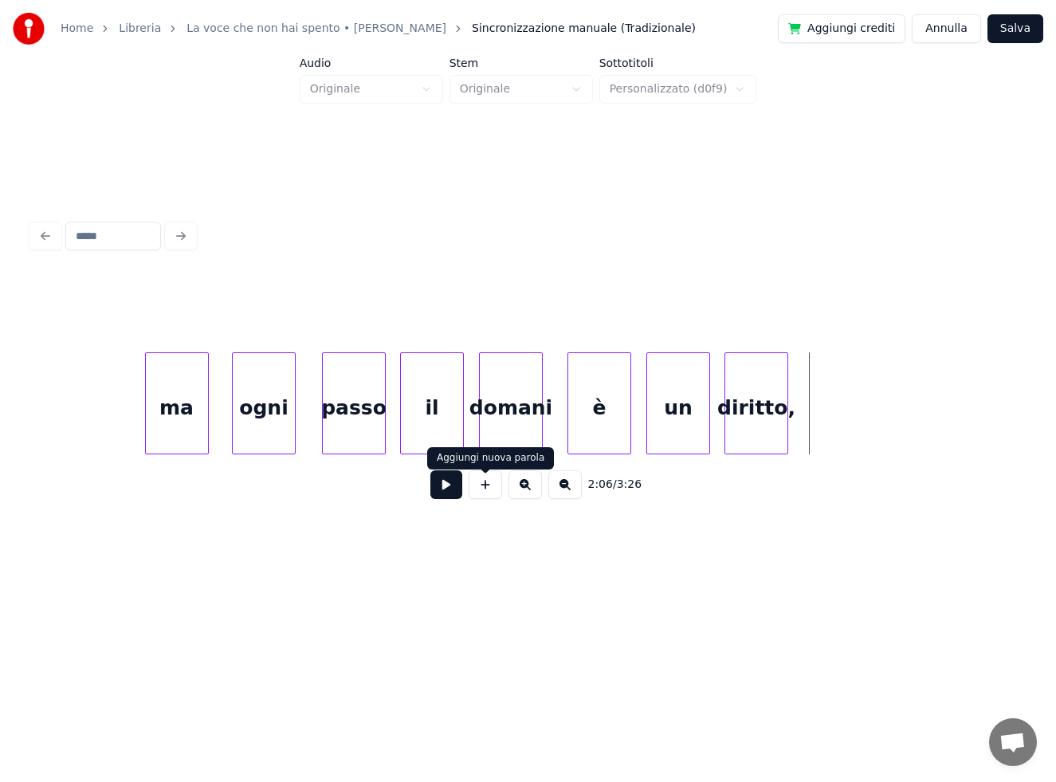
click at [492, 491] on button at bounding box center [485, 484] width 33 height 29
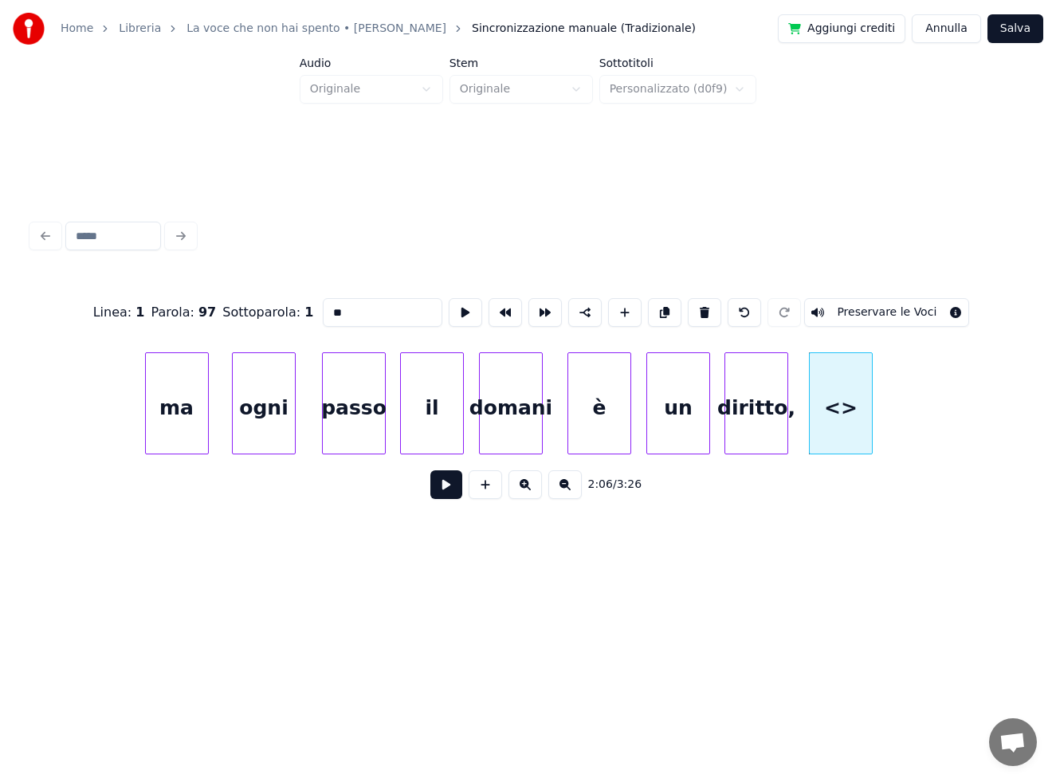
click at [307, 313] on div "Linea : 1 Parola : 97 Sottoparola : 1 ** Preservare le Voci" at bounding box center [528, 313] width 992 height 80
type input "*"
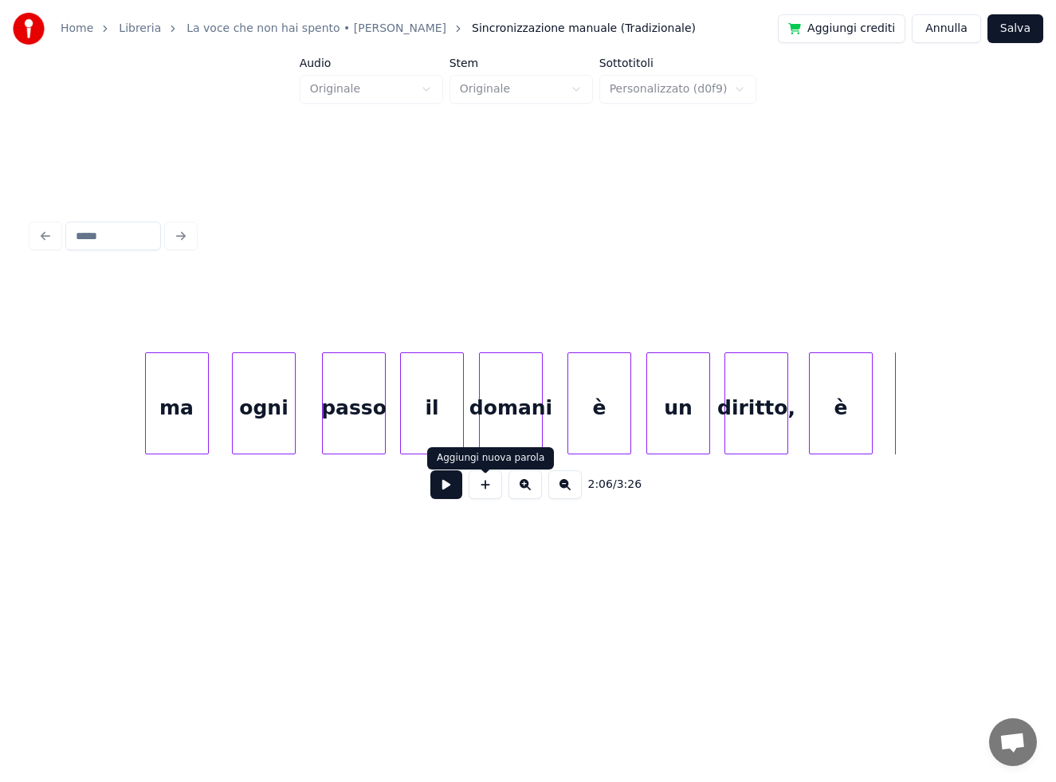
click at [485, 496] on button at bounding box center [485, 484] width 33 height 29
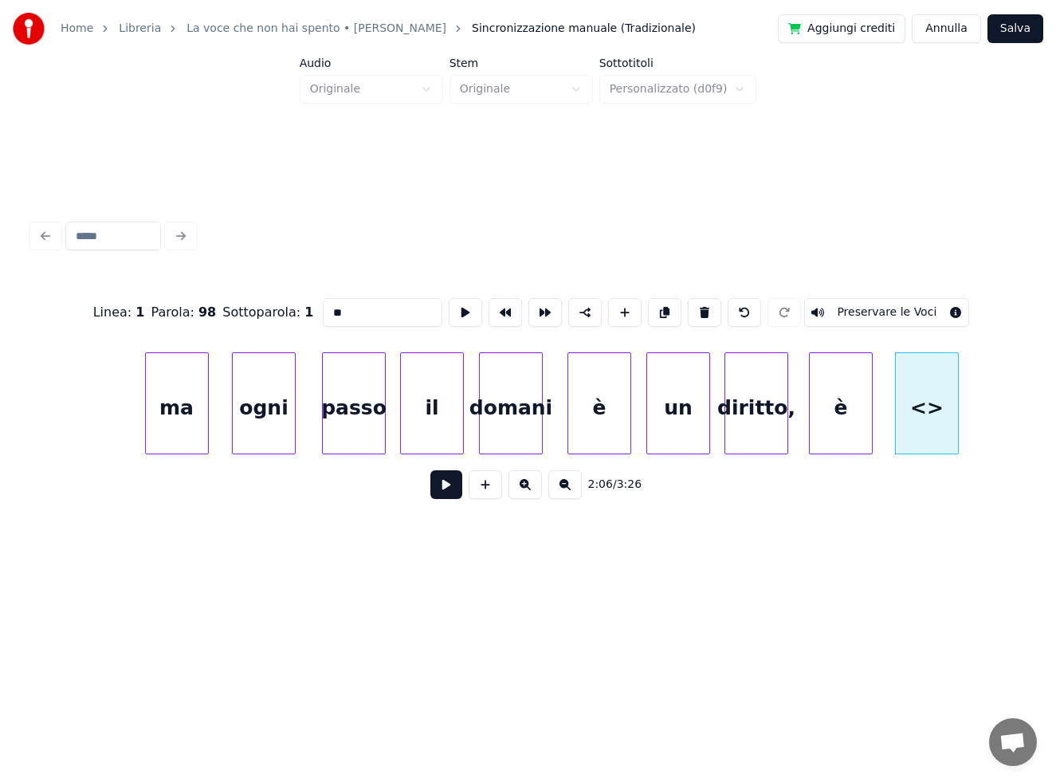
drag, startPoint x: 359, startPoint y: 302, endPoint x: 262, endPoint y: 306, distance: 97.3
click at [265, 309] on div "Linea : 1 Parola : 98 Sottoparola : 1 ** Preservare le Voci" at bounding box center [528, 313] width 992 height 80
type input "**"
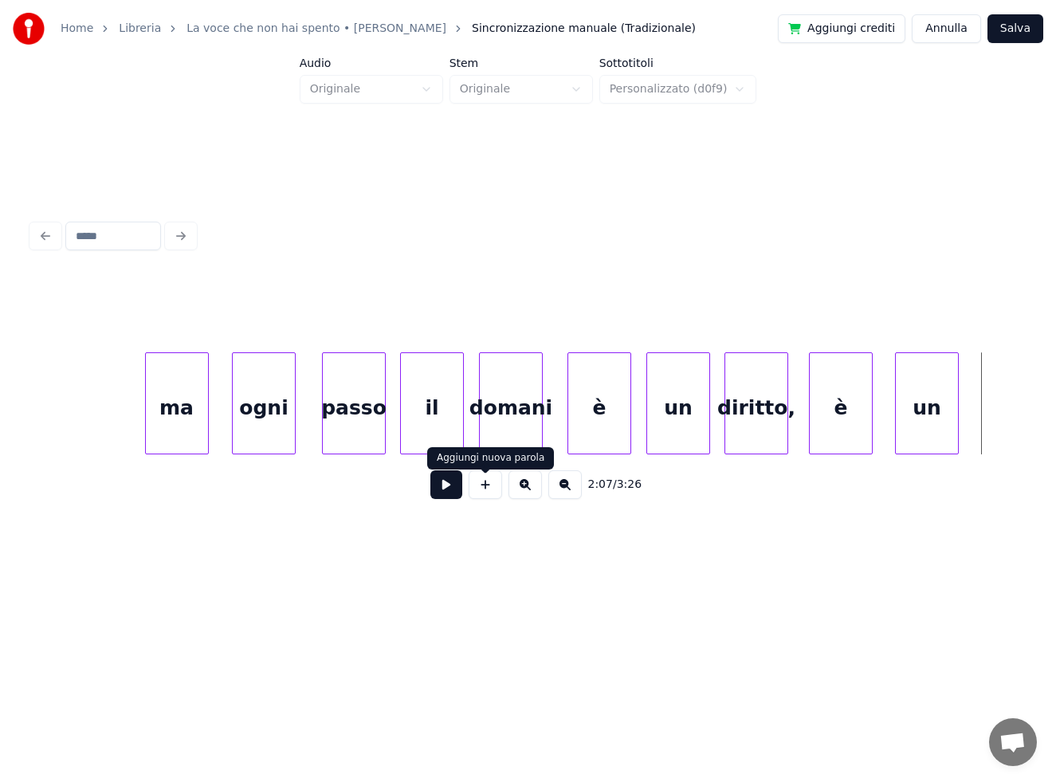
click at [481, 486] on button at bounding box center [485, 484] width 33 height 29
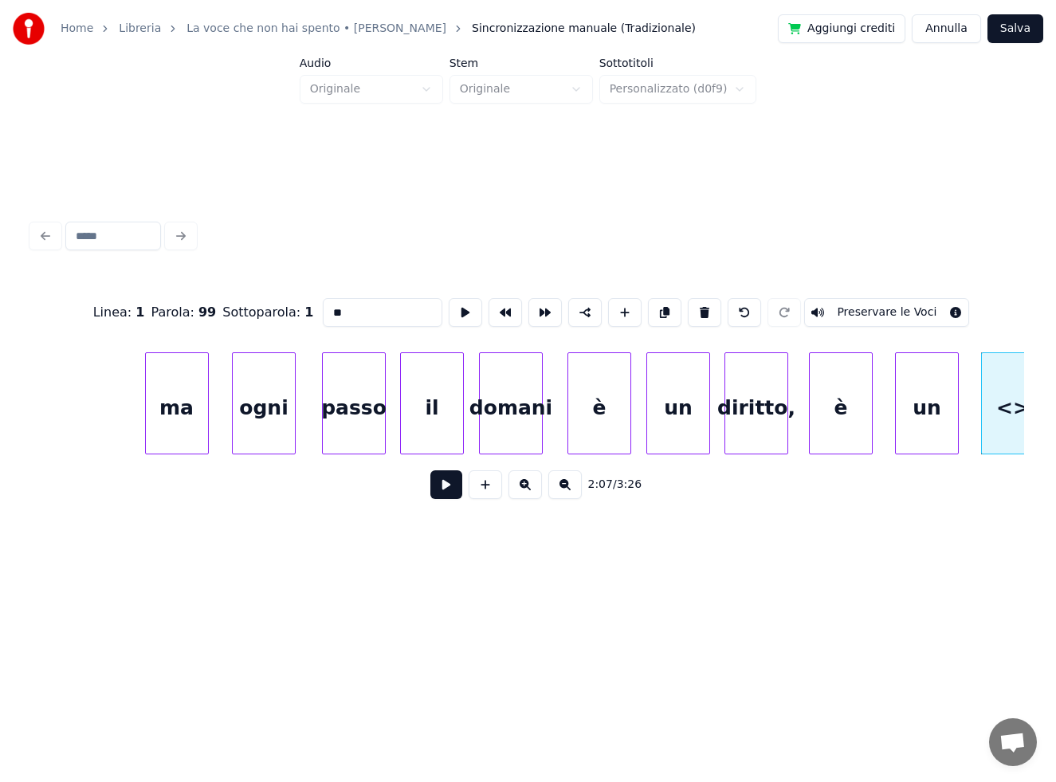
drag, startPoint x: 365, startPoint y: 300, endPoint x: 229, endPoint y: 316, distance: 137.2
click at [229, 316] on div "Linea : 1 Parola : 99 Sottoparola : 1 ** Preservare le Voci" at bounding box center [528, 313] width 992 height 80
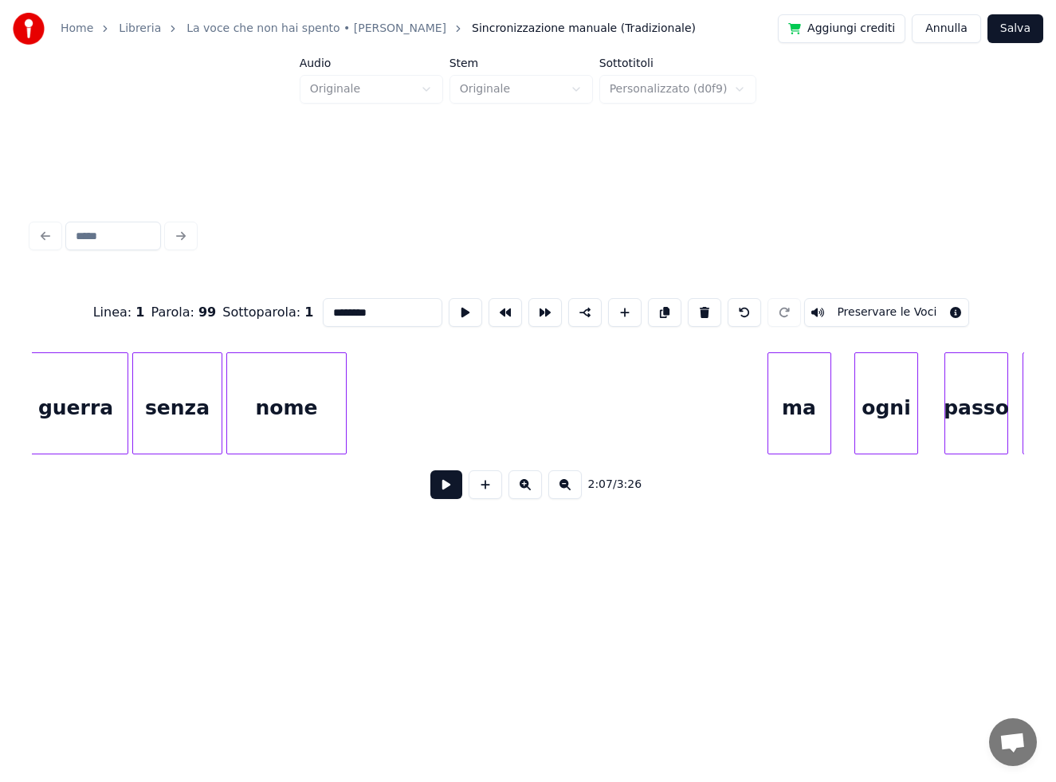
click at [93, 392] on div "guerra" at bounding box center [76, 407] width 104 height 108
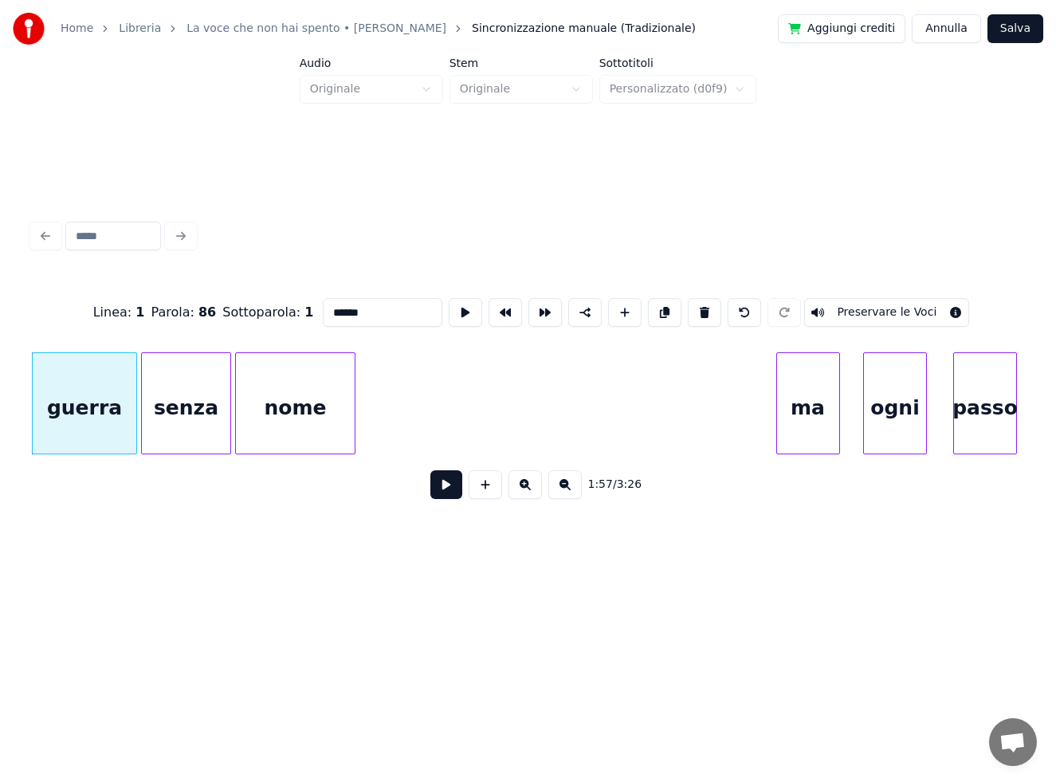
type input "******"
click at [454, 493] on button at bounding box center [446, 484] width 32 height 29
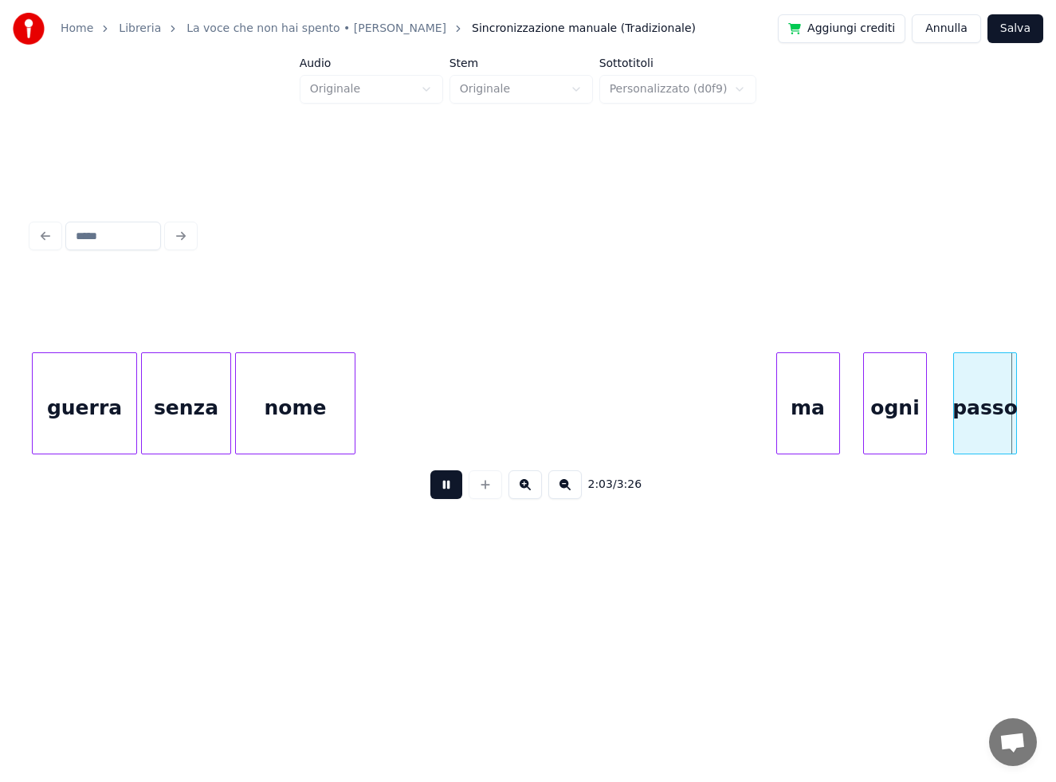
scroll to position [0, 19726]
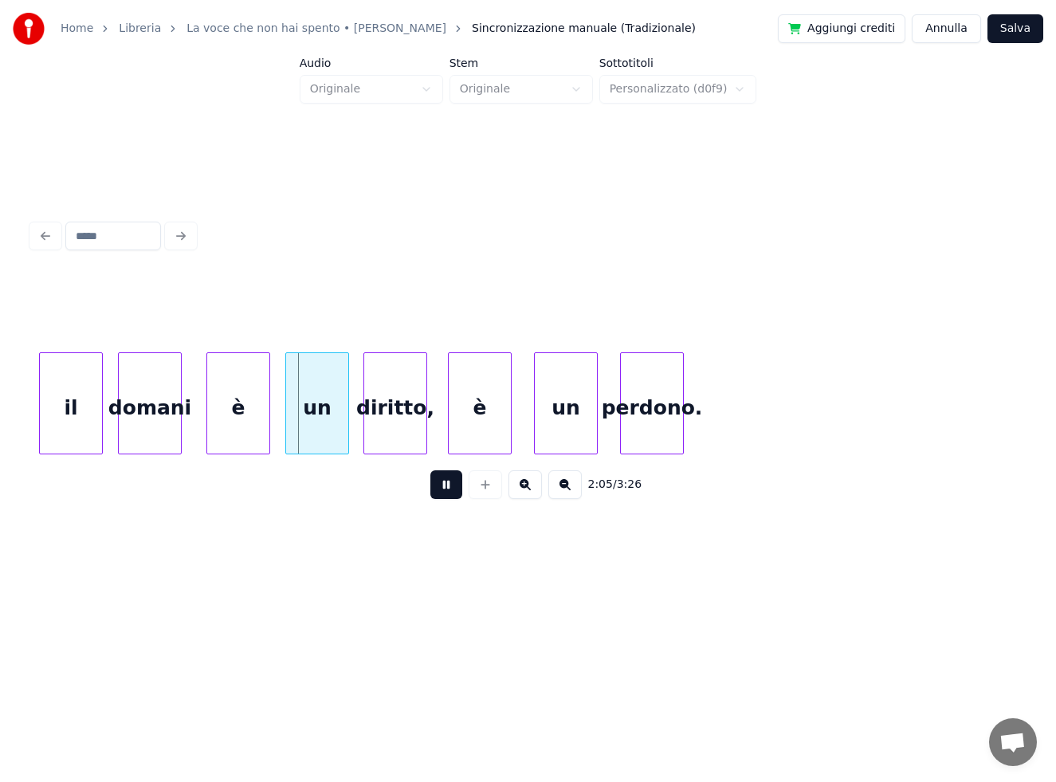
click at [450, 488] on button at bounding box center [446, 484] width 32 height 29
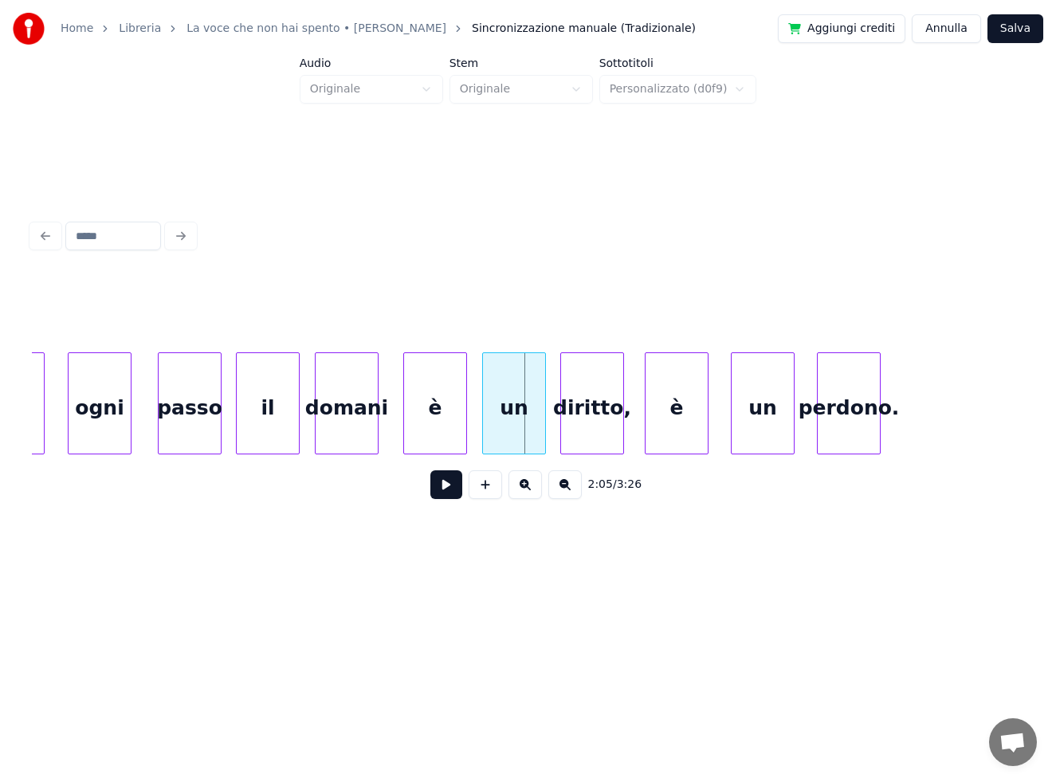
scroll to position [0, 19447]
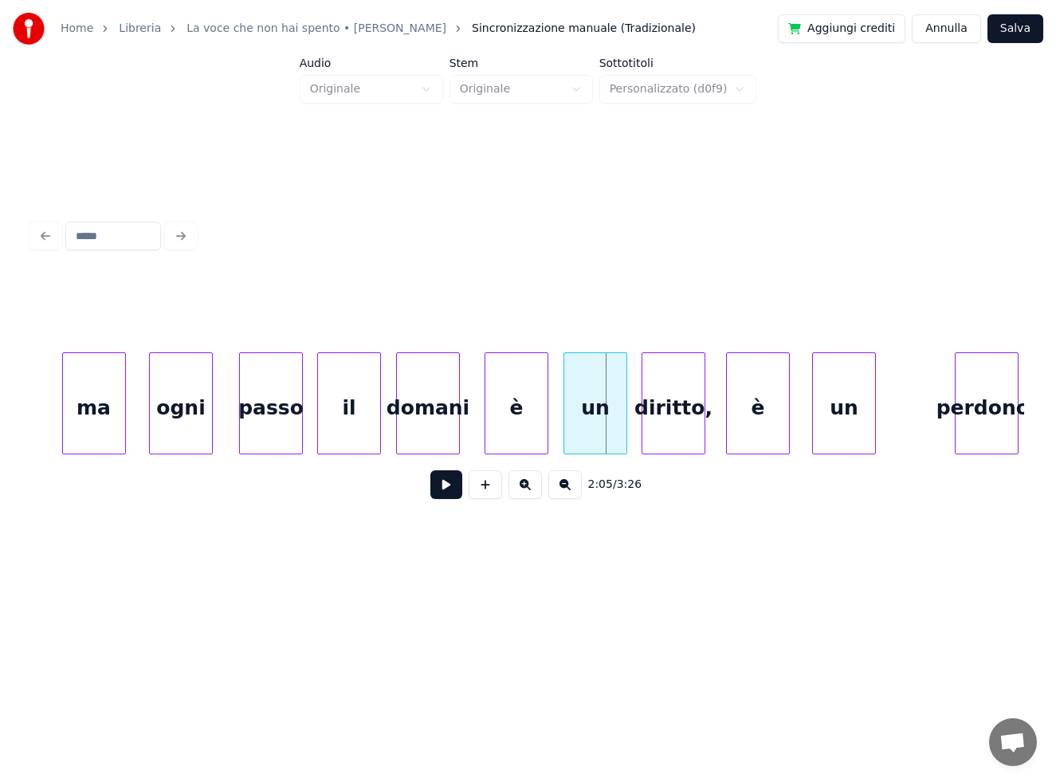
click at [978, 418] on div "perdono." at bounding box center [987, 407] width 62 height 108
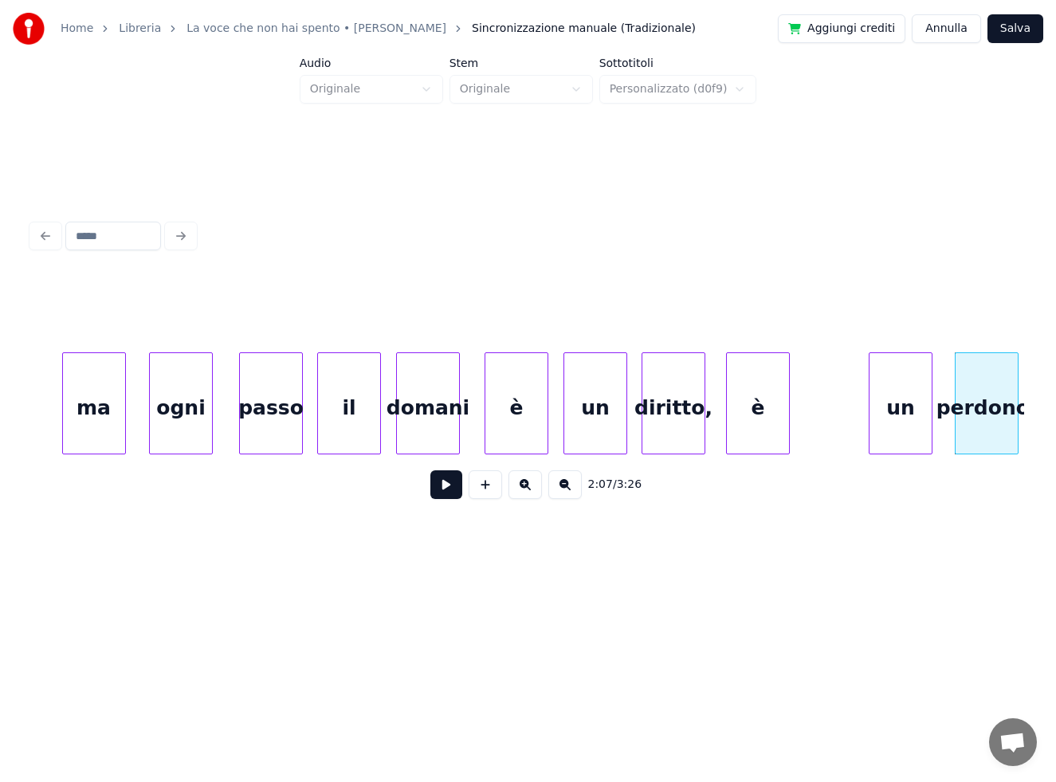
click at [903, 401] on div "un" at bounding box center [900, 407] width 62 height 108
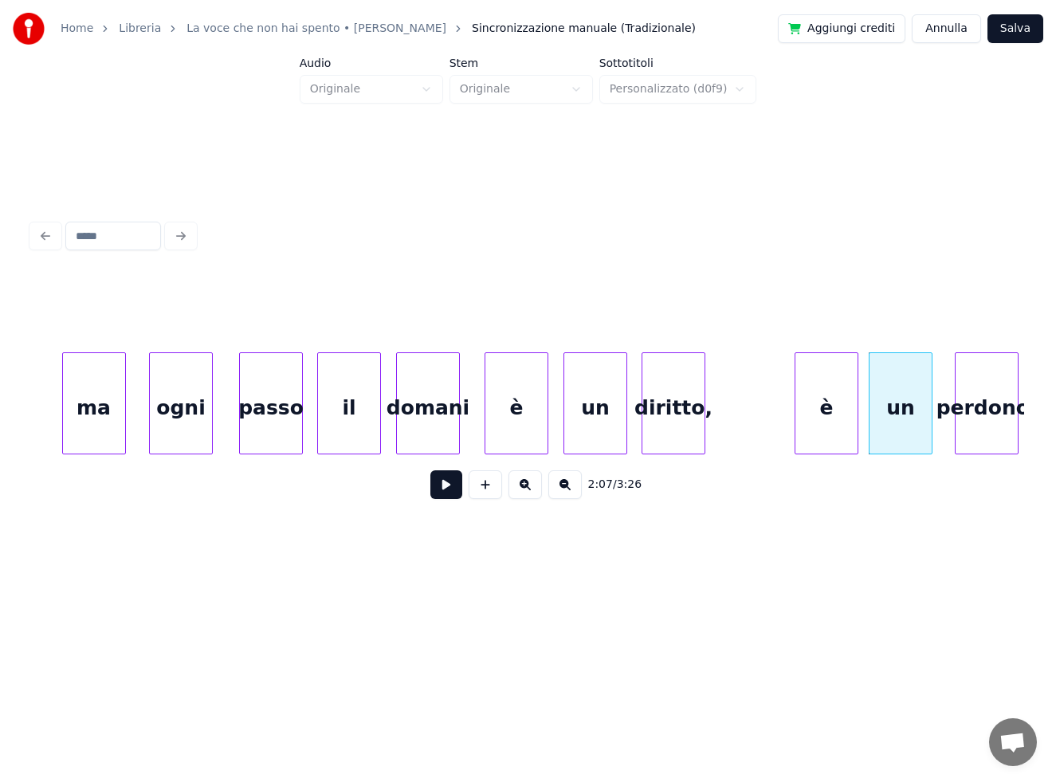
click at [830, 399] on div "è" at bounding box center [826, 407] width 62 height 108
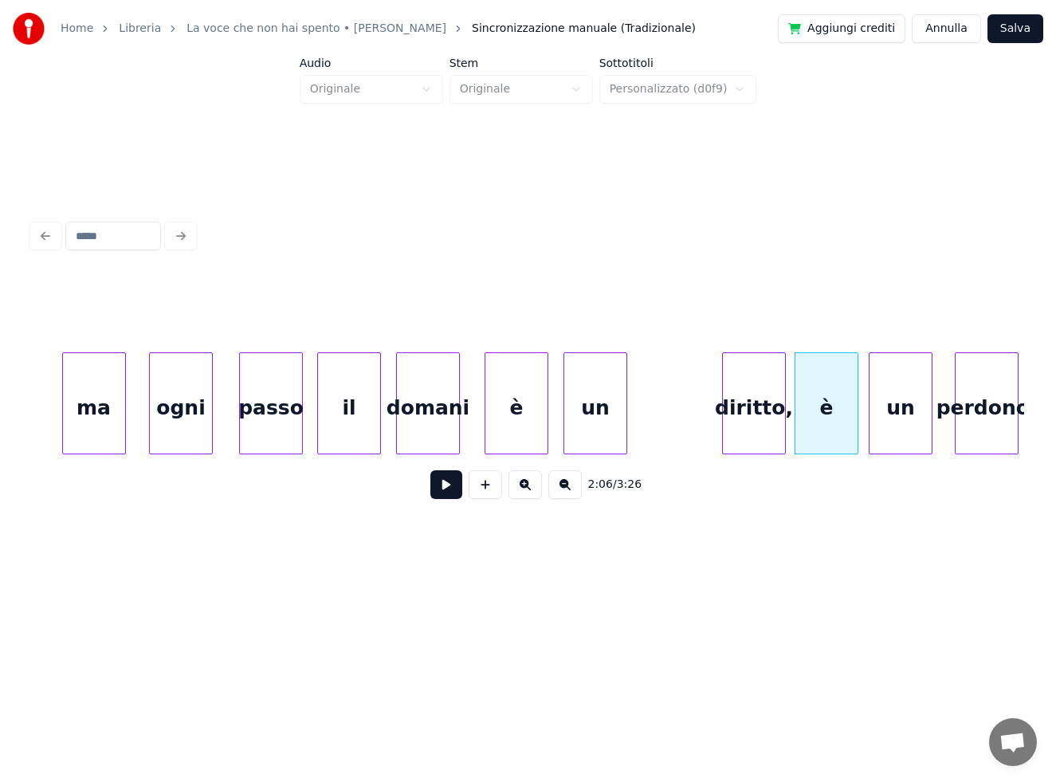
click at [769, 389] on div "diritto," at bounding box center [754, 407] width 62 height 108
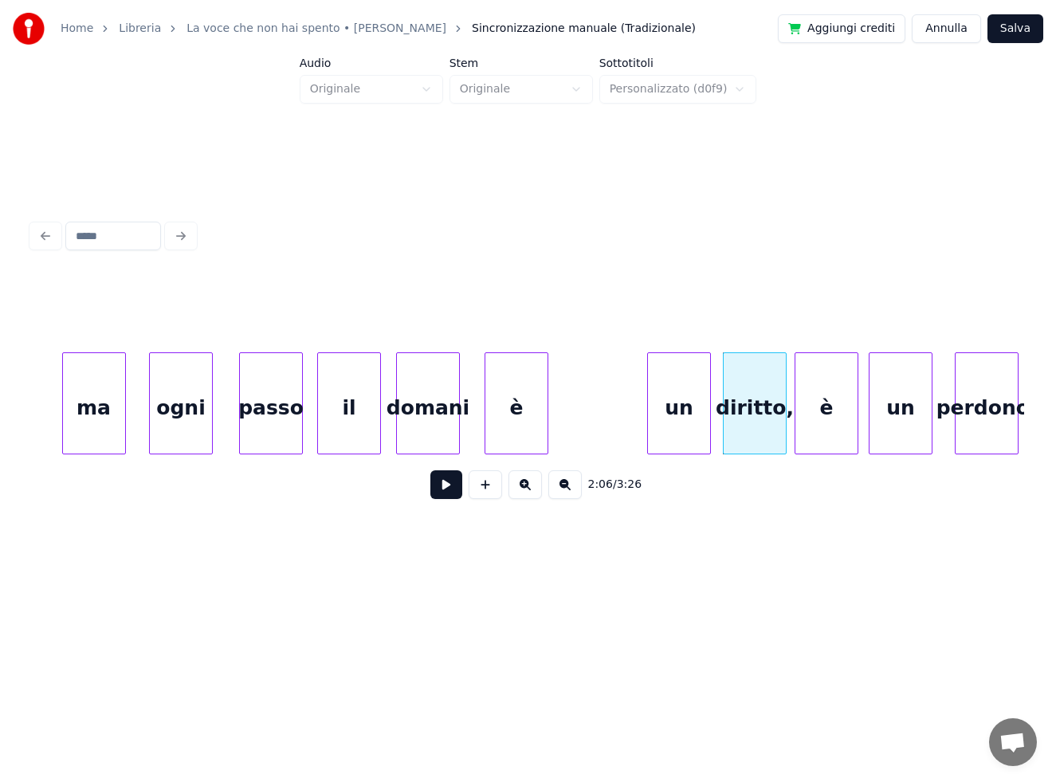
click at [677, 391] on div "un" at bounding box center [679, 407] width 62 height 108
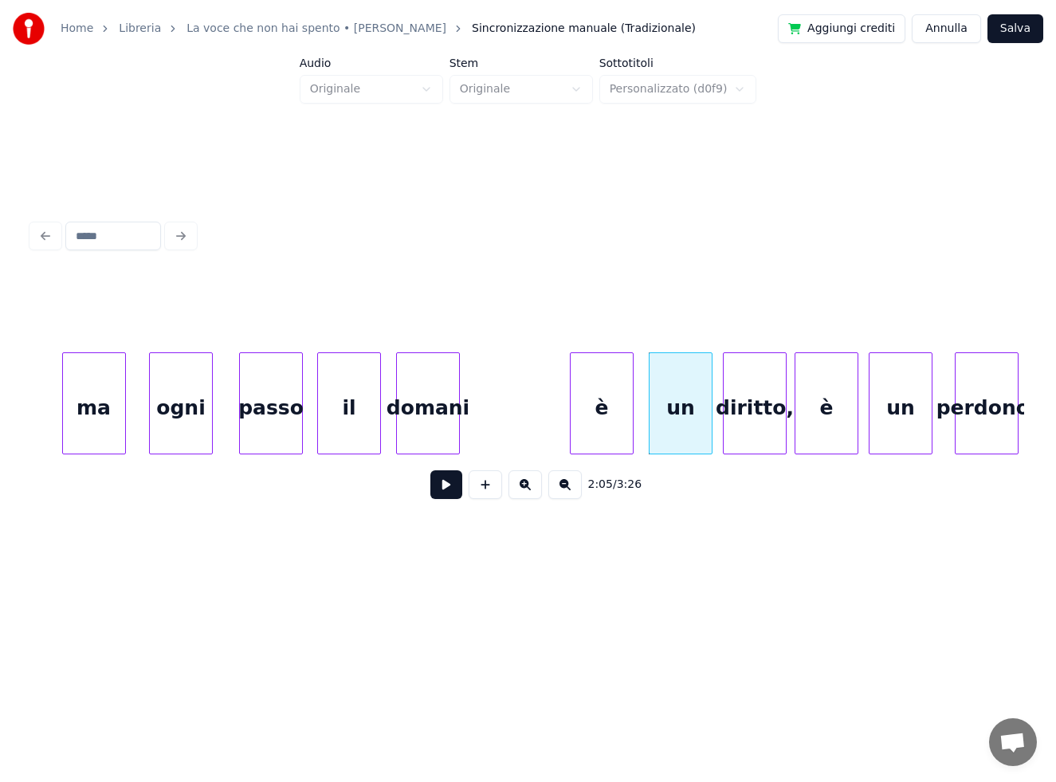
click at [612, 395] on div "è" at bounding box center [602, 407] width 62 height 108
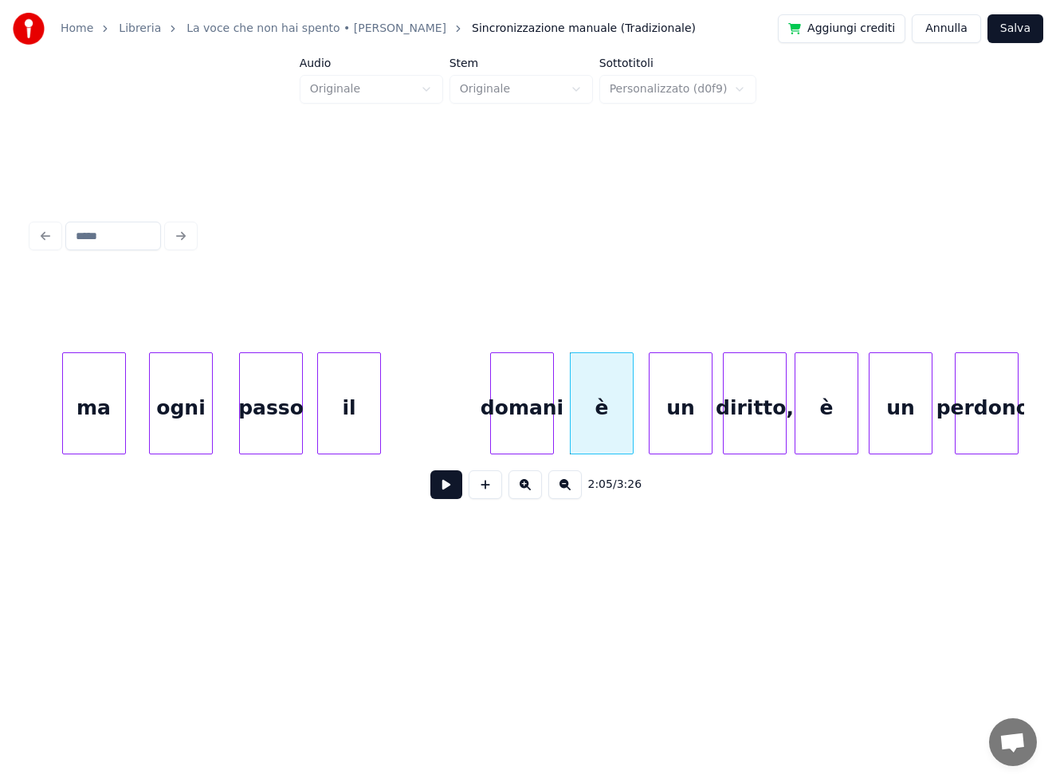
click at [522, 403] on div "domani" at bounding box center [522, 407] width 62 height 108
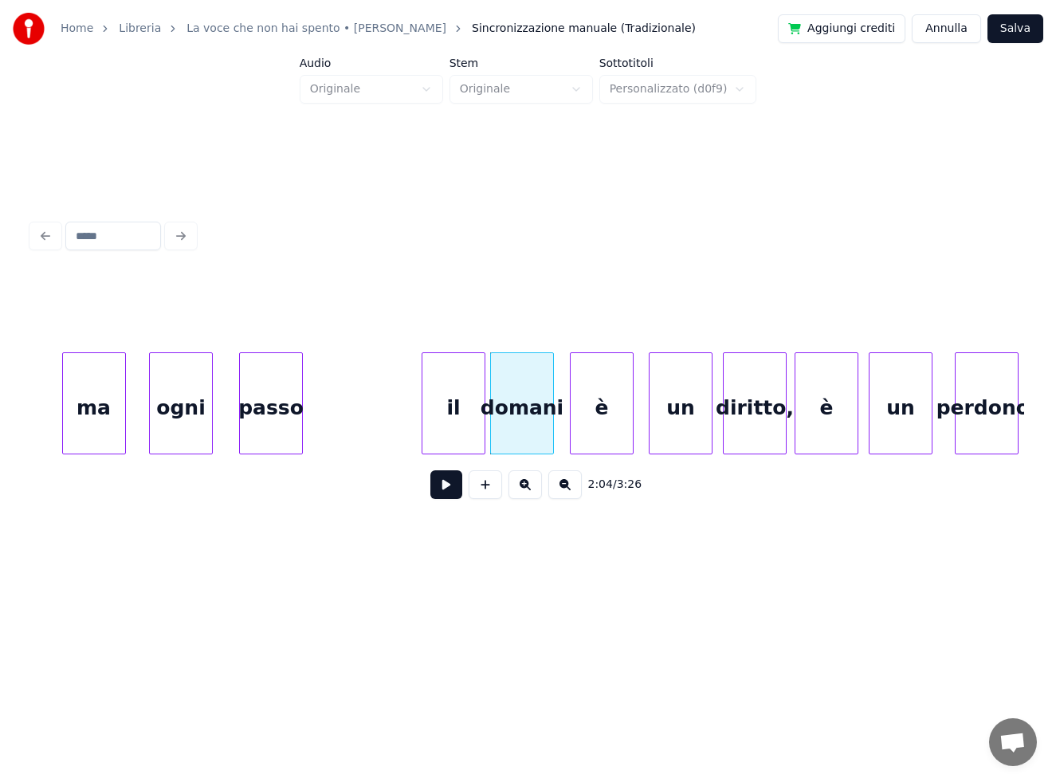
click at [449, 405] on div "il" at bounding box center [453, 407] width 62 height 108
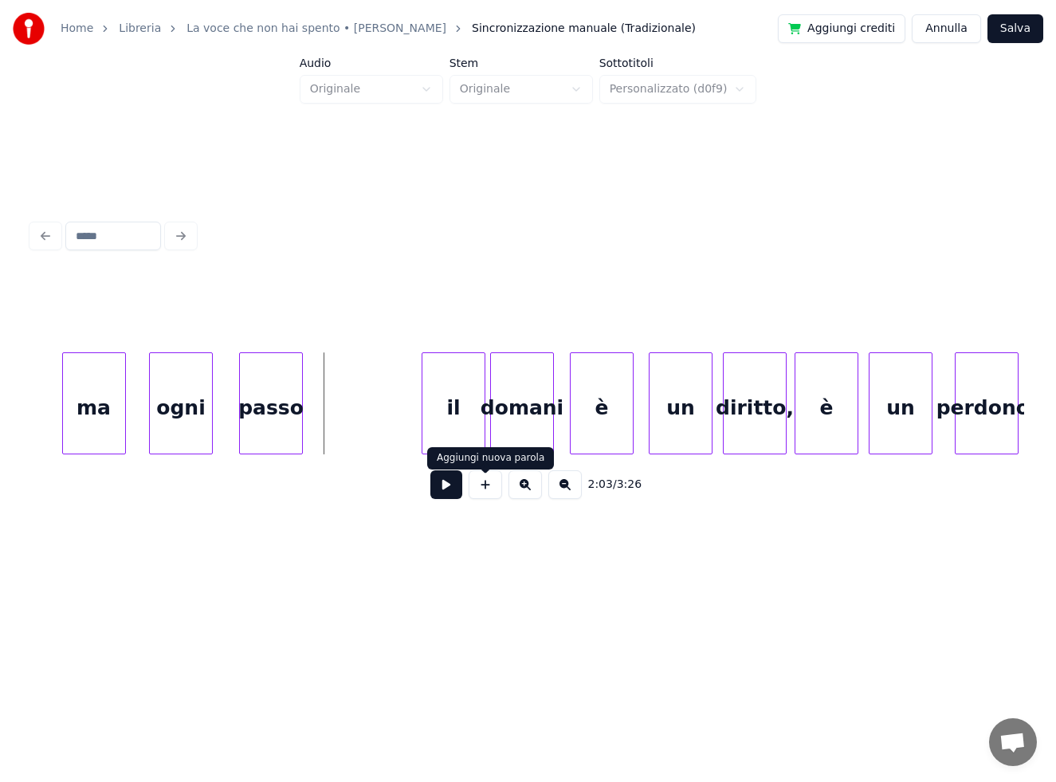
click at [484, 486] on button at bounding box center [485, 484] width 33 height 29
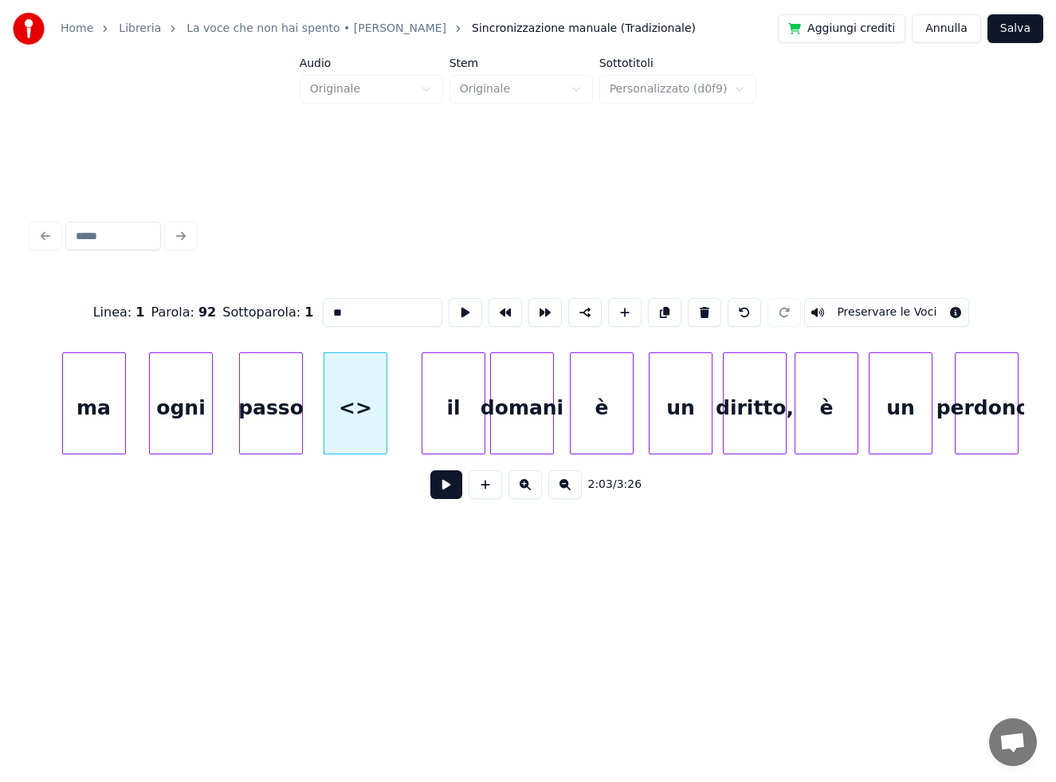
drag, startPoint x: 242, startPoint y: 308, endPoint x: 229, endPoint y: 302, distance: 14.7
click at [237, 307] on div "Linea : 1 Parola : 92 Sottoparola : 1 ** Preservare le Voci" at bounding box center [528, 313] width 992 height 80
click at [89, 401] on div "ma" at bounding box center [94, 407] width 62 height 108
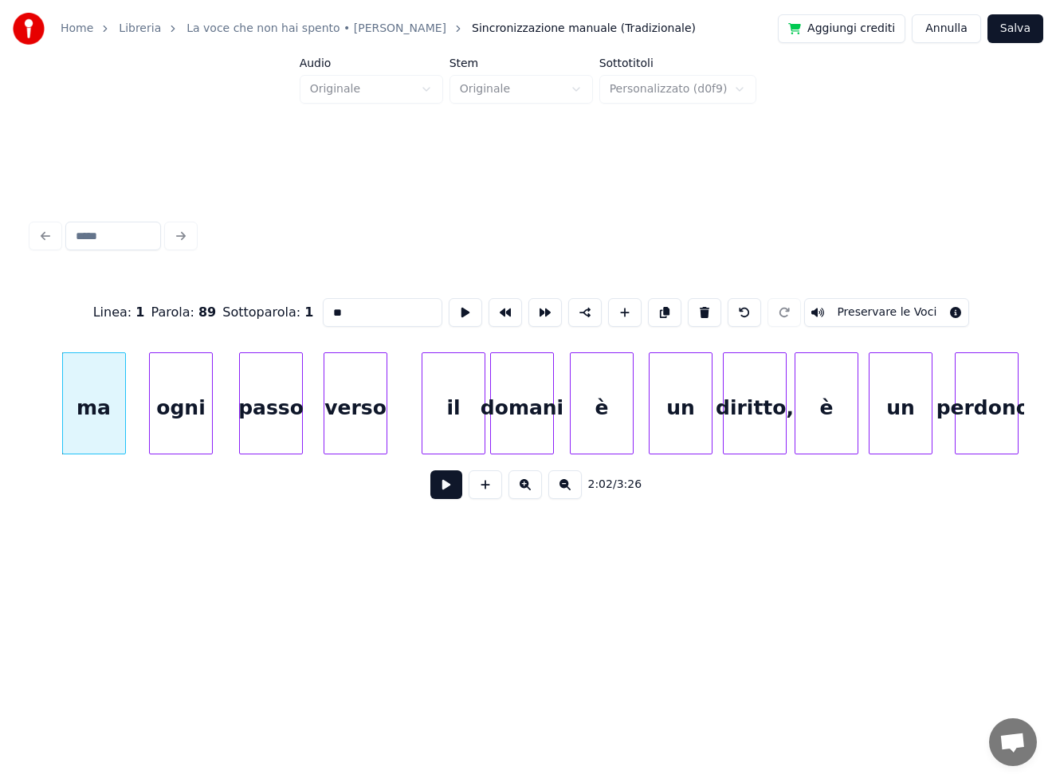
type input "**"
click at [449, 491] on button at bounding box center [446, 484] width 32 height 29
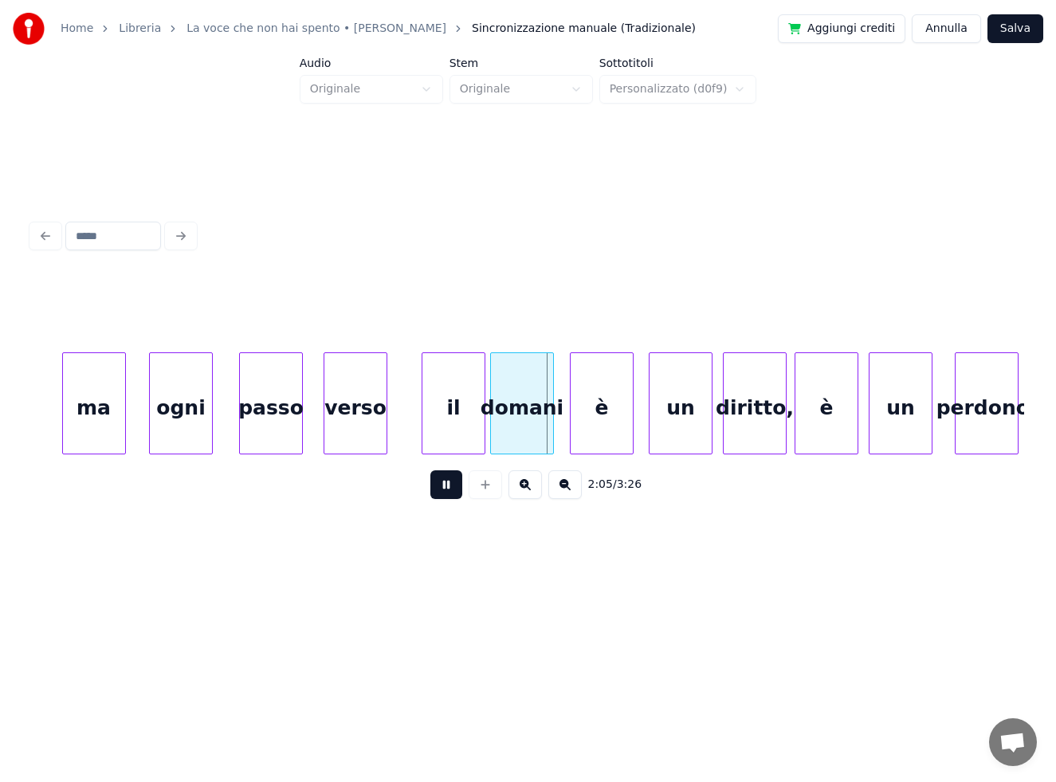
click at [449, 490] on button at bounding box center [446, 484] width 32 height 29
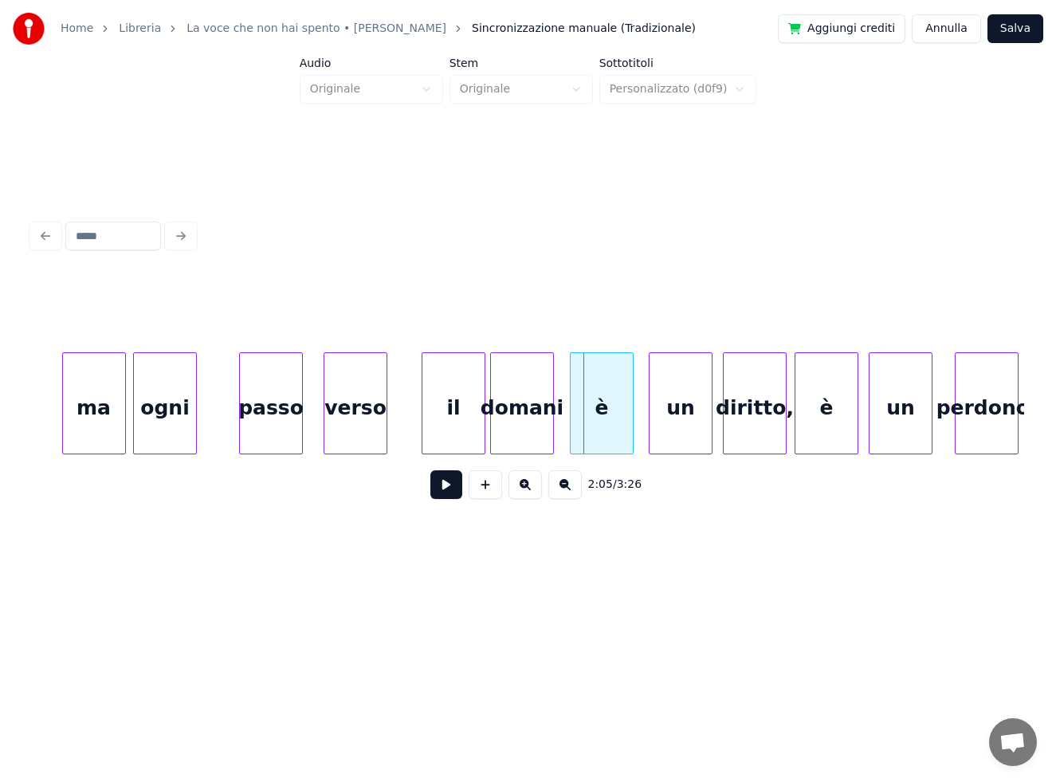
click at [160, 422] on div "ogni" at bounding box center [165, 407] width 62 height 108
click at [210, 404] on div at bounding box center [210, 403] width 5 height 100
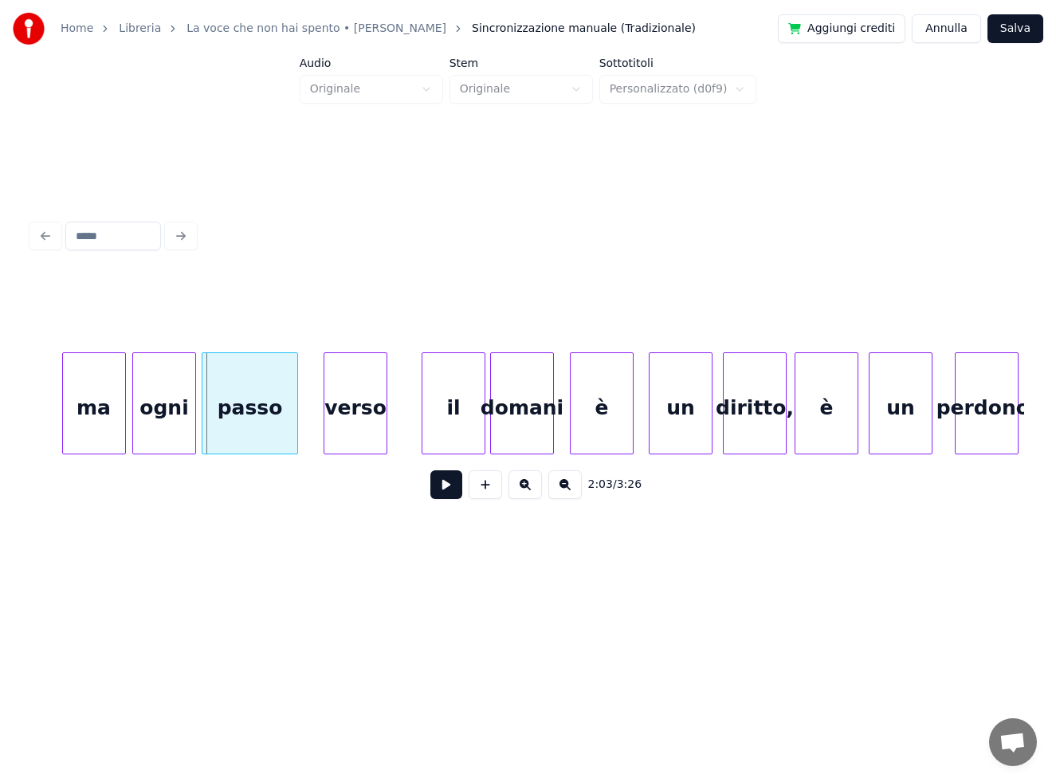
click at [253, 409] on div "passo" at bounding box center [249, 407] width 95 height 108
click at [343, 408] on div "verso" at bounding box center [333, 407] width 62 height 108
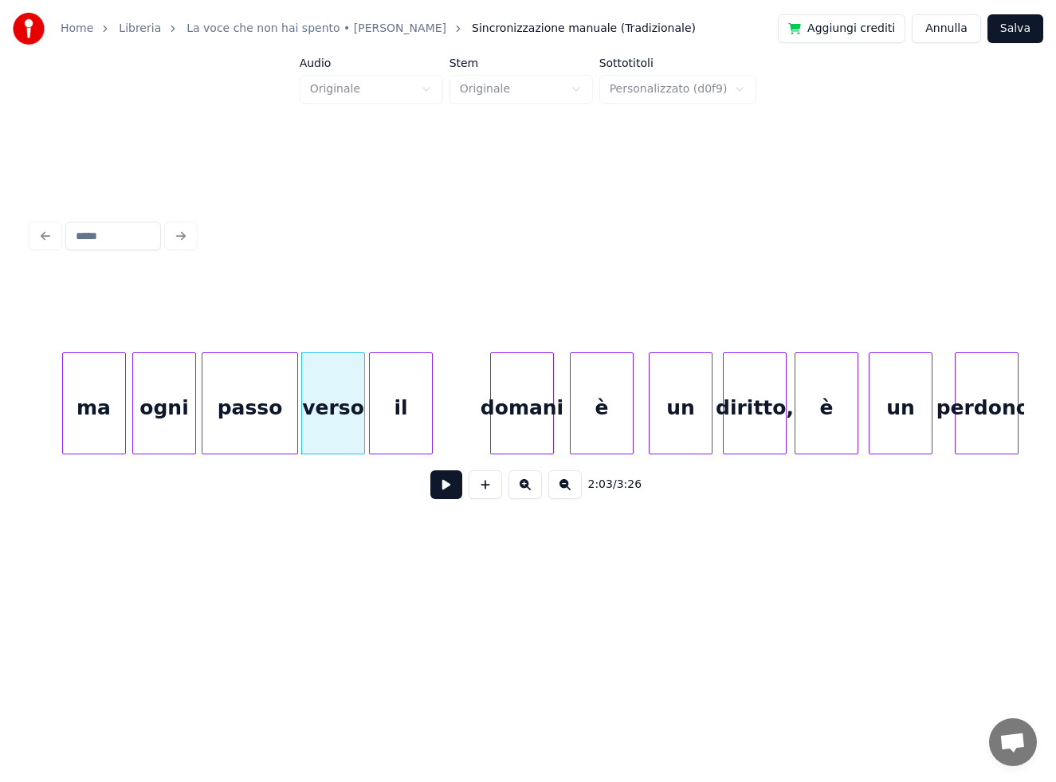
click at [393, 418] on div "il" at bounding box center [401, 407] width 62 height 108
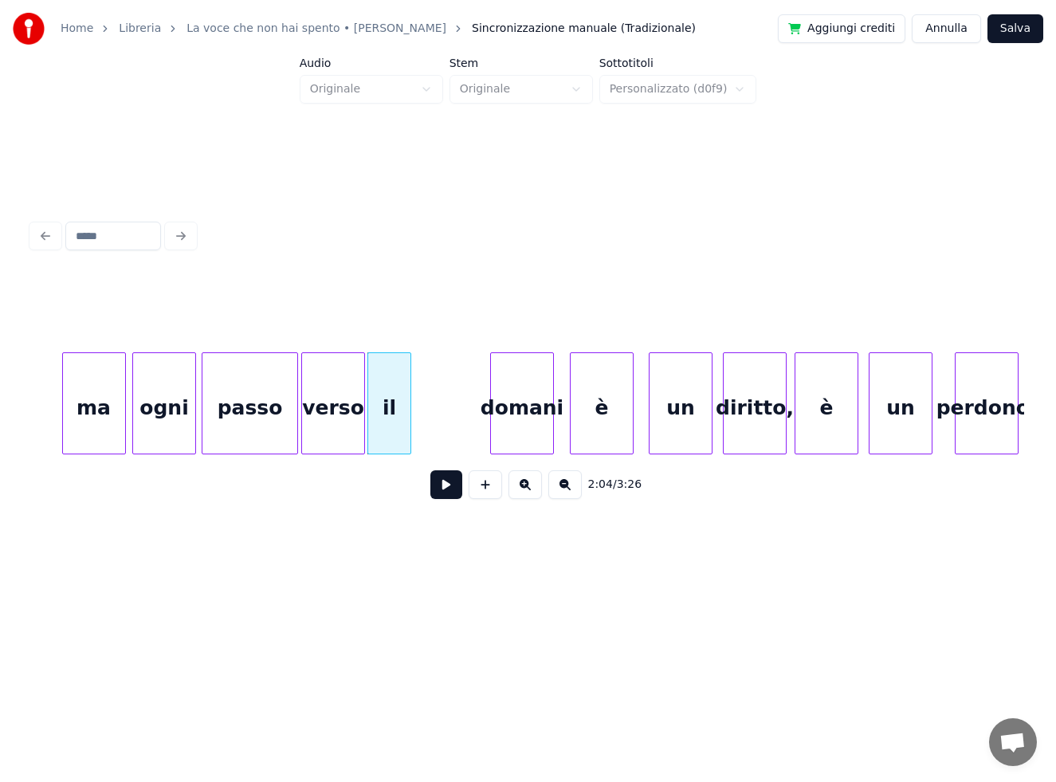
click at [409, 418] on div at bounding box center [408, 403] width 5 height 100
click at [418, 428] on div at bounding box center [417, 403] width 5 height 100
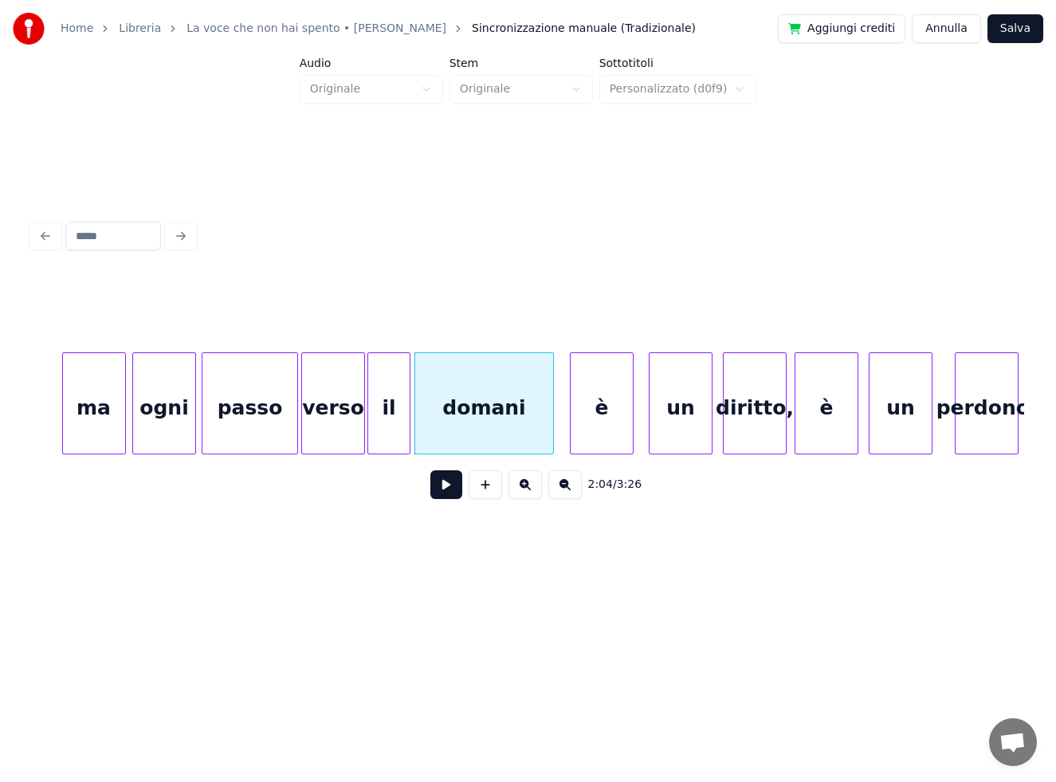
click at [97, 394] on div "ma" at bounding box center [94, 407] width 62 height 108
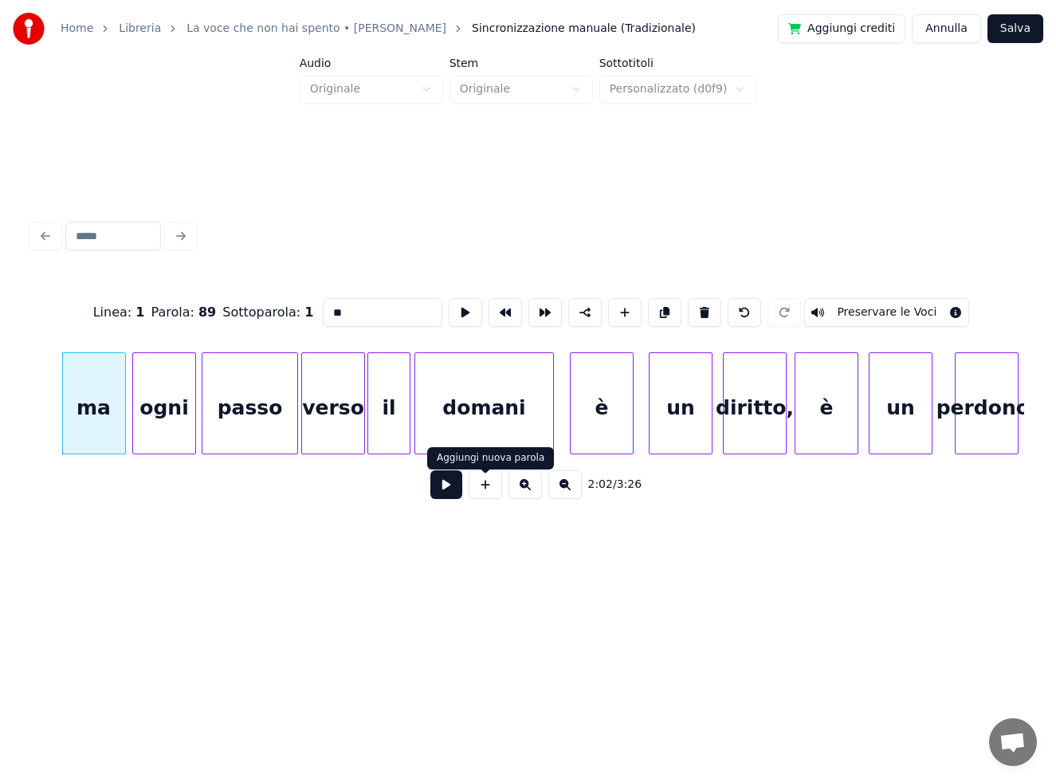
click at [451, 493] on button at bounding box center [446, 484] width 32 height 29
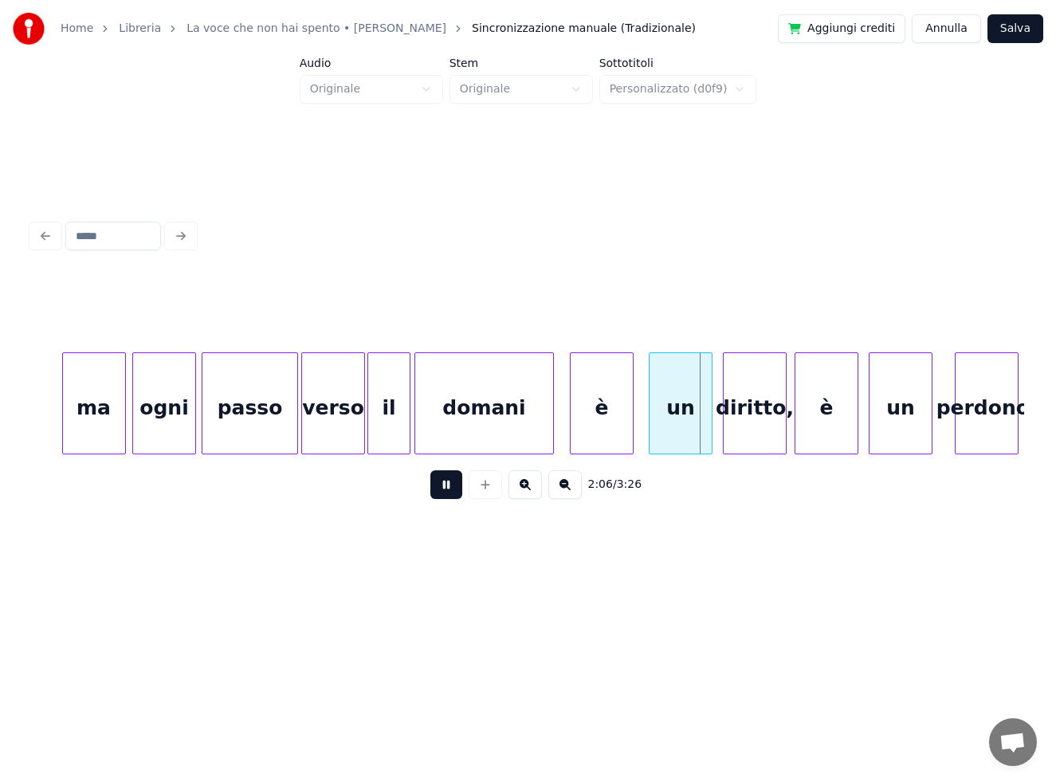
click at [447, 490] on button at bounding box center [446, 484] width 32 height 29
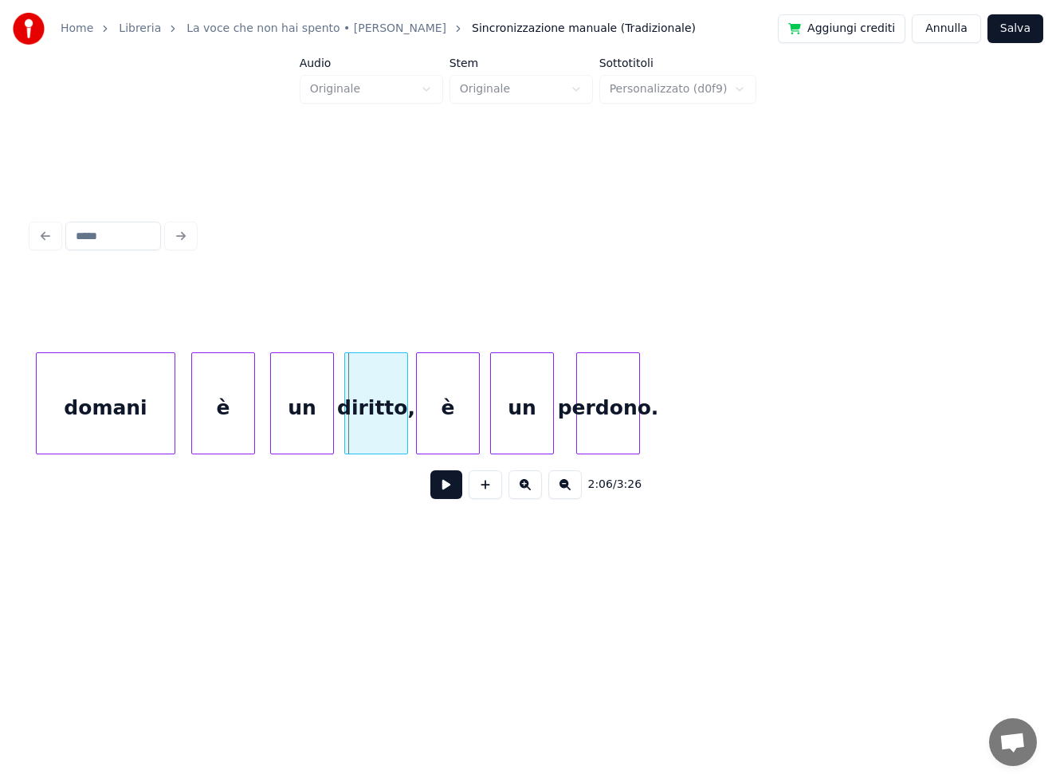
scroll to position [0, 19830]
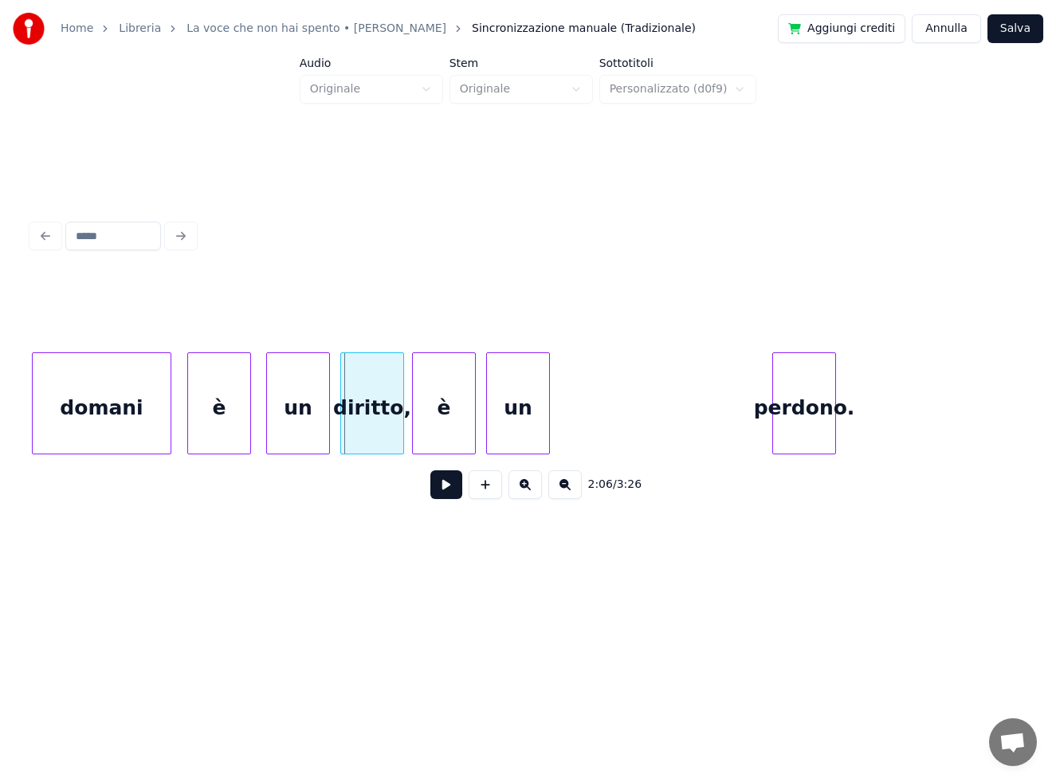
click at [822, 423] on div "perdono." at bounding box center [804, 407] width 62 height 108
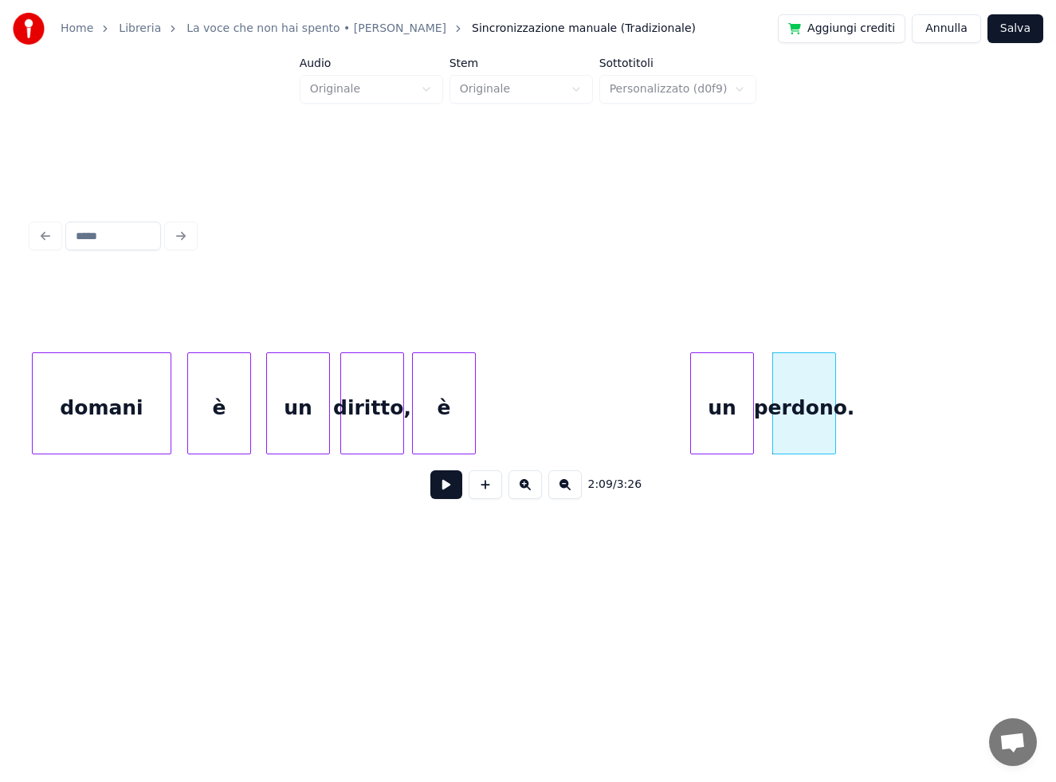
click at [721, 412] on div "un" at bounding box center [722, 407] width 62 height 108
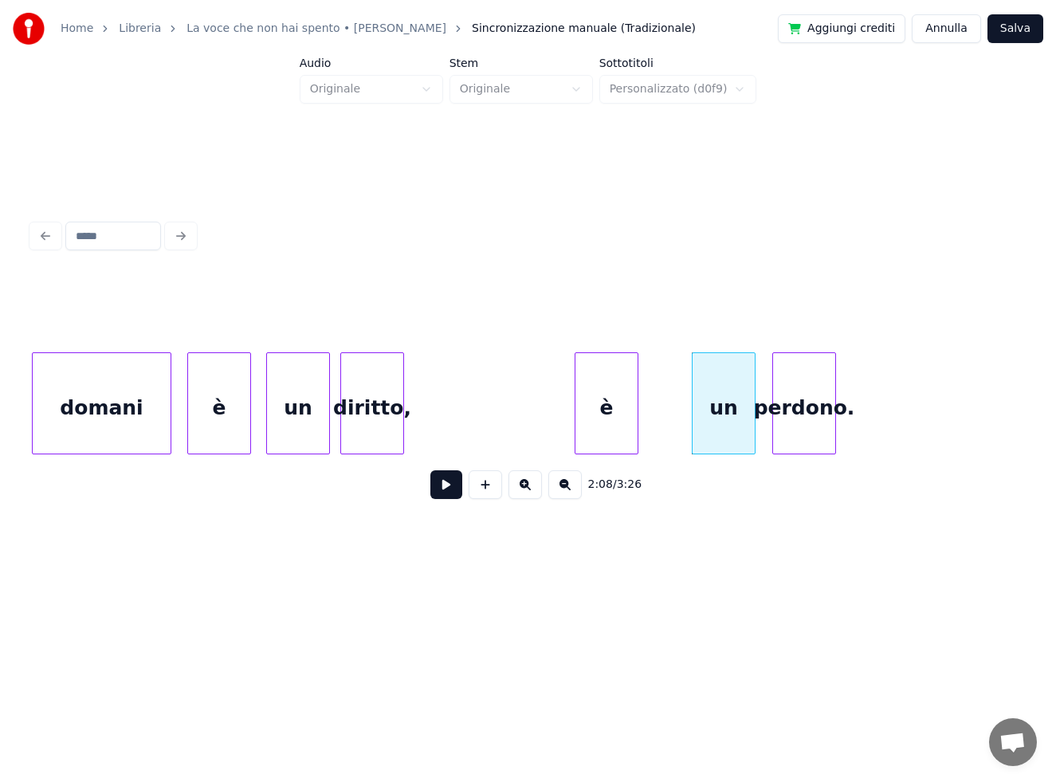
click at [614, 400] on div "è" at bounding box center [606, 407] width 62 height 108
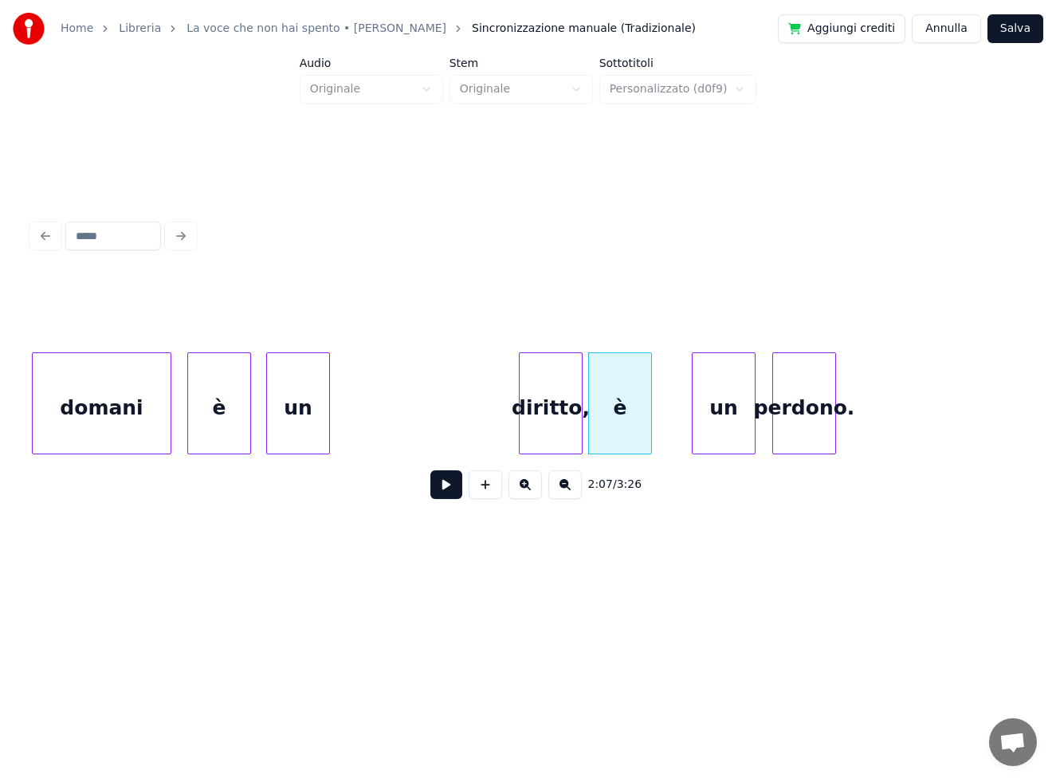
click at [558, 394] on div "diritto," at bounding box center [551, 407] width 62 height 108
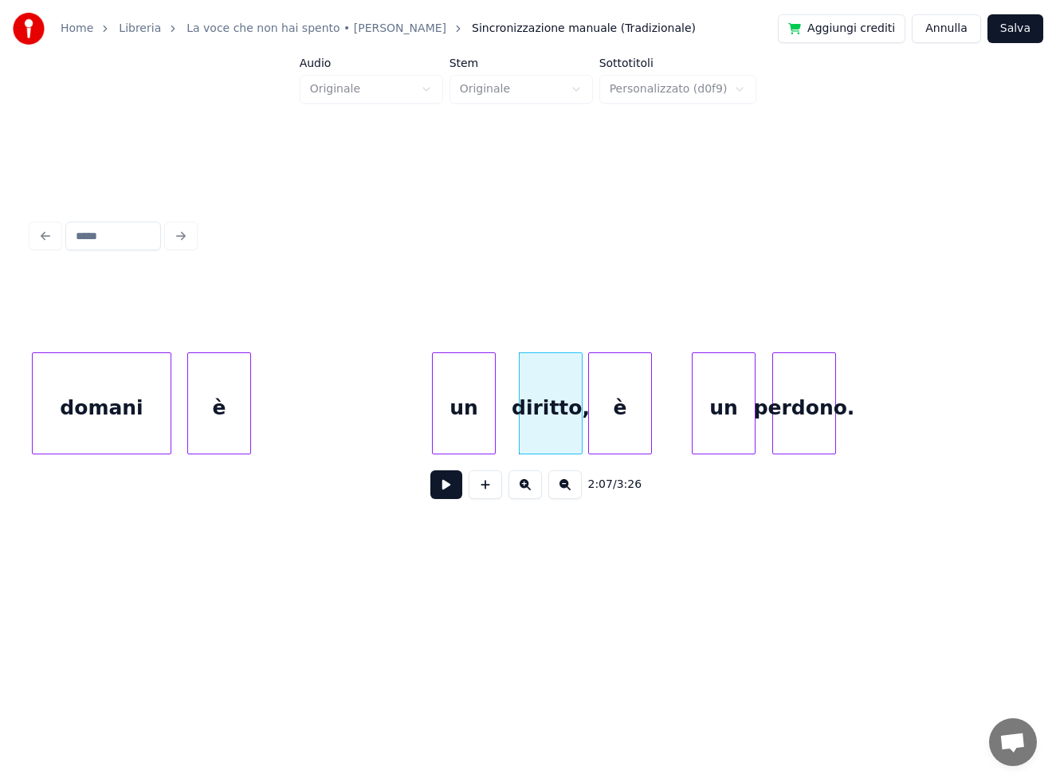
click at [485, 387] on div "un" at bounding box center [464, 407] width 62 height 108
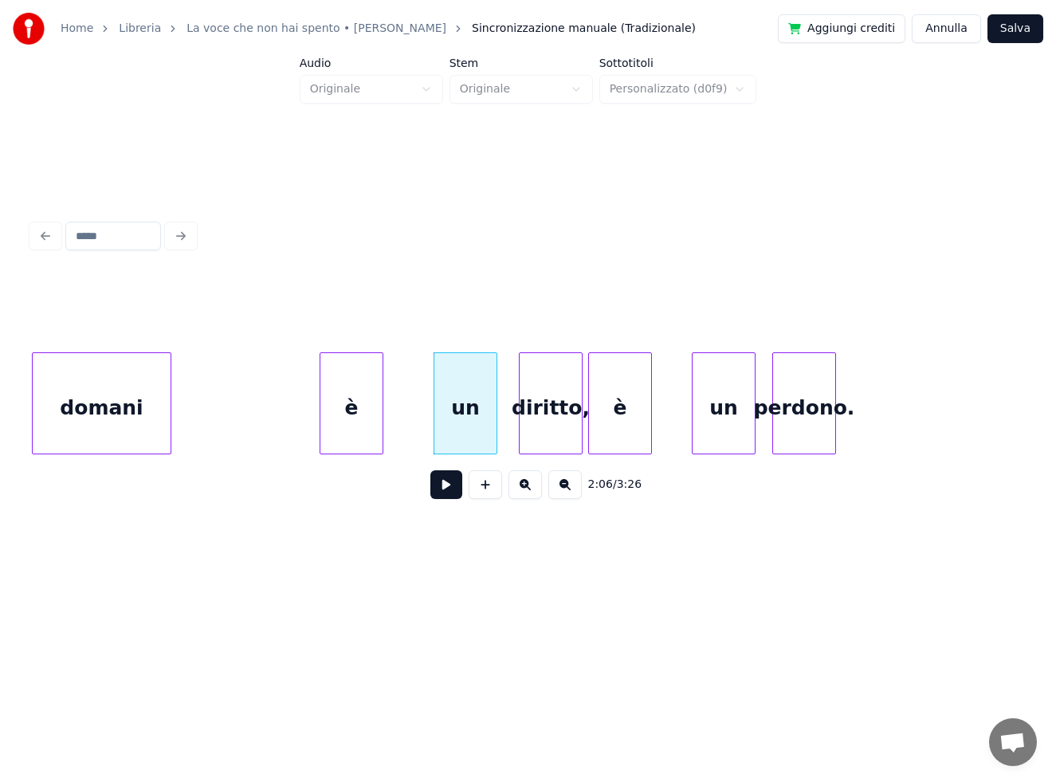
click at [364, 394] on div "è" at bounding box center [351, 407] width 62 height 108
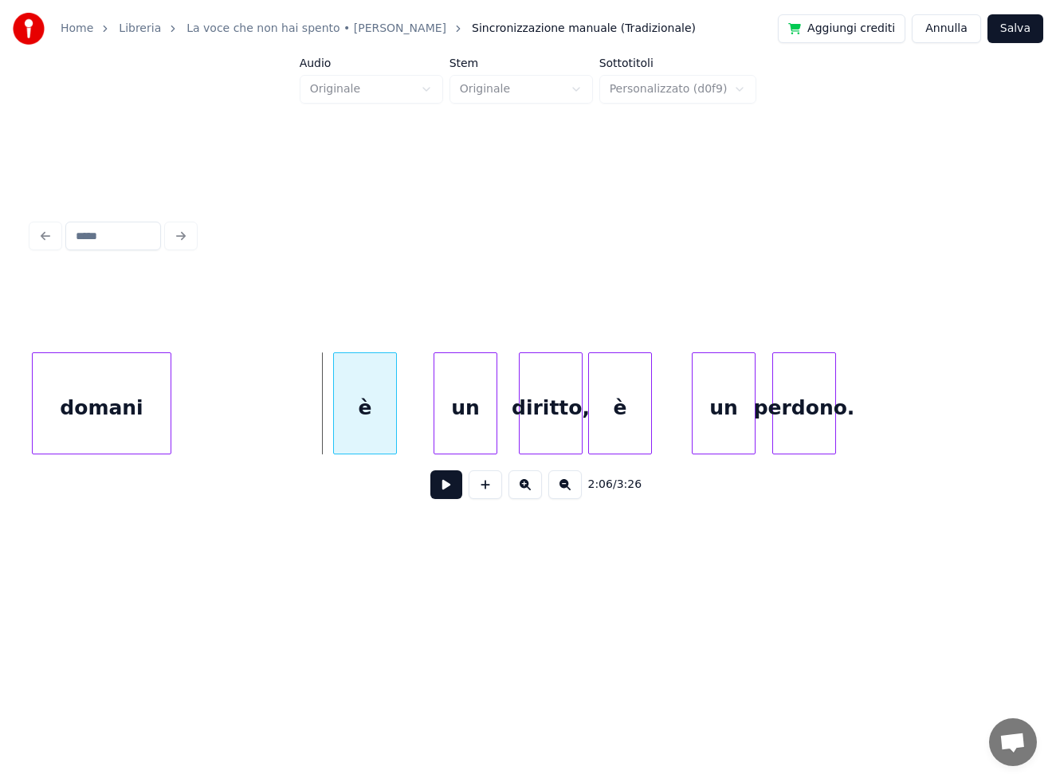
click at [365, 394] on div "è" at bounding box center [365, 407] width 62 height 108
click at [89, 393] on div "domani" at bounding box center [102, 407] width 138 height 108
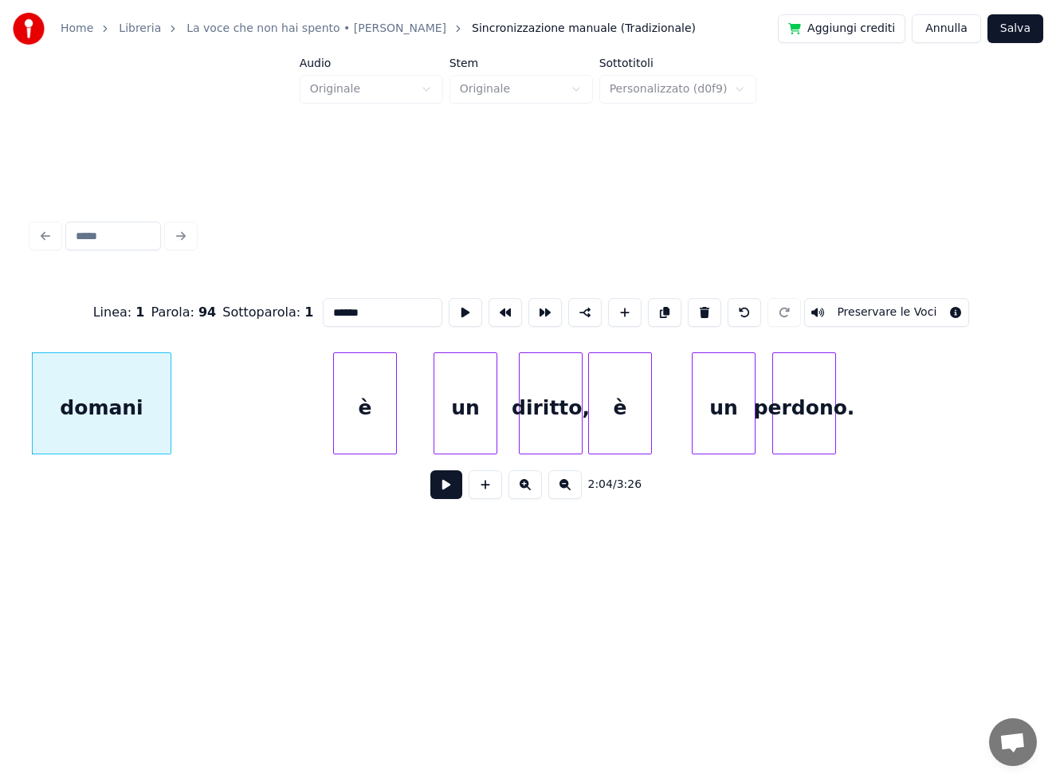
click at [443, 496] on button at bounding box center [446, 484] width 32 height 29
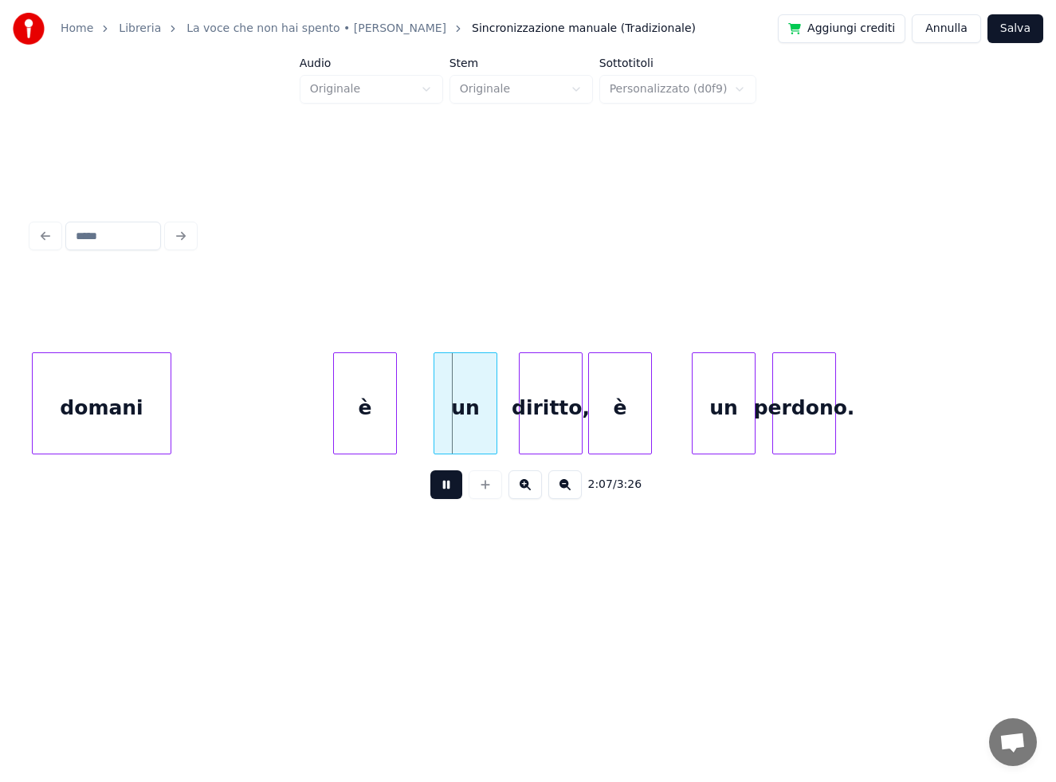
click at [441, 493] on button at bounding box center [446, 484] width 32 height 29
click at [423, 418] on div "un" at bounding box center [433, 407] width 62 height 108
click at [332, 409] on div at bounding box center [334, 403] width 5 height 100
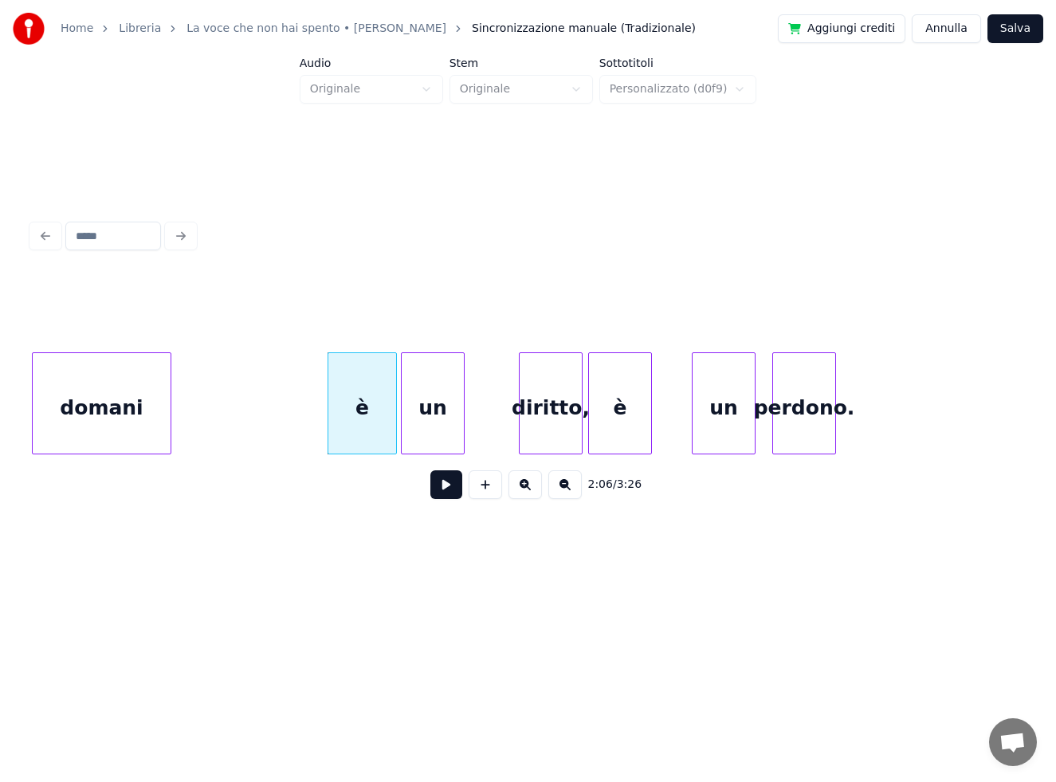
click at [142, 400] on div "domani" at bounding box center [102, 407] width 138 height 108
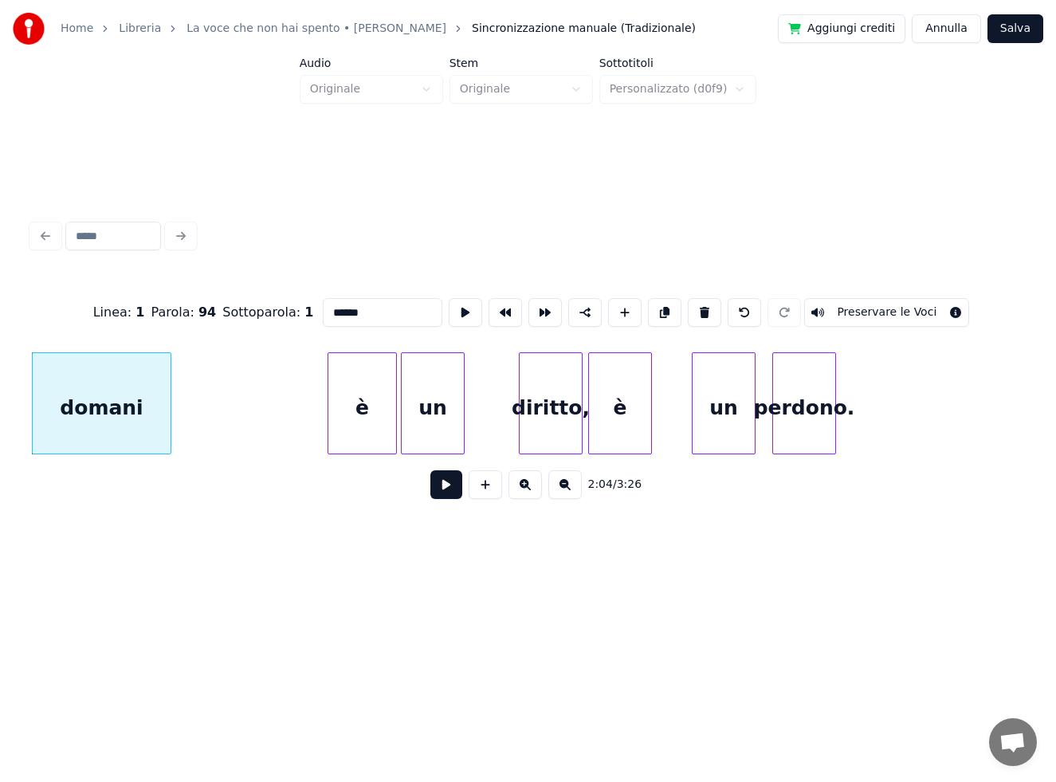
click at [359, 415] on div "è" at bounding box center [362, 407] width 68 height 108
type input "*"
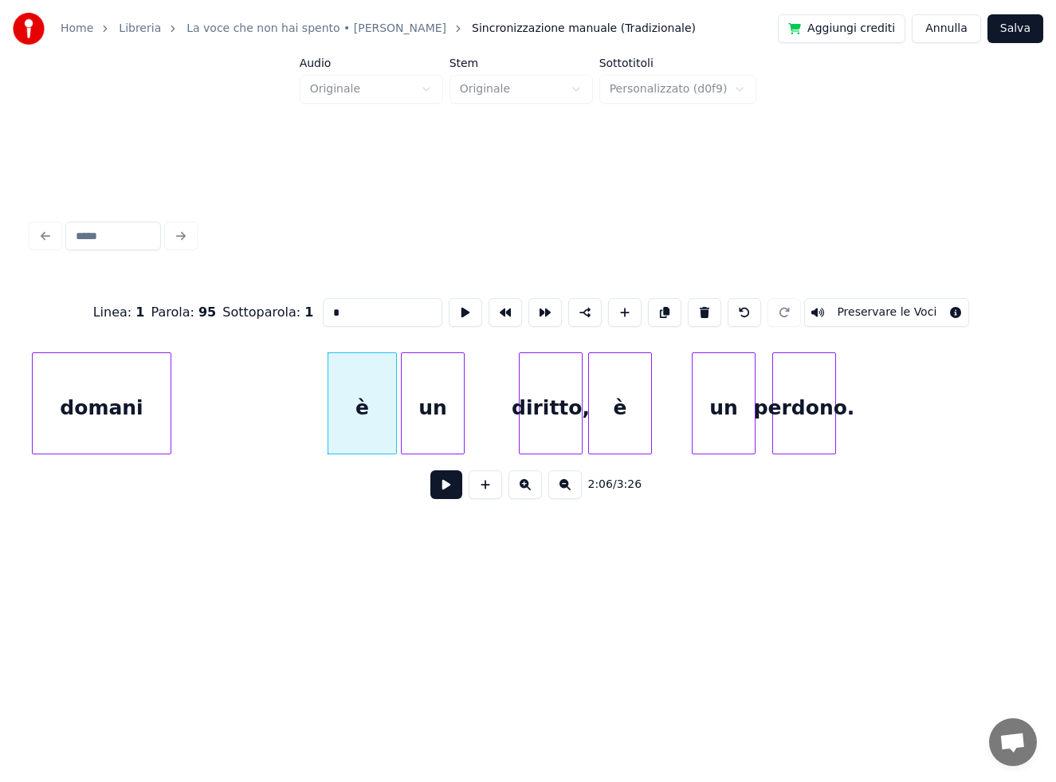
click at [440, 487] on button at bounding box center [446, 484] width 32 height 29
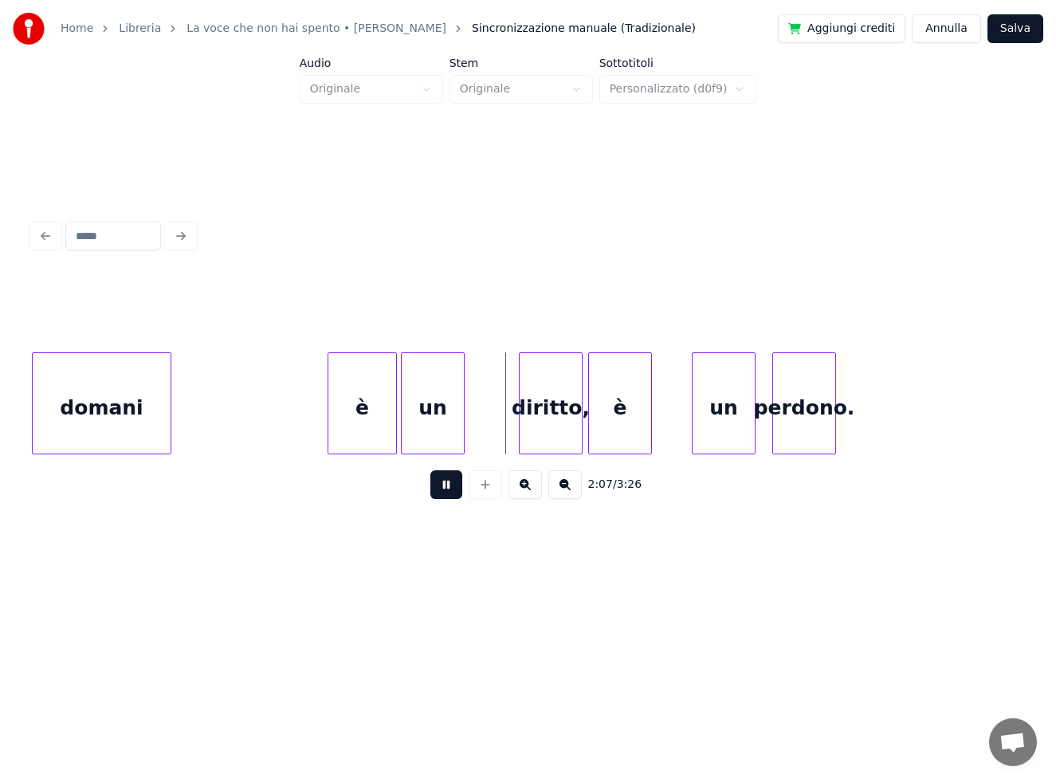
click at [441, 488] on button at bounding box center [446, 484] width 32 height 29
click at [464, 418] on div "un" at bounding box center [433, 403] width 64 height 102
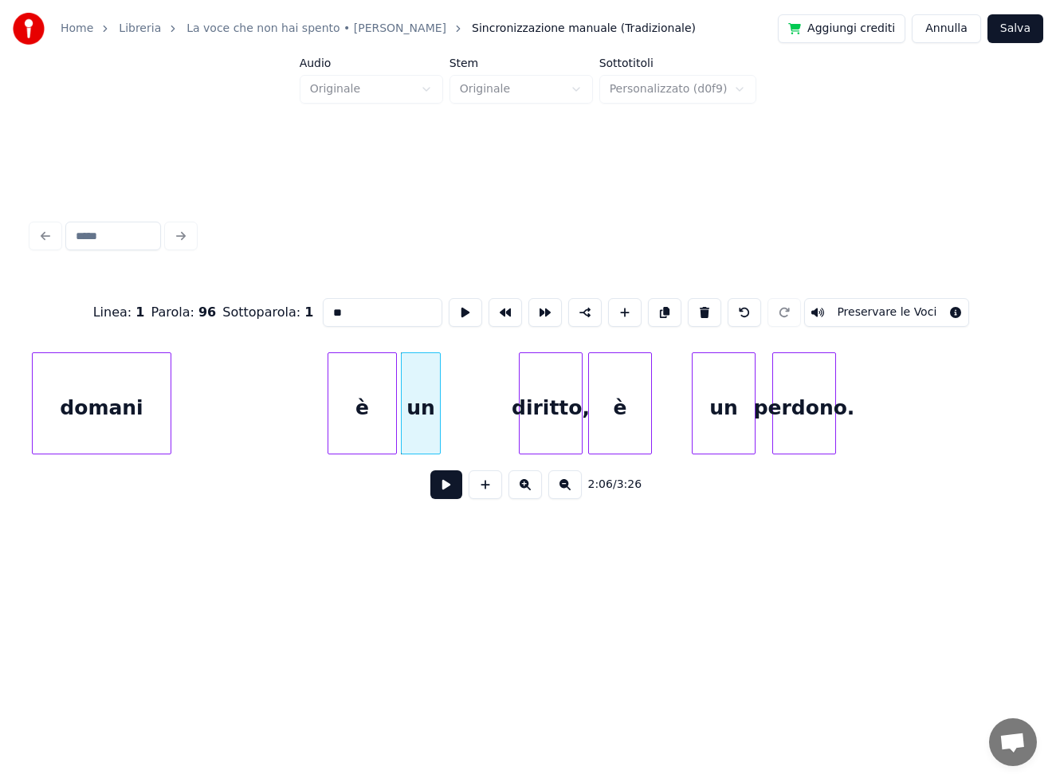
click at [437, 423] on div at bounding box center [437, 403] width 5 height 100
click at [419, 426] on div "un" at bounding box center [420, 407] width 37 height 108
click at [460, 430] on div "diritto," at bounding box center [472, 407] width 62 height 108
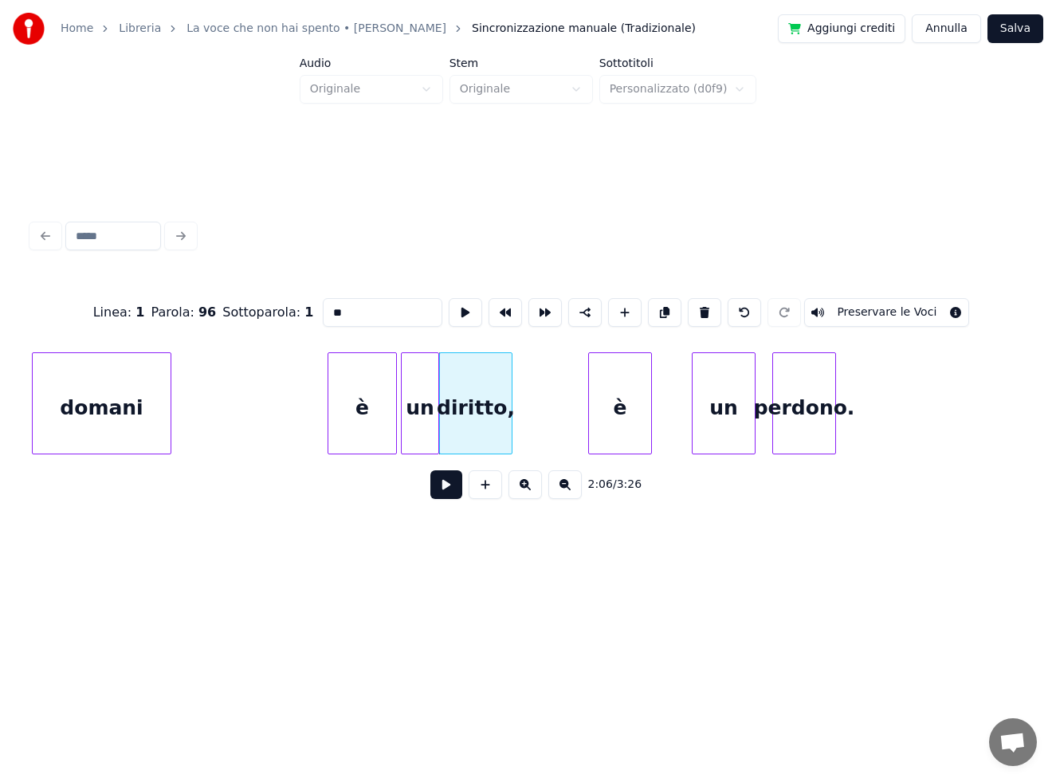
click at [512, 426] on div at bounding box center [509, 403] width 5 height 100
click at [369, 414] on div "è" at bounding box center [362, 407] width 68 height 108
type input "*"
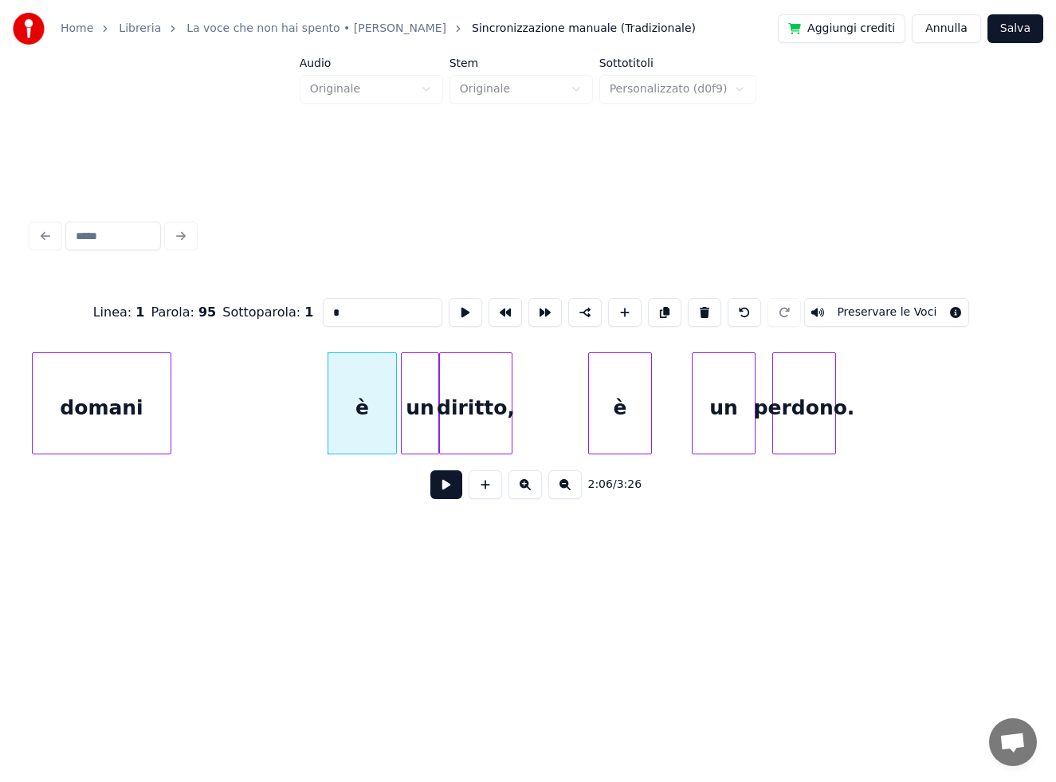
click at [442, 489] on button at bounding box center [446, 484] width 32 height 29
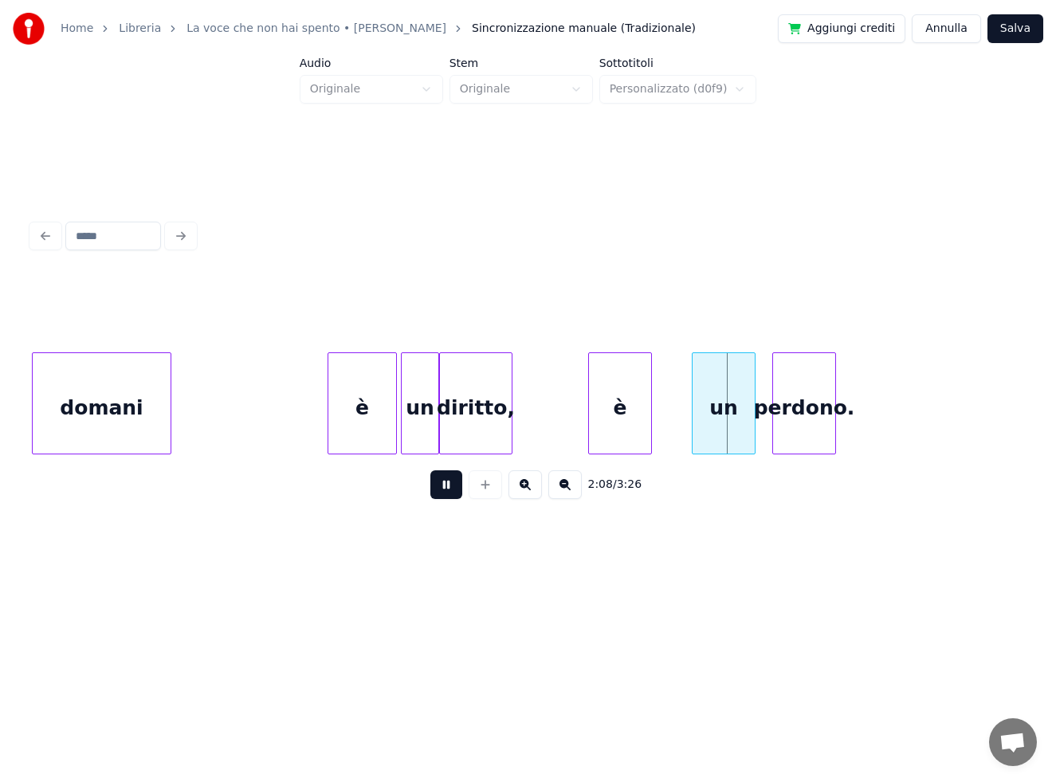
click at [442, 489] on button at bounding box center [446, 484] width 32 height 29
click at [695, 421] on div "un" at bounding box center [688, 407] width 62 height 108
click at [726, 430] on div at bounding box center [726, 403] width 5 height 100
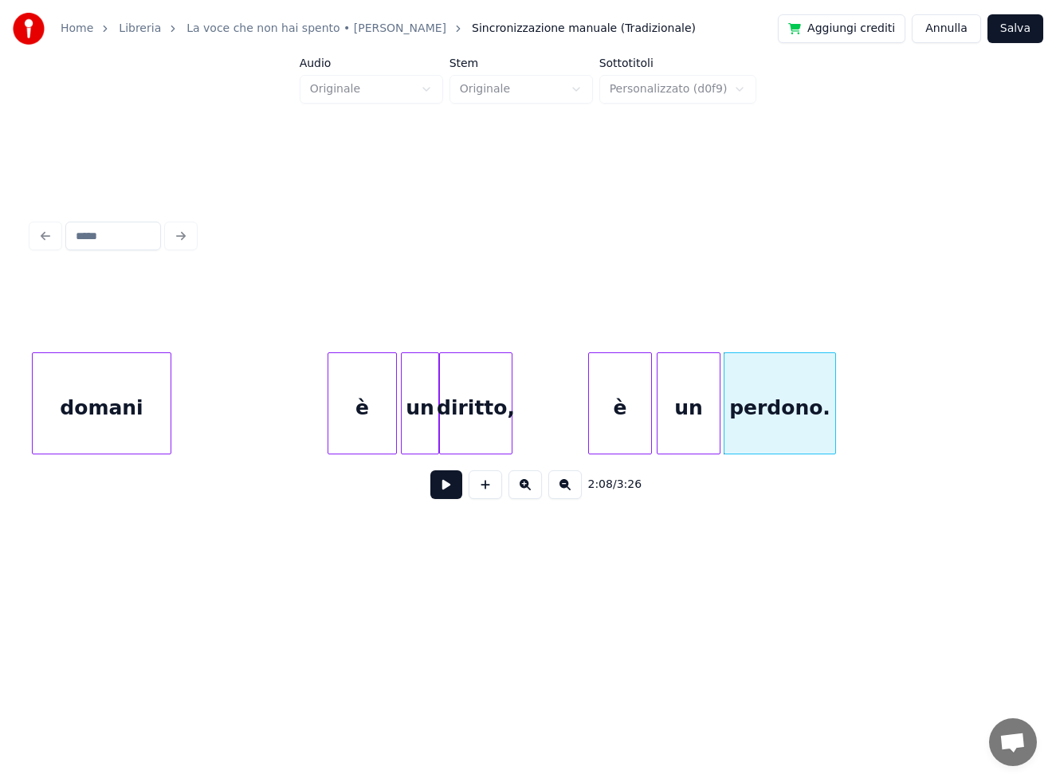
click at [1026, 27] on button "Salva" at bounding box center [1015, 28] width 56 height 29
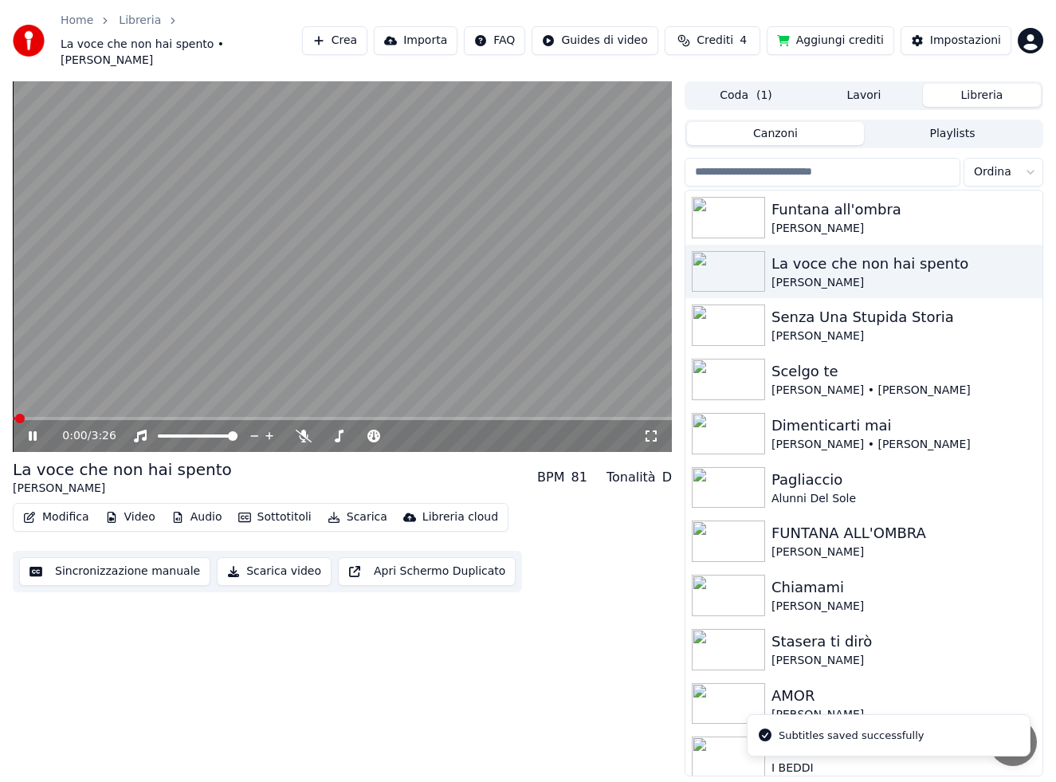
click at [657, 430] on icon at bounding box center [651, 436] width 16 height 13
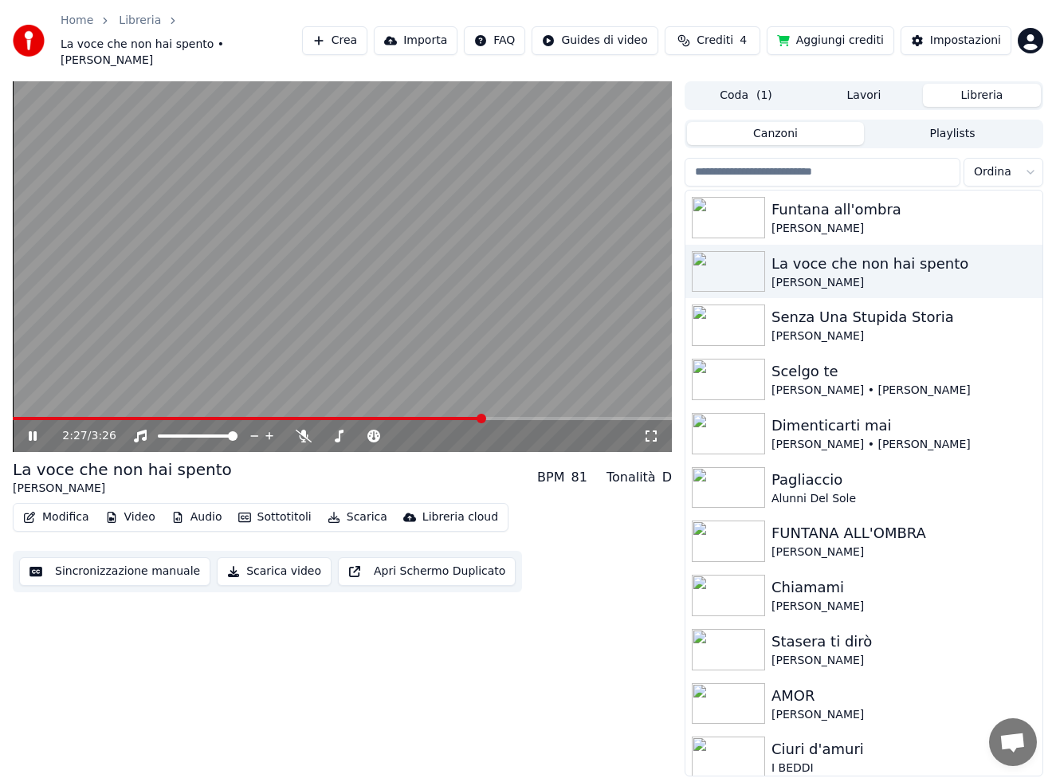
click at [33, 430] on icon at bounding box center [44, 436] width 37 height 13
click at [13, 414] on span at bounding box center [18, 419] width 10 height 10
click at [33, 430] on icon at bounding box center [33, 435] width 10 height 11
click at [30, 431] on icon at bounding box center [33, 436] width 8 height 10
click at [49, 506] on button "Modifica" at bounding box center [56, 517] width 79 height 22
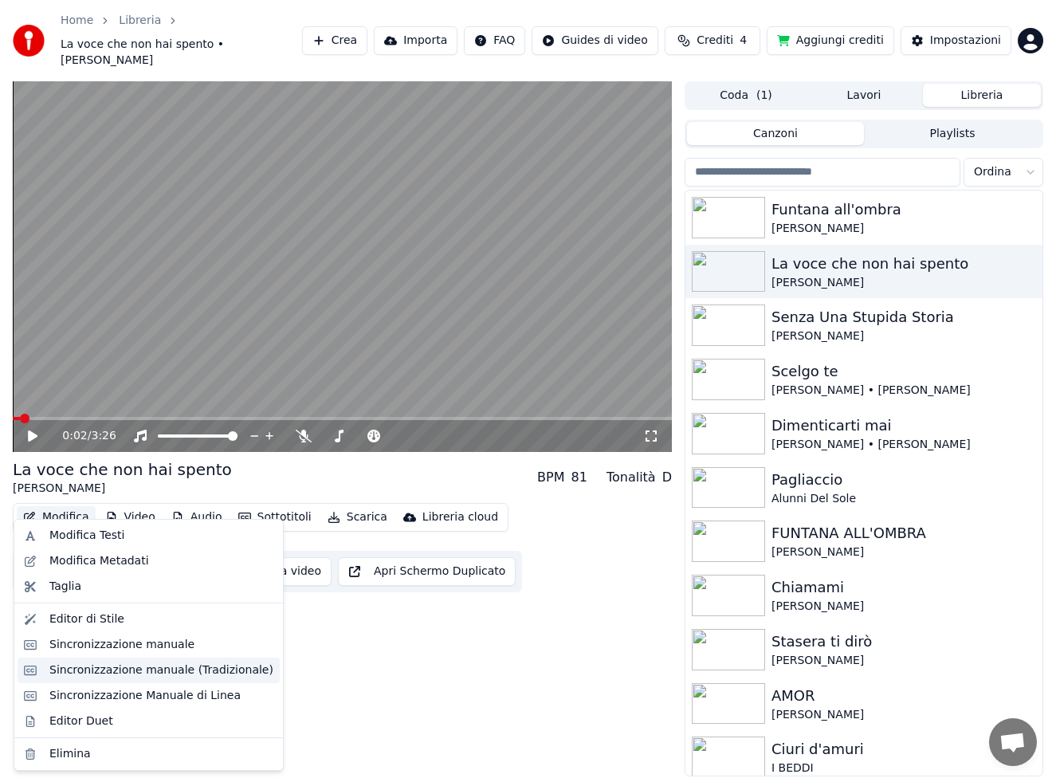
click at [159, 676] on div "Sincronizzazione manuale (Tradizionale)" at bounding box center [161, 670] width 224 height 16
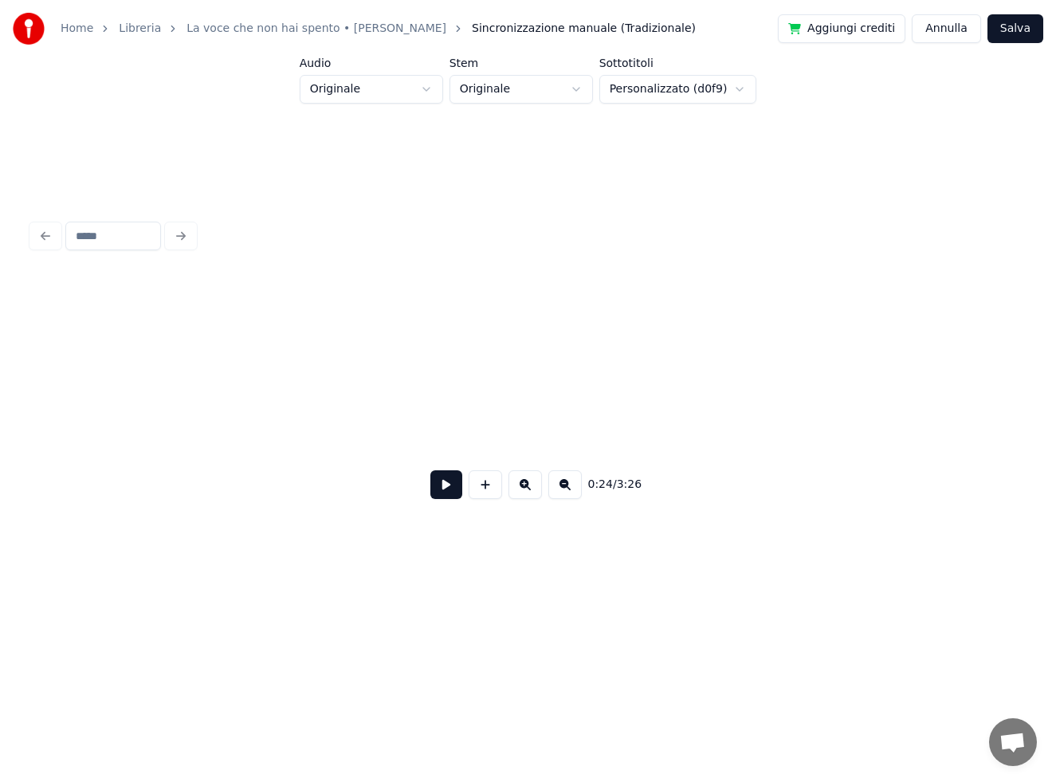
scroll to position [0, 3876]
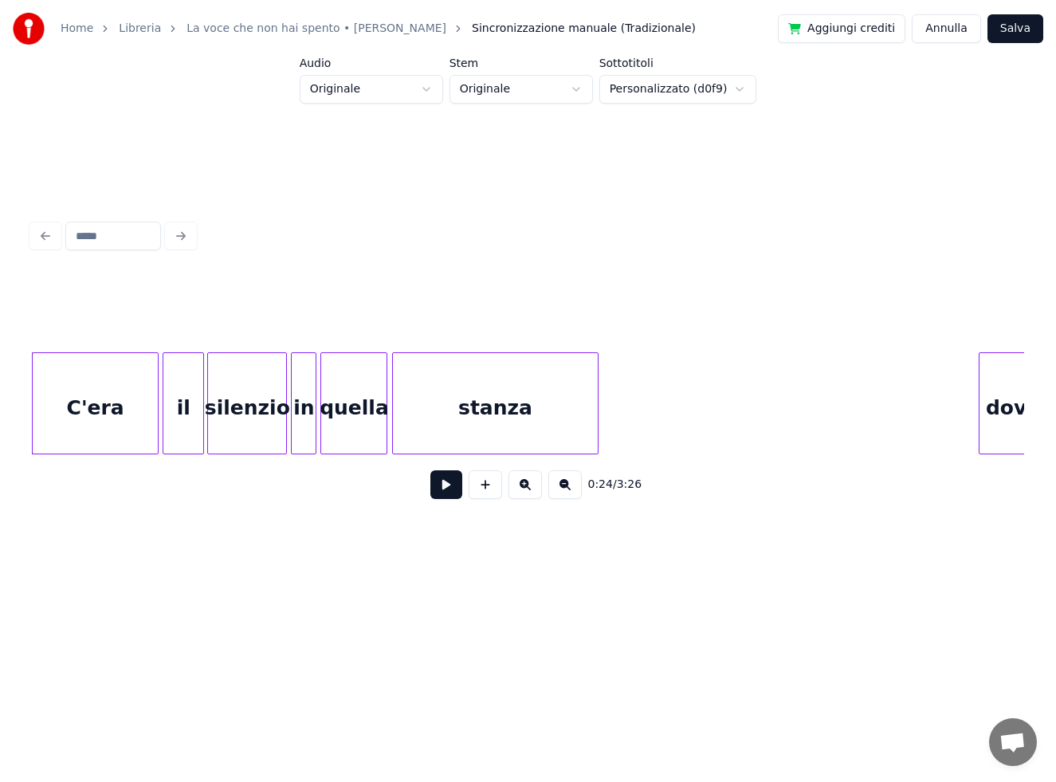
click at [451, 492] on button at bounding box center [446, 484] width 32 height 29
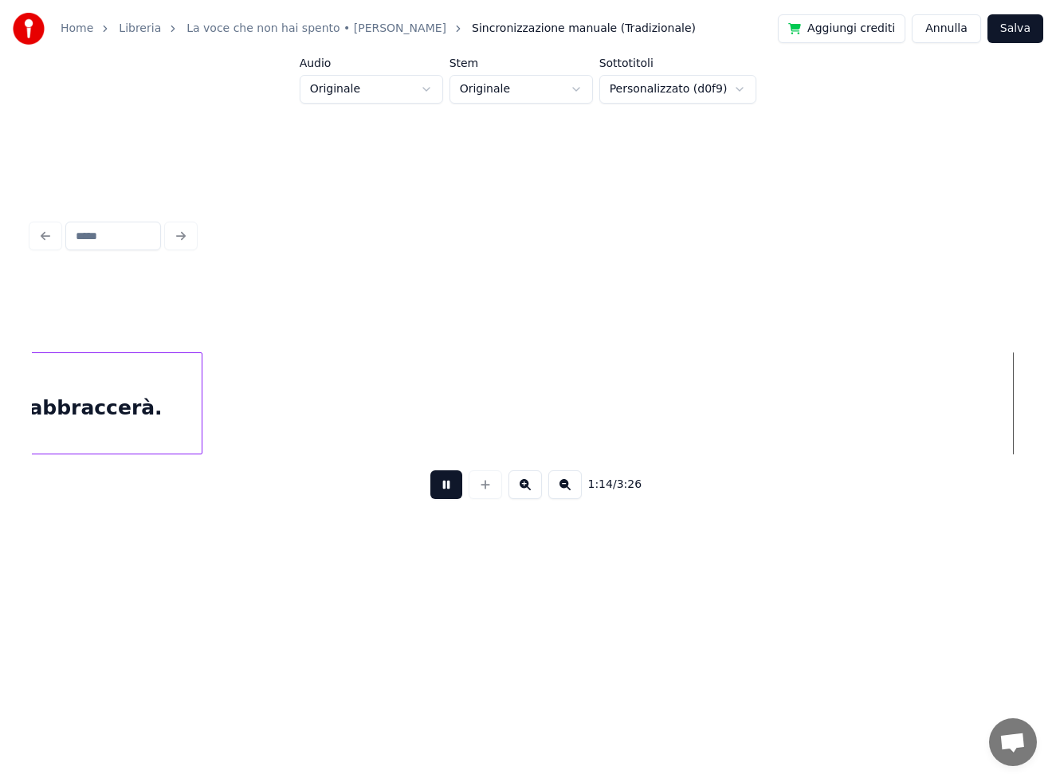
scroll to position [0, 11824]
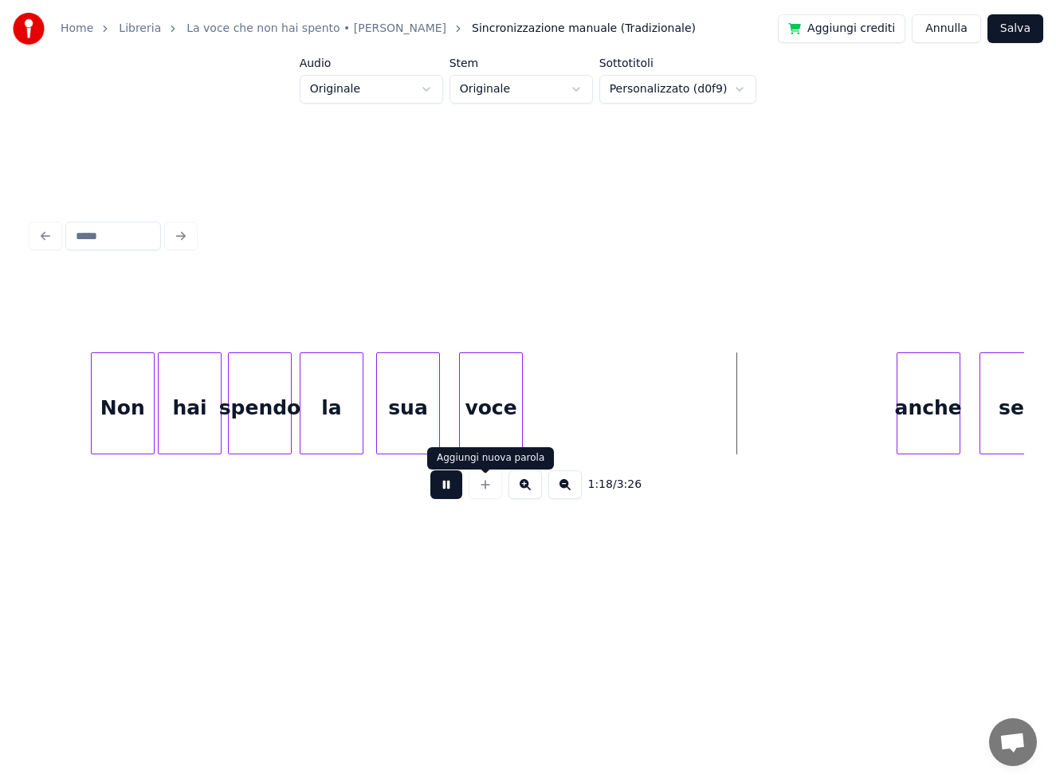
click at [447, 489] on button at bounding box center [446, 484] width 32 height 29
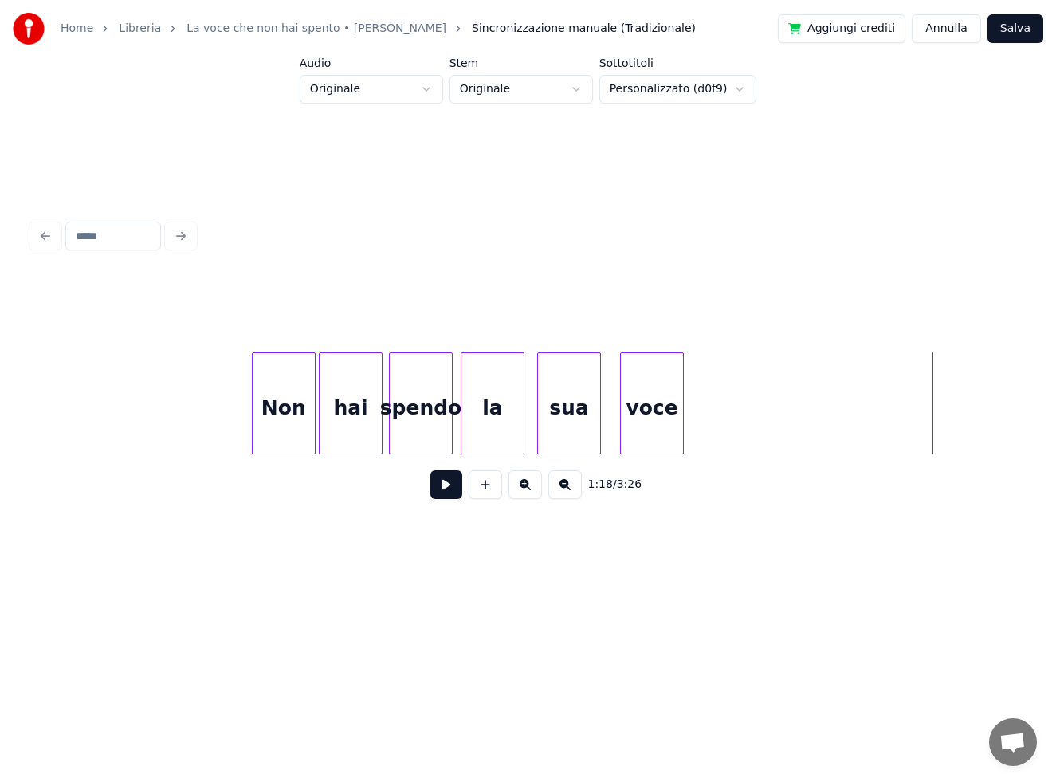
scroll to position [0, 11582]
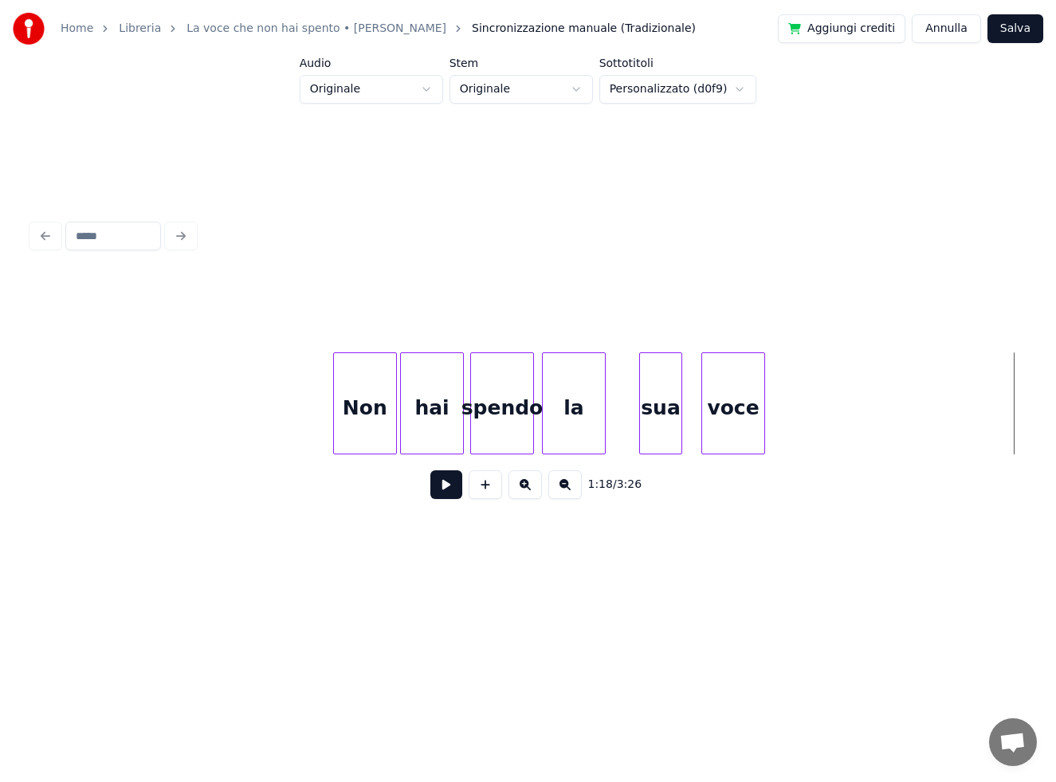
click at [640, 402] on div at bounding box center [642, 403] width 5 height 100
click at [662, 406] on div "sua" at bounding box center [675, 407] width 41 height 108
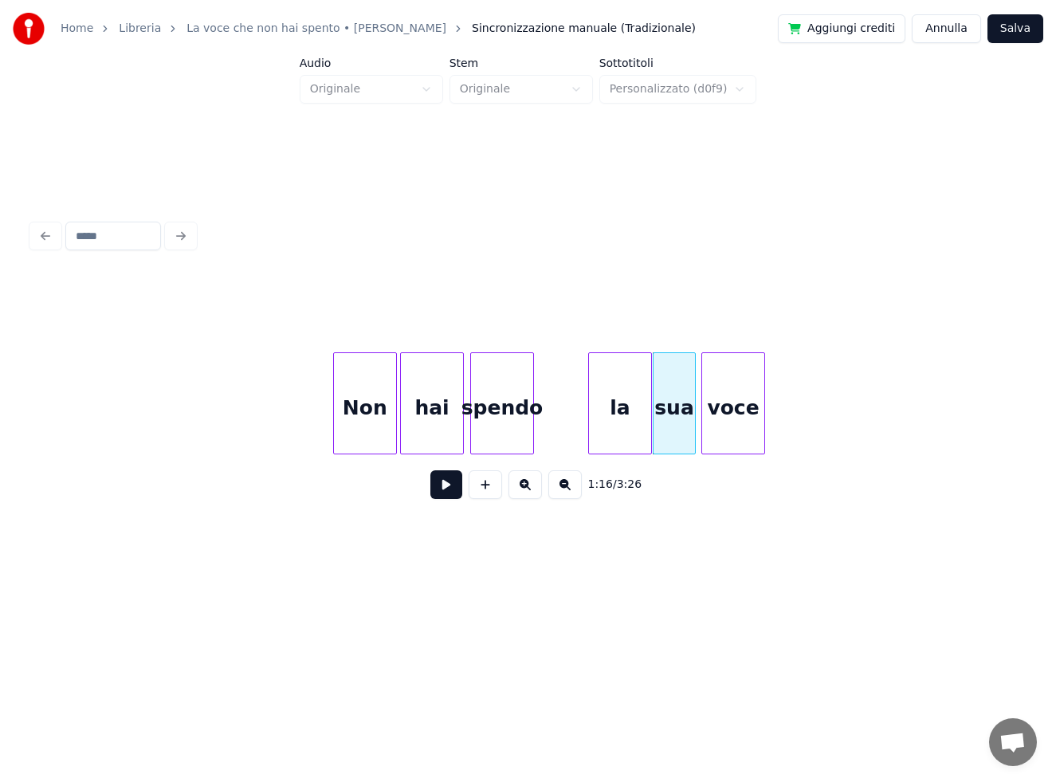
click at [628, 411] on div "la" at bounding box center [620, 407] width 62 height 108
click at [610, 417] on div at bounding box center [611, 403] width 5 height 100
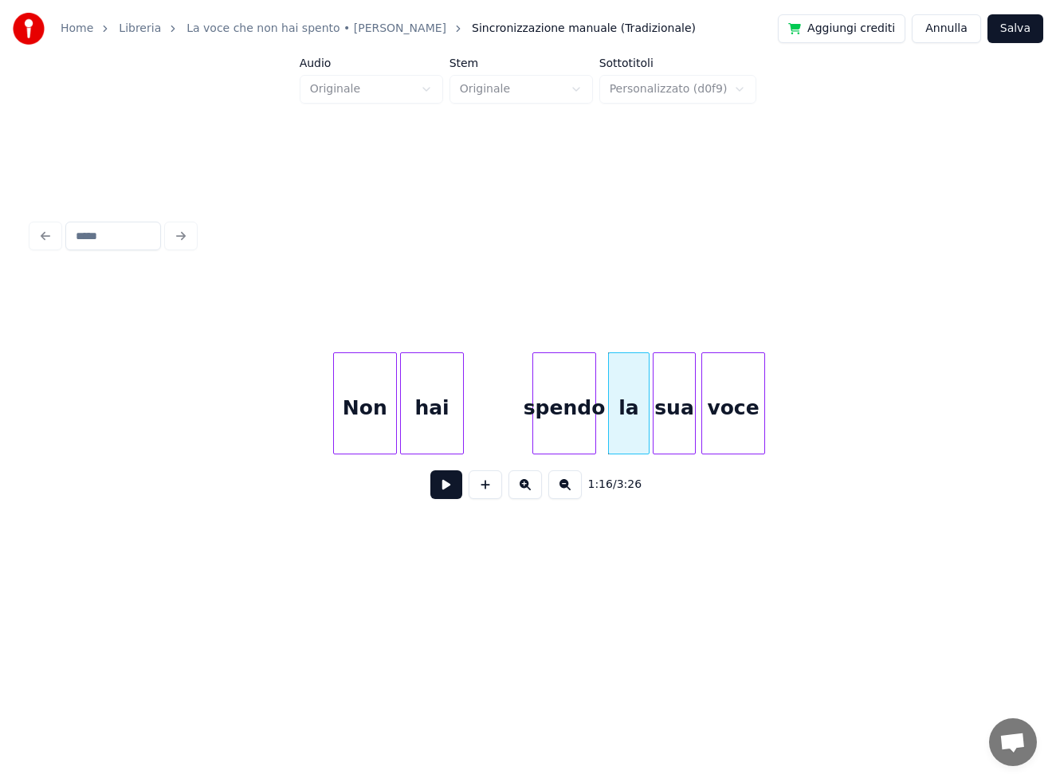
click at [580, 416] on div "spendo" at bounding box center [564, 407] width 62 height 108
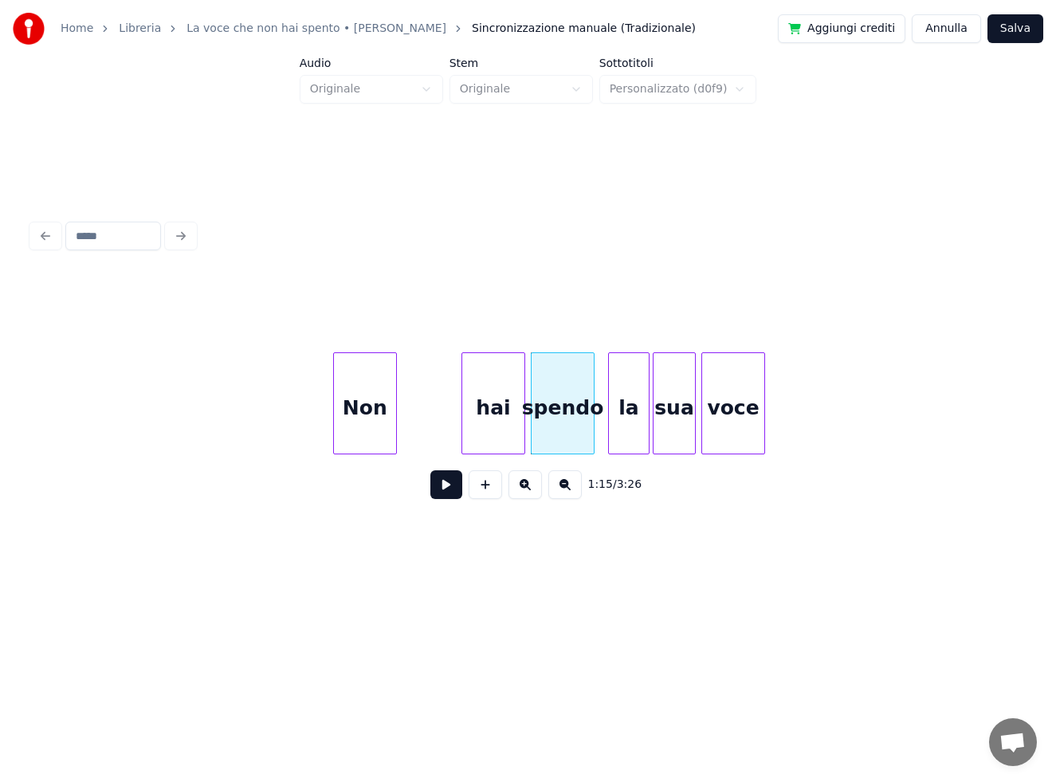
click at [501, 420] on div "hai" at bounding box center [493, 407] width 62 height 108
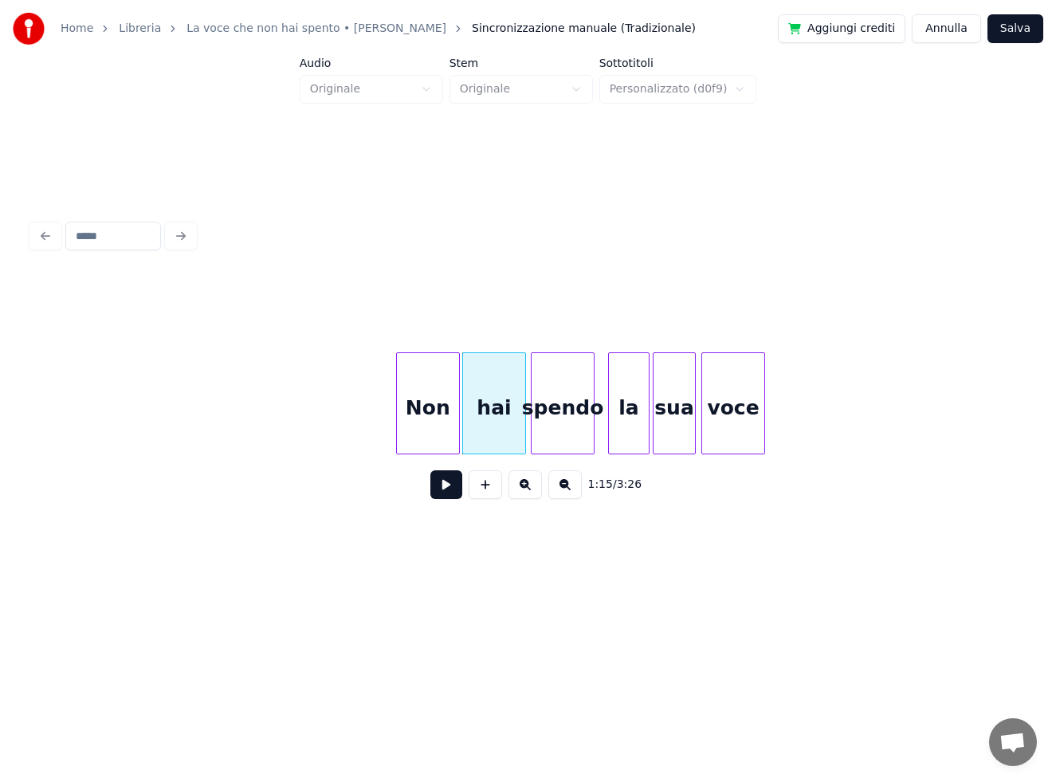
click at [439, 416] on div "Non" at bounding box center [428, 407] width 62 height 108
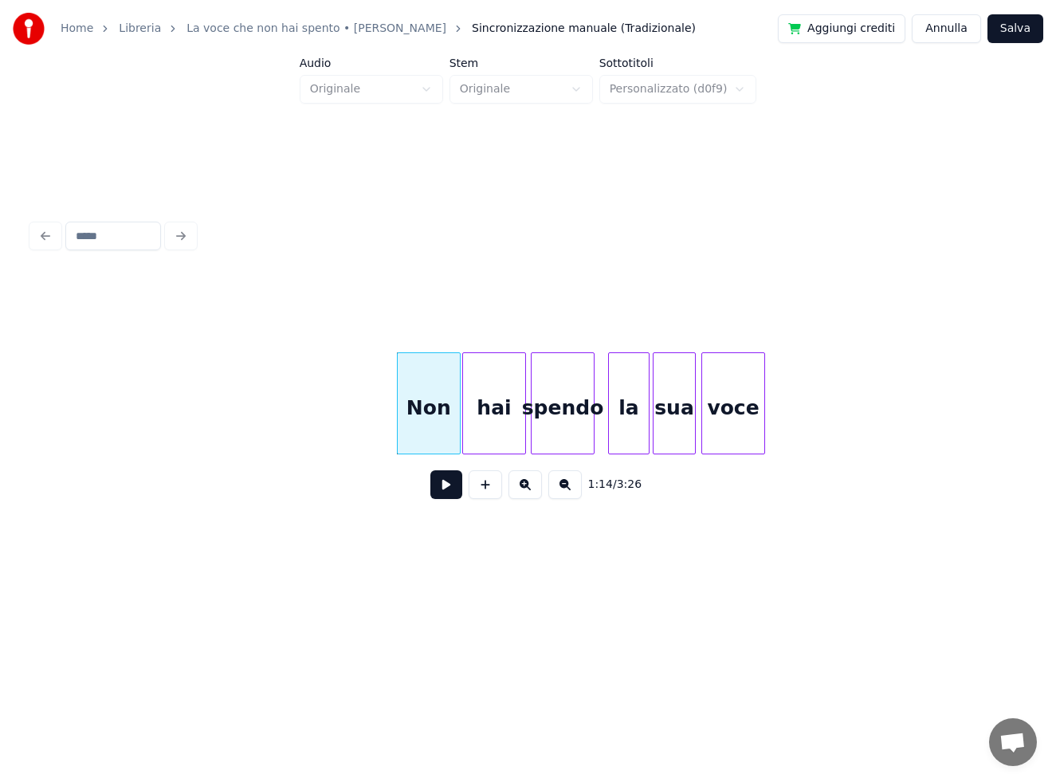
drag, startPoint x: 483, startPoint y: 491, endPoint x: 480, endPoint y: 482, distance: 9.3
click at [483, 490] on button at bounding box center [485, 484] width 33 height 29
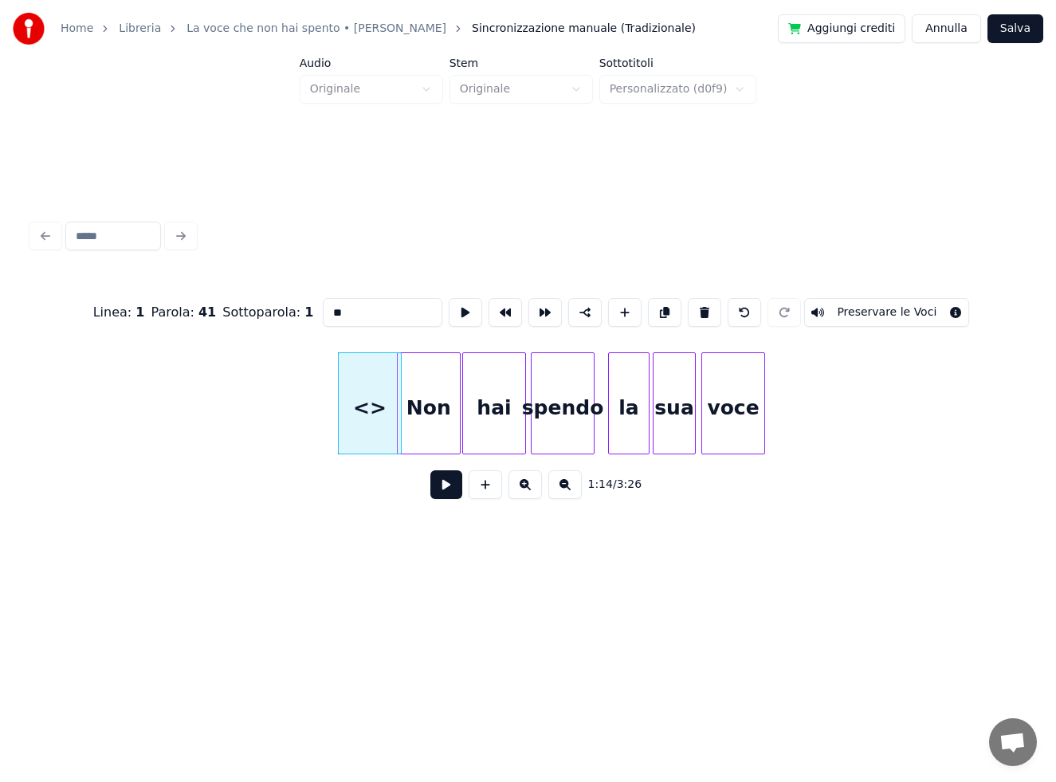
drag, startPoint x: 310, startPoint y: 307, endPoint x: 273, endPoint y: 312, distance: 37.0
click at [273, 312] on div "Linea : 1 Parola : 41 Sottoparola : 1 ** Preservare le Voci" at bounding box center [528, 313] width 992 height 80
click at [422, 402] on div "Non" at bounding box center [429, 407] width 62 height 108
click at [329, 305] on input "***" at bounding box center [383, 312] width 120 height 29
click at [377, 391] on div "Tu" at bounding box center [370, 407] width 62 height 108
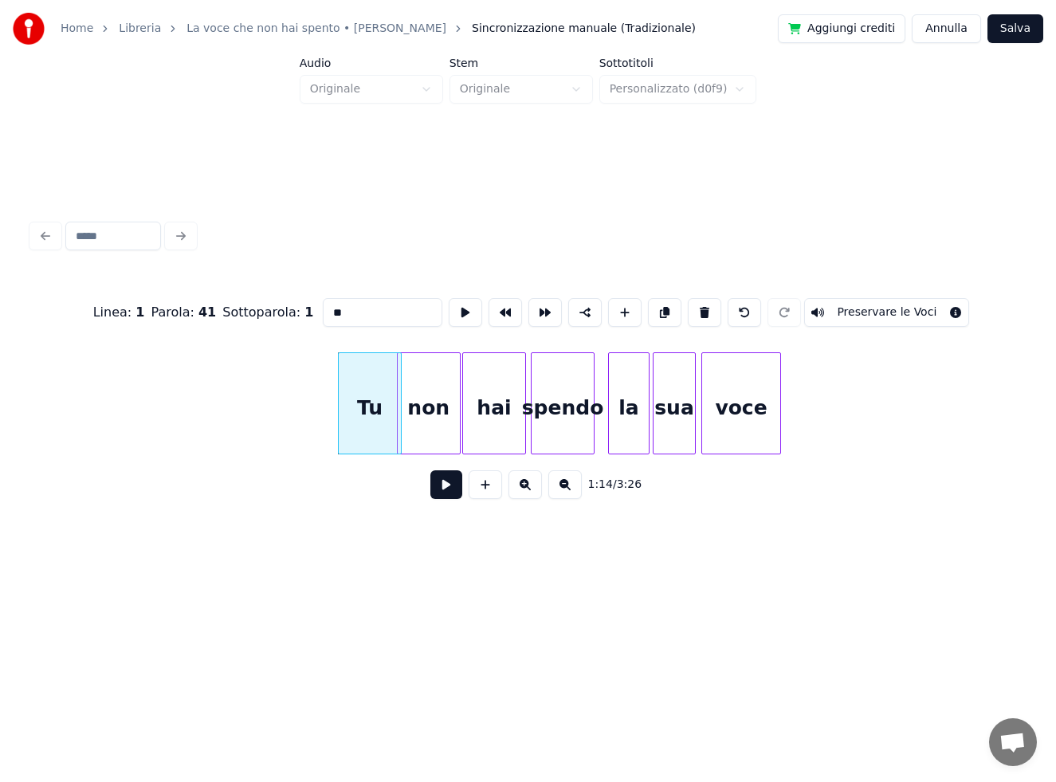
click at [778, 404] on div at bounding box center [777, 403] width 5 height 100
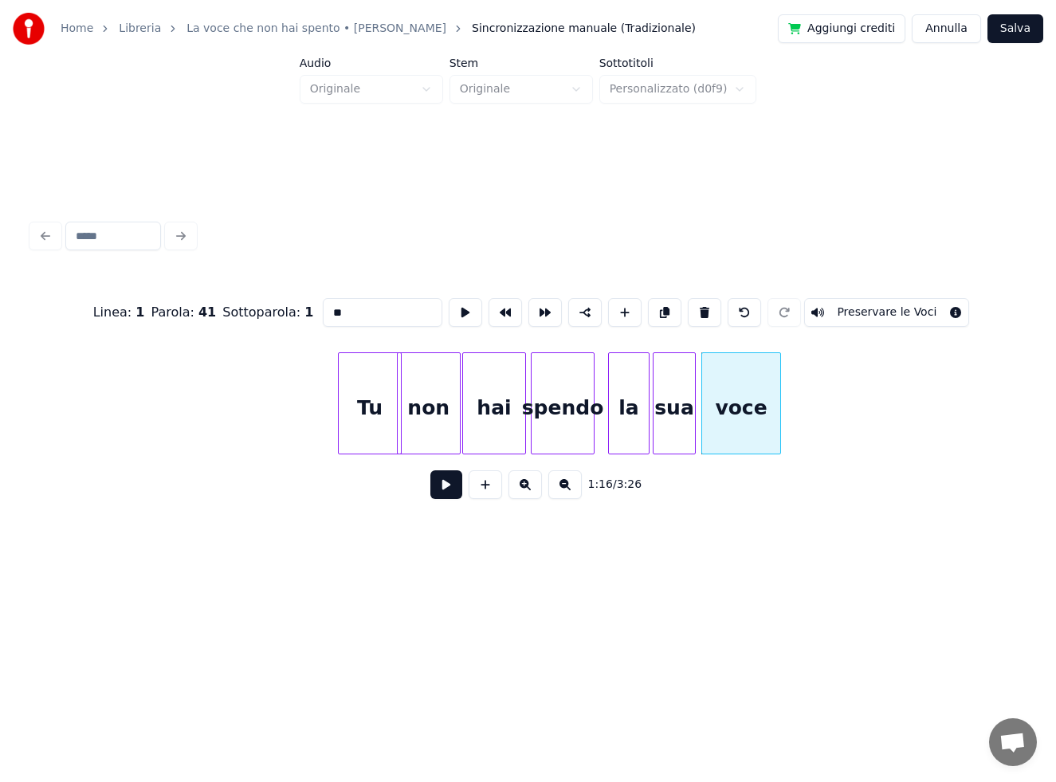
click at [369, 391] on div "Tu" at bounding box center [370, 407] width 62 height 108
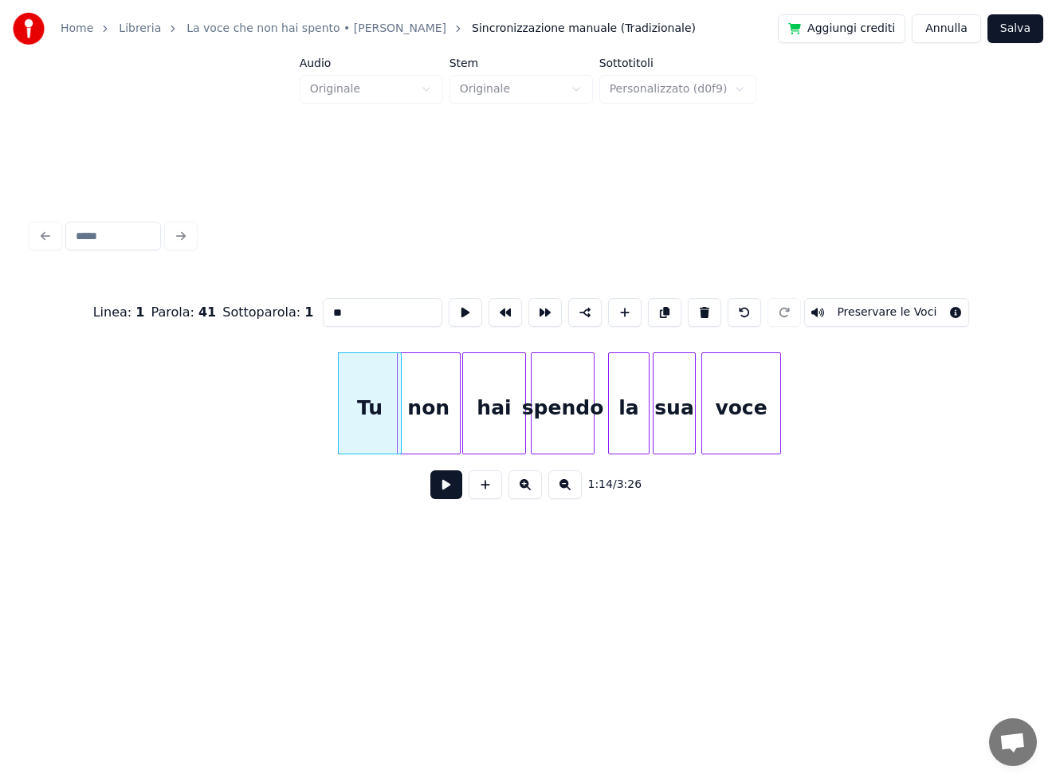
type input "**"
click at [446, 492] on button at bounding box center [446, 484] width 32 height 29
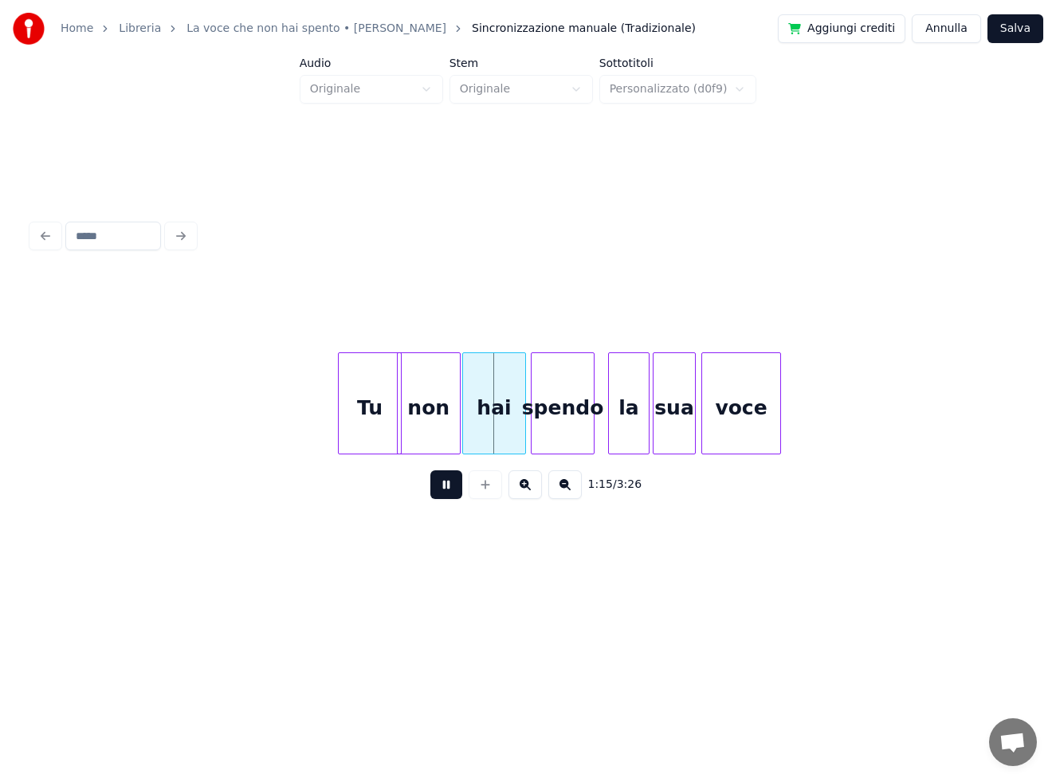
click at [442, 488] on button at bounding box center [446, 484] width 32 height 29
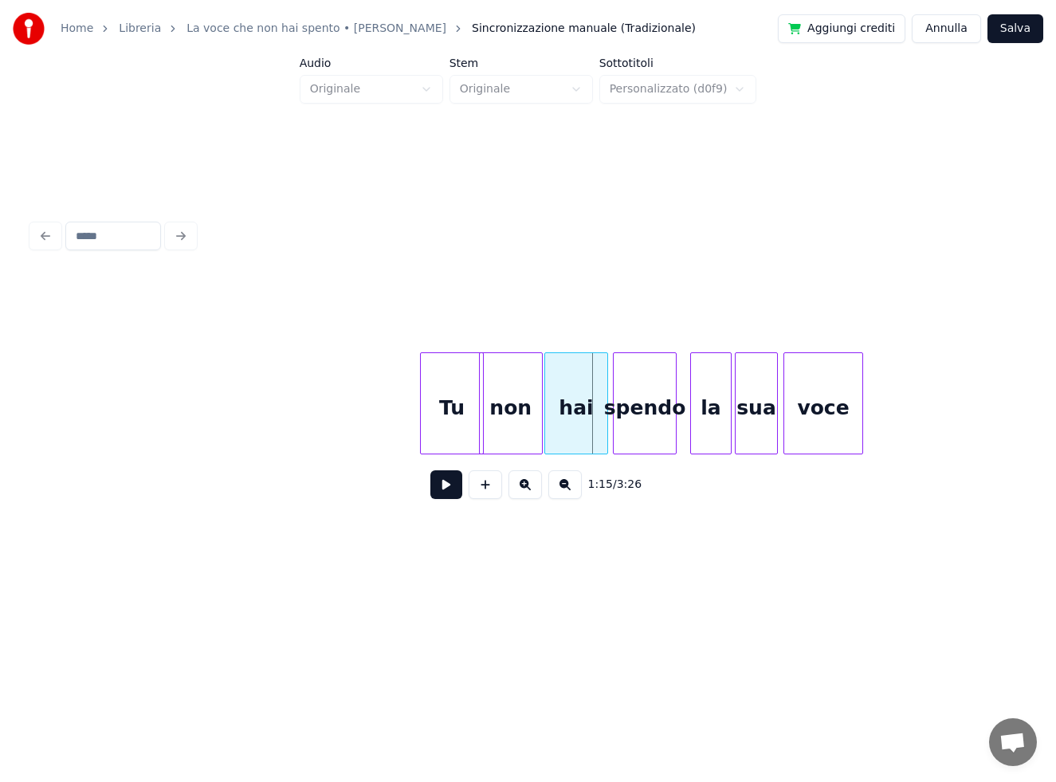
scroll to position [0, 11257]
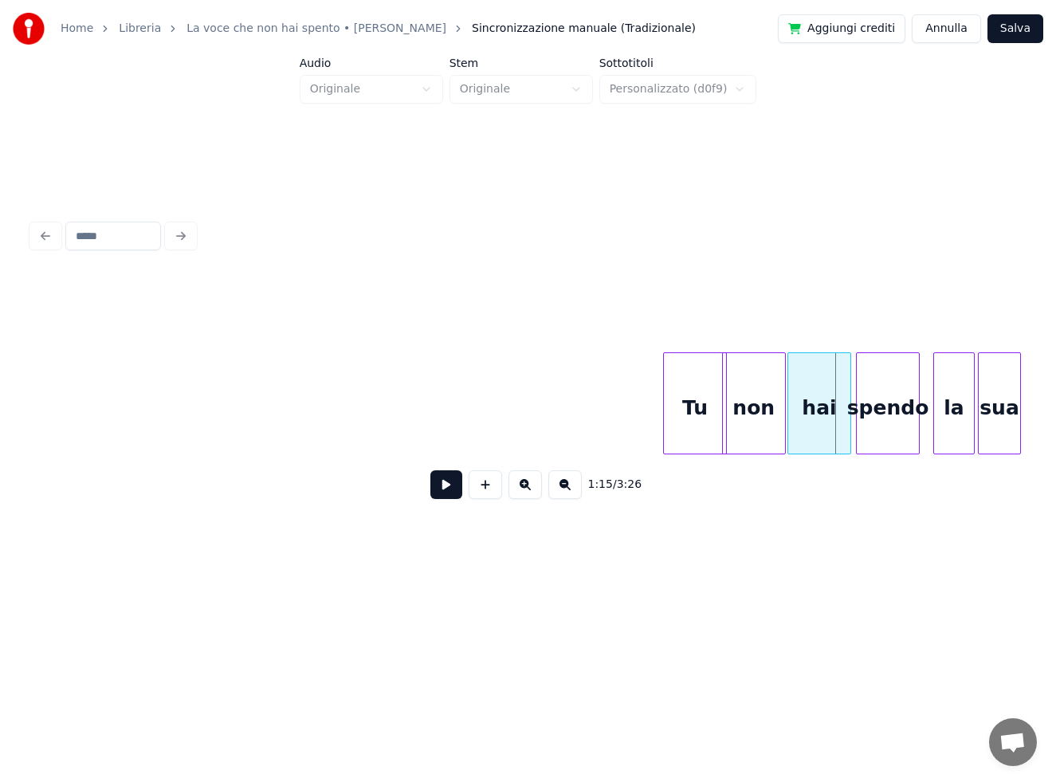
click at [440, 492] on button at bounding box center [446, 484] width 32 height 29
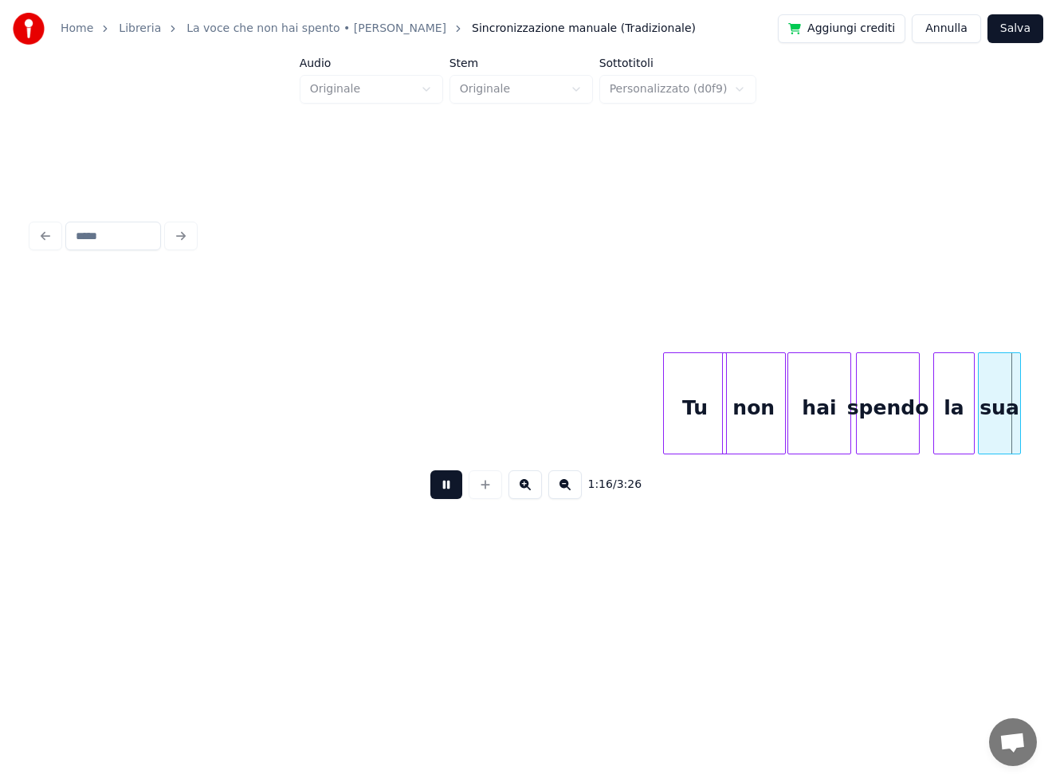
scroll to position [0, 12250]
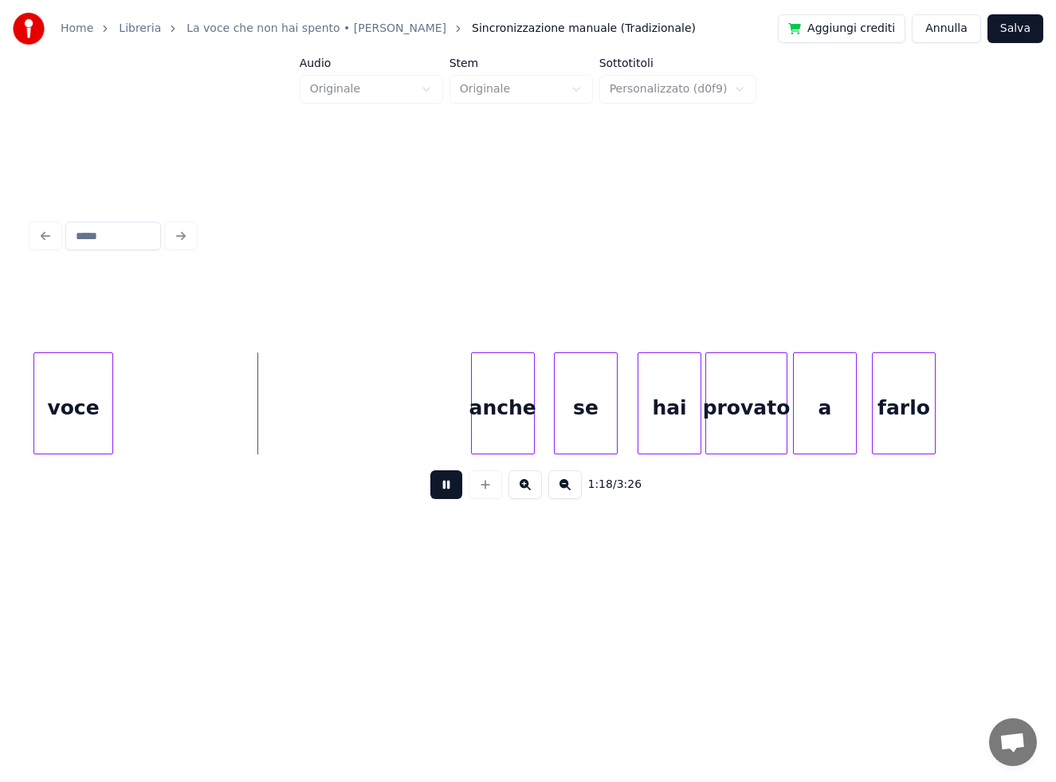
click at [451, 489] on button at bounding box center [446, 484] width 32 height 29
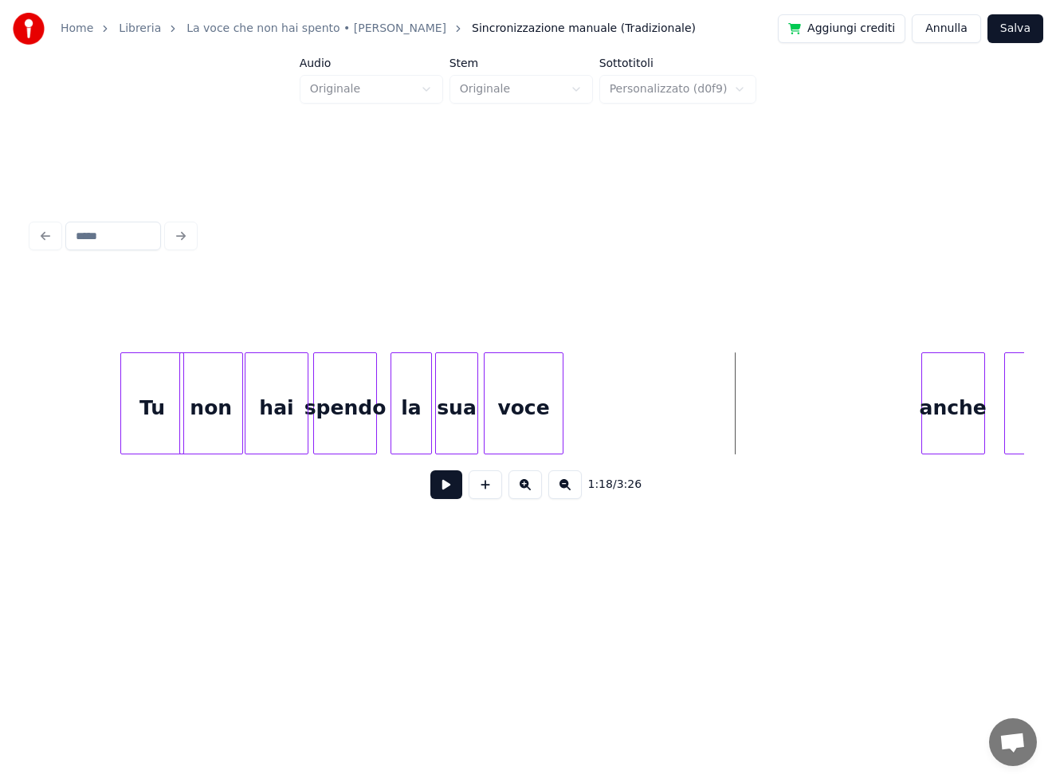
scroll to position [0, 11663]
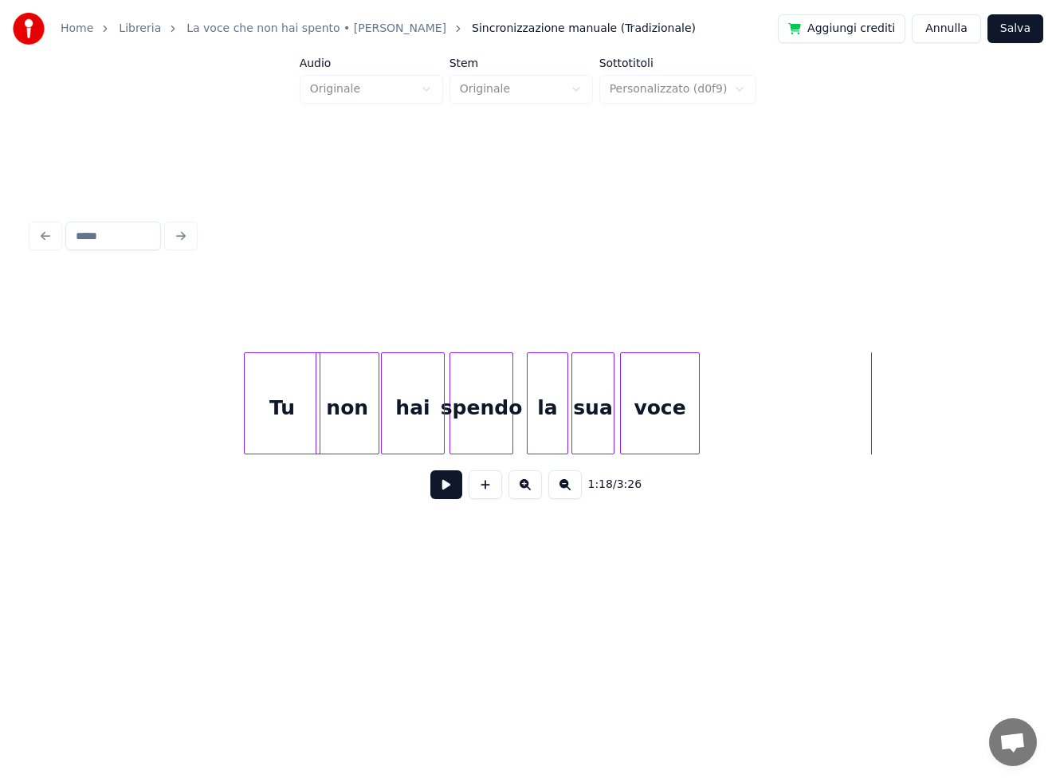
click at [245, 420] on div at bounding box center [247, 403] width 5 height 100
click at [240, 428] on div at bounding box center [242, 403] width 5 height 100
click at [437, 488] on button at bounding box center [446, 484] width 32 height 29
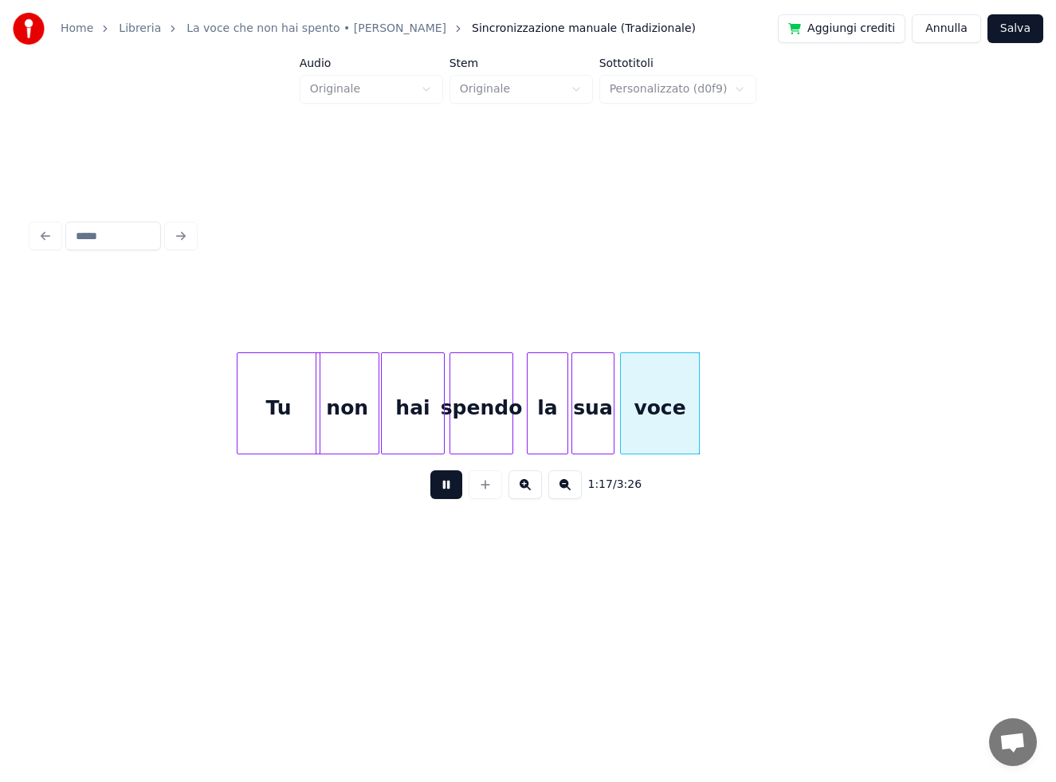
click at [453, 491] on button at bounding box center [446, 484] width 32 height 29
click at [284, 410] on div "Tu" at bounding box center [278, 407] width 82 height 108
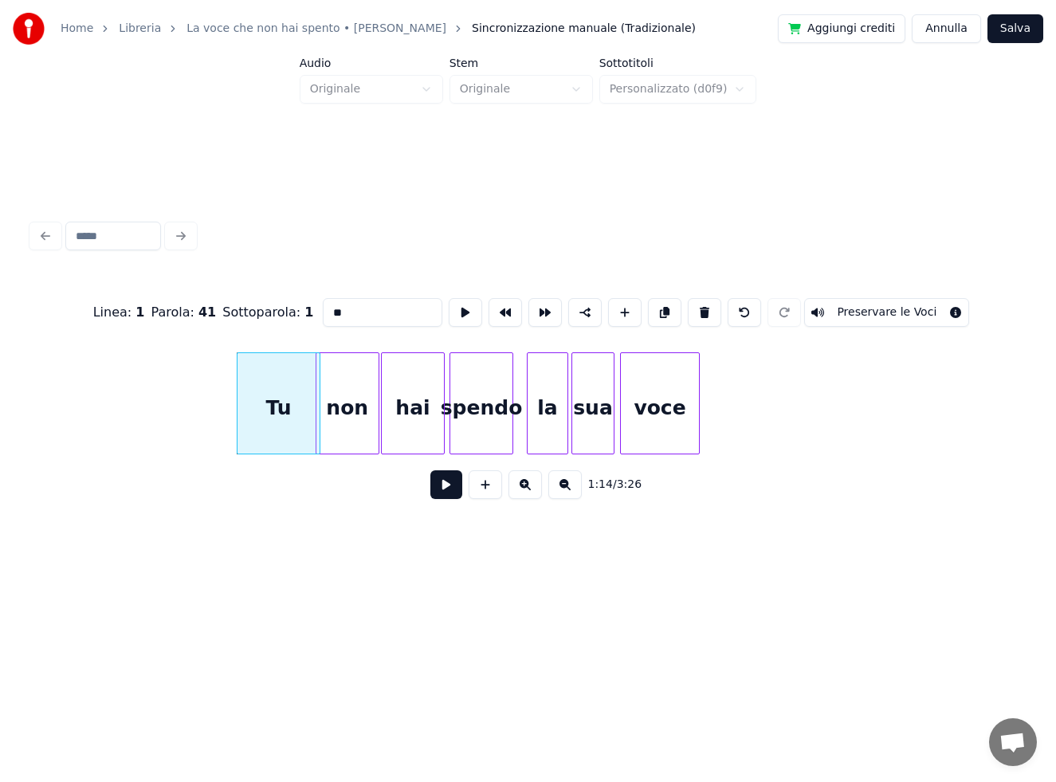
click at [372, 315] on input "**" at bounding box center [383, 312] width 120 height 29
type input "***"
click at [450, 493] on button at bounding box center [446, 484] width 32 height 29
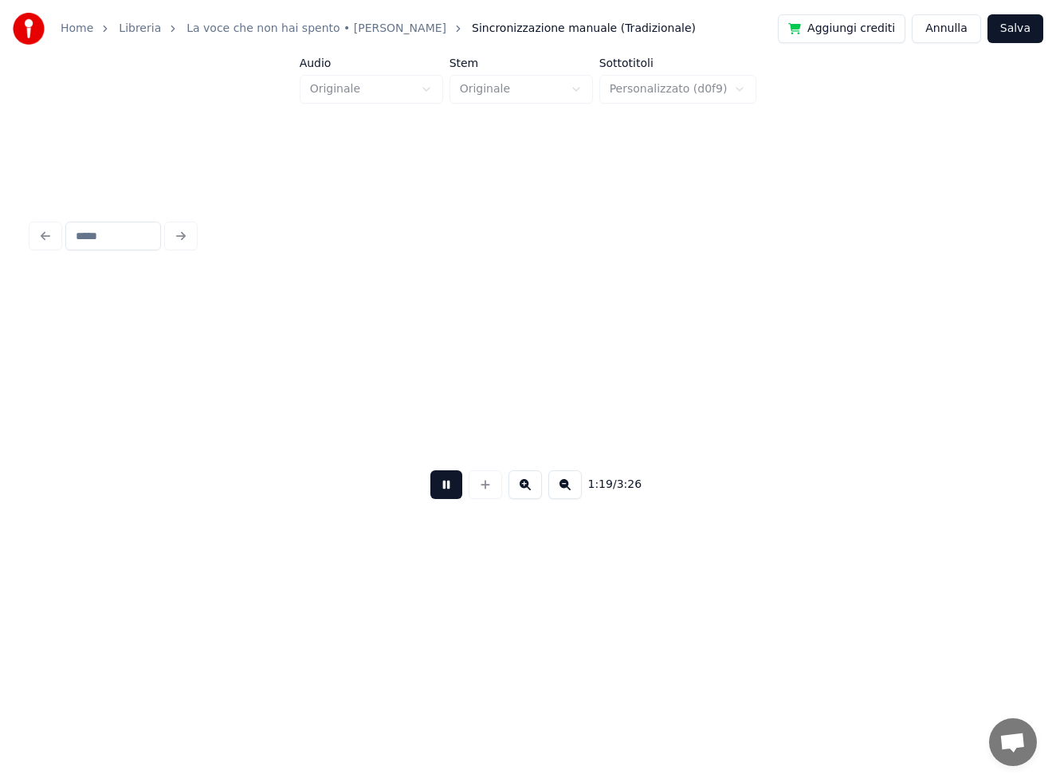
scroll to position [0, 12656]
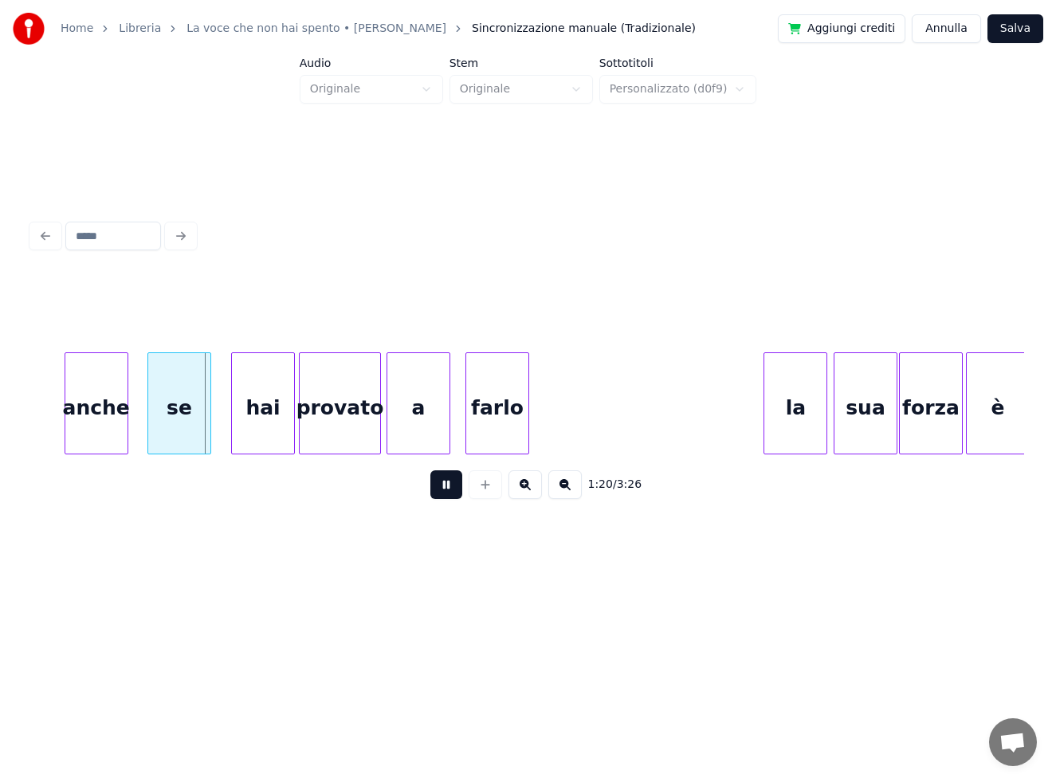
click at [446, 490] on button at bounding box center [446, 484] width 32 height 29
click at [445, 488] on button at bounding box center [446, 484] width 32 height 29
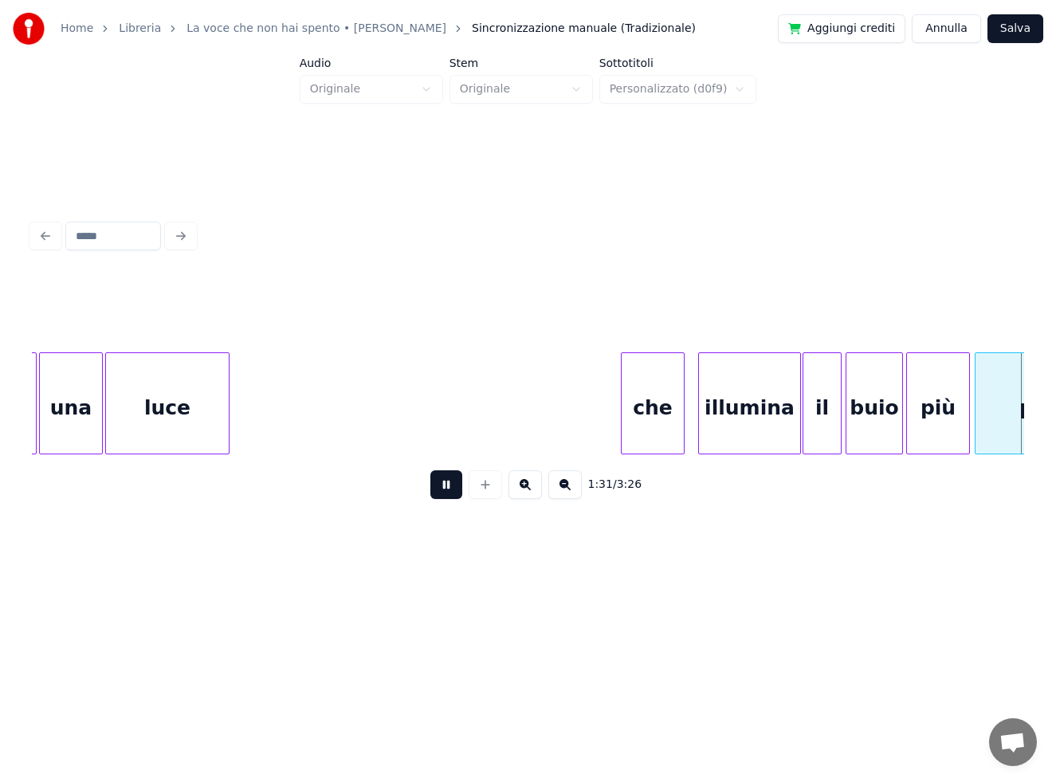
scroll to position [0, 14643]
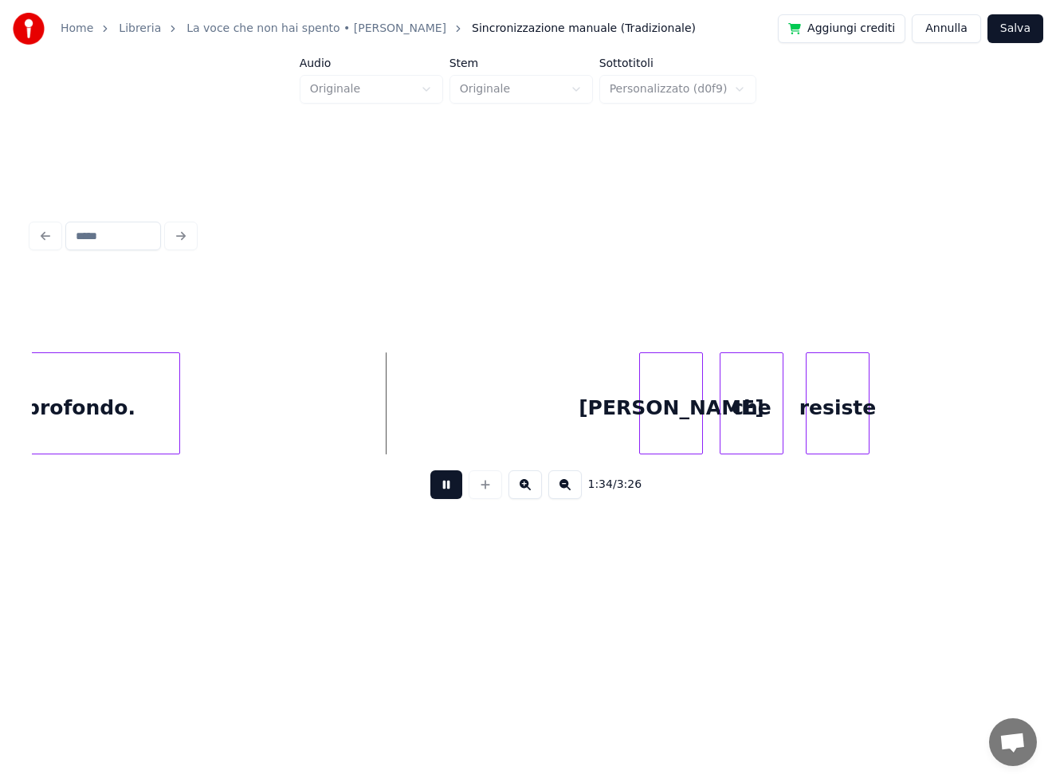
click at [441, 486] on button at bounding box center [446, 484] width 32 height 29
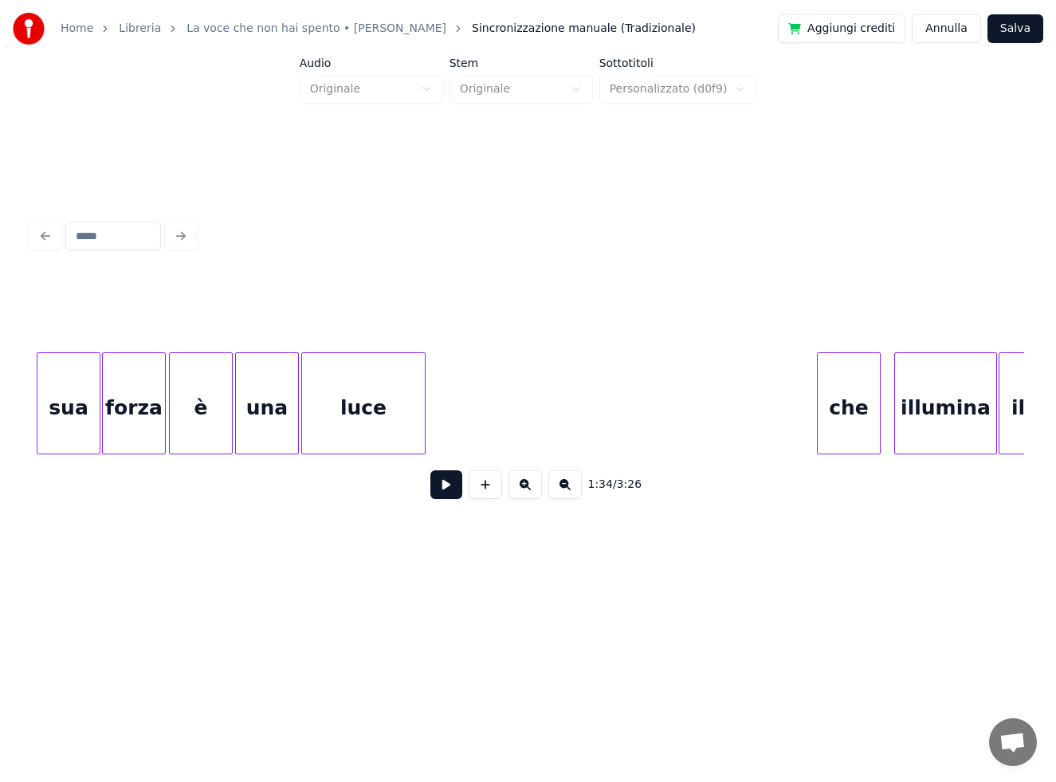
scroll to position [0, 13454]
click at [380, 400] on div "luce" at bounding box center [362, 407] width 123 height 108
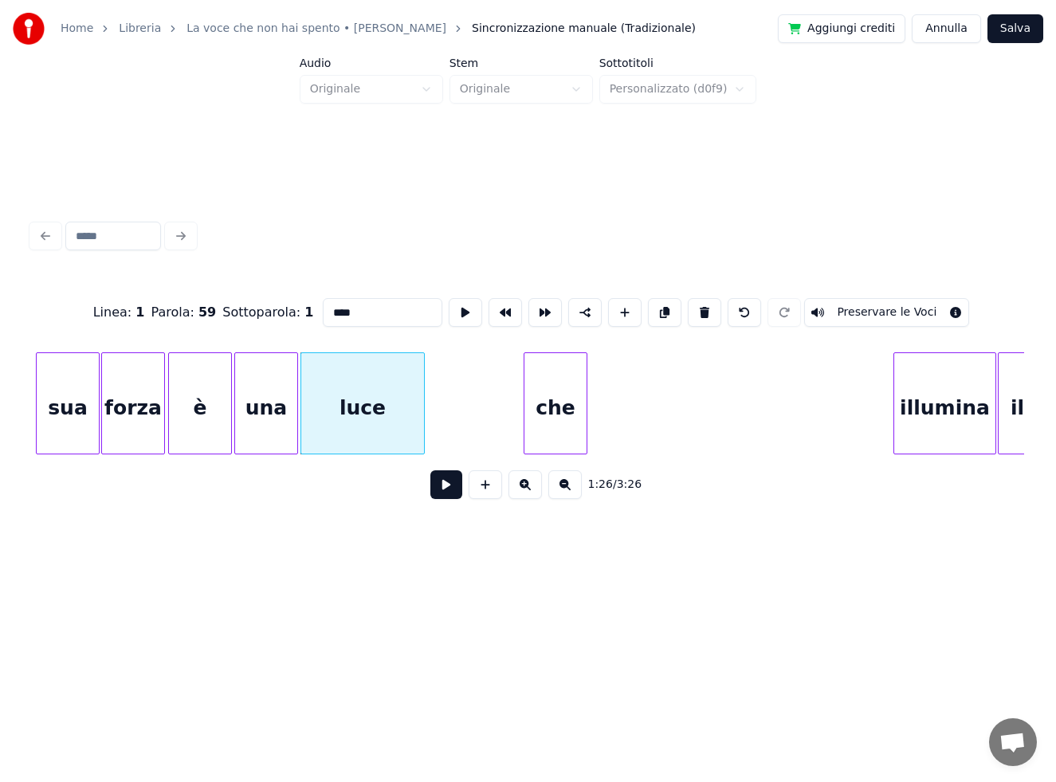
click at [551, 415] on div "che" at bounding box center [555, 407] width 62 height 108
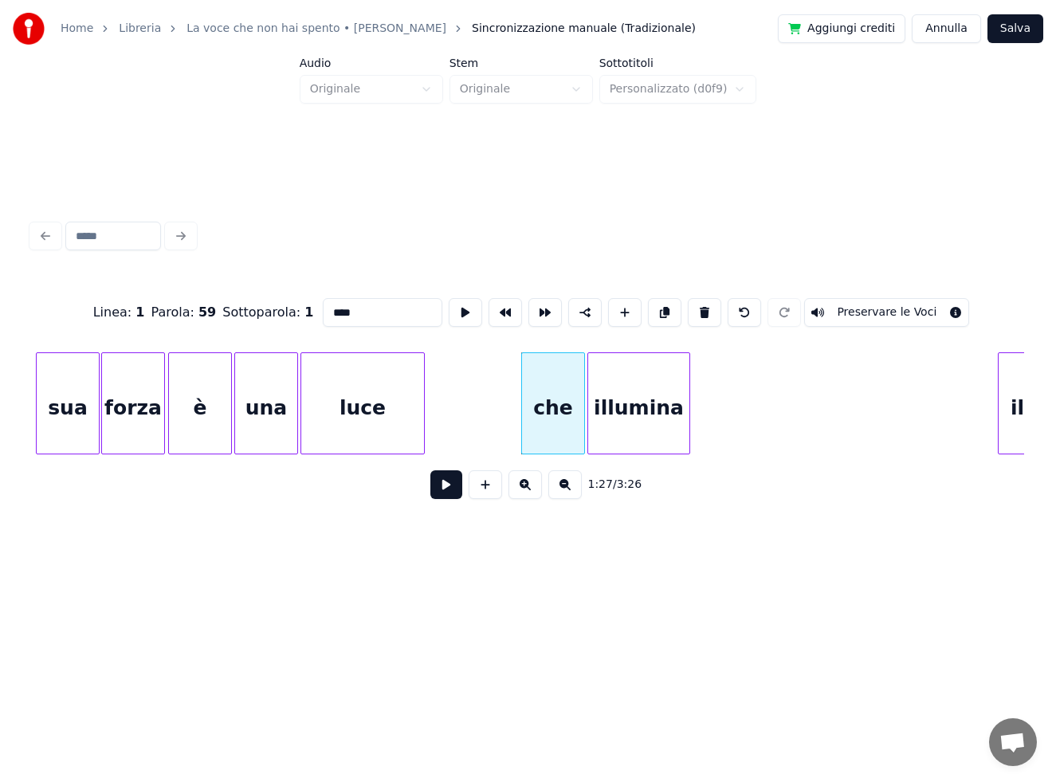
click at [621, 414] on div "illumina" at bounding box center [638, 407] width 101 height 108
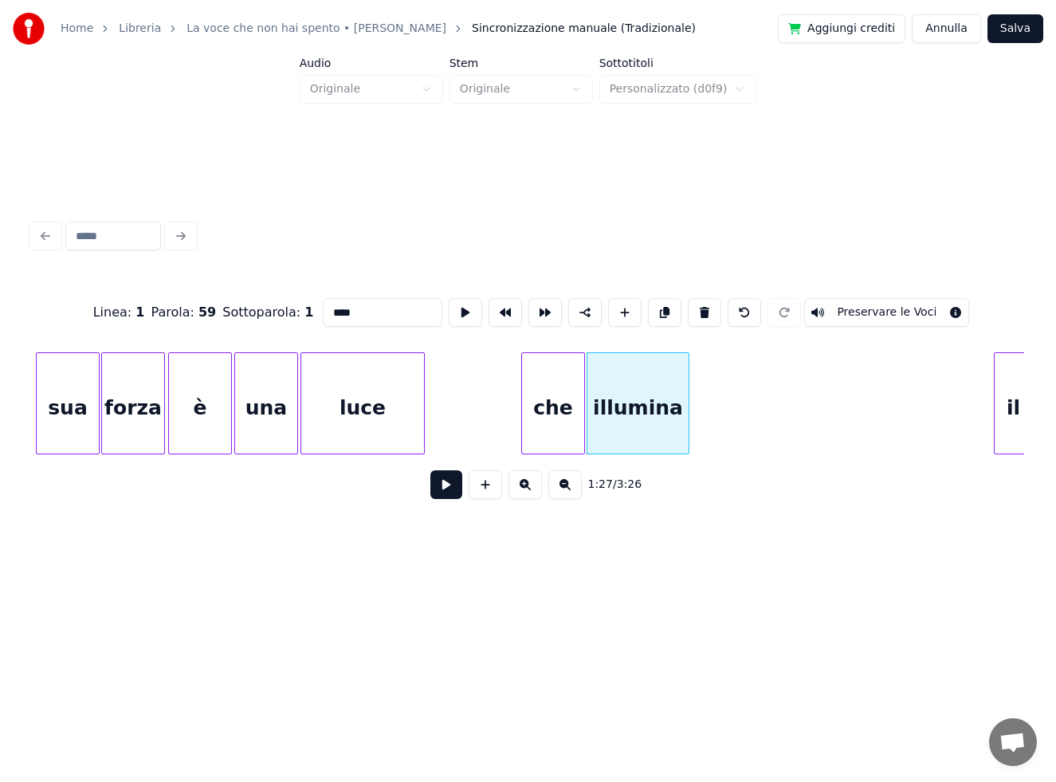
scroll to position [0, 13463]
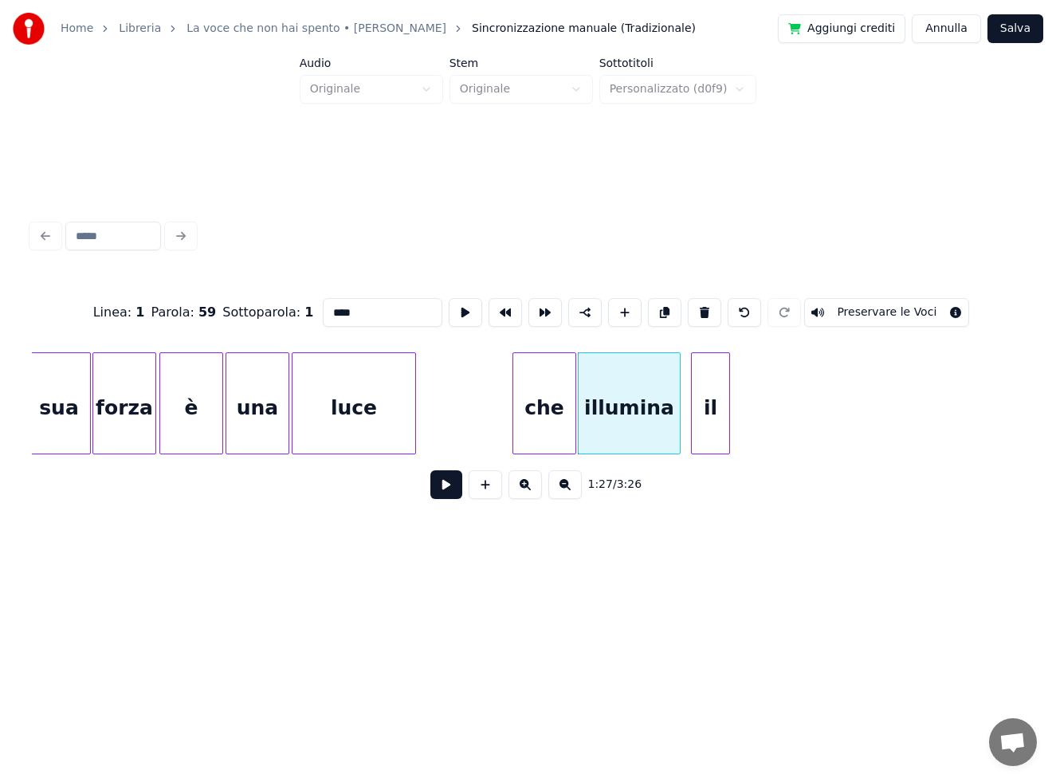
click at [705, 406] on div "il" at bounding box center [710, 407] width 37 height 108
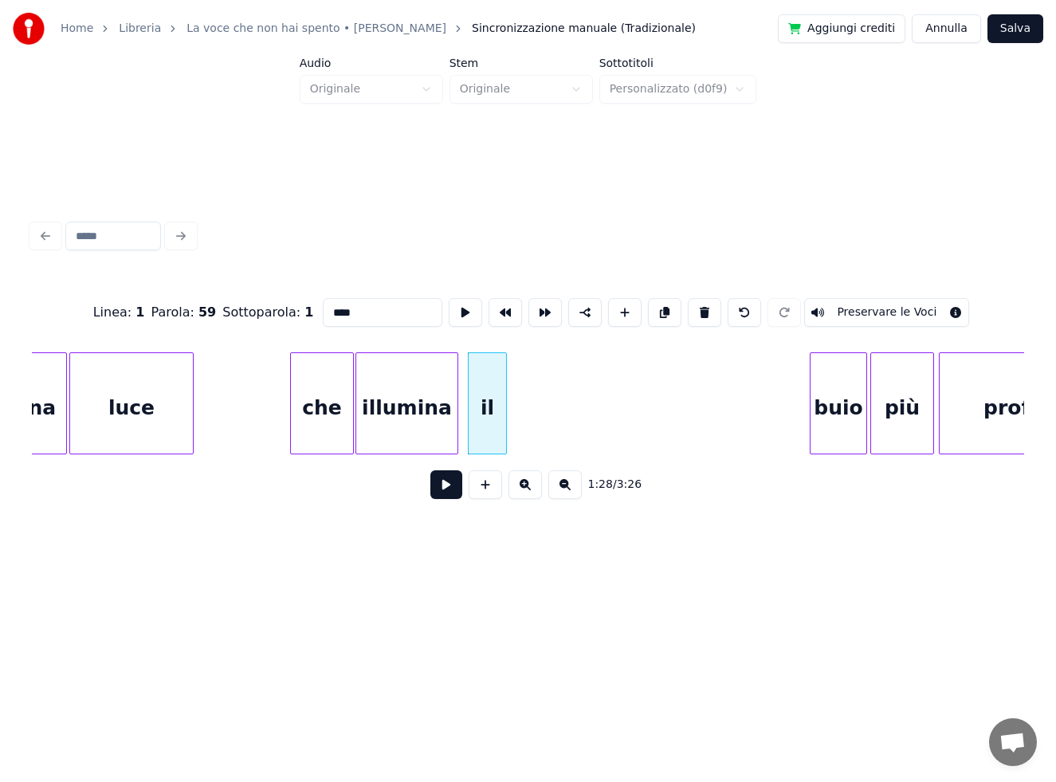
scroll to position [0, 13686]
click at [556, 410] on div "buio" at bounding box center [543, 407] width 56 height 108
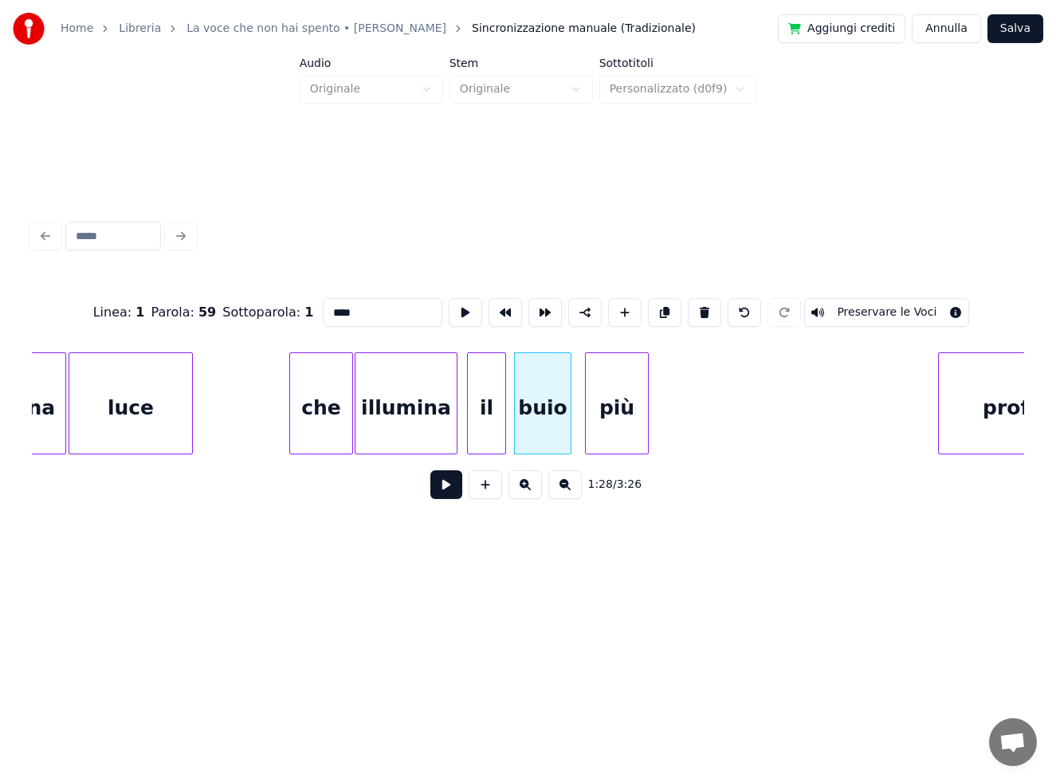
click at [616, 391] on div "più" at bounding box center [617, 407] width 62 height 108
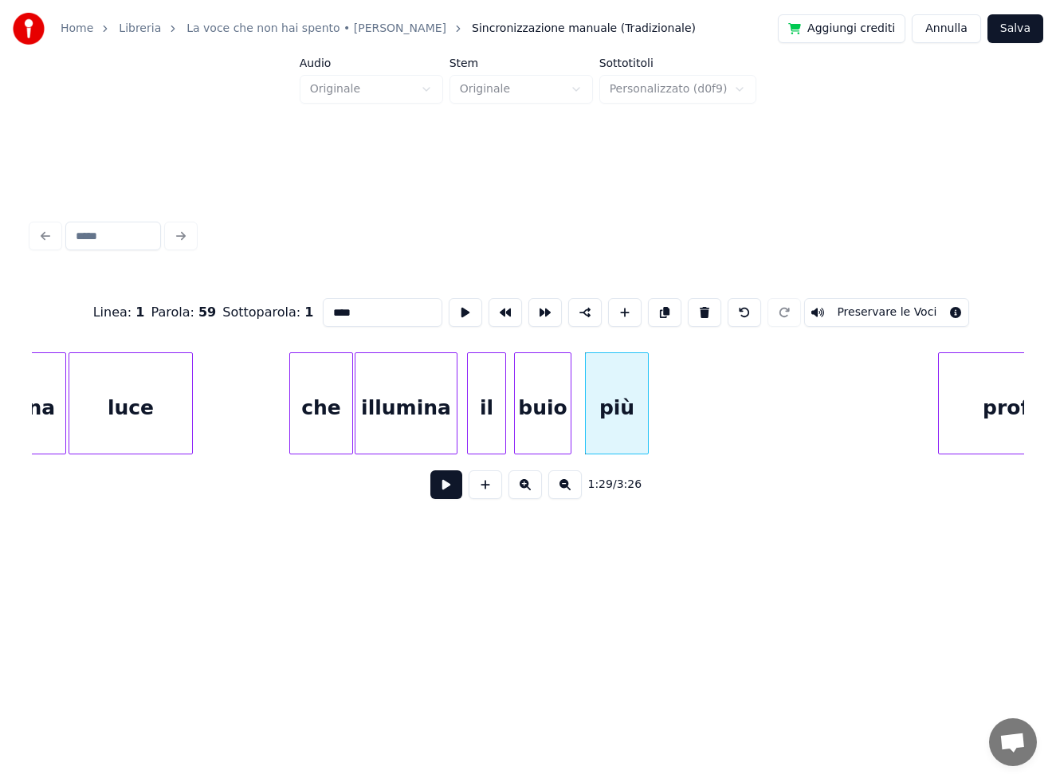
scroll to position [0, 13784]
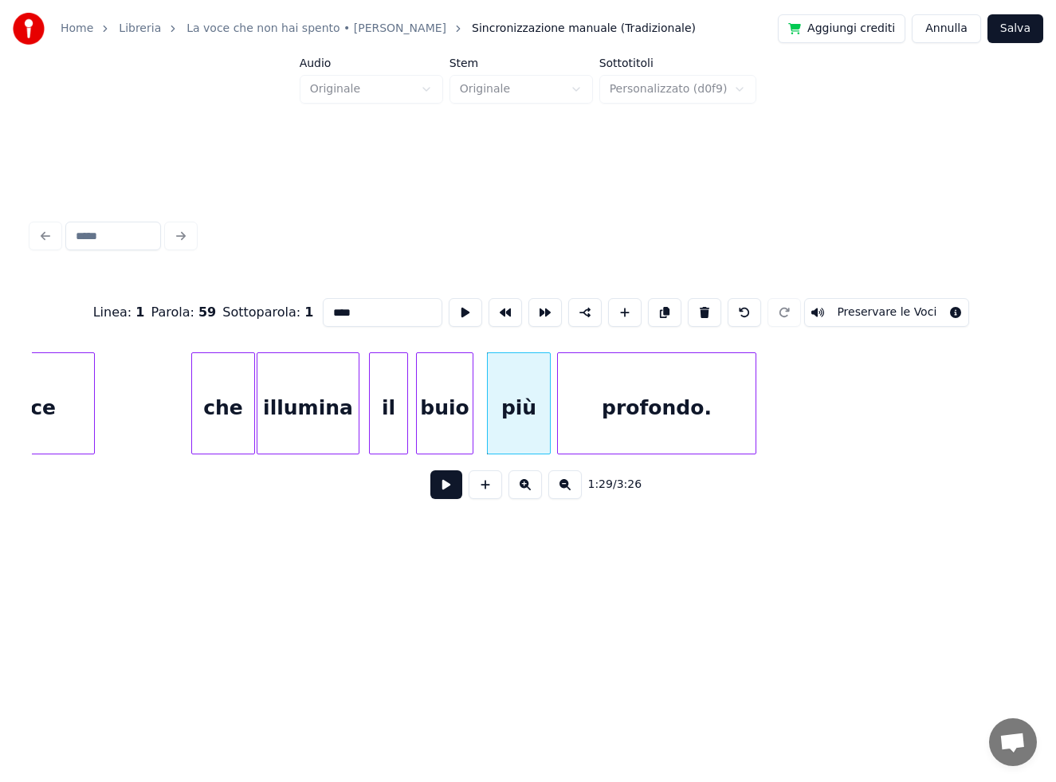
click at [686, 394] on div "profondo." at bounding box center [657, 407] width 198 height 108
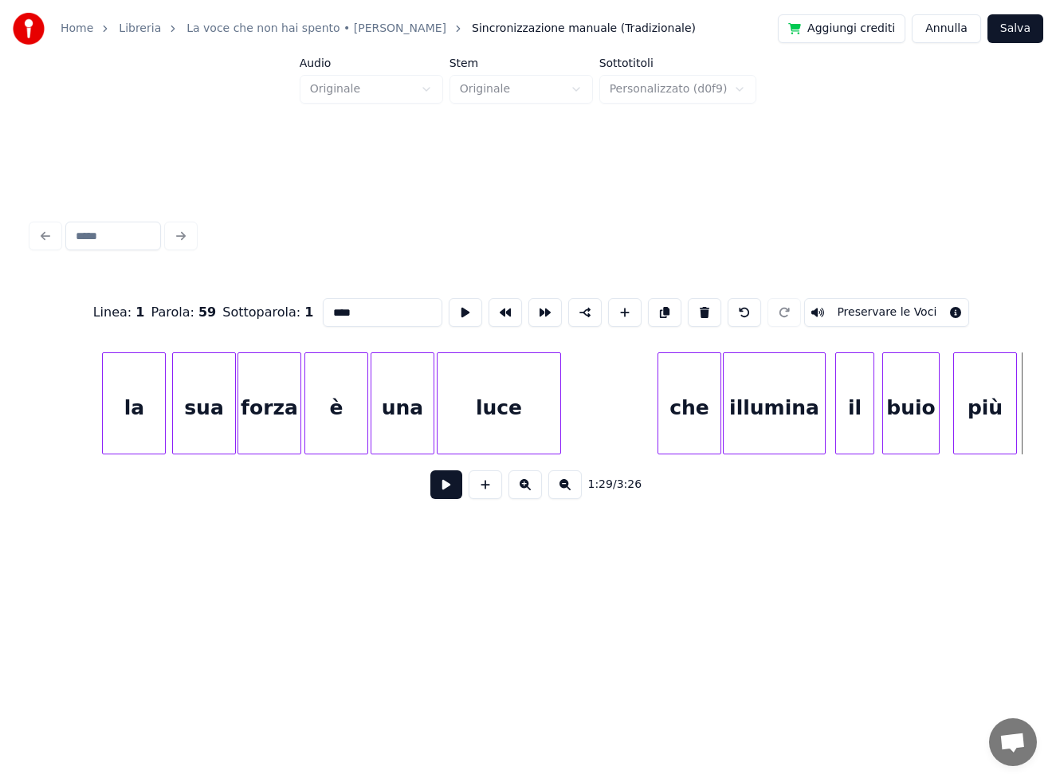
scroll to position [0, 13263]
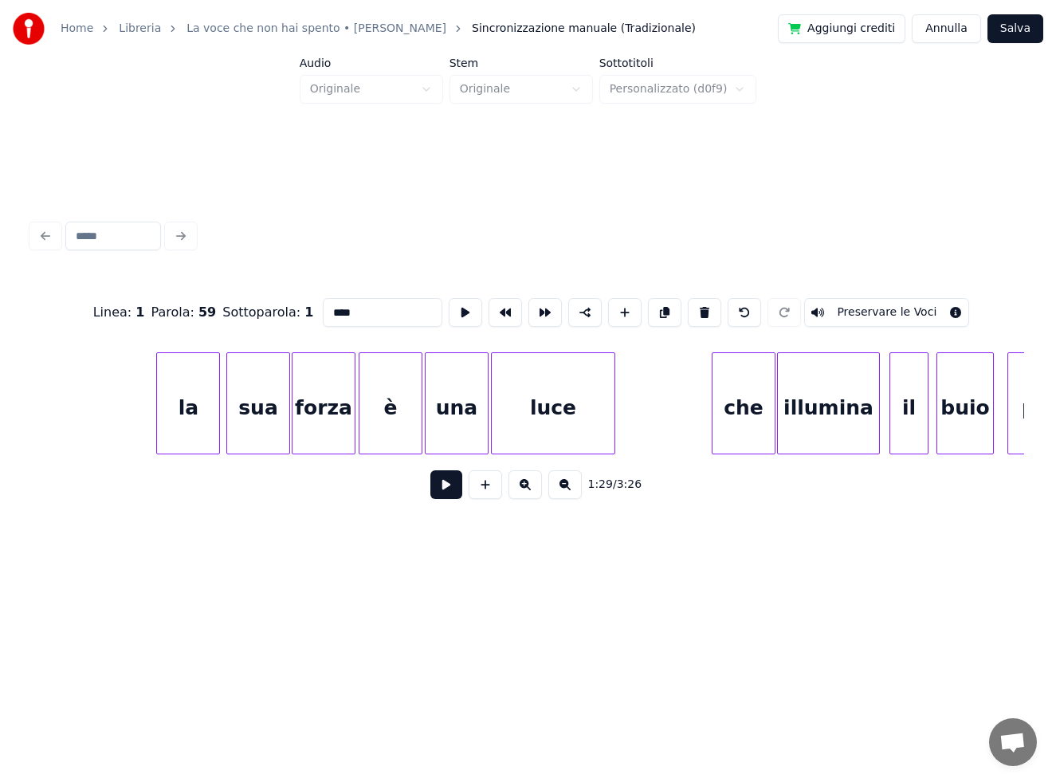
click at [181, 389] on div "la" at bounding box center [188, 407] width 62 height 108
type input "**"
click at [448, 484] on button at bounding box center [446, 484] width 32 height 29
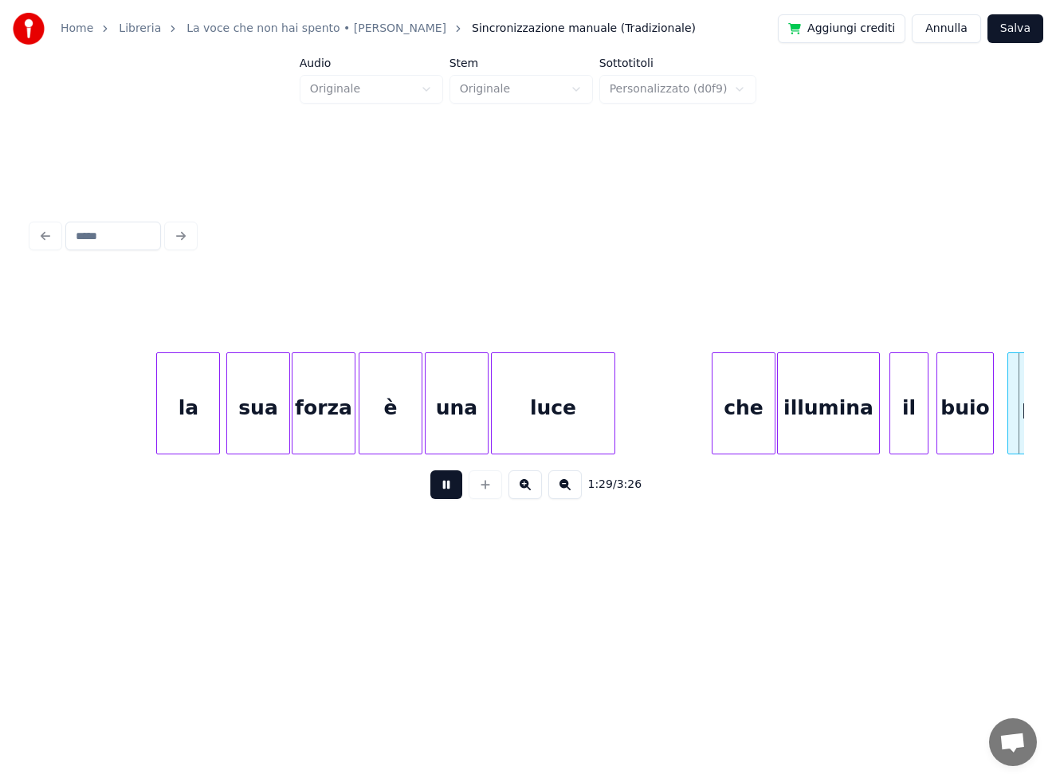
scroll to position [0, 14257]
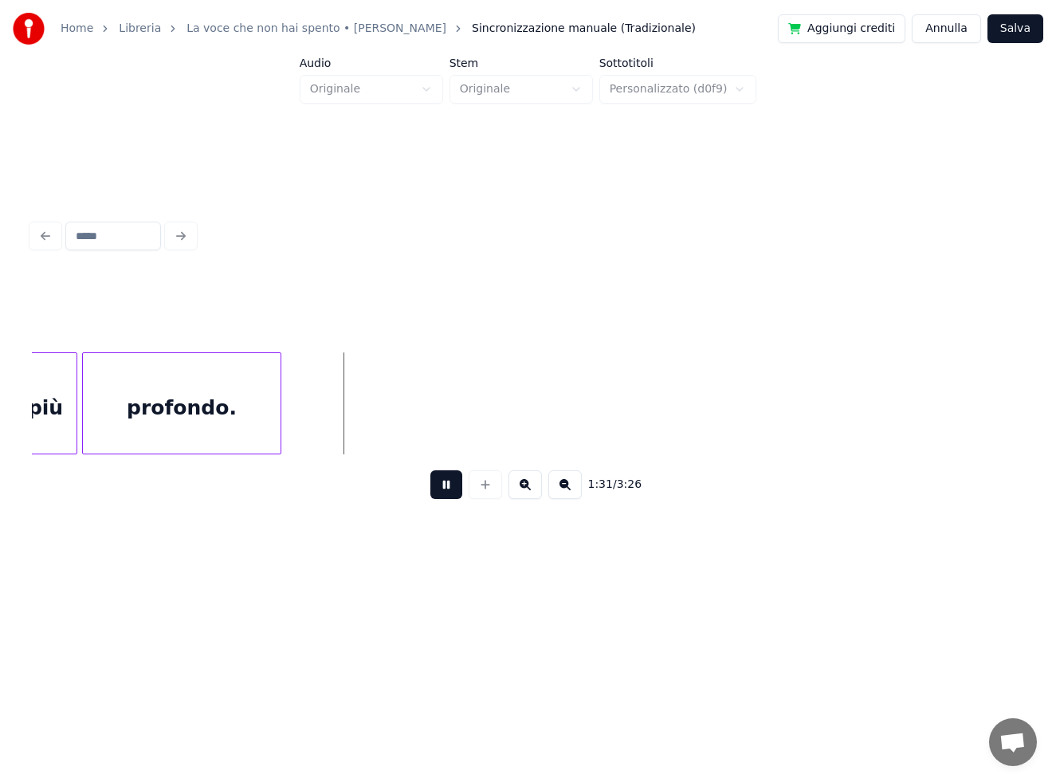
drag, startPoint x: 449, startPoint y: 489, endPoint x: 458, endPoint y: 472, distance: 19.3
click at [449, 488] on button at bounding box center [446, 484] width 32 height 29
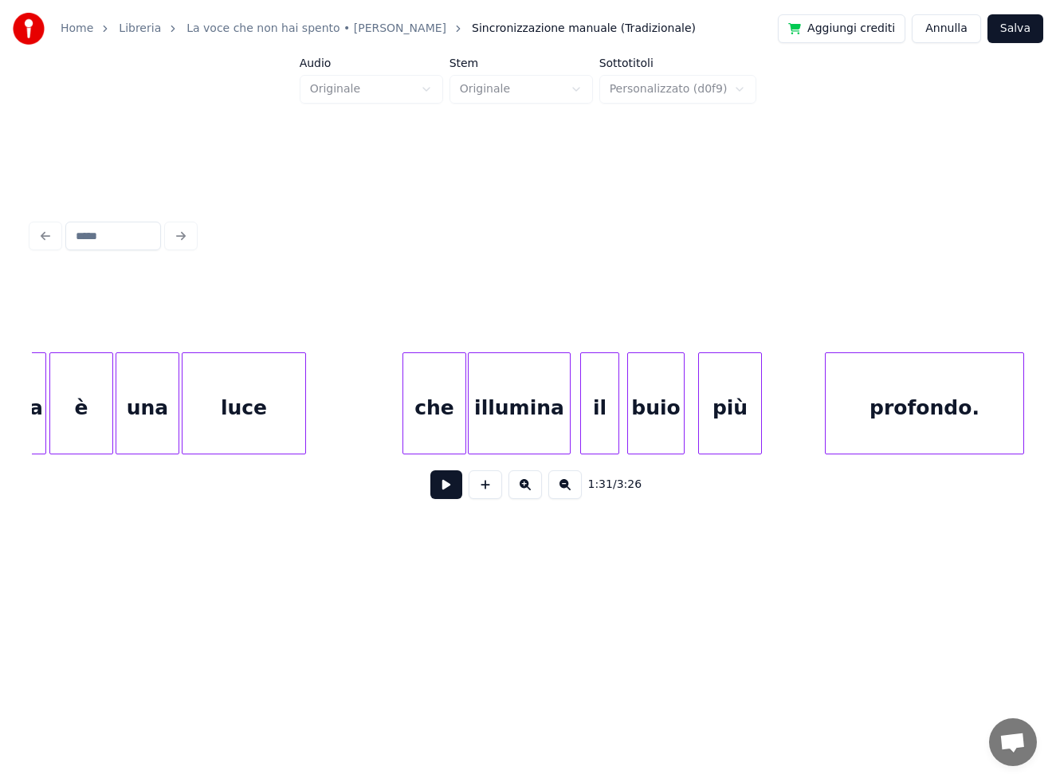
scroll to position [0, 13573]
click at [914, 434] on div "profondo." at bounding box center [925, 407] width 198 height 108
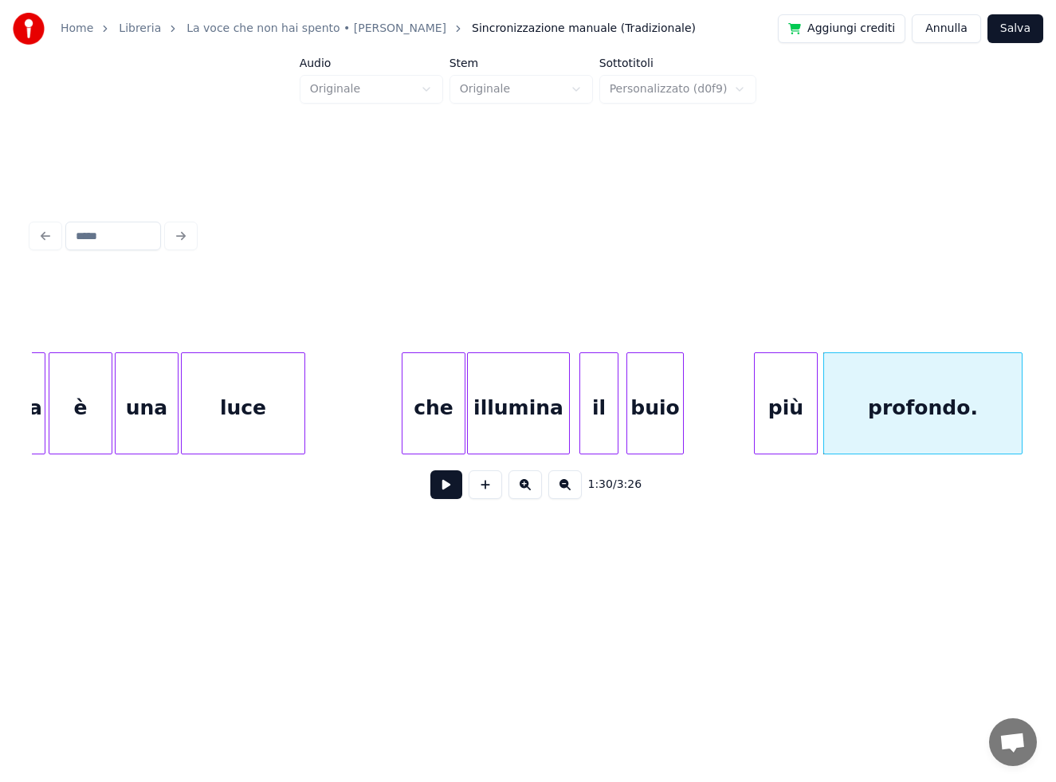
click at [795, 412] on div "più" at bounding box center [786, 407] width 62 height 108
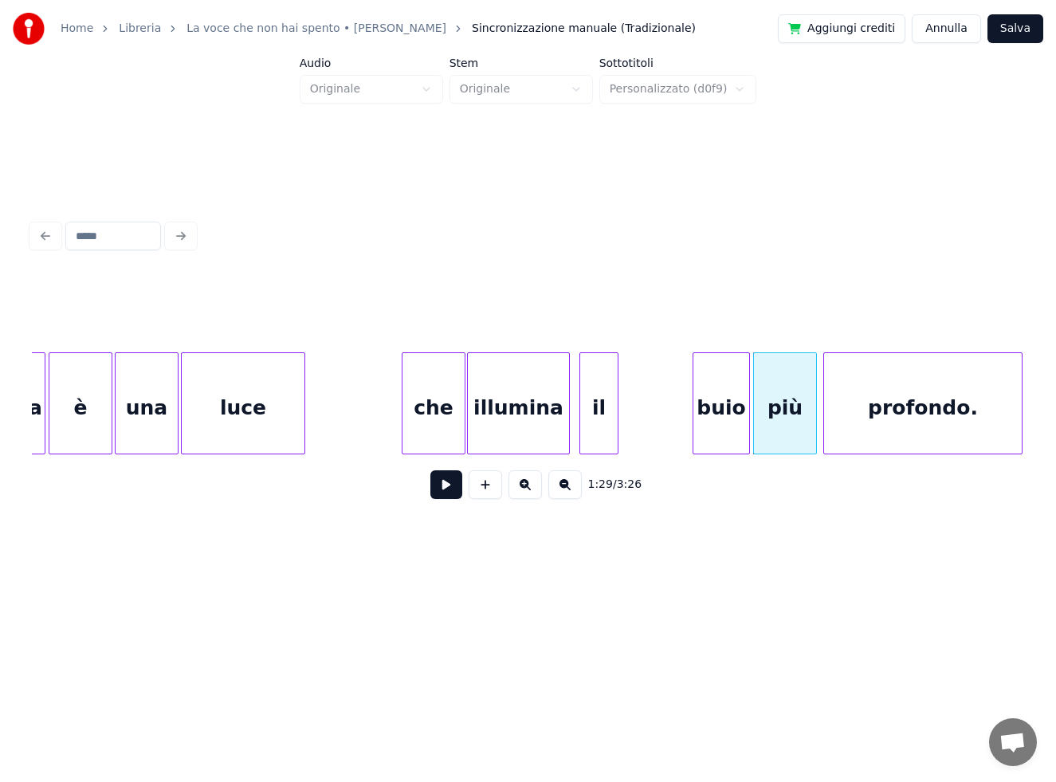
click at [738, 416] on div "buio" at bounding box center [721, 407] width 56 height 108
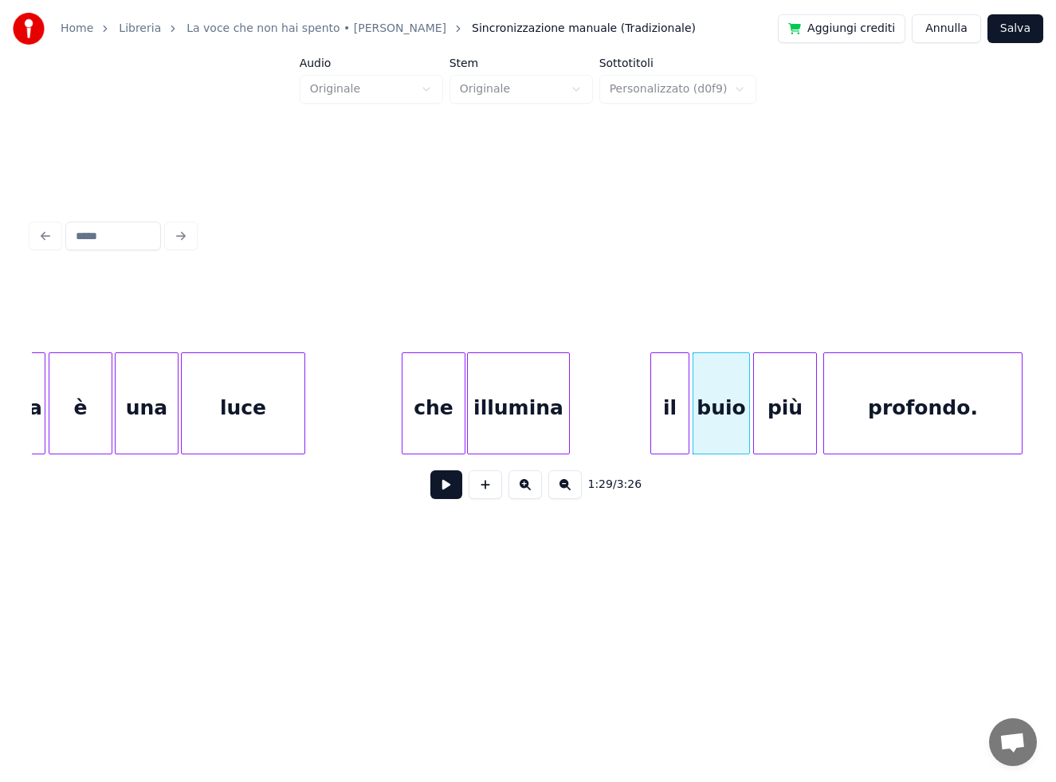
click at [677, 414] on div "il" at bounding box center [669, 407] width 37 height 108
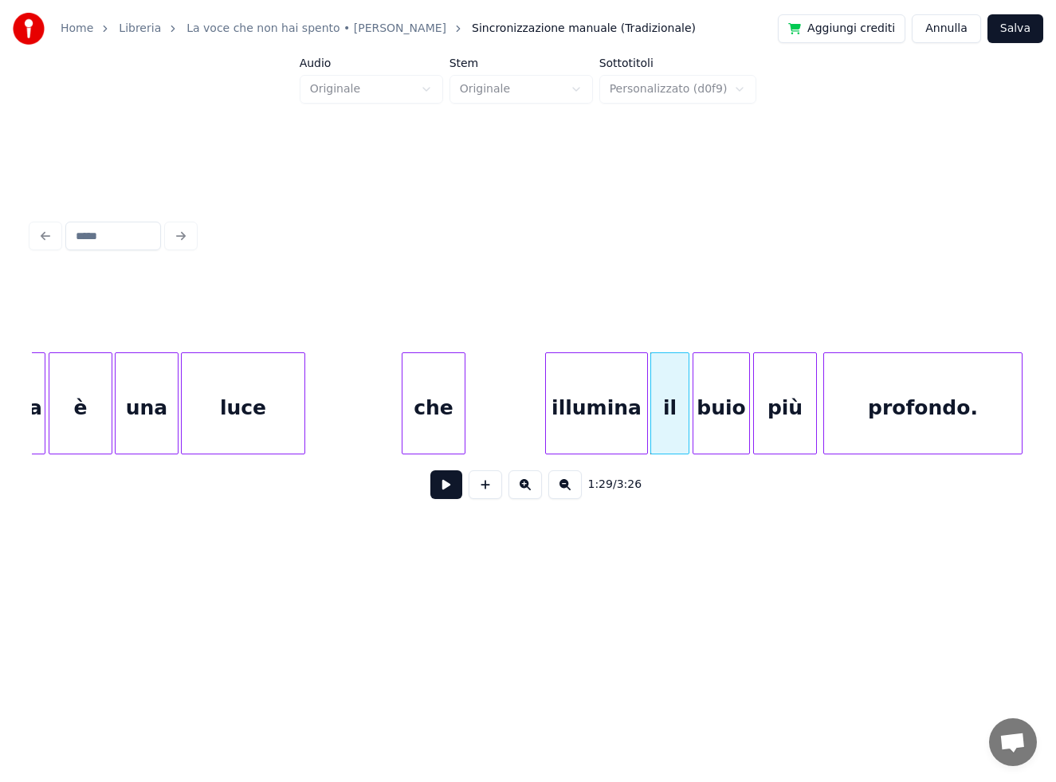
click at [622, 410] on div "illumina" at bounding box center [596, 407] width 101 height 108
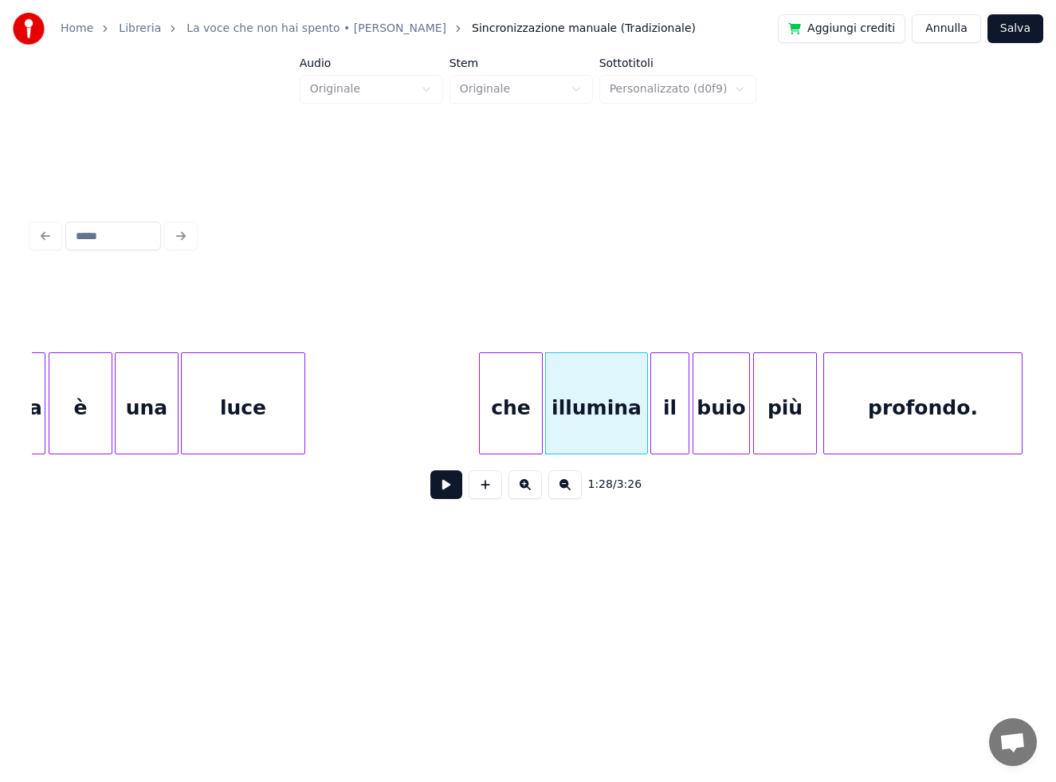
click at [524, 409] on div "che" at bounding box center [511, 407] width 62 height 108
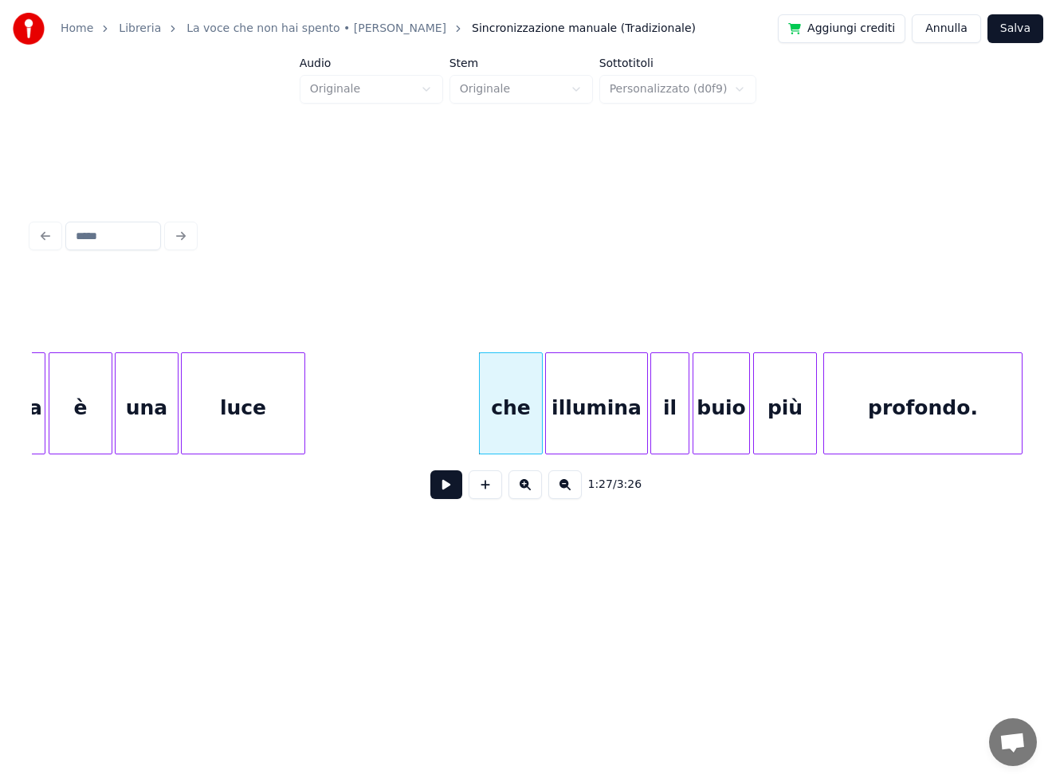
click at [262, 401] on div "luce" at bounding box center [243, 407] width 123 height 108
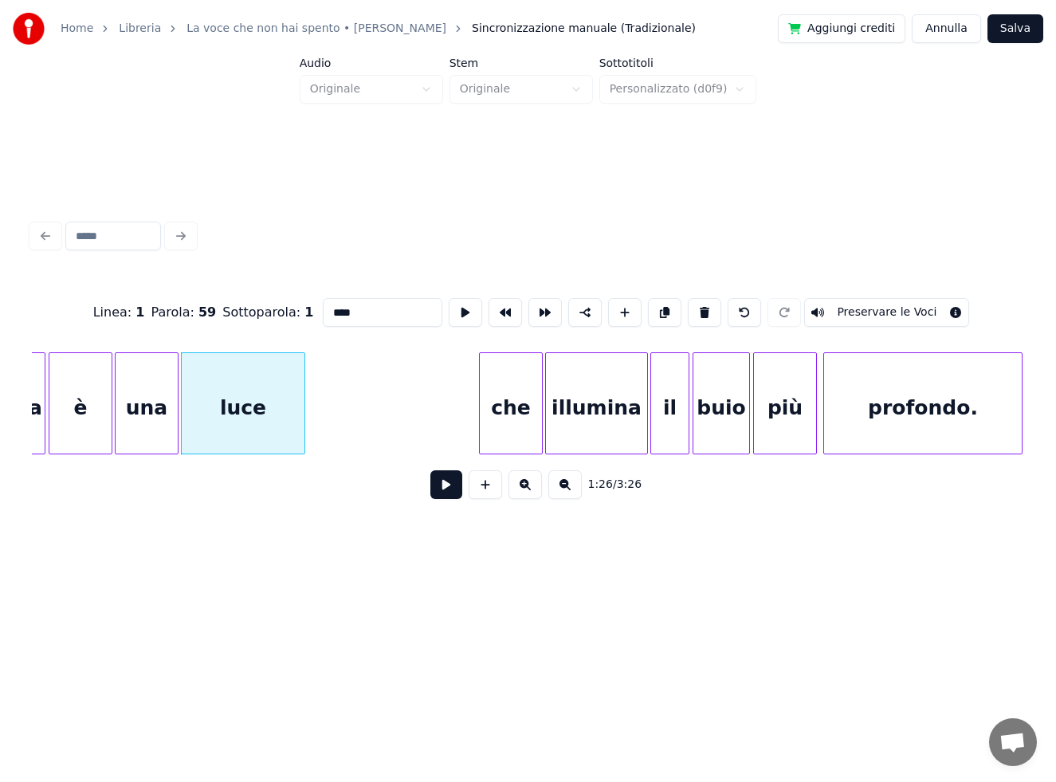
click at [449, 489] on button at bounding box center [446, 484] width 32 height 29
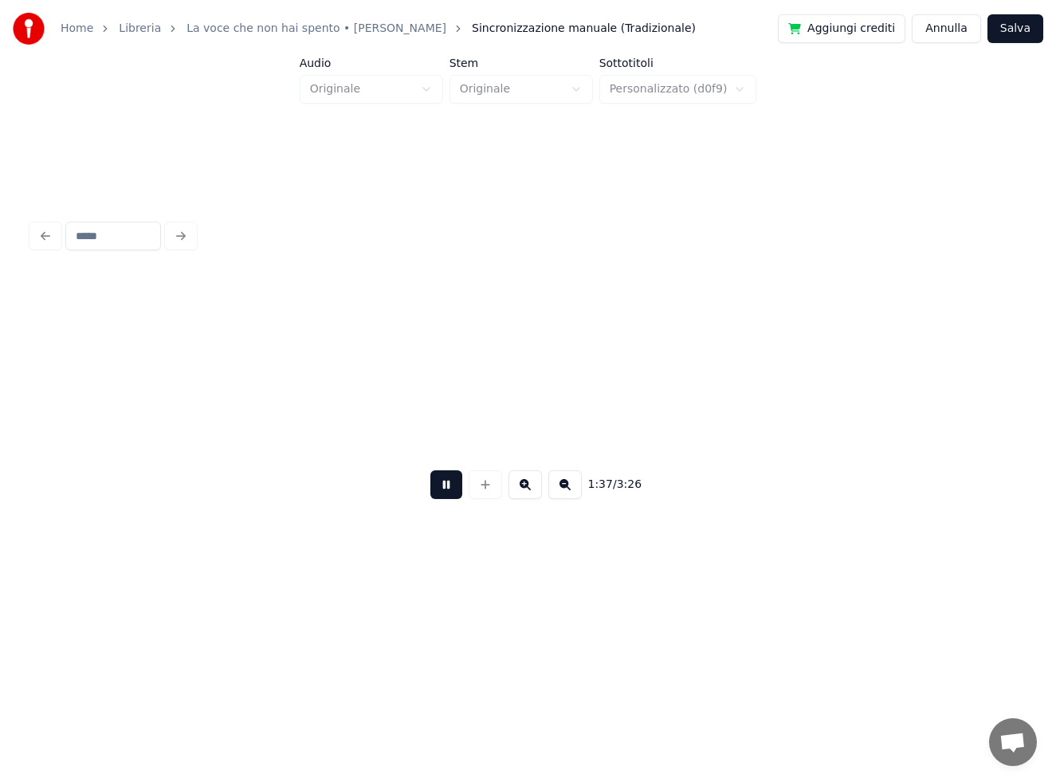
scroll to position [0, 15558]
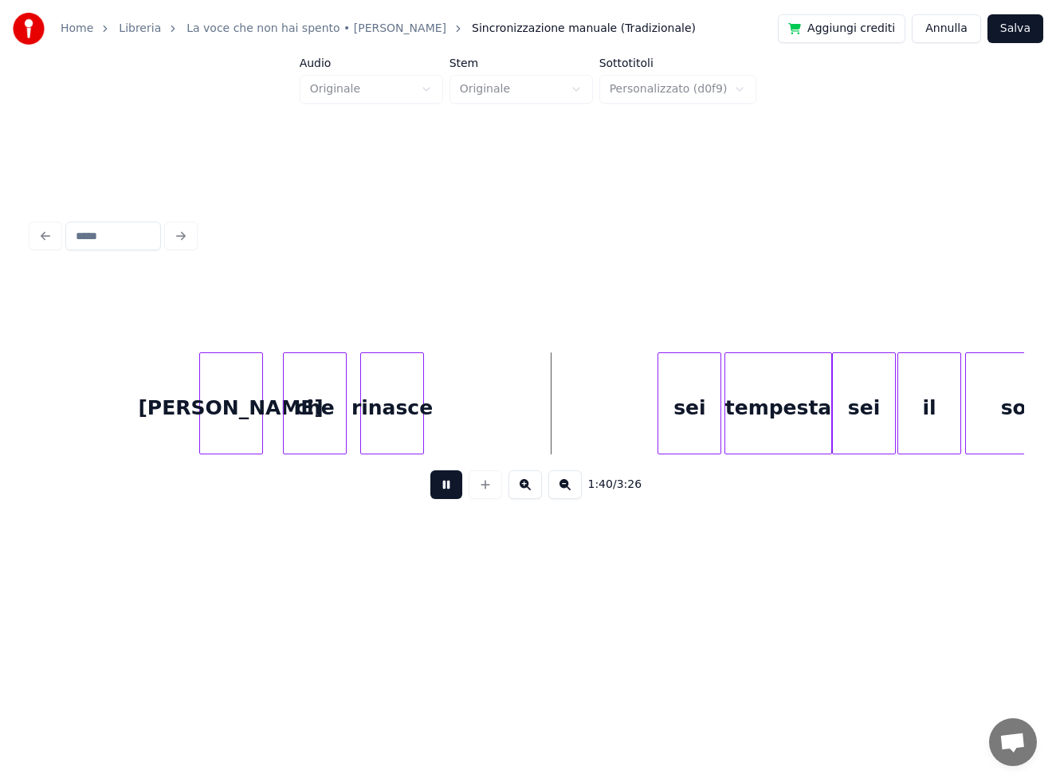
drag, startPoint x: 450, startPoint y: 489, endPoint x: 447, endPoint y: 465, distance: 24.1
click at [451, 489] on button at bounding box center [446, 484] width 32 height 29
click at [435, 424] on div at bounding box center [437, 403] width 5 height 100
click at [357, 413] on div at bounding box center [359, 403] width 5 height 100
click at [452, 495] on button at bounding box center [446, 484] width 32 height 29
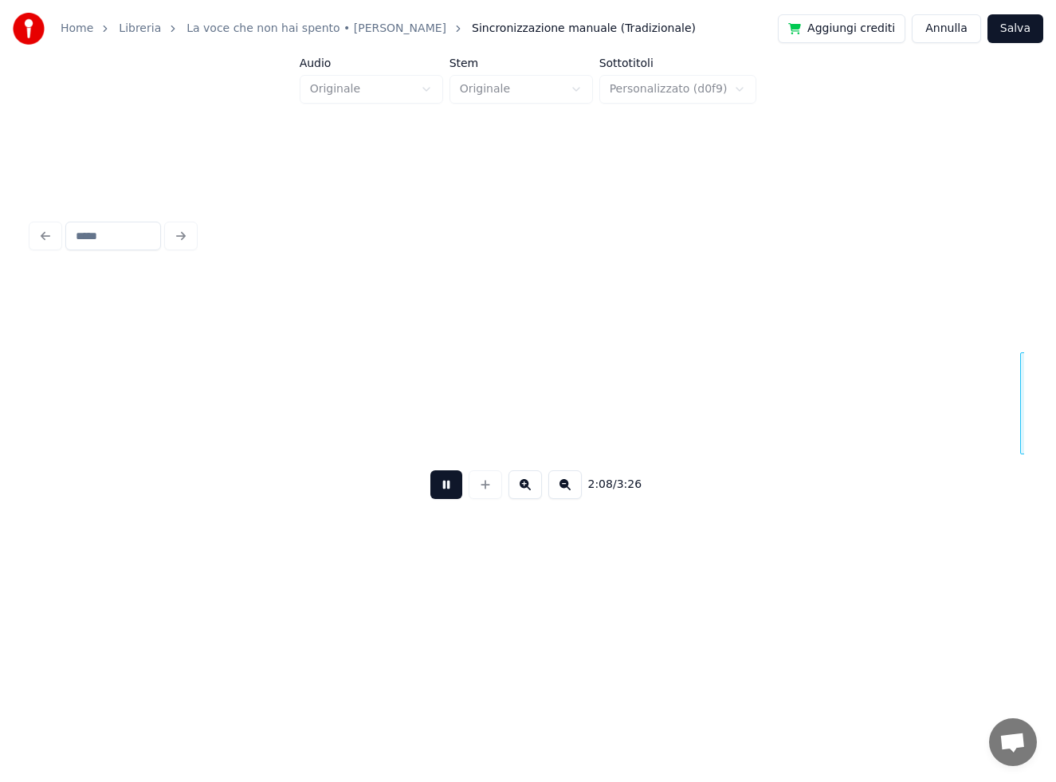
scroll to position [0, 20527]
click at [444, 489] on button at bounding box center [446, 484] width 32 height 29
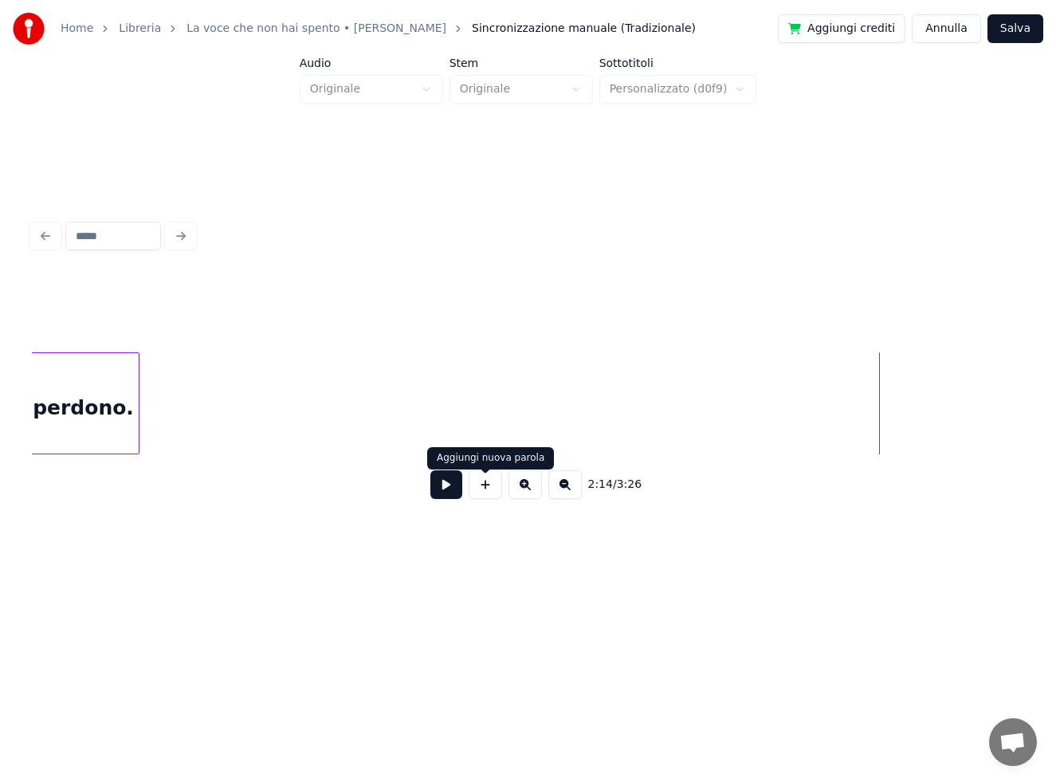
click at [483, 488] on button at bounding box center [485, 484] width 33 height 29
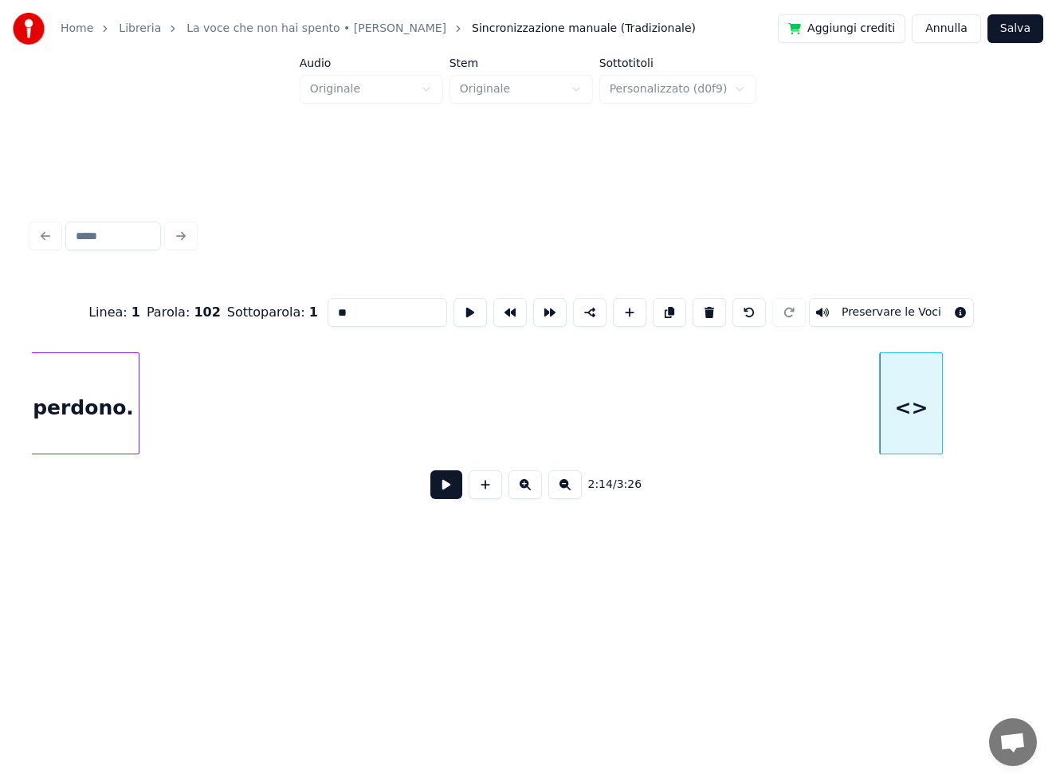
drag, startPoint x: 363, startPoint y: 308, endPoint x: 301, endPoint y: 305, distance: 61.4
click at [304, 308] on div "Linea : 1 Parola : 102 Sottoparola : 1 ** Preservare le Voci" at bounding box center [528, 313] width 992 height 80
type input "******"
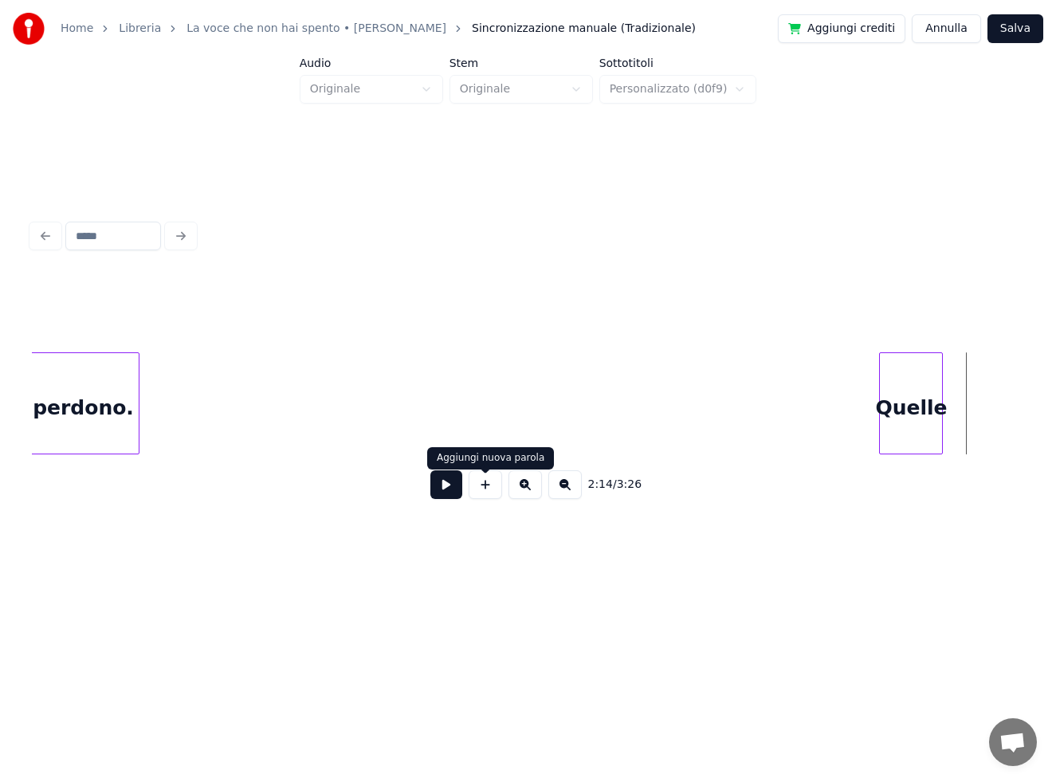
click at [489, 489] on button at bounding box center [485, 484] width 33 height 29
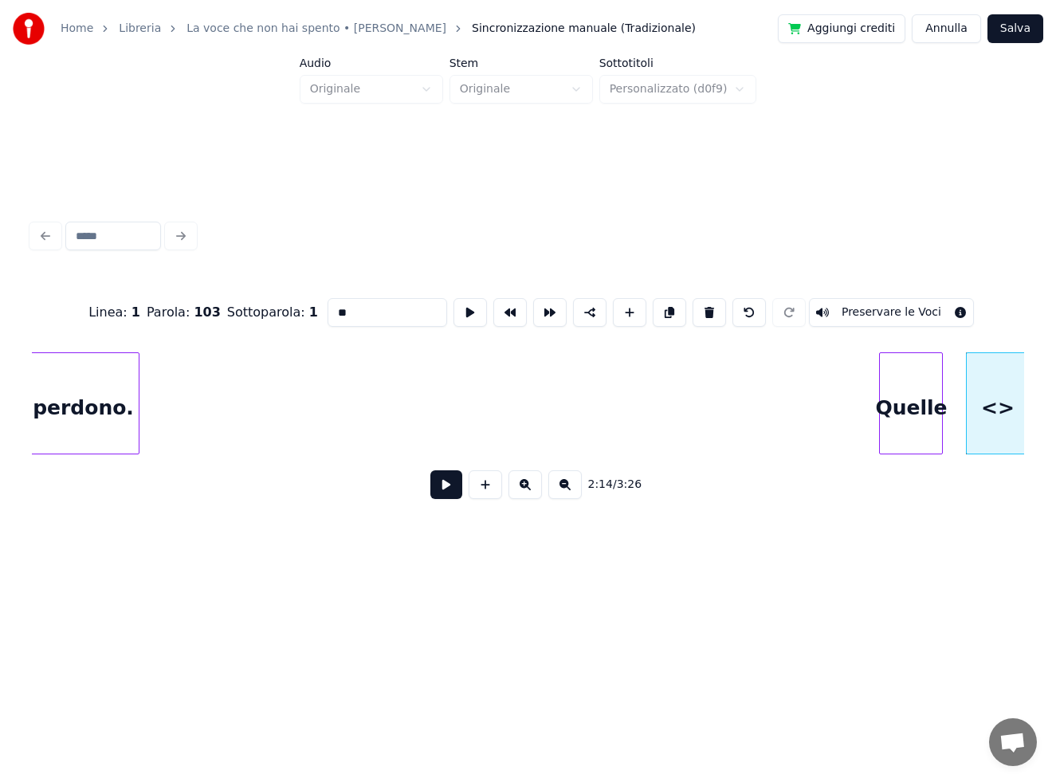
drag, startPoint x: 359, startPoint y: 299, endPoint x: 261, endPoint y: 306, distance: 98.3
click at [265, 309] on div "Linea : 1 Parola : 103 Sottoparola : 1 ** Preservare le Voci" at bounding box center [528, 313] width 992 height 80
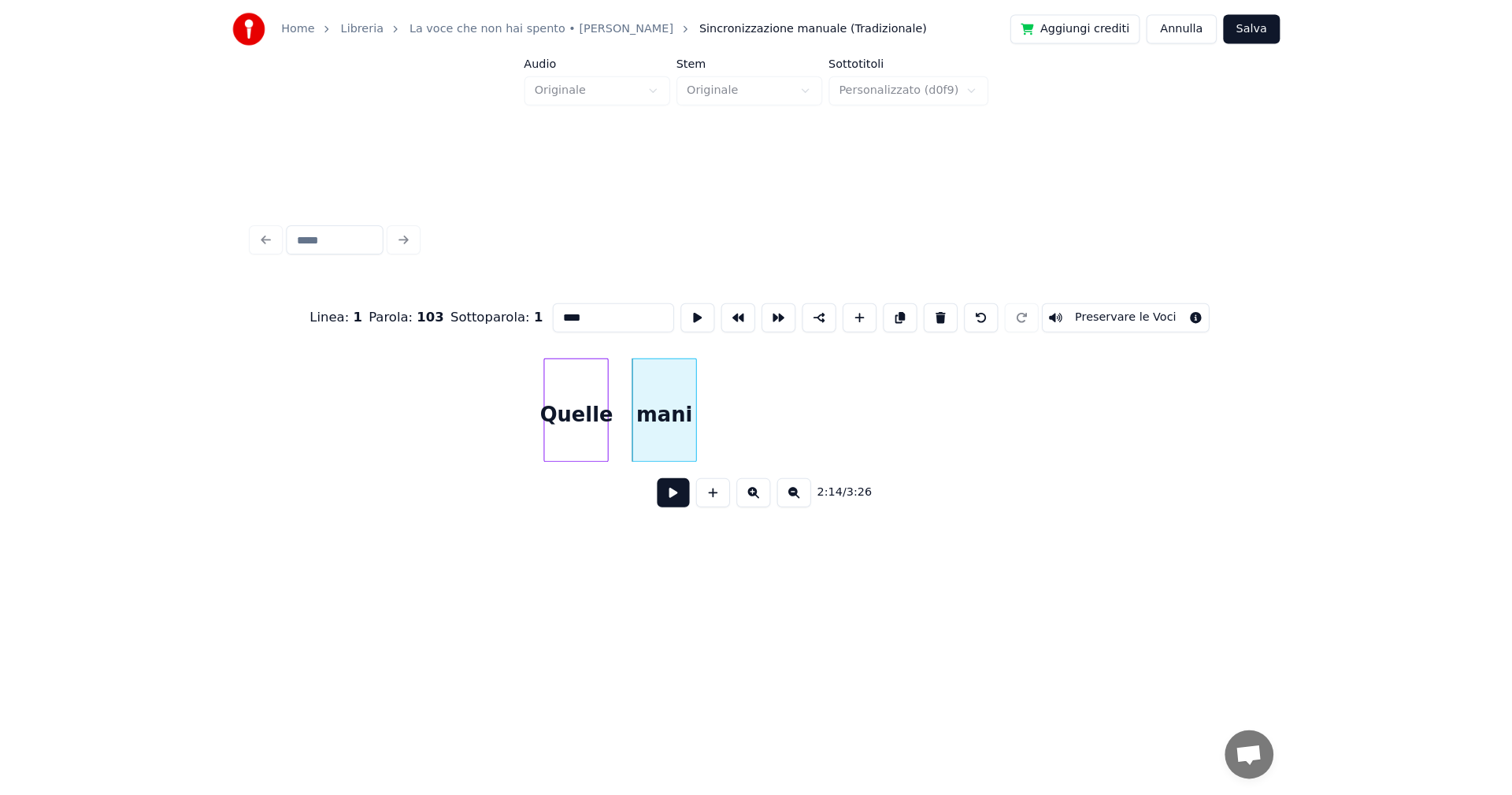
scroll to position [0, 20852]
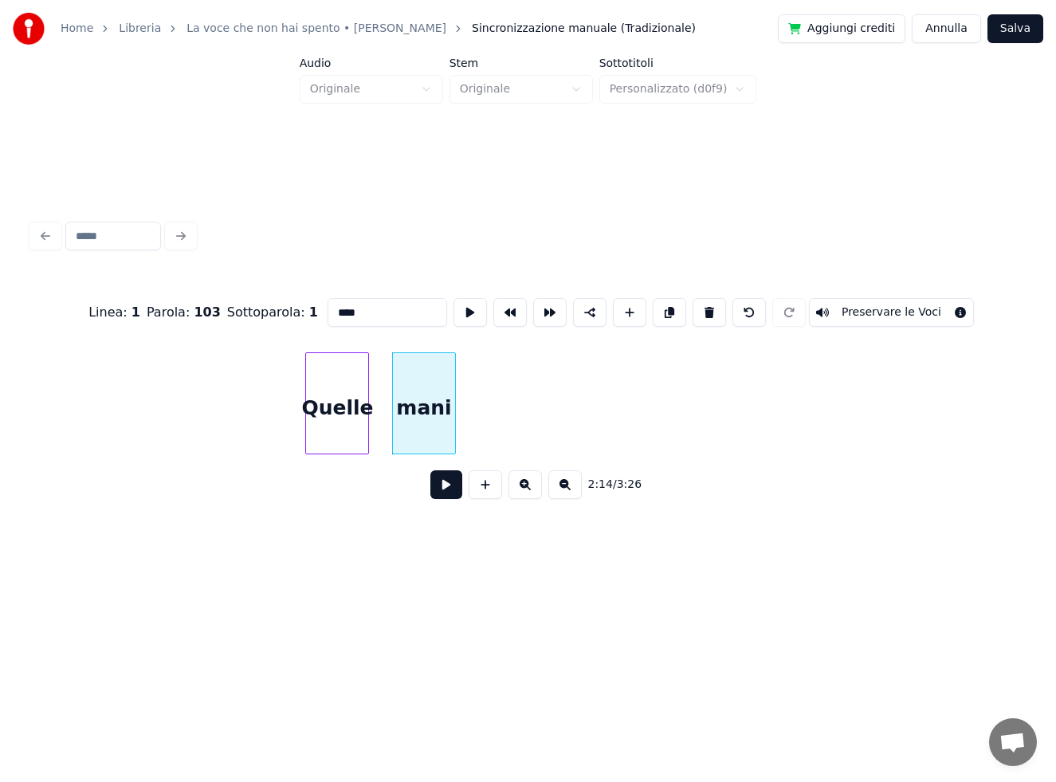
type input "****"
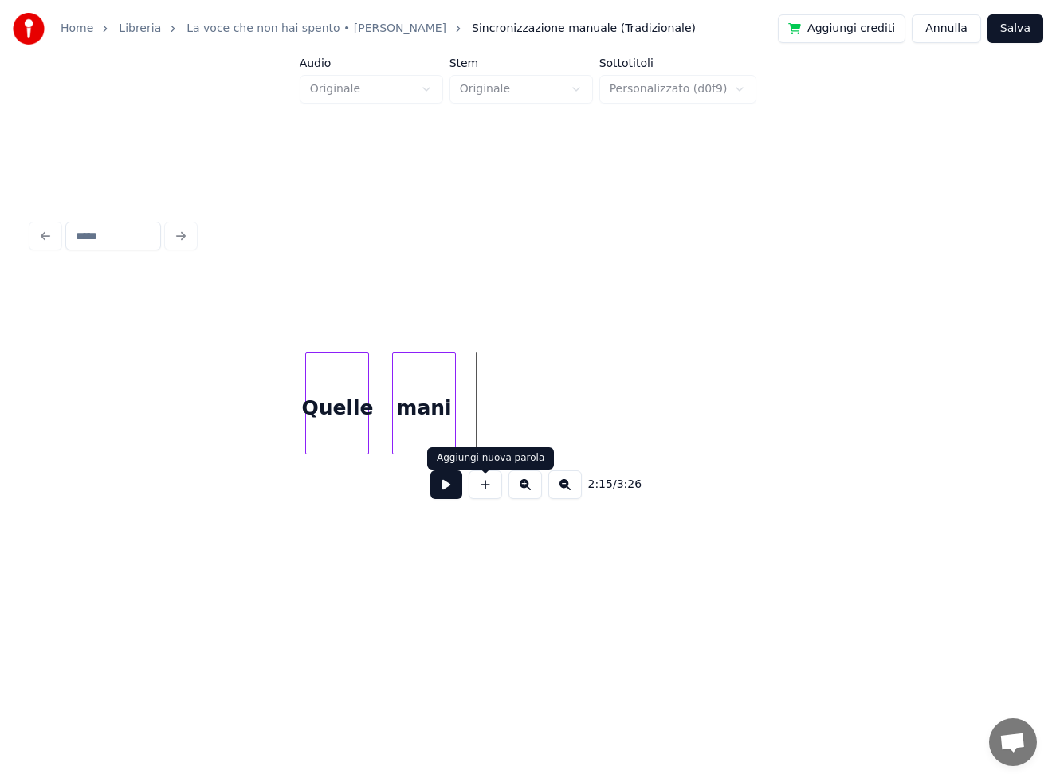
click at [484, 487] on button at bounding box center [485, 484] width 33 height 29
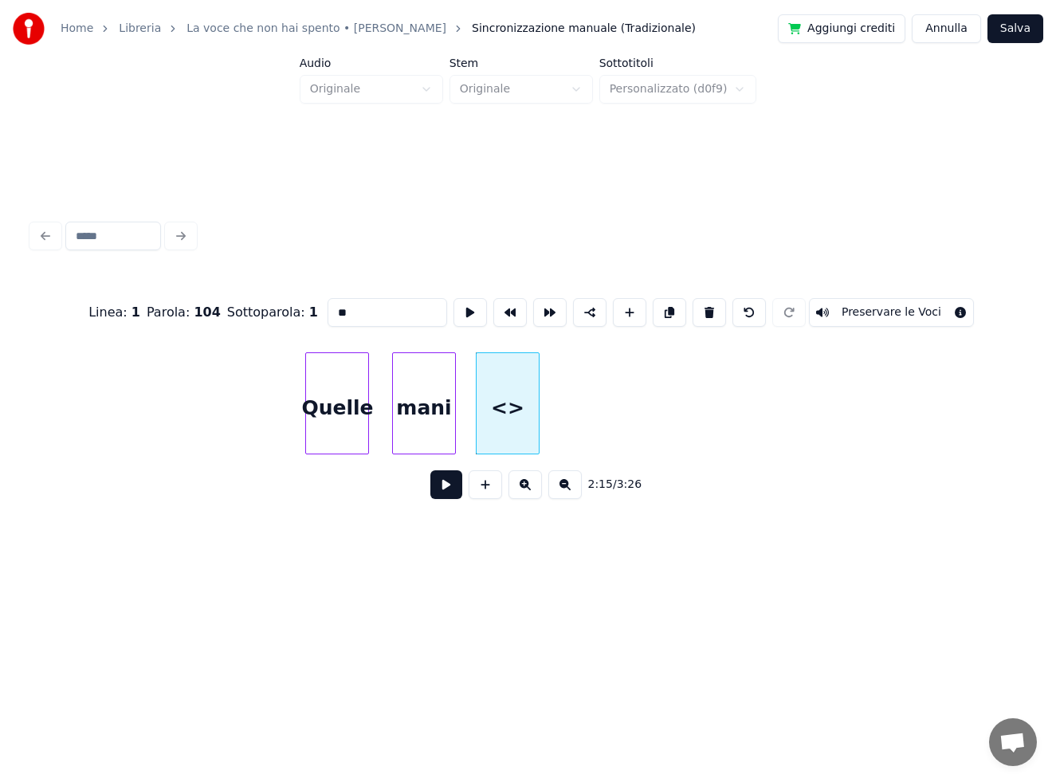
drag, startPoint x: 375, startPoint y: 306, endPoint x: 294, endPoint y: 300, distance: 81.5
click at [299, 304] on div "Linea : 1 Parola : 104 Sottoparola : 1 ** Preservare le Voci" at bounding box center [528, 313] width 992 height 80
click at [342, 400] on div "Quelle" at bounding box center [337, 407] width 62 height 108
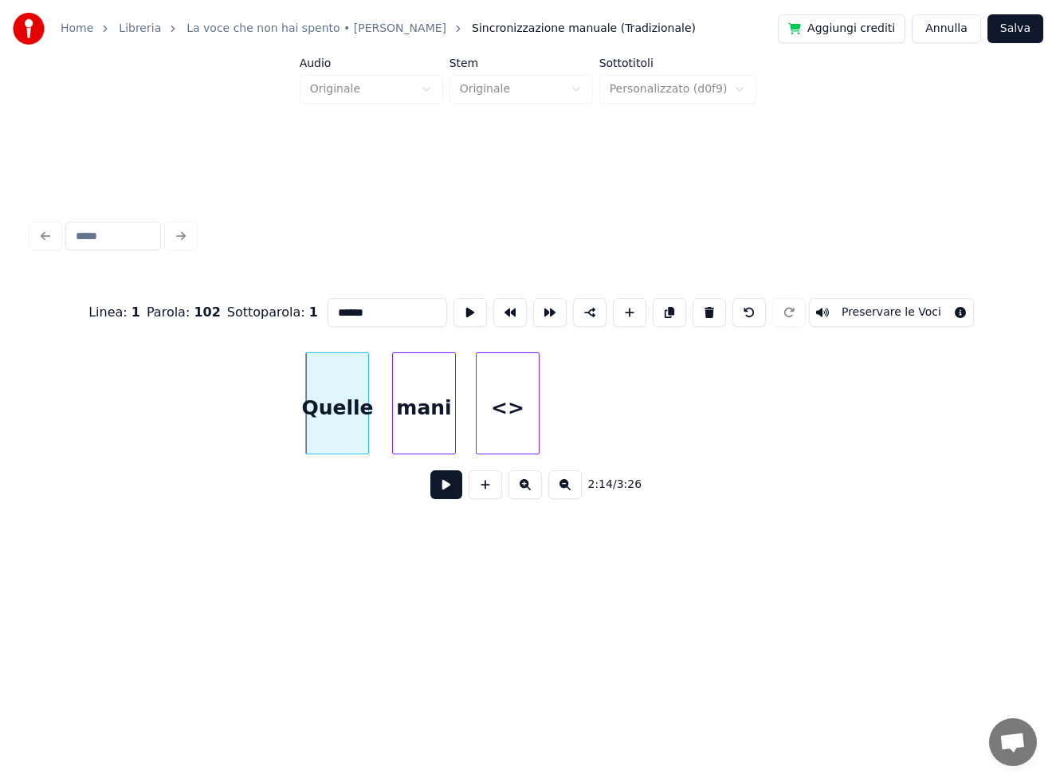
click at [512, 421] on div "<>" at bounding box center [508, 407] width 62 height 108
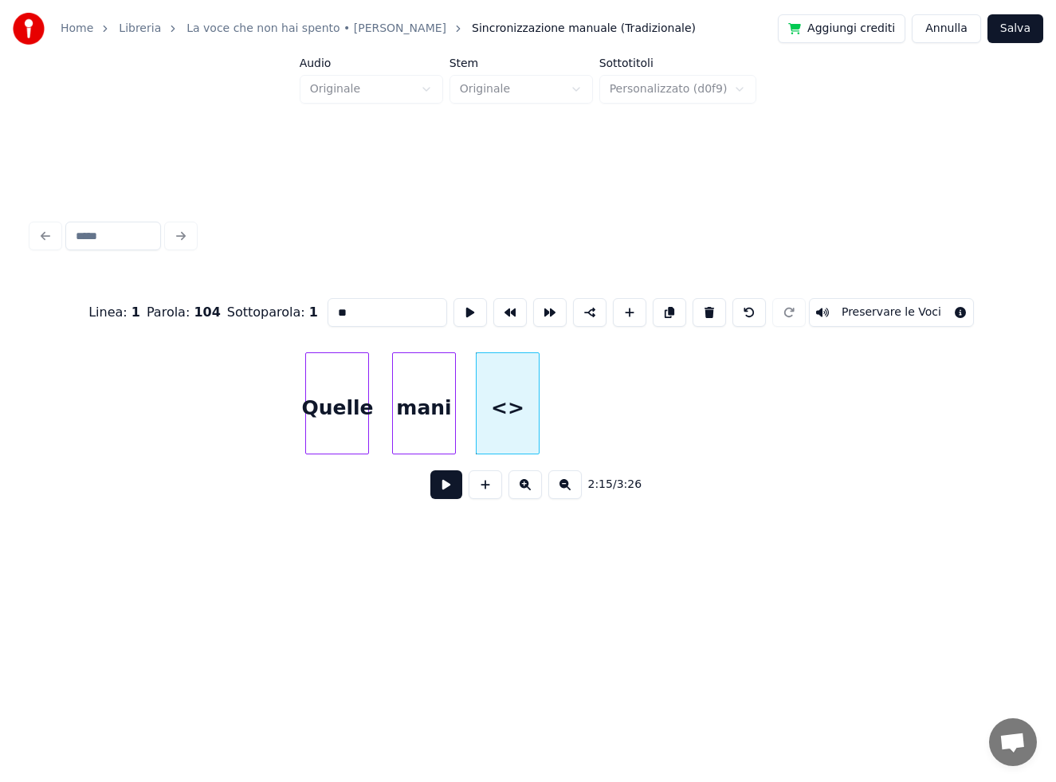
drag, startPoint x: 371, startPoint y: 310, endPoint x: 318, endPoint y: 303, distance: 53.9
click at [329, 308] on input "**" at bounding box center [388, 312] width 120 height 29
type input "*"
type input "*****"
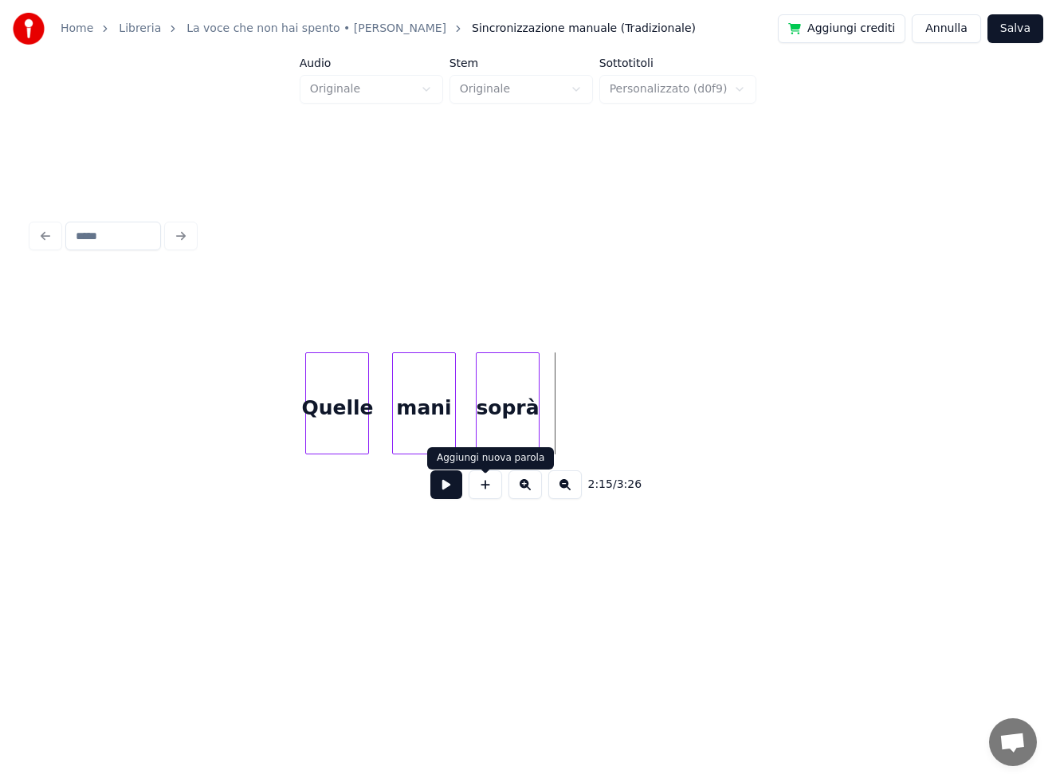
click at [485, 497] on button at bounding box center [485, 484] width 33 height 29
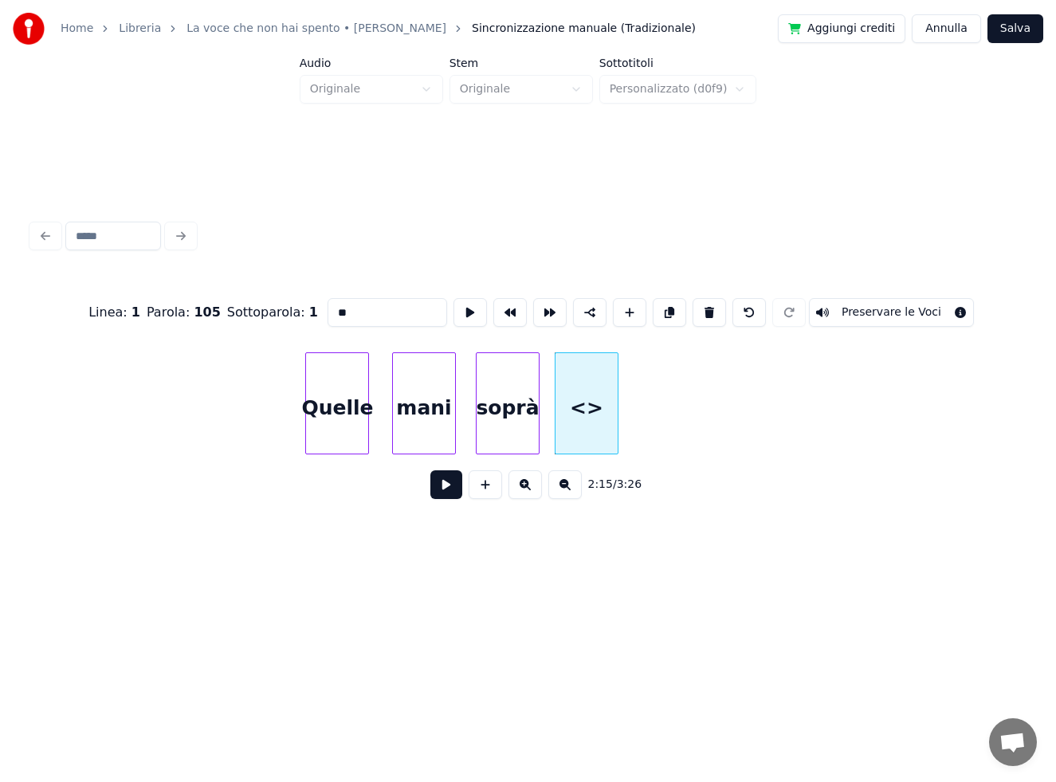
drag, startPoint x: 362, startPoint y: 307, endPoint x: 251, endPoint y: 308, distance: 110.8
click at [254, 309] on div "Linea : 1 Parola : 105 Sottoparola : 1 ** Preservare le Voci" at bounding box center [528, 313] width 992 height 80
type input "**"
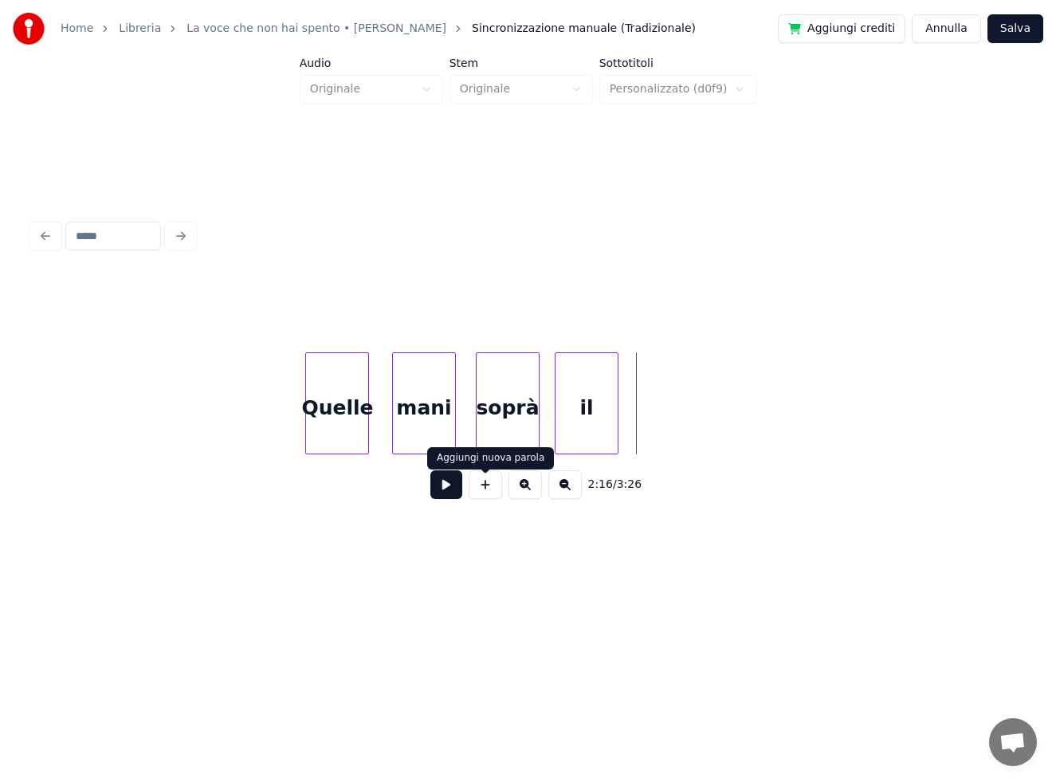
click at [486, 491] on button at bounding box center [485, 484] width 33 height 29
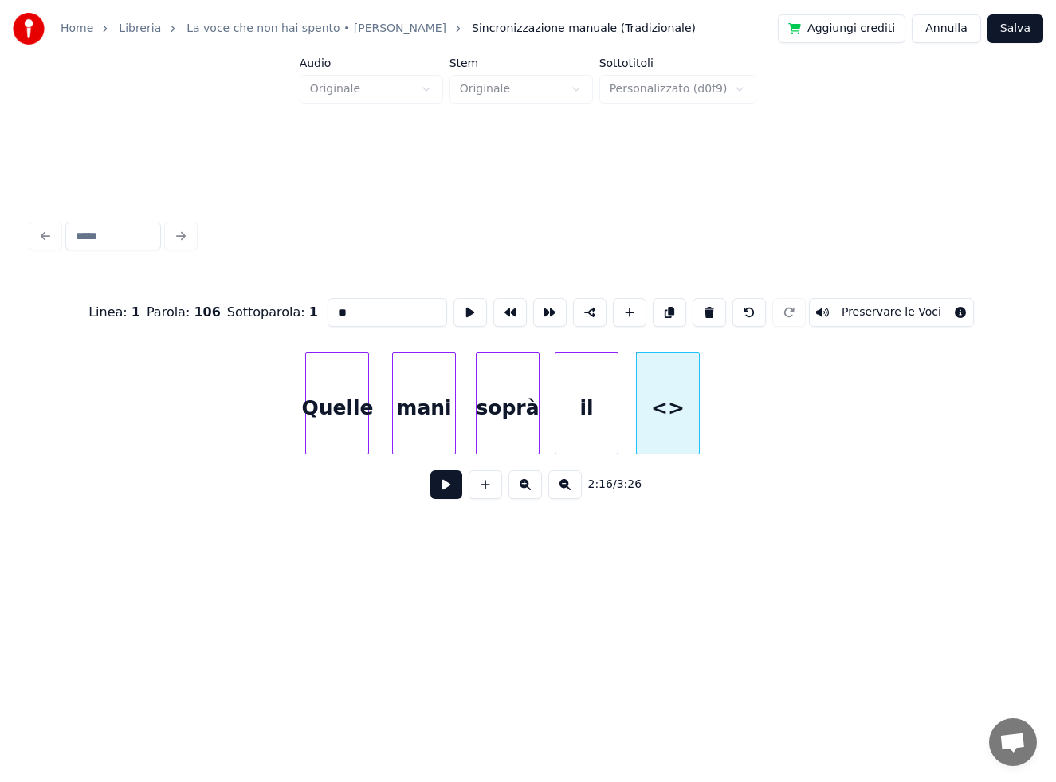
drag, startPoint x: 367, startPoint y: 304, endPoint x: 255, endPoint y: 314, distance: 112.0
click at [255, 314] on div "Linea : 1 Parola : 106 Sottoparola : 1 ** Preservare le Voci" at bounding box center [528, 313] width 992 height 80
type input "***"
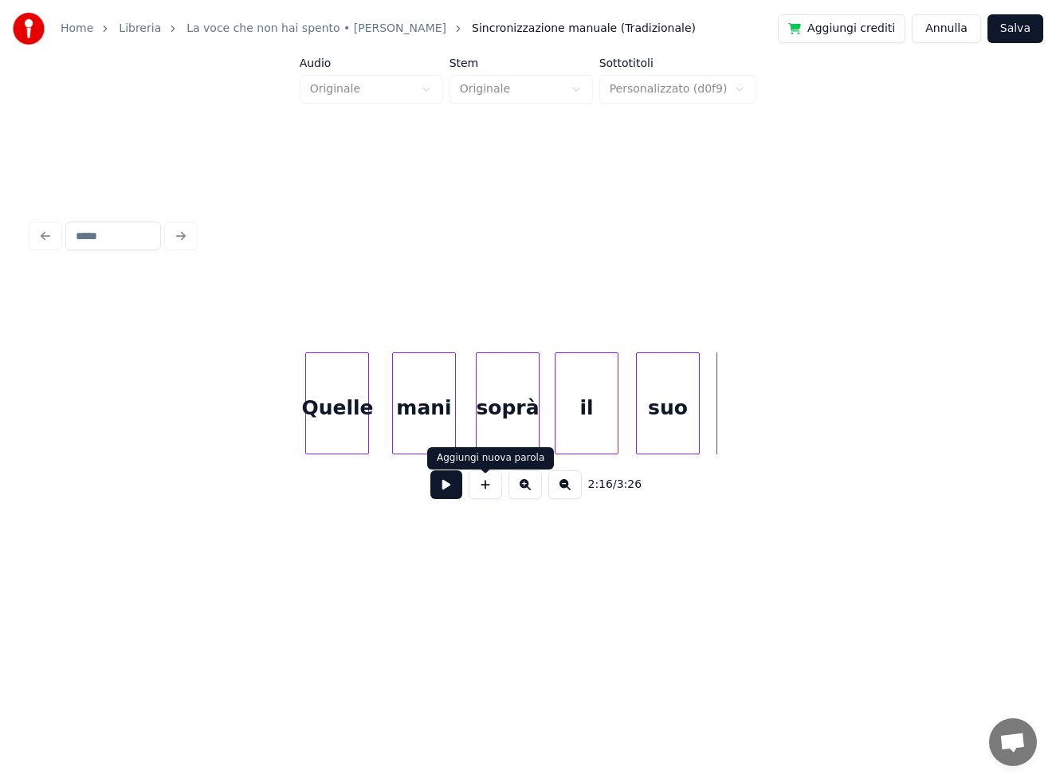
click at [487, 491] on button at bounding box center [485, 484] width 33 height 29
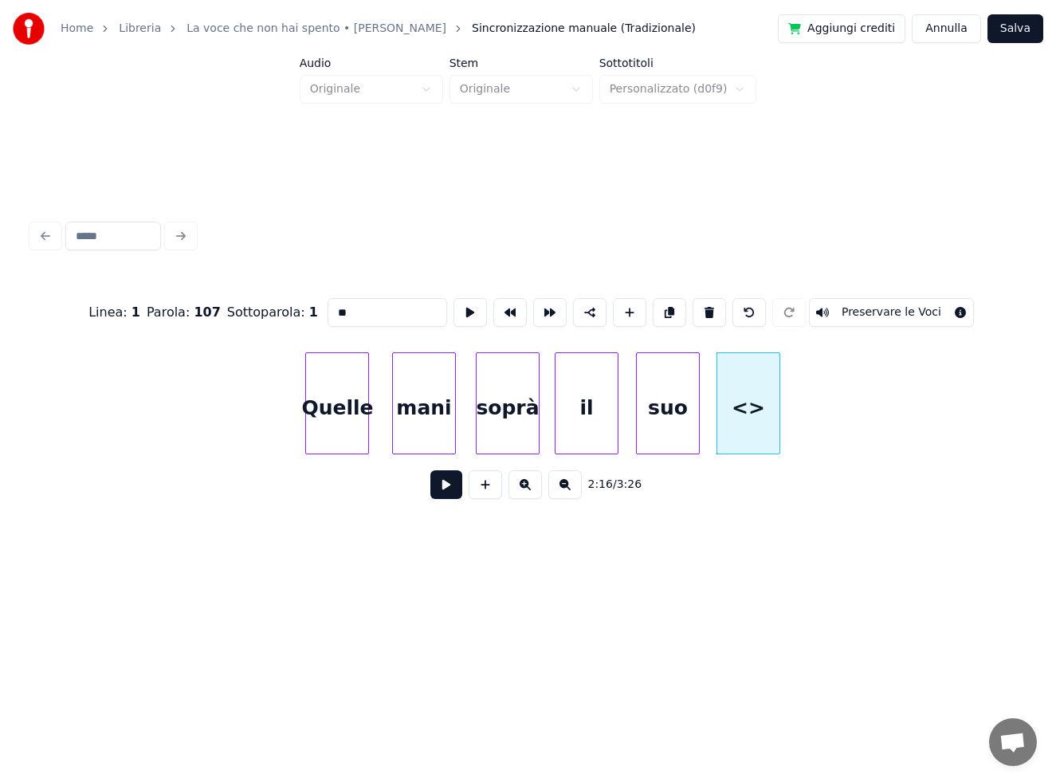
drag, startPoint x: 277, startPoint y: 303, endPoint x: 270, endPoint y: 297, distance: 8.5
click at [272, 300] on div "Linea : 1 Parola : 107 Sottoparola : 1 ** Preservare le Voci" at bounding box center [528, 313] width 992 height 80
type input "*****"
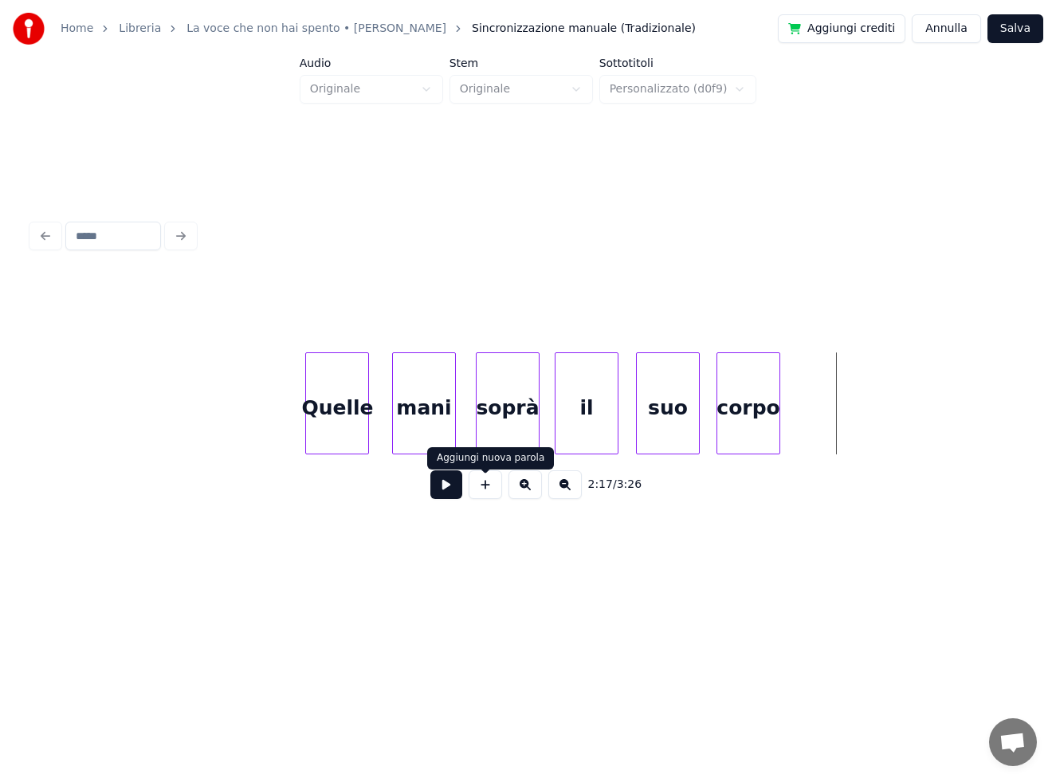
click at [489, 492] on button at bounding box center [485, 484] width 33 height 29
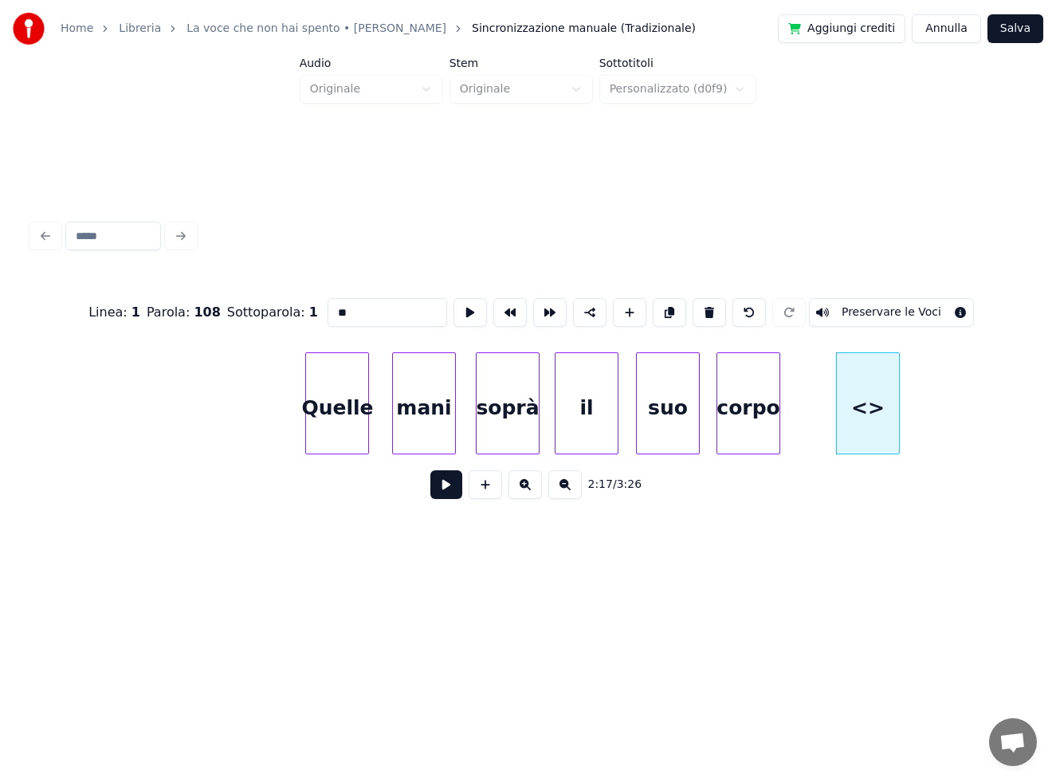
drag, startPoint x: 282, startPoint y: 328, endPoint x: 145, endPoint y: 332, distance: 137.1
click at [152, 339] on div "Linea : 1 Parola : 108 Sottoparola : 1 ** Preservare le Voci" at bounding box center [528, 313] width 992 height 80
type input "*"
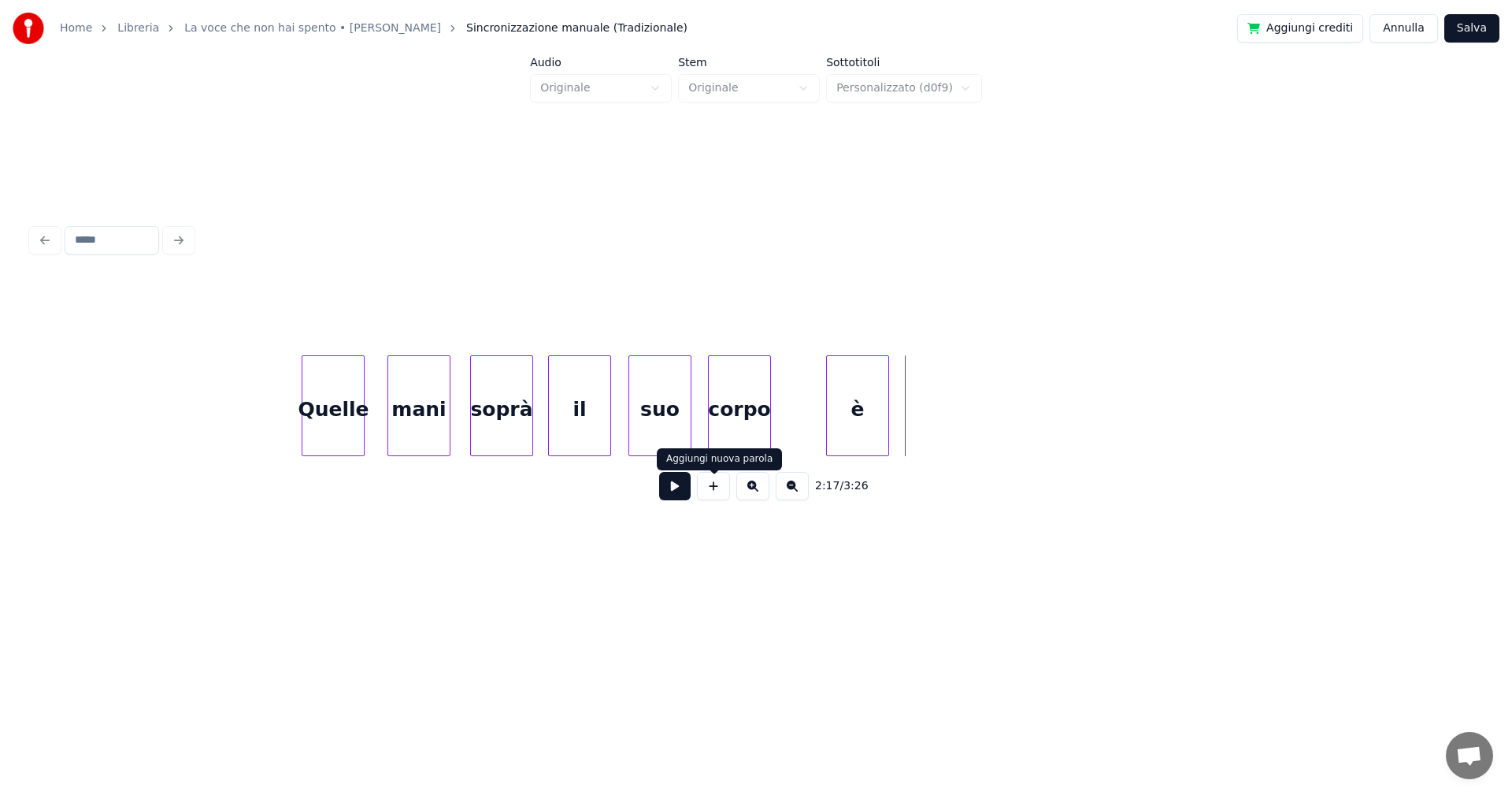
click at [719, 494] on button at bounding box center [713, 486] width 33 height 29
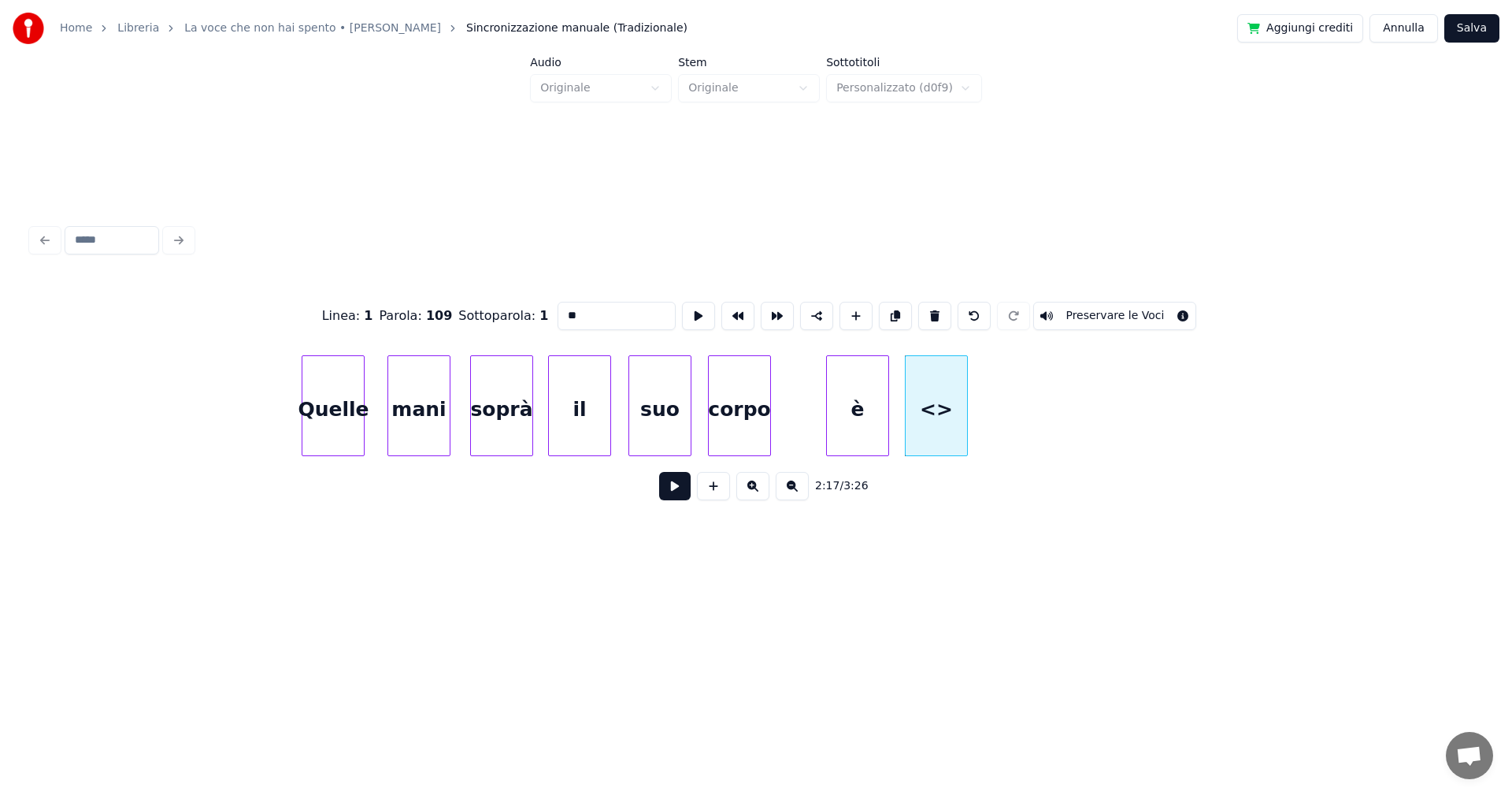
drag, startPoint x: 588, startPoint y: 305, endPoint x: 525, endPoint y: 305, distance: 63.0
click at [526, 306] on div "Linea : 1 Parola : 109 Sottoparola : 1 ** Preservare le Voci" at bounding box center [756, 316] width 1449 height 79
click at [1014, 387] on div at bounding box center [1013, 405] width 5 height 99
type input "**********"
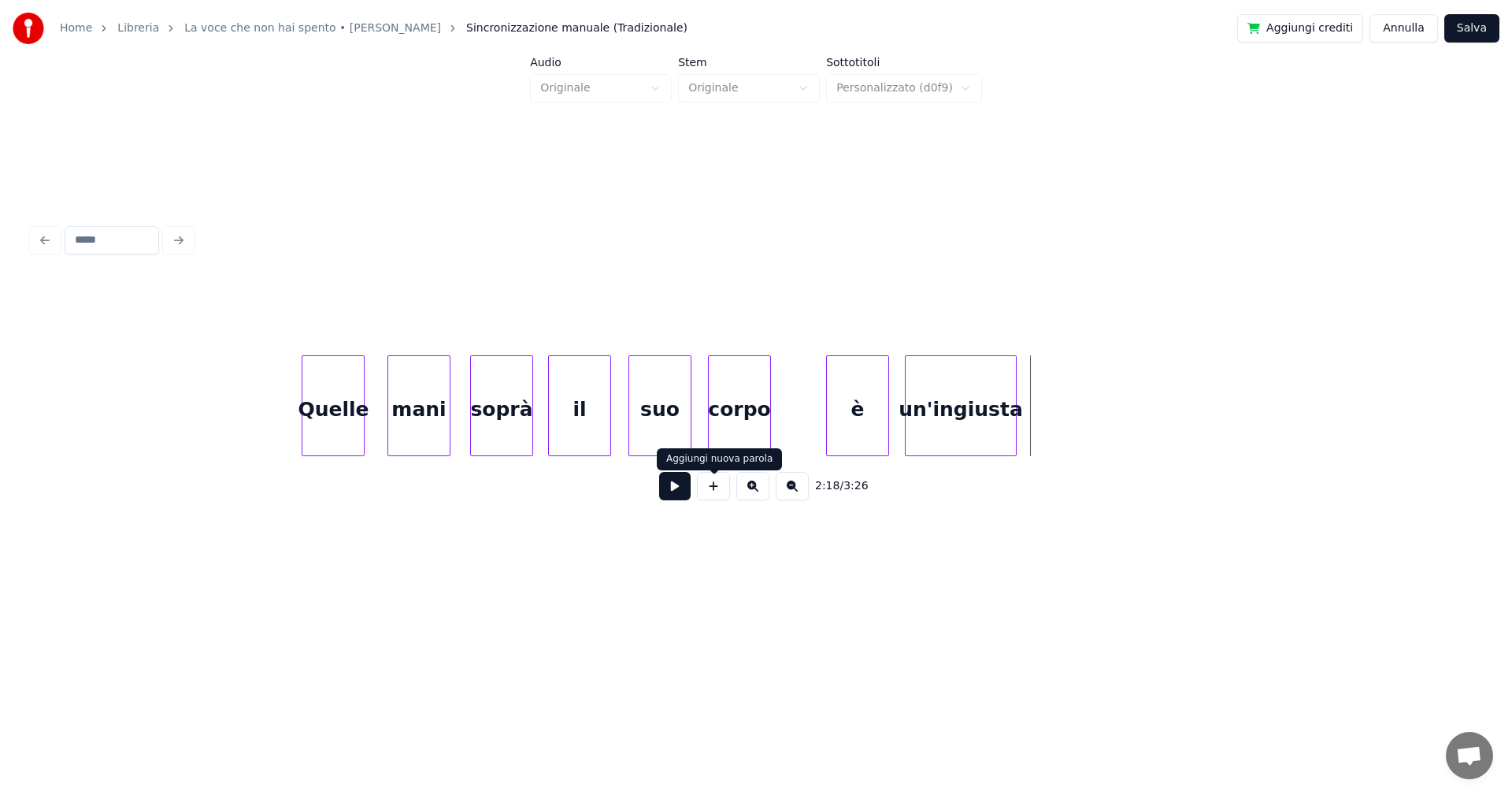
click at [716, 498] on button at bounding box center [713, 486] width 33 height 29
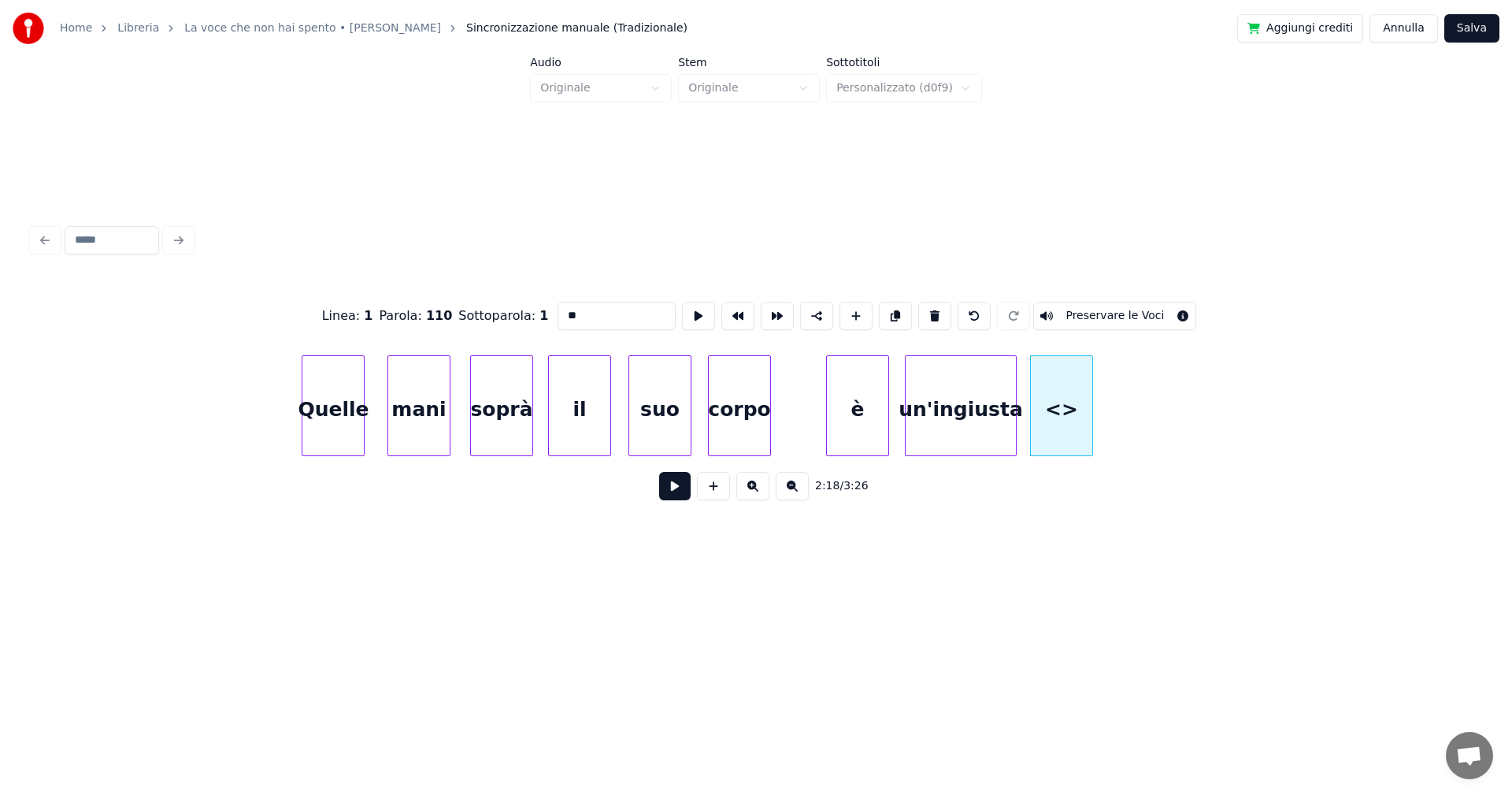
drag, startPoint x: 580, startPoint y: 308, endPoint x: 518, endPoint y: 316, distance: 62.5
click at [518, 316] on div "Linea : 1 Parola : 110 Sottoparola : 1 ** Preservare le Voci" at bounding box center [756, 316] width 1449 height 79
click at [1126, 393] on div at bounding box center [1125, 405] width 5 height 99
click at [1030, 421] on div at bounding box center [1032, 405] width 5 height 99
click at [351, 413] on div "Quelle" at bounding box center [333, 409] width 61 height 107
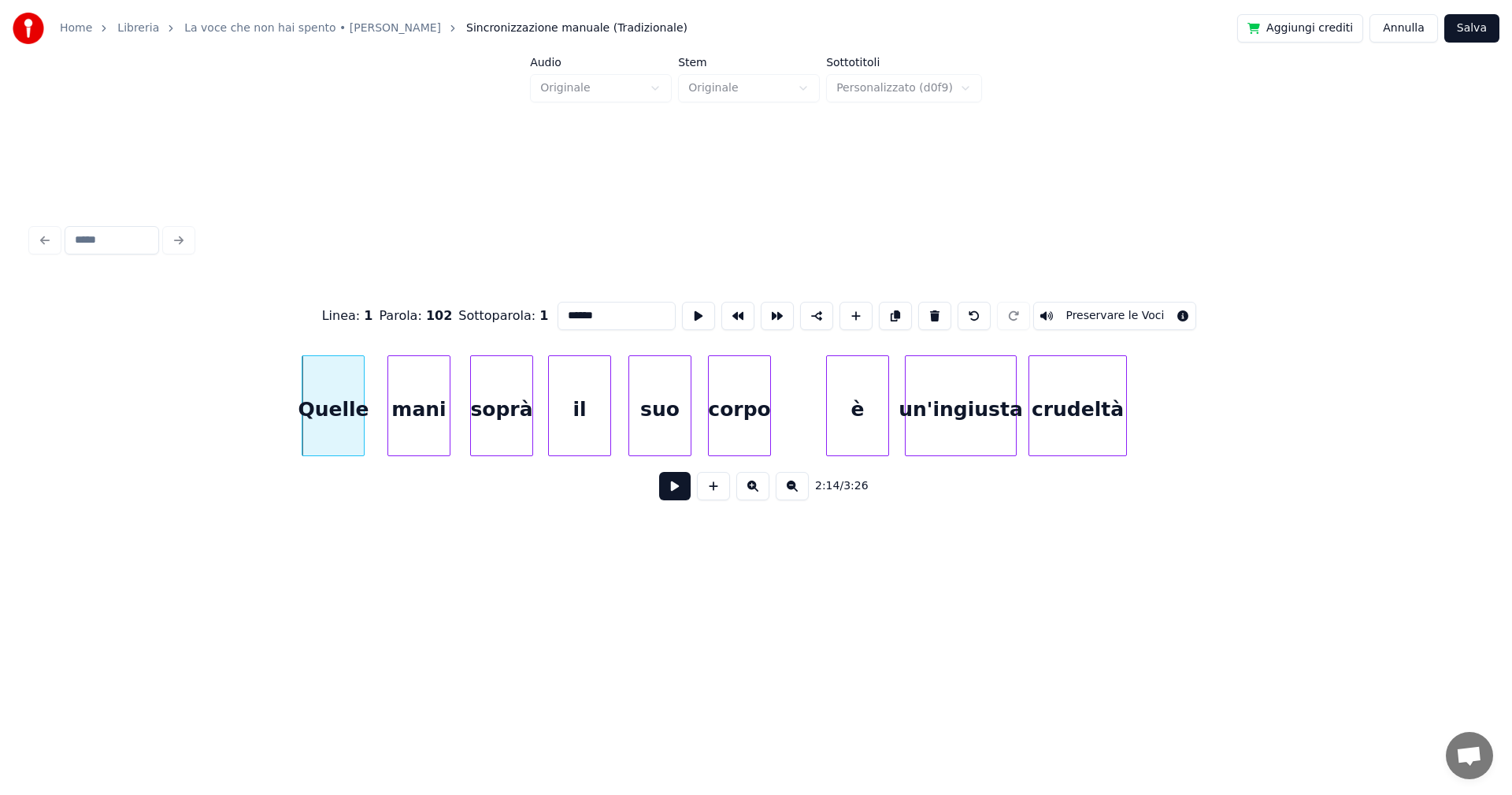
type input "******"
click at [681, 496] on button at bounding box center [675, 486] width 32 height 29
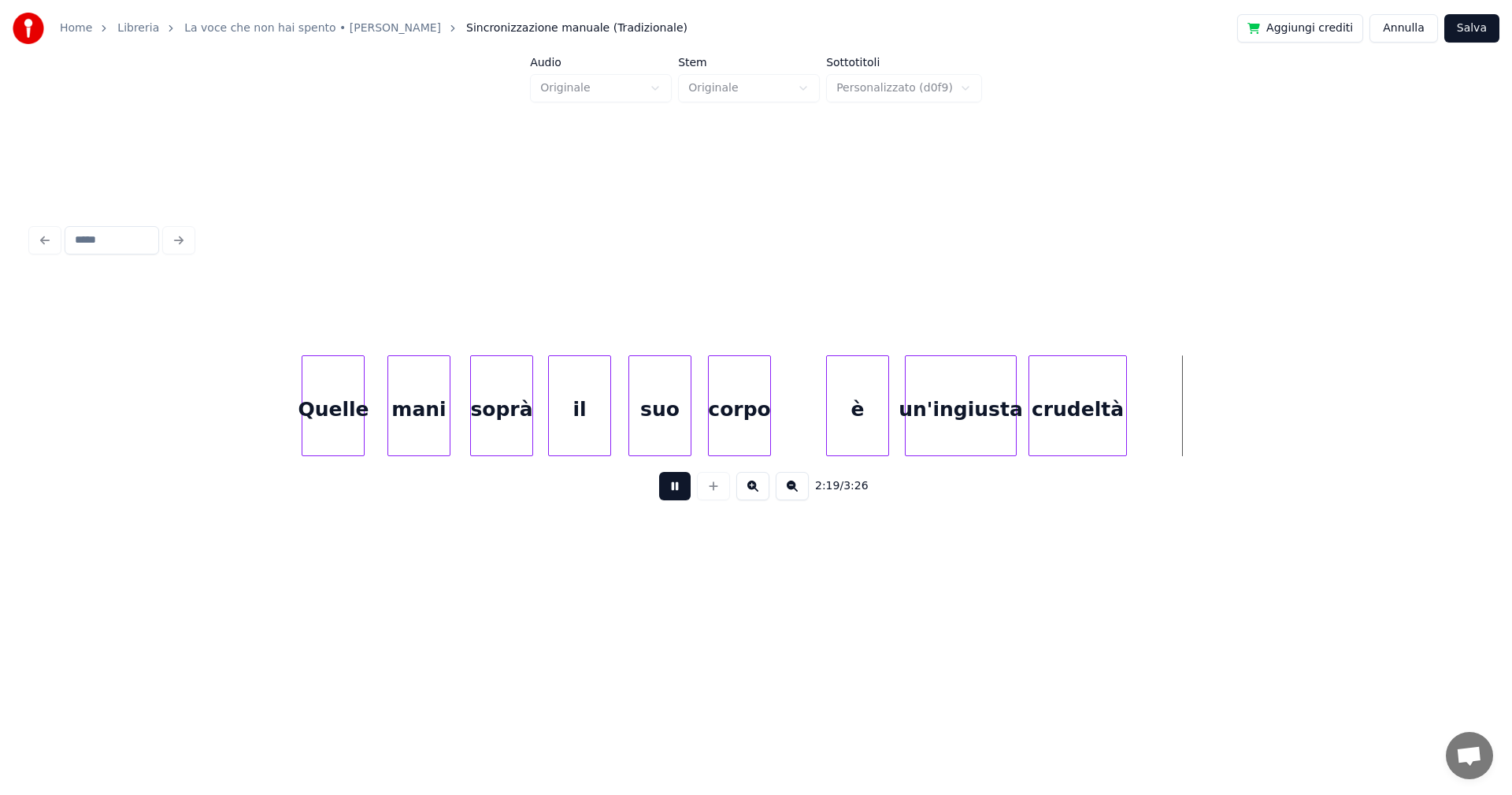
click at [680, 490] on button at bounding box center [675, 486] width 32 height 29
click at [1472, 29] on button "Salva" at bounding box center [1472, 28] width 55 height 29
